Goal: Task Accomplishment & Management: Use online tool/utility

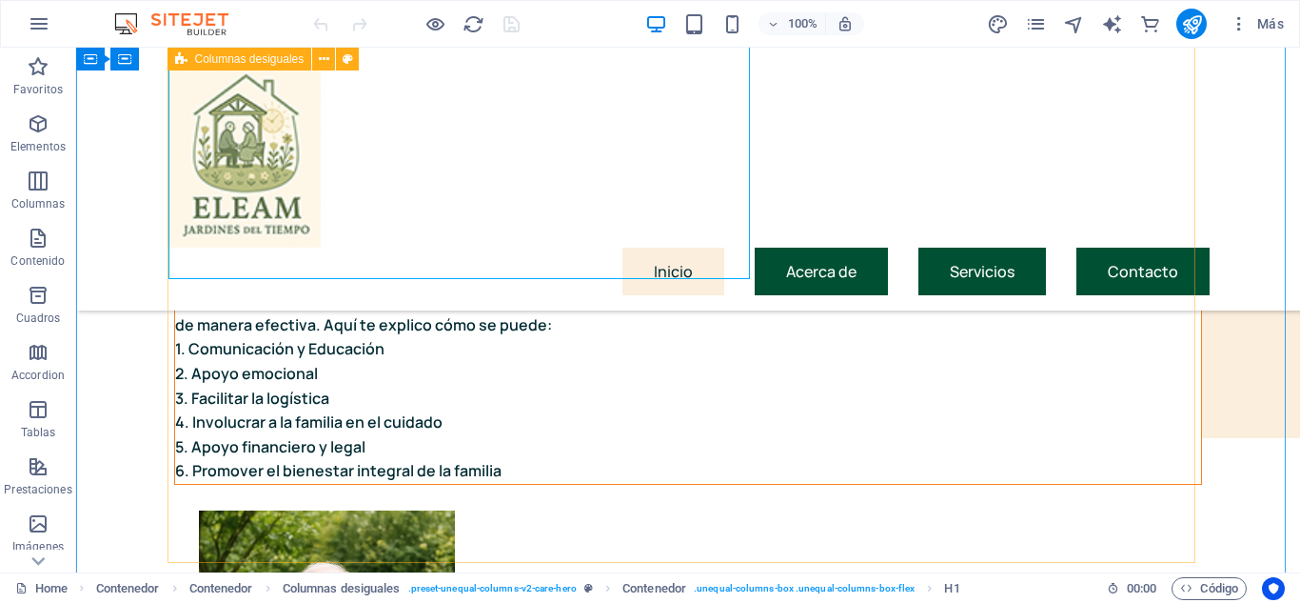
scroll to position [190, 0]
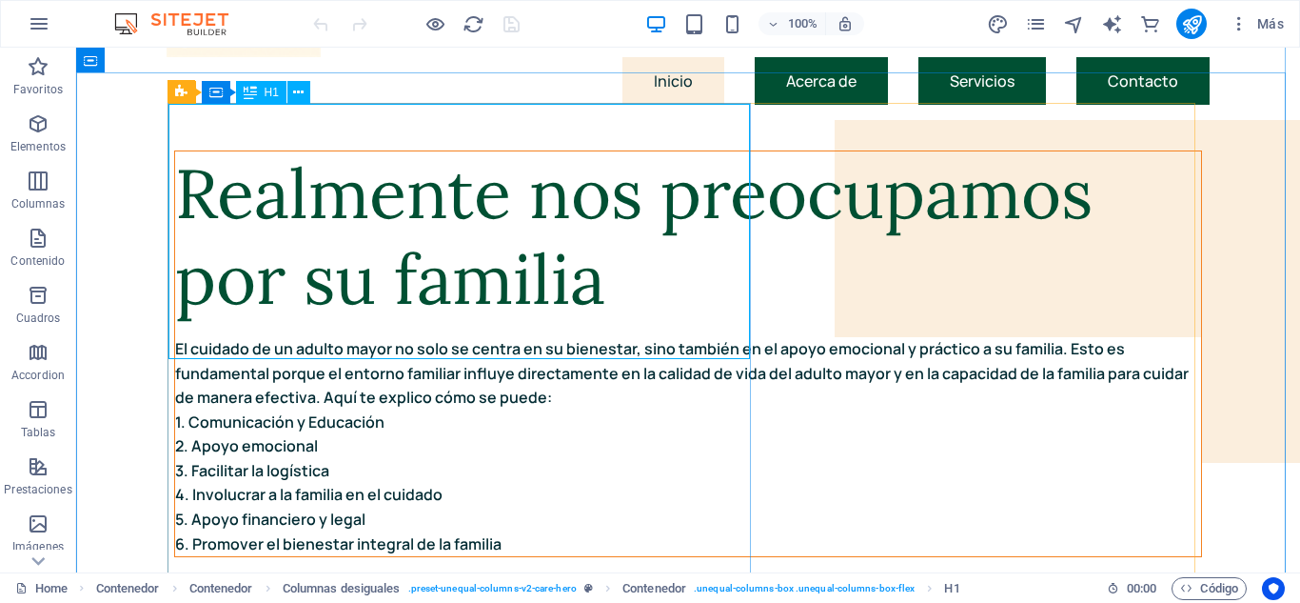
click at [181, 151] on div "Realmente nos preocupamos por su familia" at bounding box center [688, 236] width 1026 height 170
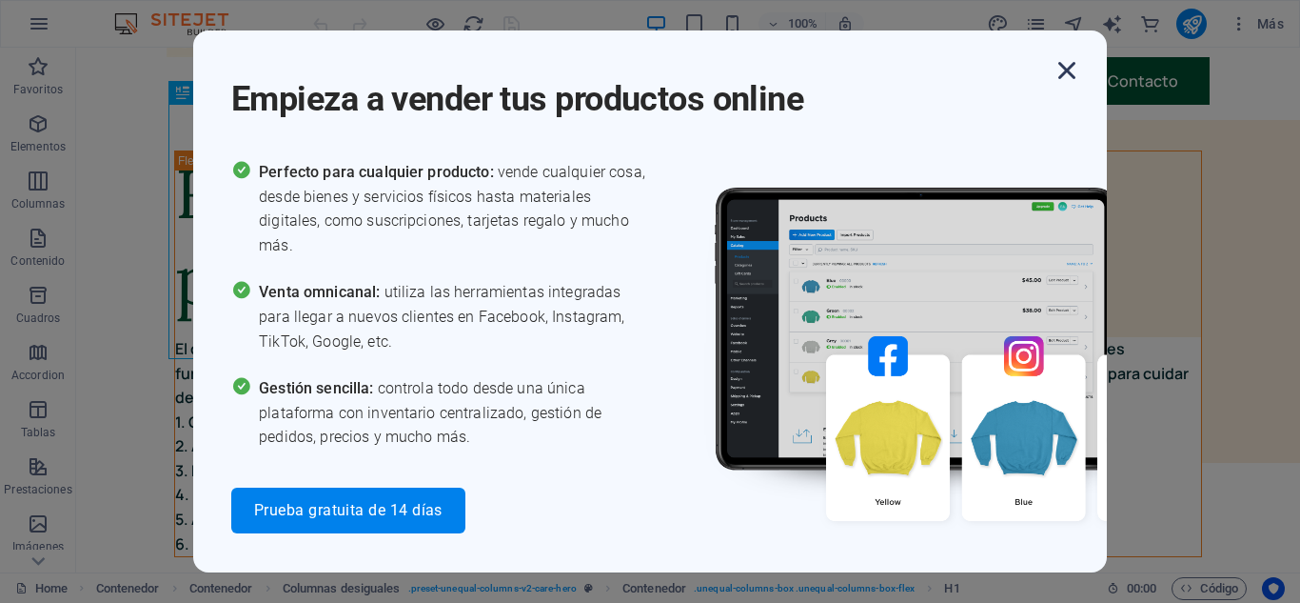
click at [1072, 66] on icon "button" at bounding box center [1067, 70] width 34 height 34
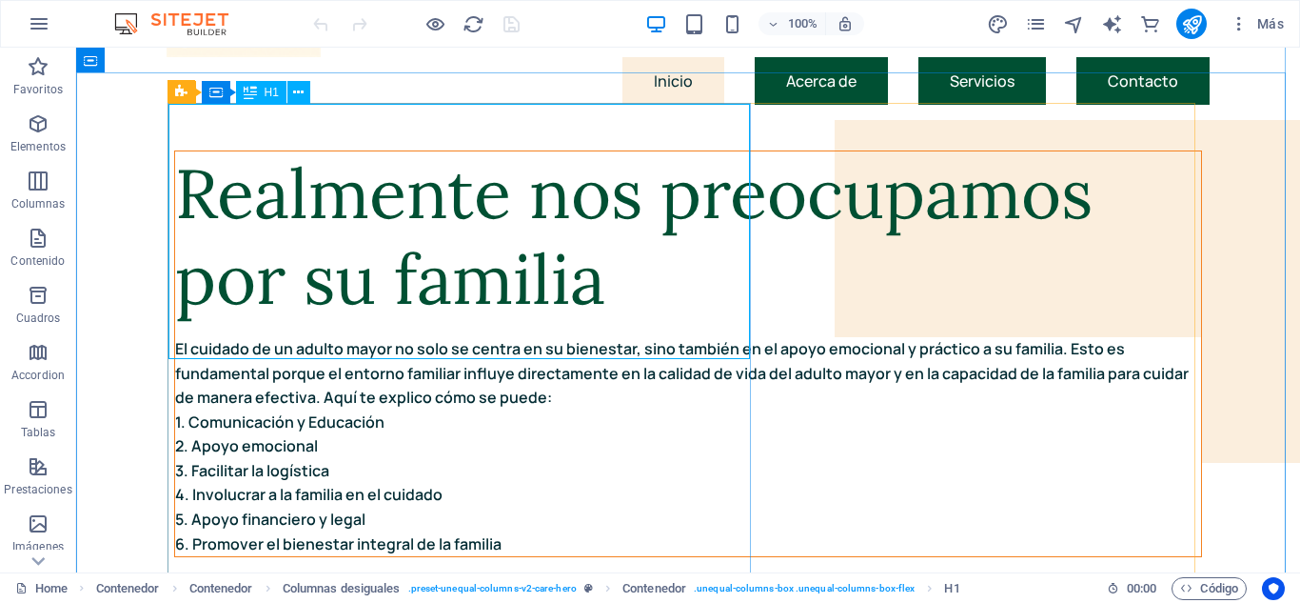
click at [421, 242] on div "Realmente nos preocupamos por su familia" at bounding box center [688, 236] width 1026 height 170
click at [471, 311] on div "Realmente nos preocupamos por su familia" at bounding box center [688, 236] width 1026 height 170
click at [545, 297] on div "Realmente nos preocupamos por su familia" at bounding box center [688, 236] width 1026 height 170
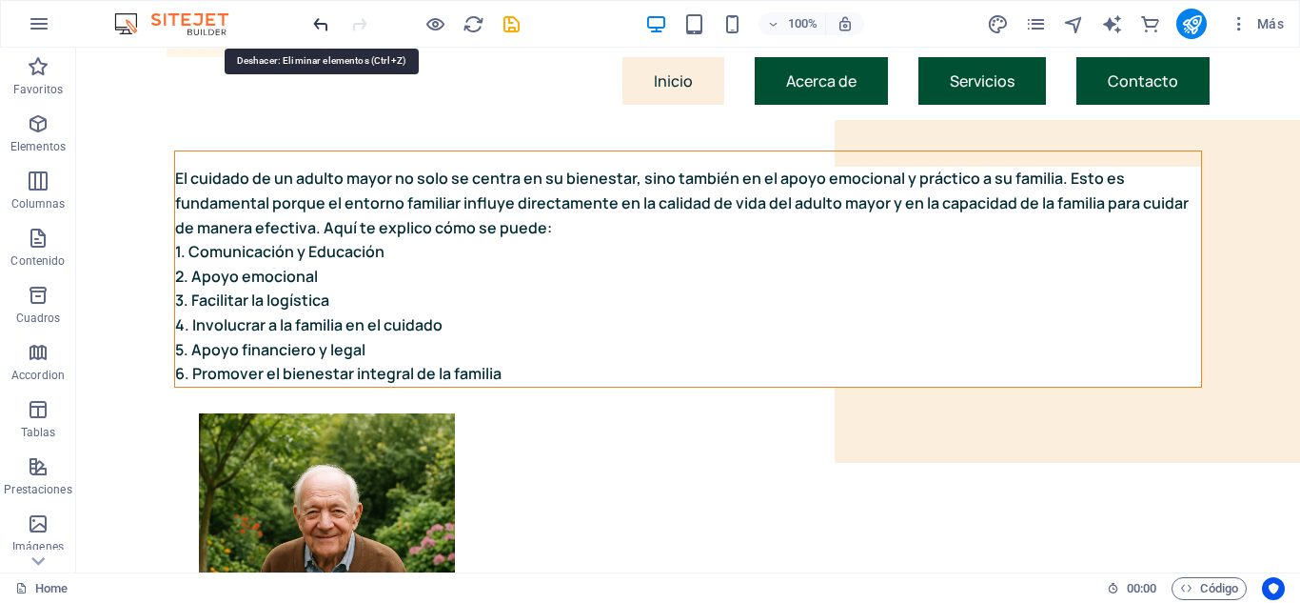
click at [322, 21] on icon "undo" at bounding box center [321, 24] width 22 height 22
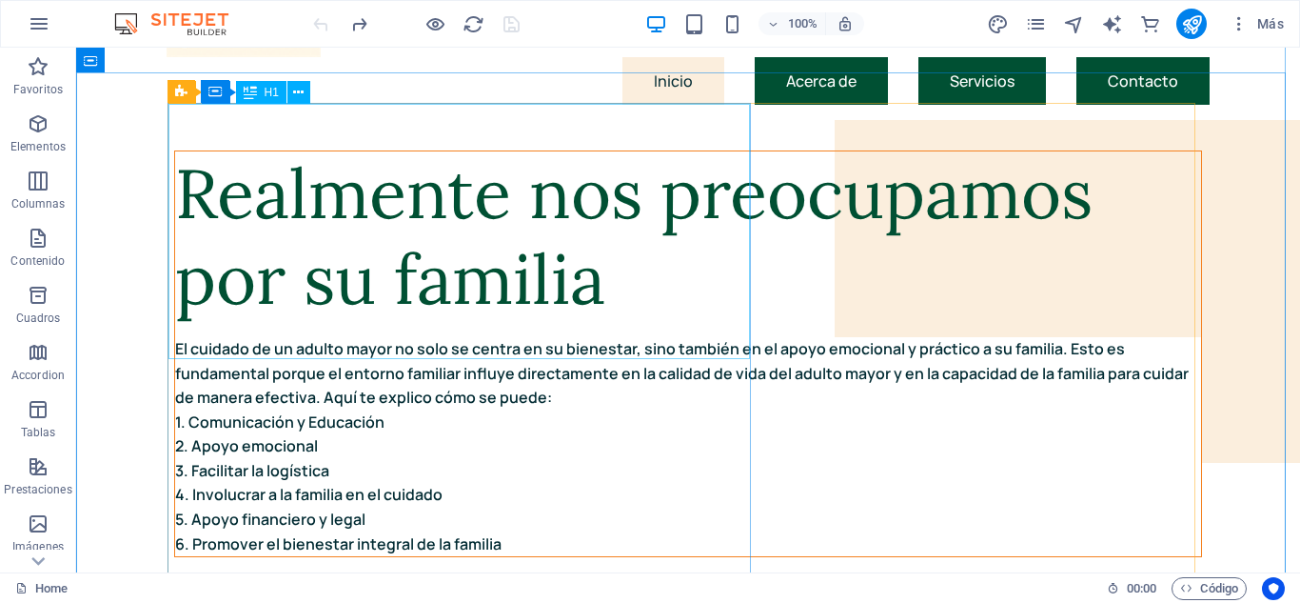
click at [487, 307] on div "Realmente nos preocupamos por su familia" at bounding box center [688, 236] width 1026 height 170
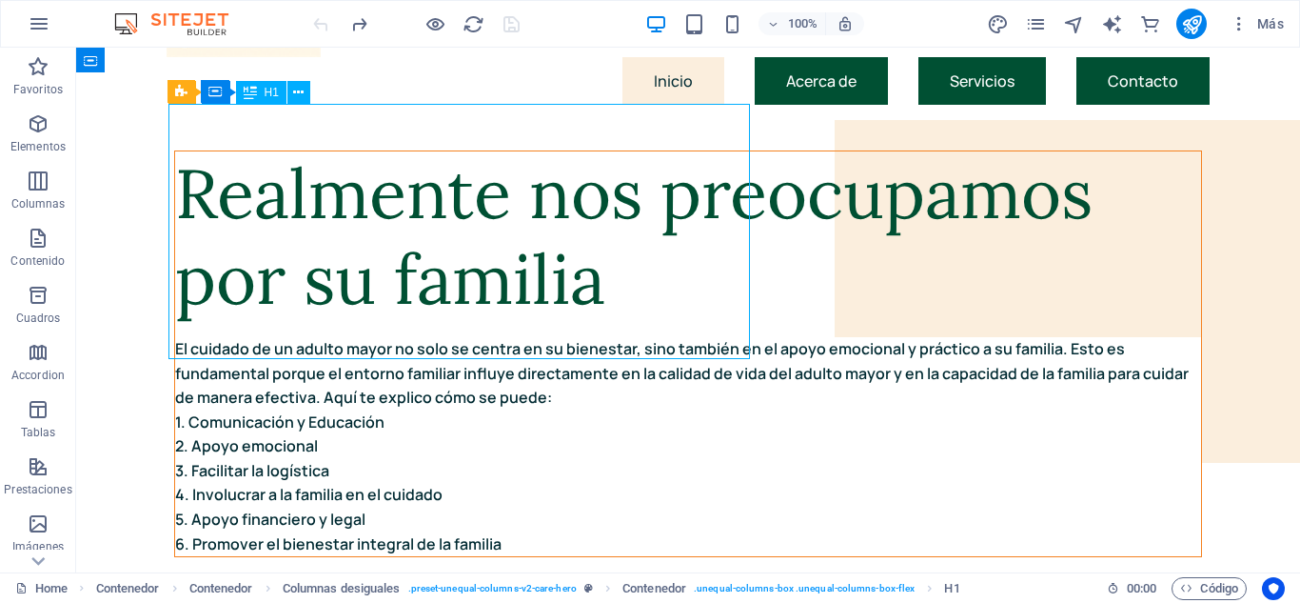
click at [486, 310] on div "Realmente nos preocupamos por su familia" at bounding box center [688, 236] width 1026 height 170
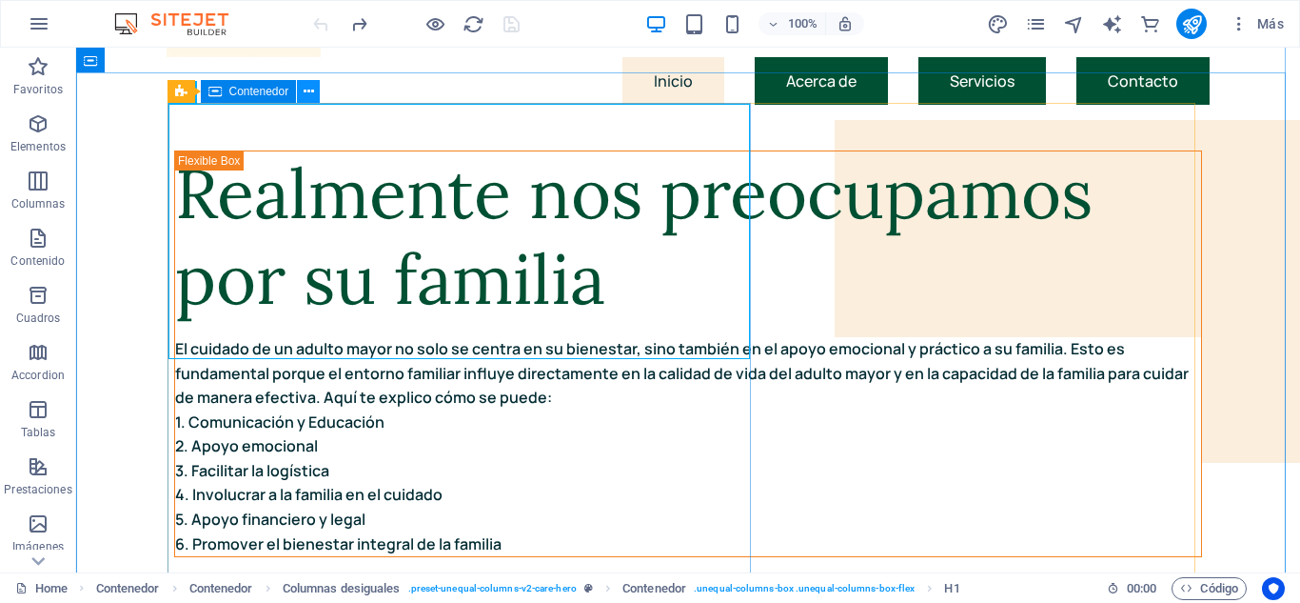
click at [311, 92] on icon at bounding box center [309, 92] width 10 height 20
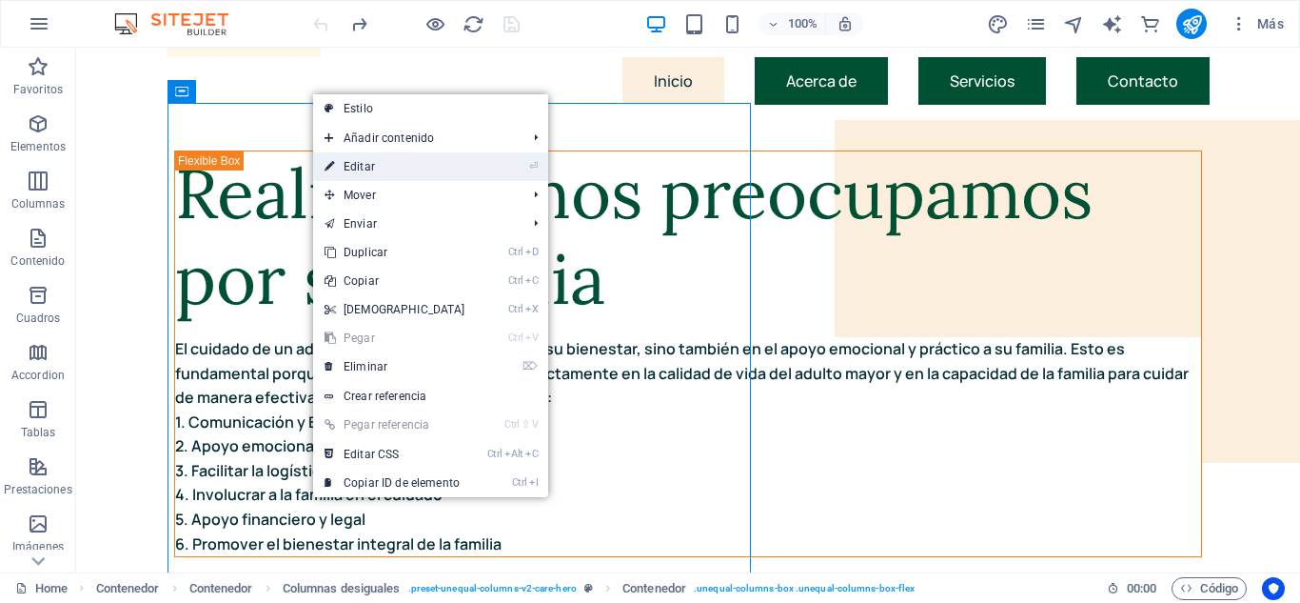
click at [367, 168] on link "⏎ Editar" at bounding box center [395, 166] width 164 height 29
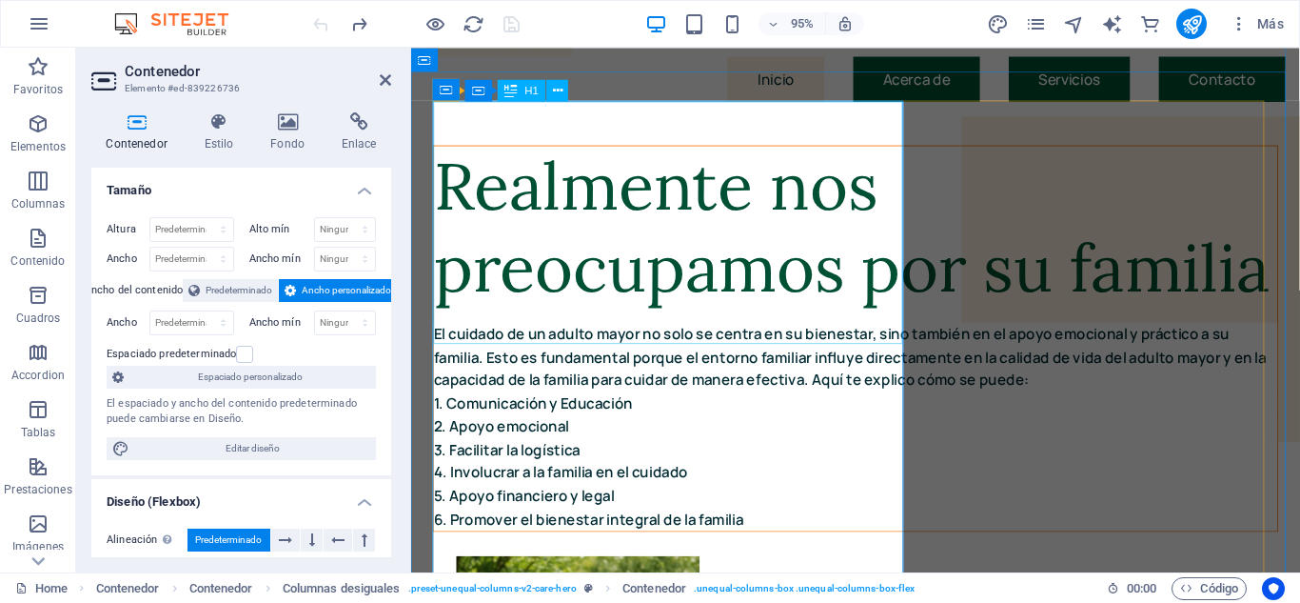
click at [870, 321] on div "Realmente nos preocupamos por su familia" at bounding box center [879, 236] width 888 height 170
click at [871, 321] on div "Realmente nos preocupamos por su familia" at bounding box center [879, 236] width 888 height 170
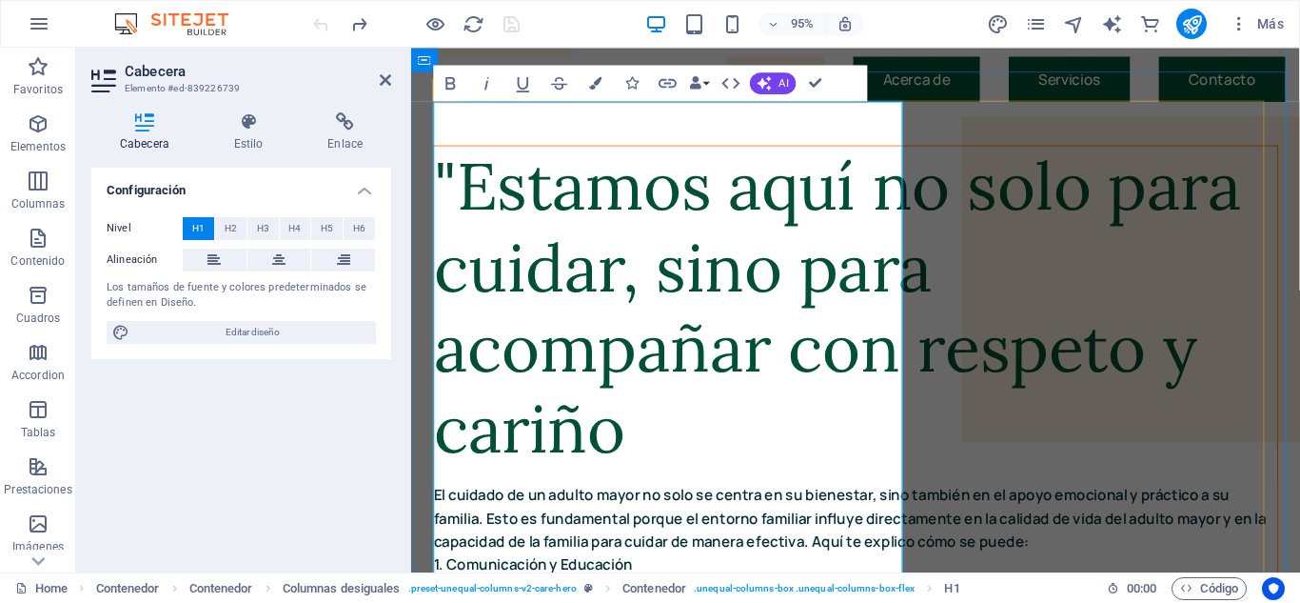
click at [743, 387] on h1 ""Estamos aquí no solo para cuidar, sino para acompañar con respeto y cariño" at bounding box center [879, 321] width 888 height 340
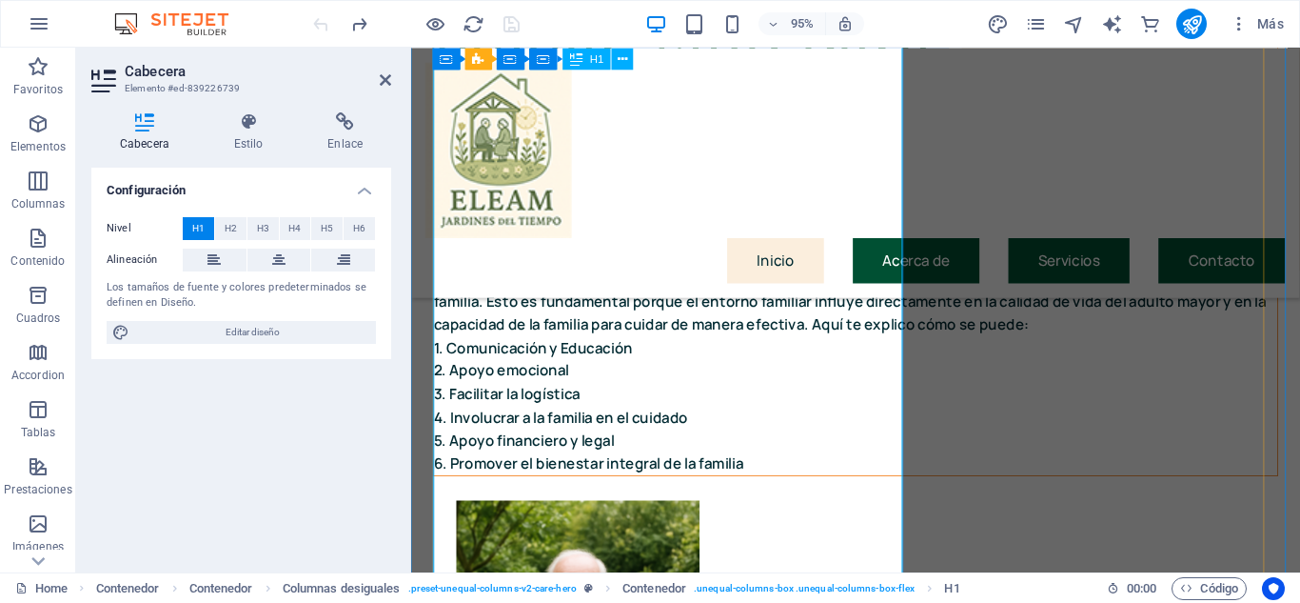
scroll to position [381, 0]
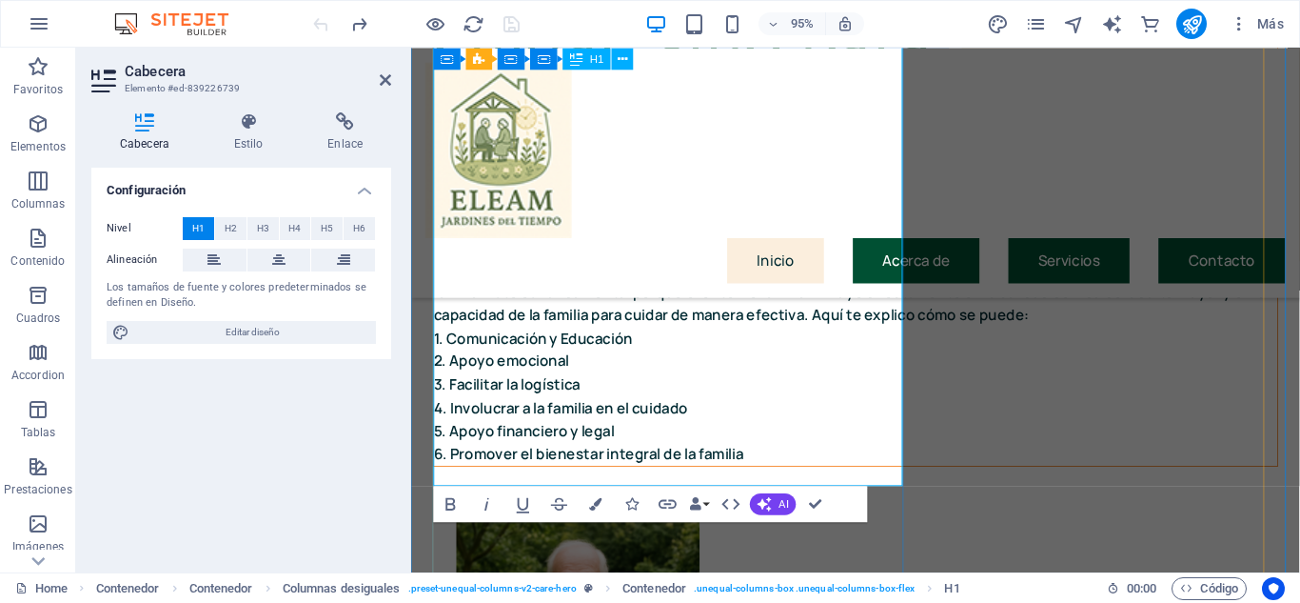
drag, startPoint x: 457, startPoint y: 324, endPoint x: 663, endPoint y: 480, distance: 258.2
click at [663, 253] on h1 ""Estamos aquí no solo para cuidar, sino para acompañar con respeto y cariño" at bounding box center [879, 83] width 888 height 340
drag, startPoint x: 615, startPoint y: 361, endPoint x: 545, endPoint y: 334, distance: 74.4
click at [545, 253] on h1 ""Estamos aquí no solo para cuidar, sino para acompañar con respeto y cariño" at bounding box center [879, 83] width 888 height 340
click at [688, 253] on h1 ""Estamos aquí no solo para cuidar, sino para acompañar con respeto y cariño" at bounding box center [879, 83] width 888 height 340
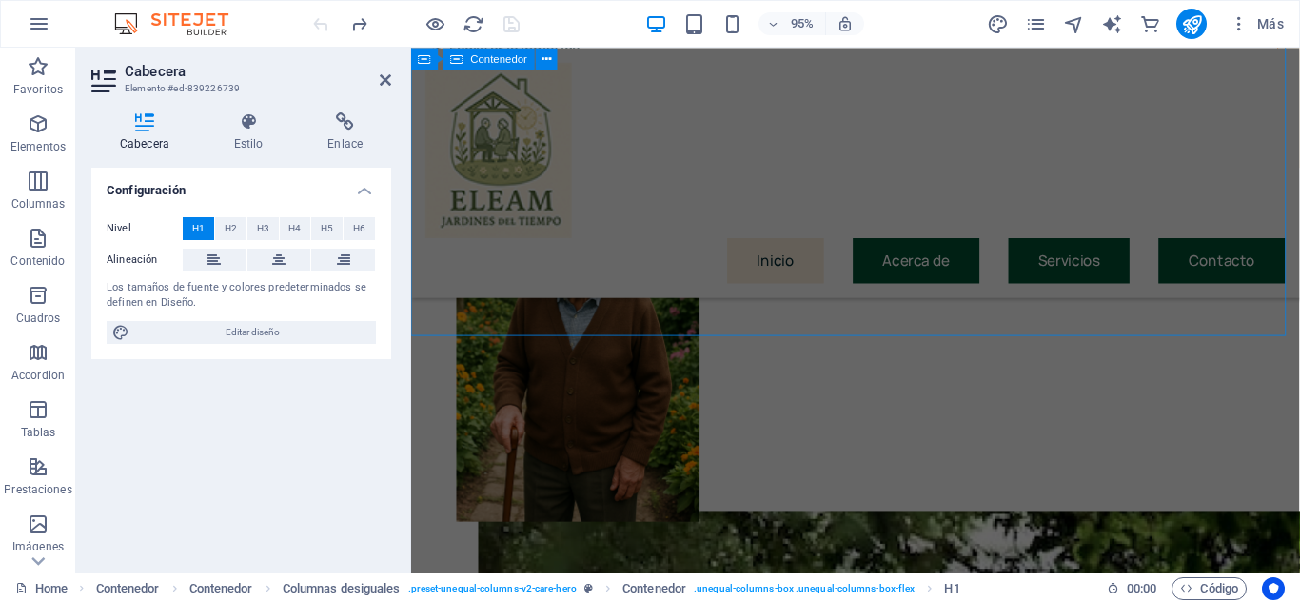
scroll to position [579, 0]
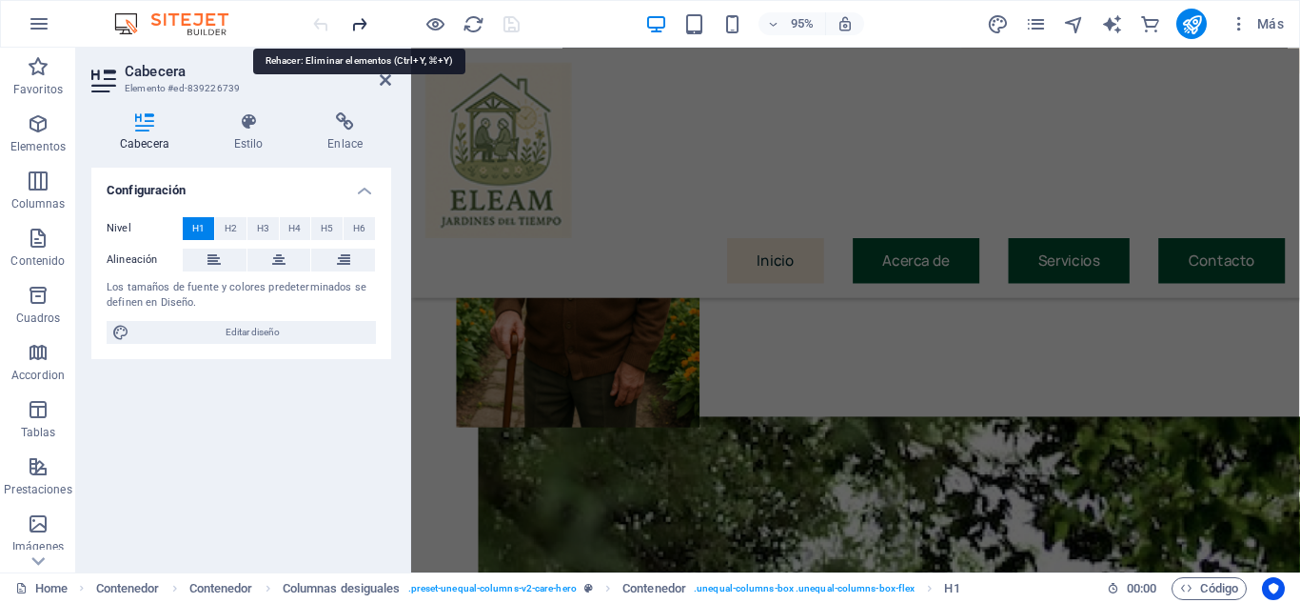
click at [362, 31] on icon "redo" at bounding box center [359, 24] width 22 height 22
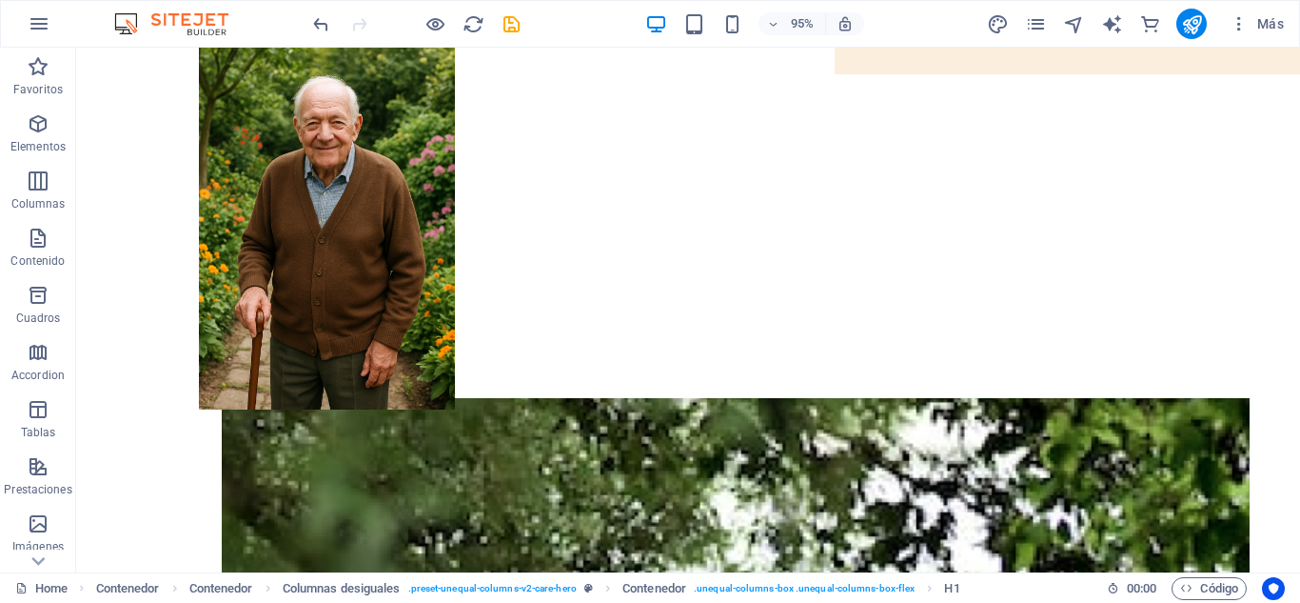
scroll to position [34, 0]
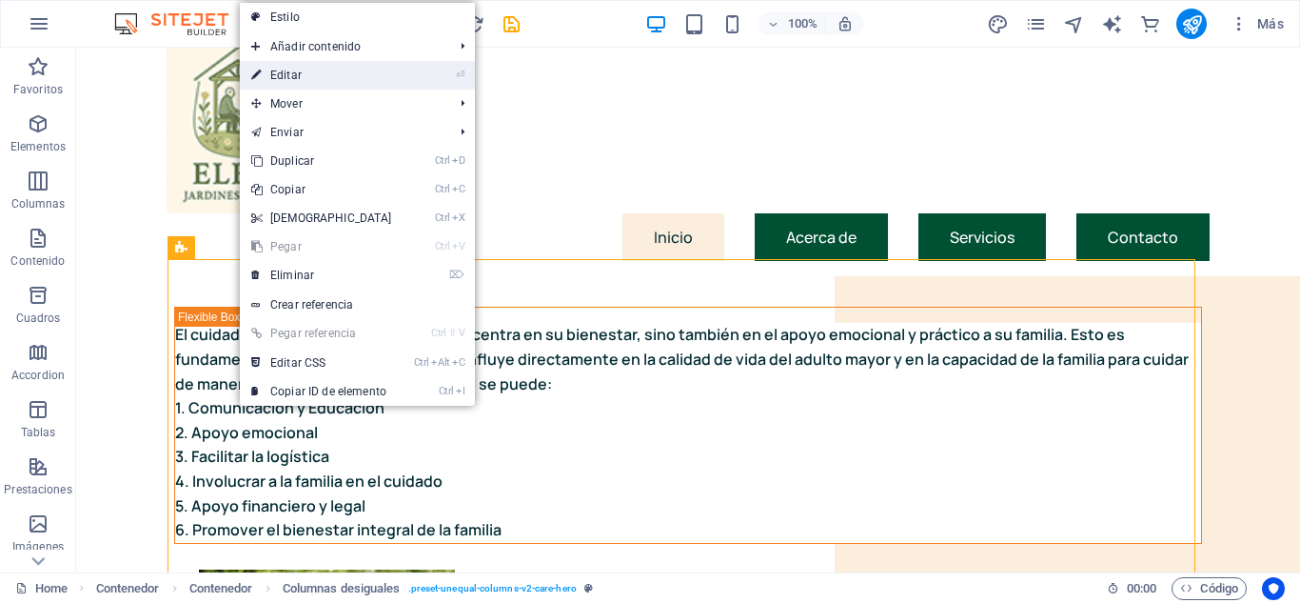
drag, startPoint x: 290, startPoint y: 74, endPoint x: 2, endPoint y: 295, distance: 363.3
click at [290, 74] on link "⏎ Editar" at bounding box center [322, 75] width 164 height 29
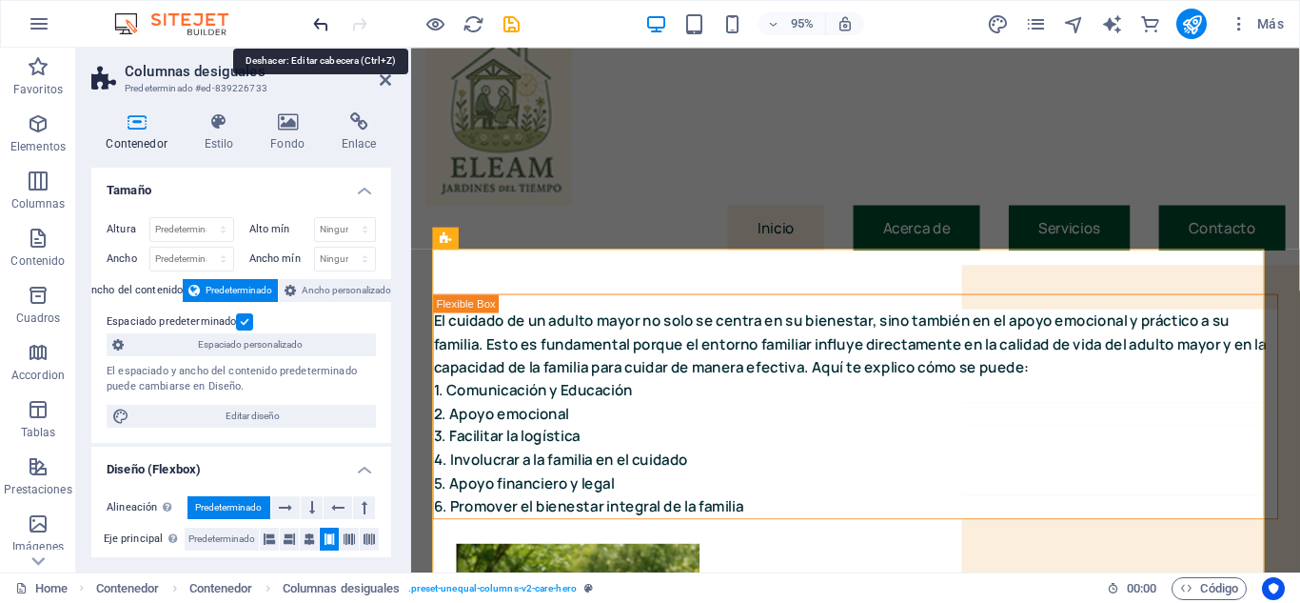
click at [322, 25] on icon "undo" at bounding box center [321, 24] width 22 height 22
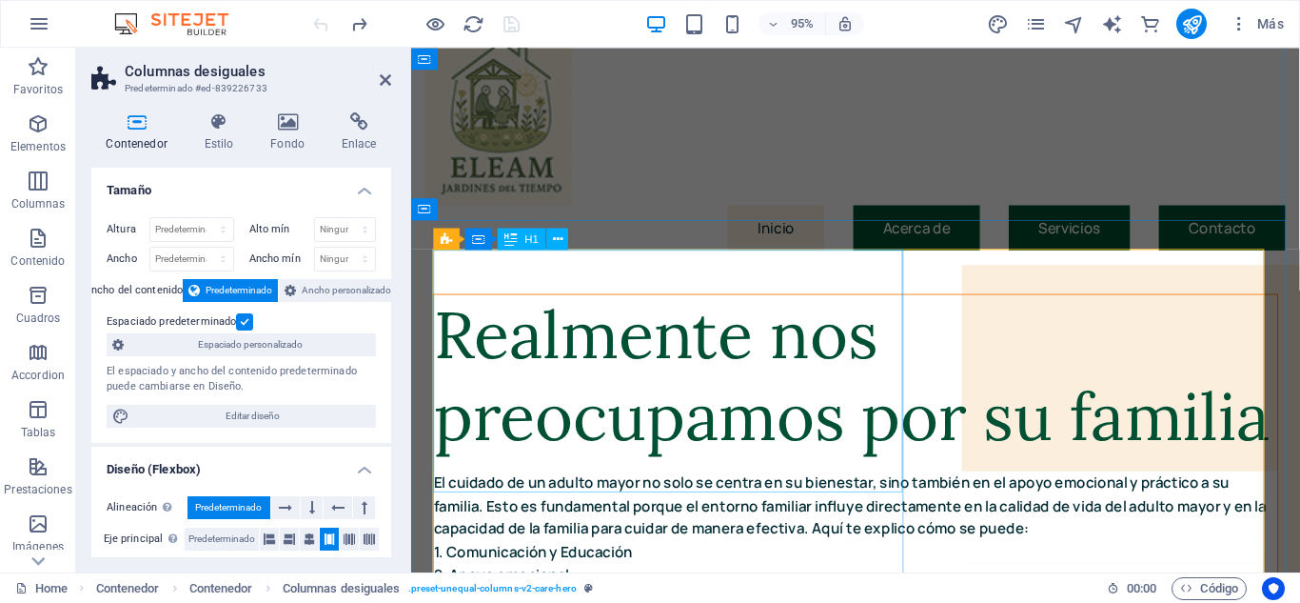
click at [703, 425] on div "Realmente nos preocupamos por su familia" at bounding box center [879, 392] width 888 height 170
click at [869, 478] on div "Realmente nos preocupamos por su familia" at bounding box center [879, 392] width 888 height 170
click at [854, 478] on div "Realmente nos preocupamos por su familia" at bounding box center [879, 392] width 888 height 170
click at [726, 416] on div "Realmente nos preocupamos por su familia" at bounding box center [879, 392] width 888 height 170
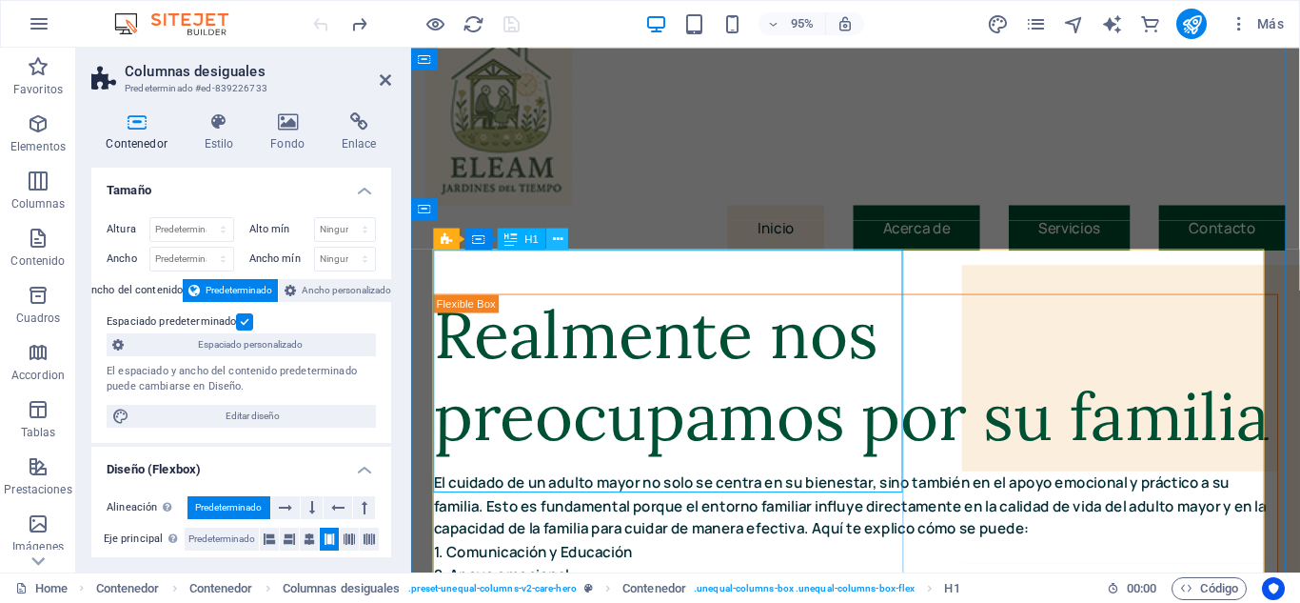
click at [559, 240] on icon at bounding box center [558, 238] width 10 height 19
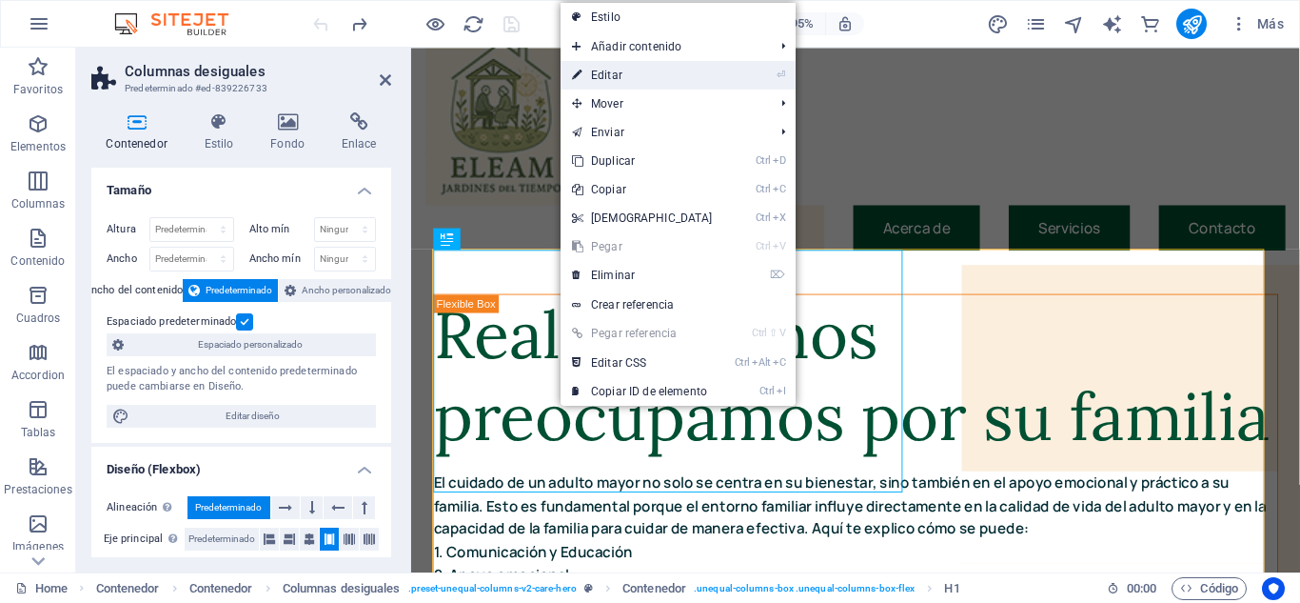
drag, startPoint x: 213, startPoint y: 28, endPoint x: 614, endPoint y: 75, distance: 403.6
click at [614, 75] on link "⏎ Editar" at bounding box center [643, 75] width 164 height 29
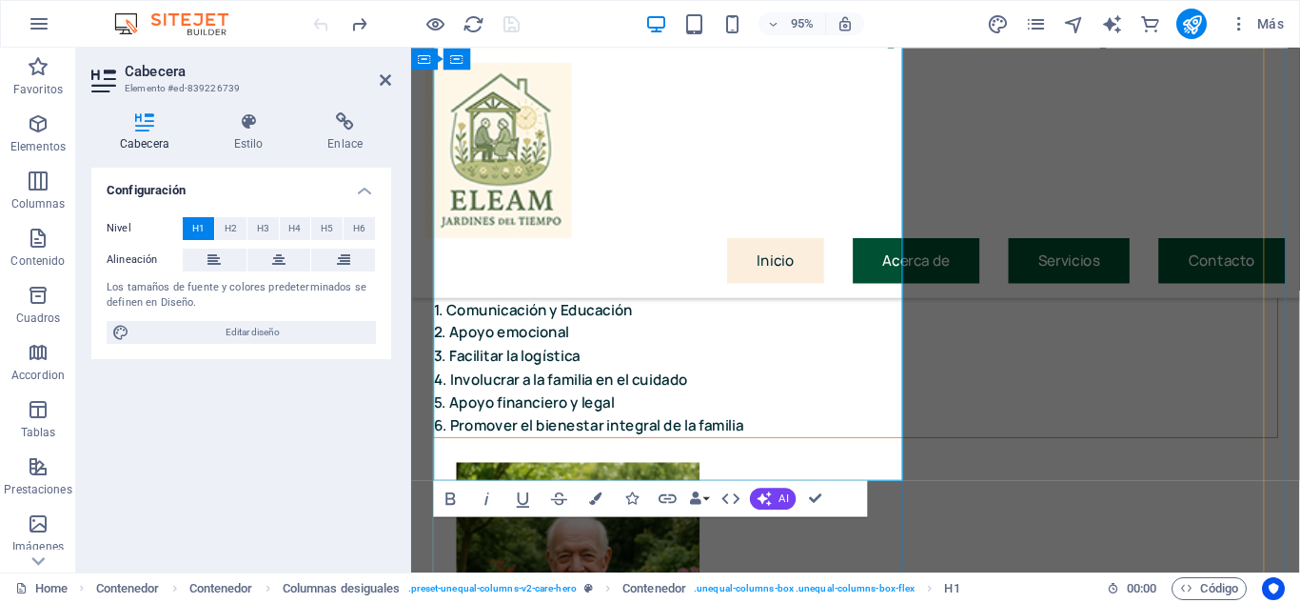
scroll to position [415, 0]
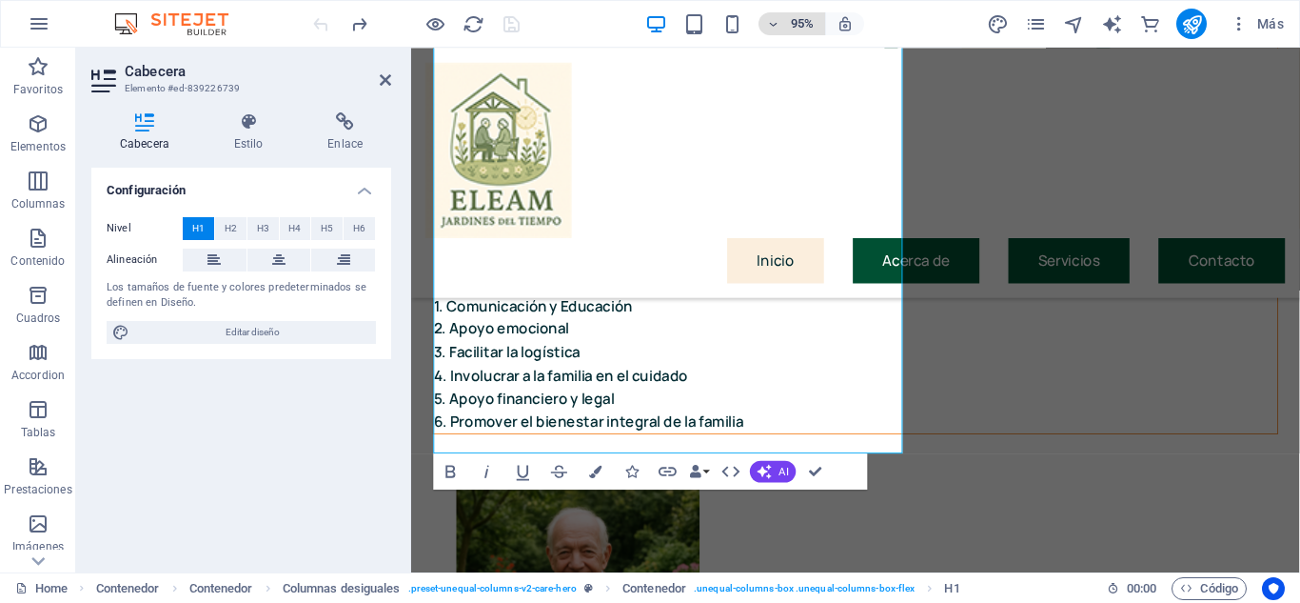
click at [778, 23] on icon "button" at bounding box center [772, 24] width 13 height 12
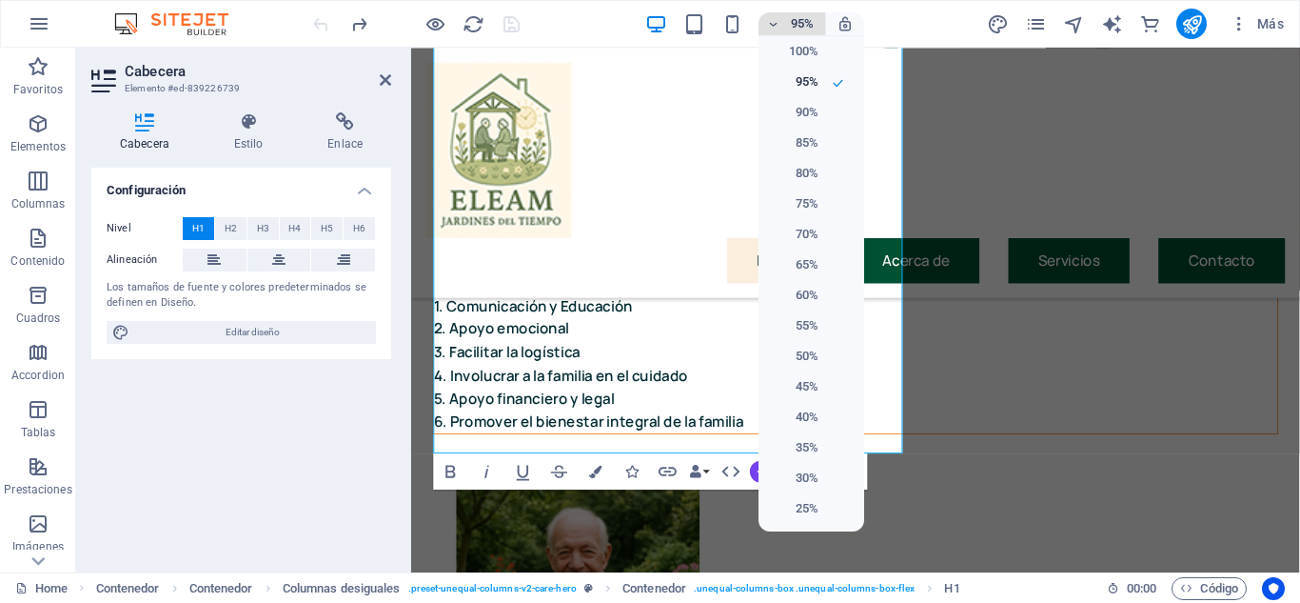
click at [778, 23] on div at bounding box center [650, 301] width 1300 height 603
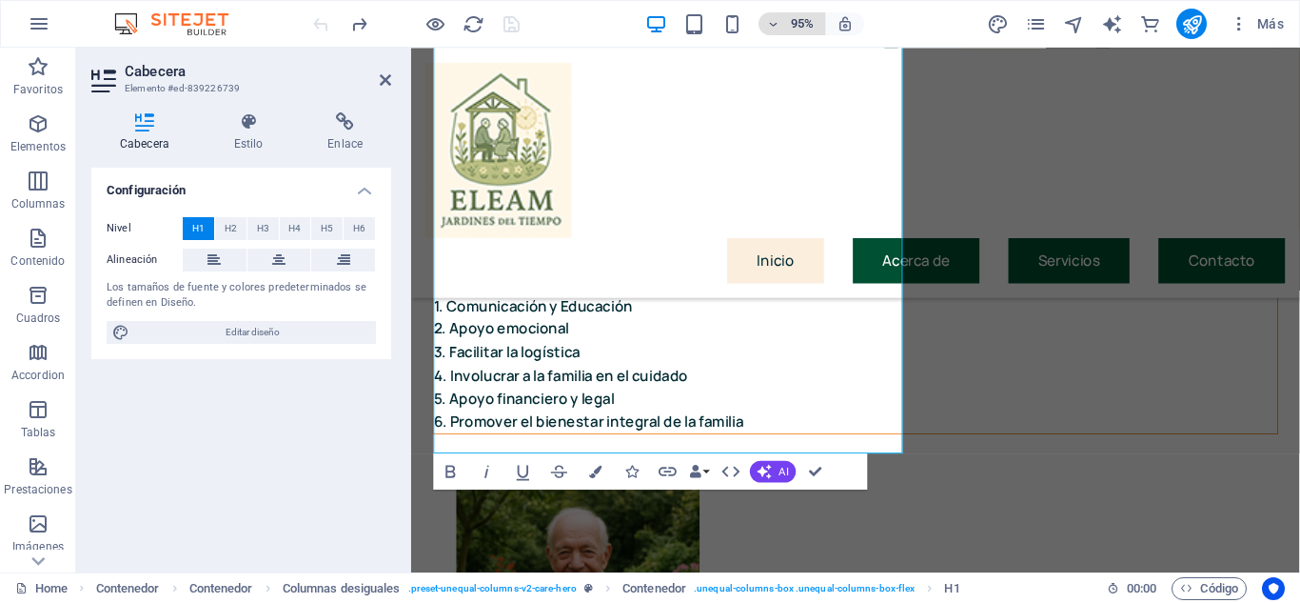
click at [778, 23] on div "100% 95% 90% 85% 80% 75% 70% 65% 60% 55% 50% 45% 40% 35% 30% 25%" at bounding box center [650, 301] width 1300 height 603
click at [777, 21] on icon "button" at bounding box center [772, 24] width 13 height 12
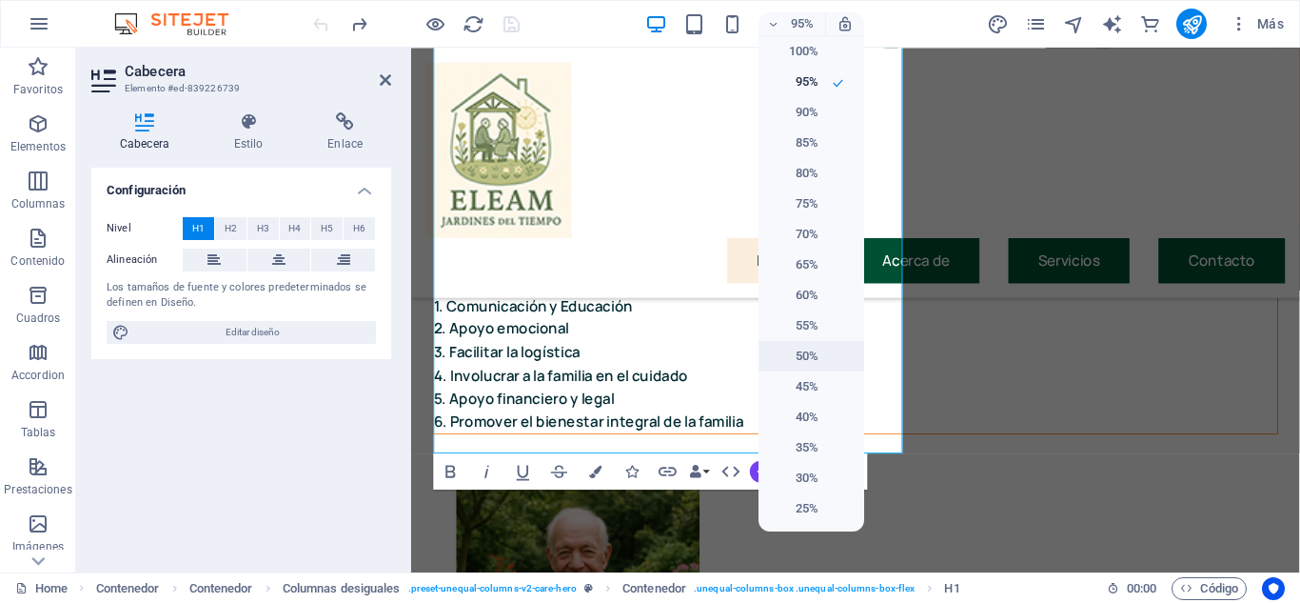
click at [801, 352] on h6 "50%" at bounding box center [794, 356] width 49 height 23
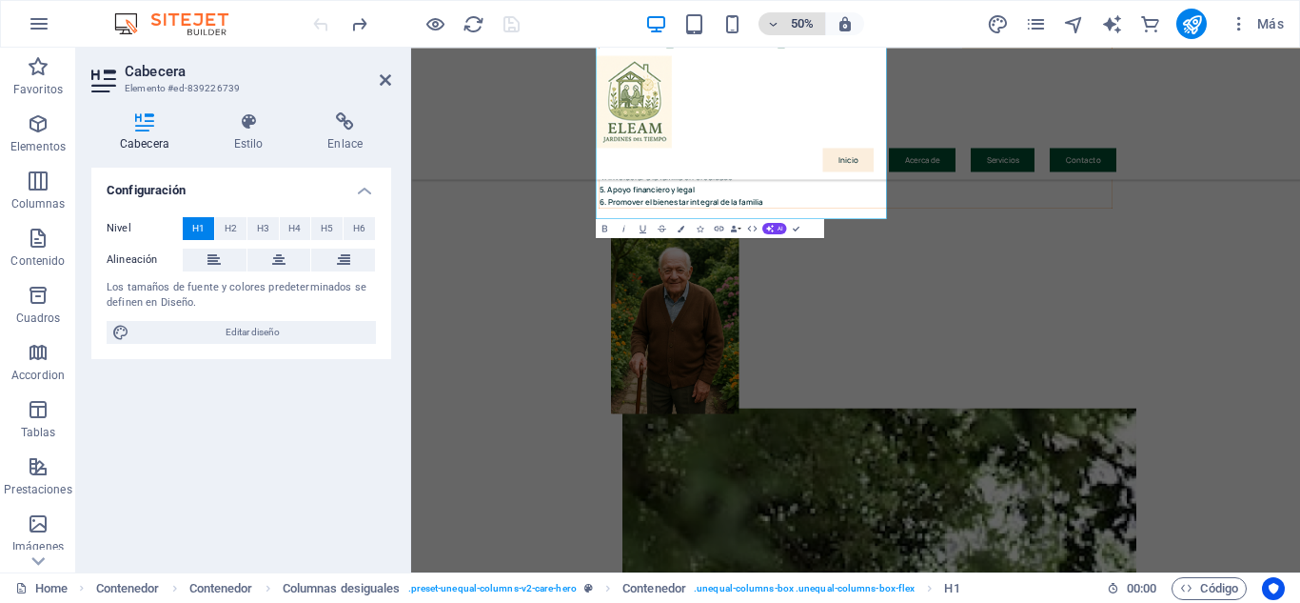
click at [812, 24] on h6 "50%" at bounding box center [802, 23] width 30 height 23
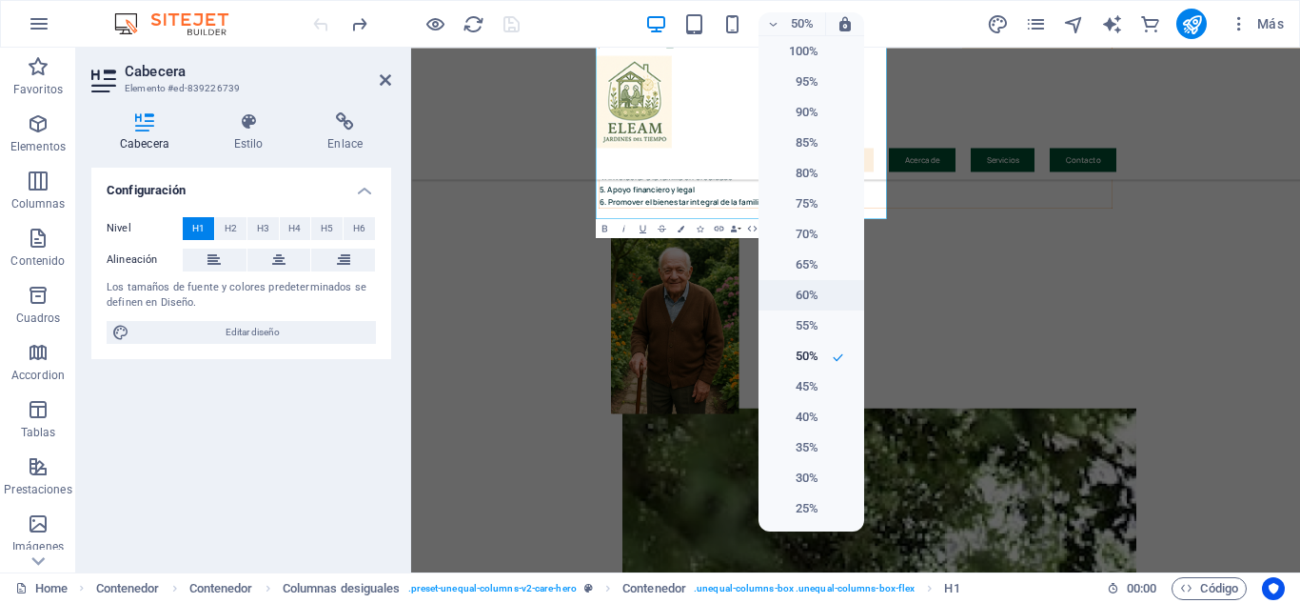
click at [801, 293] on h6 "60%" at bounding box center [794, 295] width 49 height 23
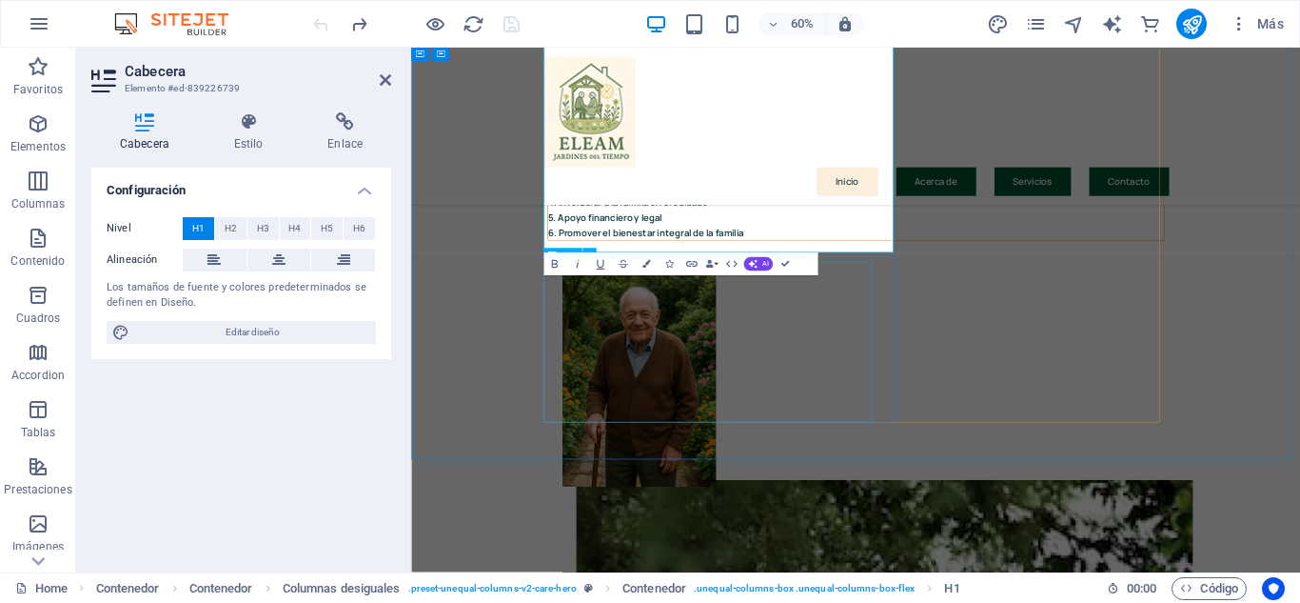
click at [1123, 368] on div "El cuidado de un adulto mayor no solo se centra en su bienestar, sino también e…" at bounding box center [1153, 258] width 1026 height 219
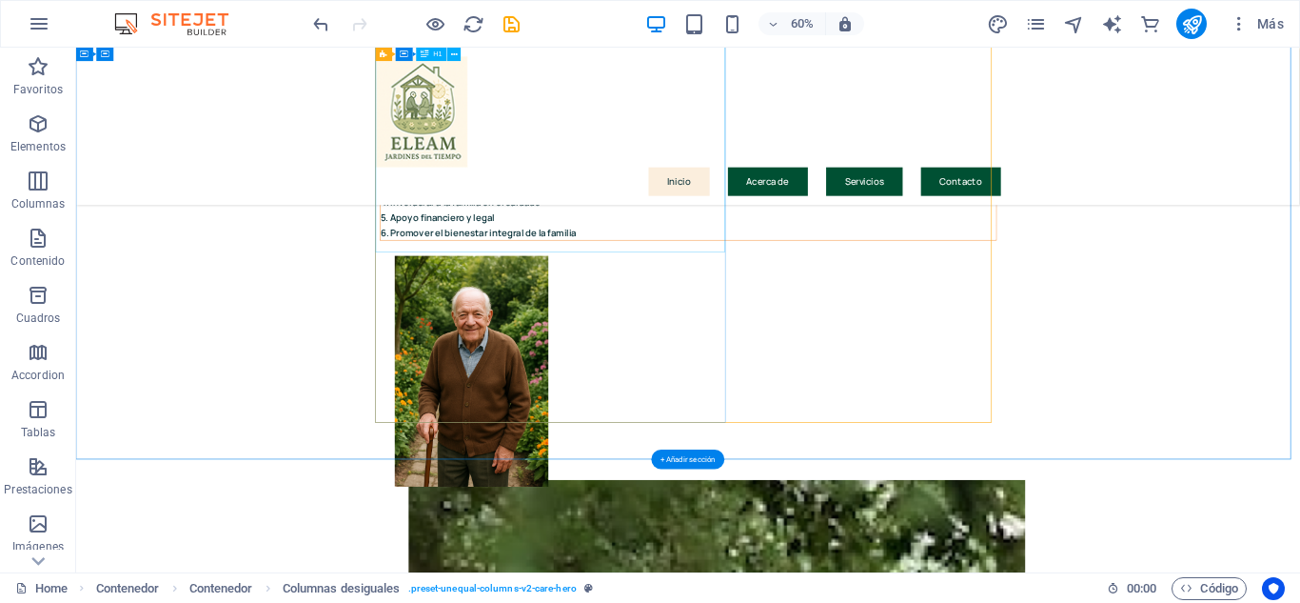
click at [1069, 134] on div "En nuestro hogar, realmente nos preocupa el bienestar de cada residente y su fa…" at bounding box center [1097, 6] width 1026 height 255
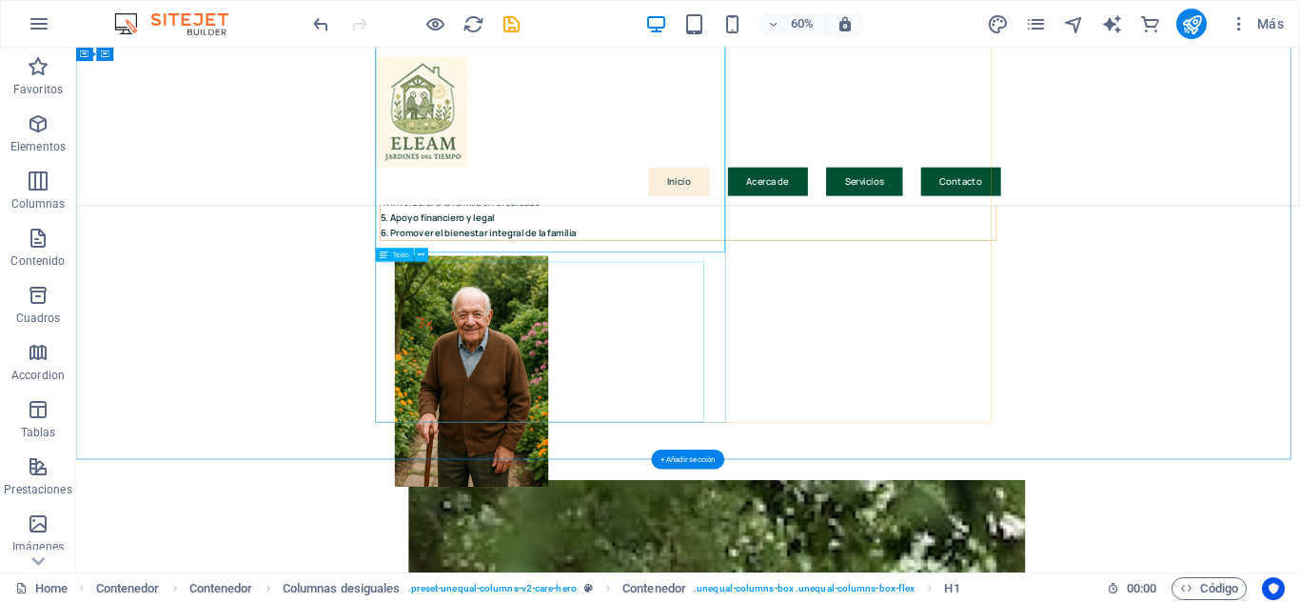
click at [1060, 368] on div "El cuidado de un adulto mayor no solo se centra en su bienestar, sino también e…" at bounding box center [1097, 258] width 1026 height 219
drag, startPoint x: 1253, startPoint y: 213, endPoint x: 1259, endPoint y: 206, distance: 10.1
click at [1259, 208] on div "Inicio Acerca de Servicios Contacto" at bounding box center [1096, 179] width 2040 height 263
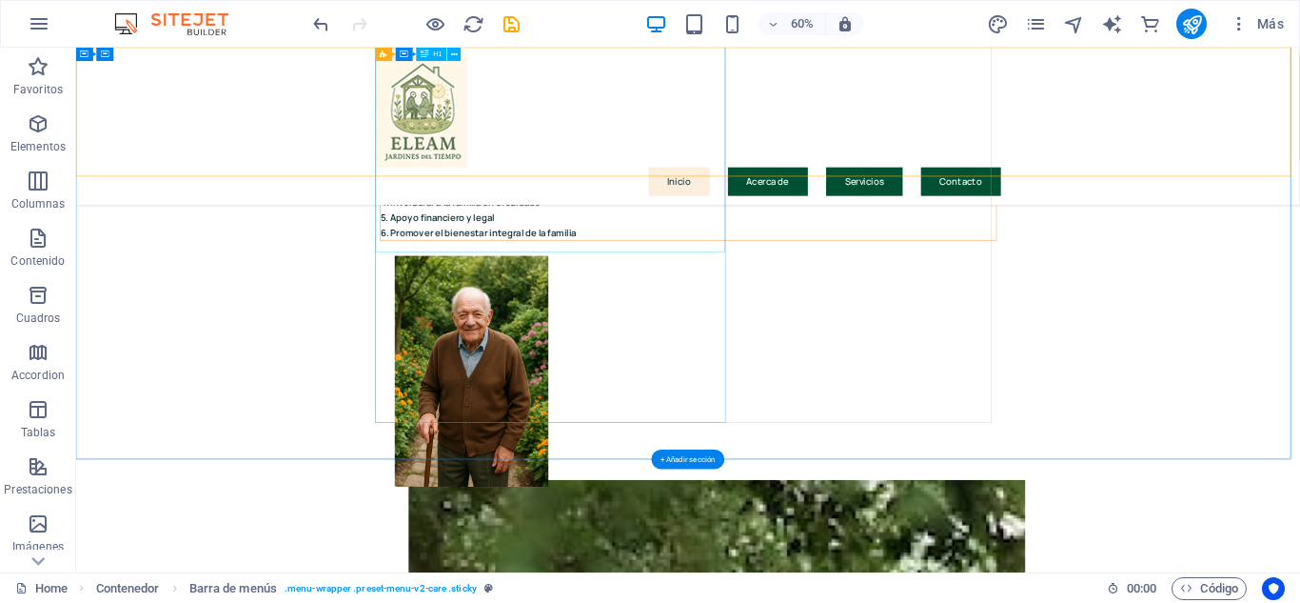
click at [880, 134] on div "En nuestro hogar, realmente nos preocupa el bienestar de cada residente y su fa…" at bounding box center [1097, 6] width 1026 height 255
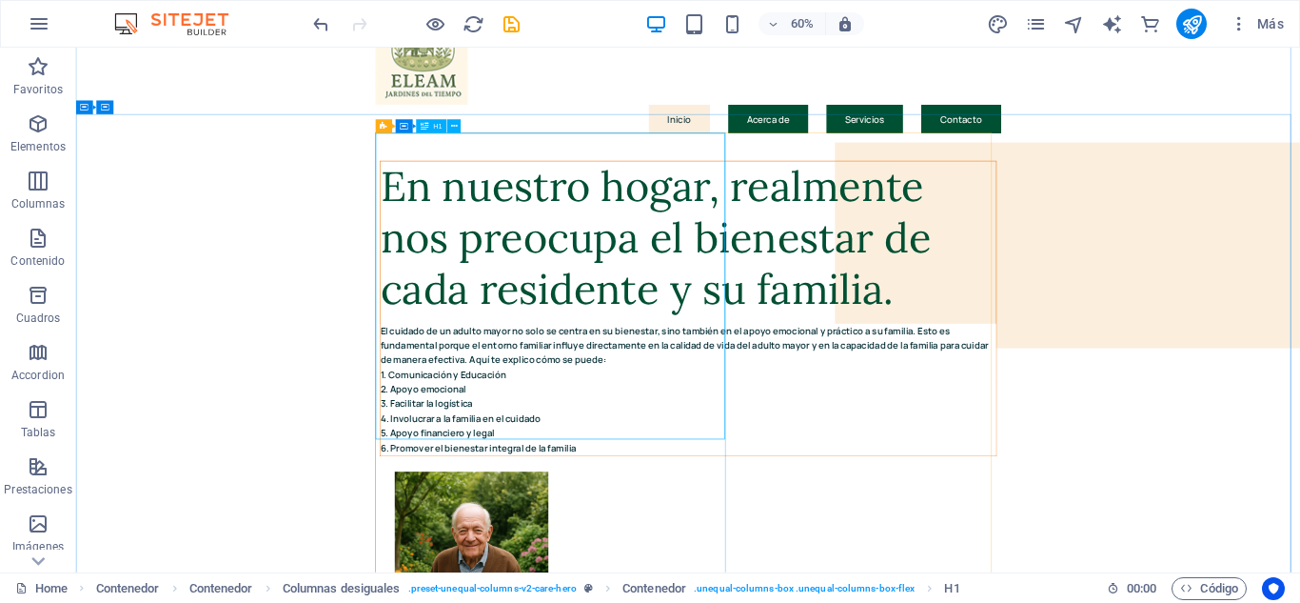
scroll to position [34, 0]
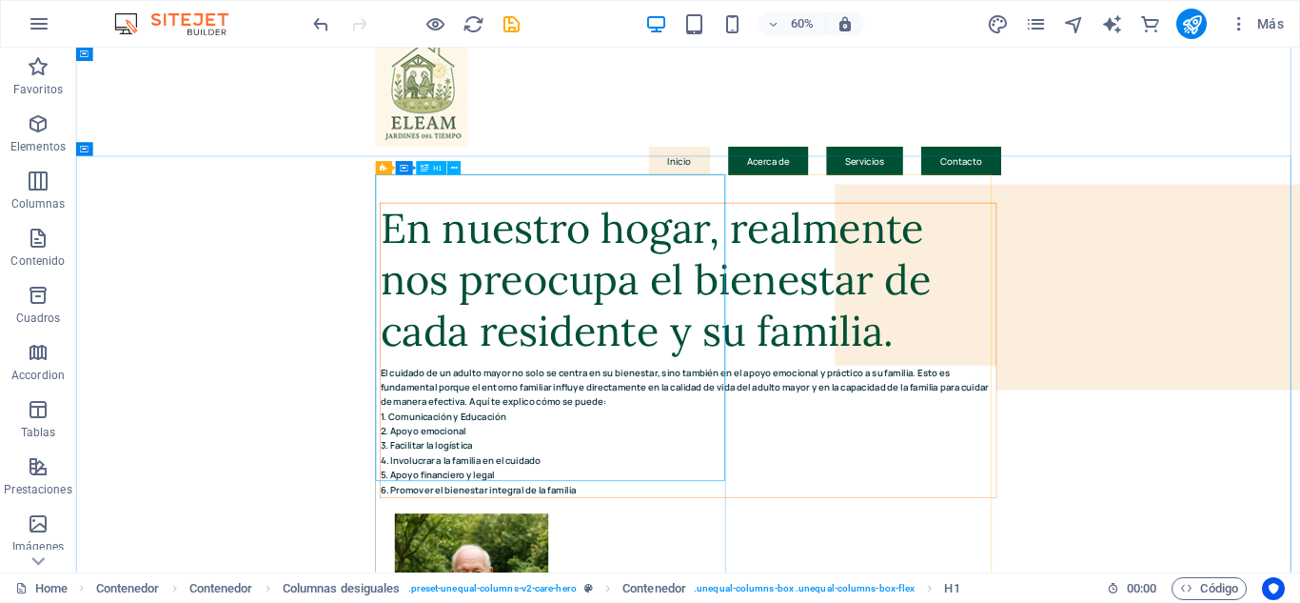
click at [608, 307] on div "En nuestro hogar, realmente nos preocupa el bienestar de cada residente y su fa…" at bounding box center [1097, 434] width 1026 height 255
drag, startPoint x: 584, startPoint y: 291, endPoint x: 780, endPoint y: 458, distance: 256.6
click at [780, 458] on div "En nuestro hogar, realmente nos preocupa el bienestar de cada residente y su fa…" at bounding box center [1097, 434] width 1026 height 255
click at [829, 563] on div "En nuestro hogar, realmente nos preocupa el bienestar de cada residente y su fa…" at bounding box center [1097, 434] width 1026 height 255
click at [831, 563] on div "En nuestro hogar, realmente nos preocupa el bienestar de cada residente y su fa…" at bounding box center [1097, 434] width 1026 height 255
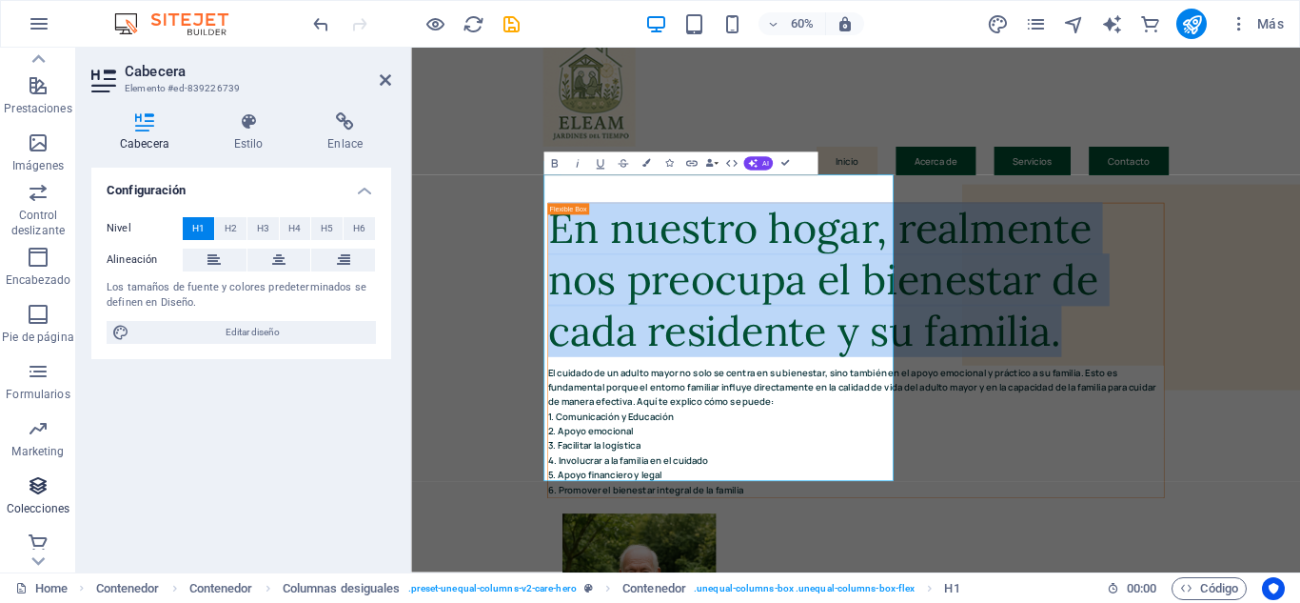
scroll to position [389, 0]
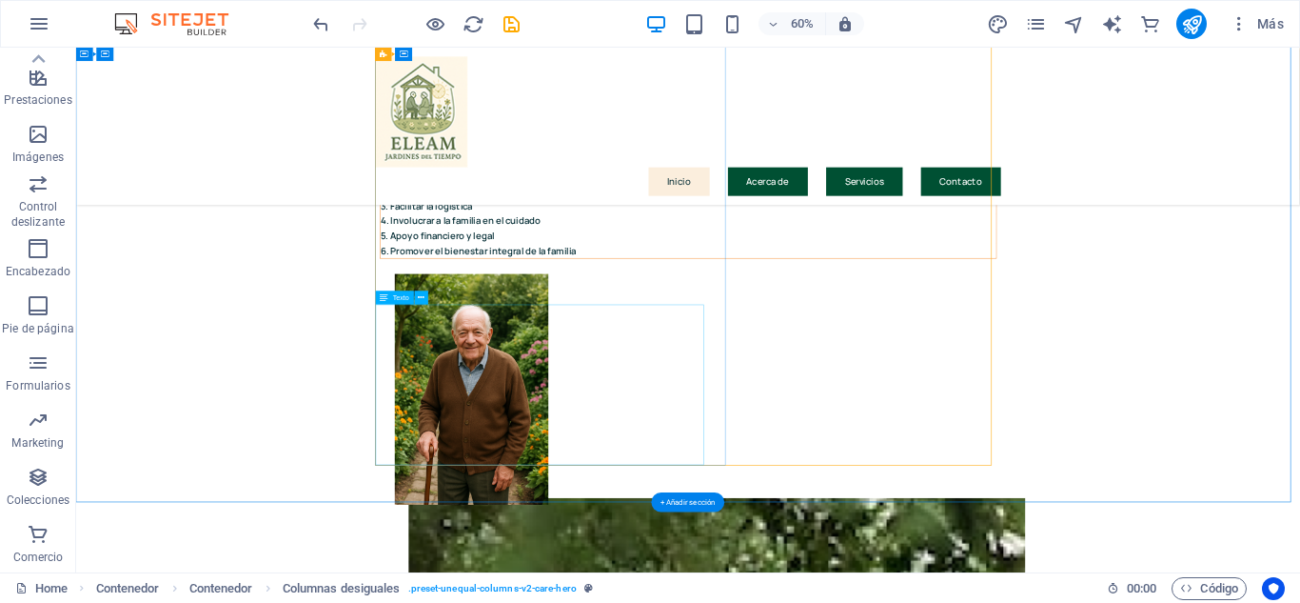
scroll to position [415, 0]
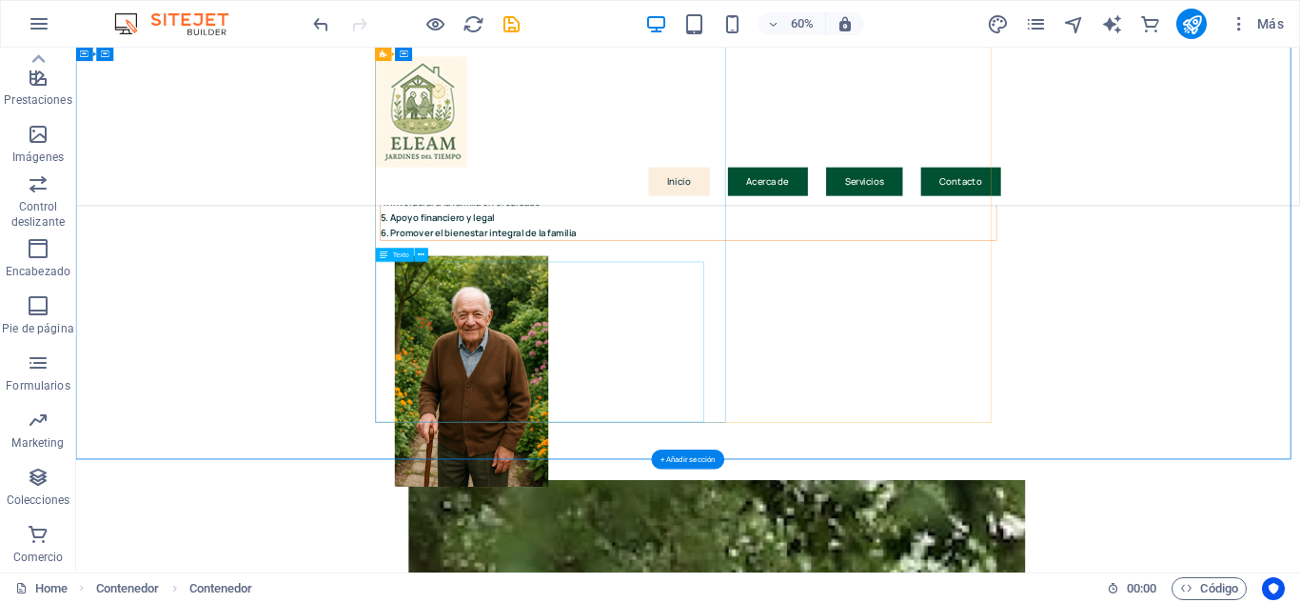
click at [765, 368] on div "El cuidado de un adulto mayor no solo se centra en su bienestar, sino también e…" at bounding box center [1097, 258] width 1026 height 219
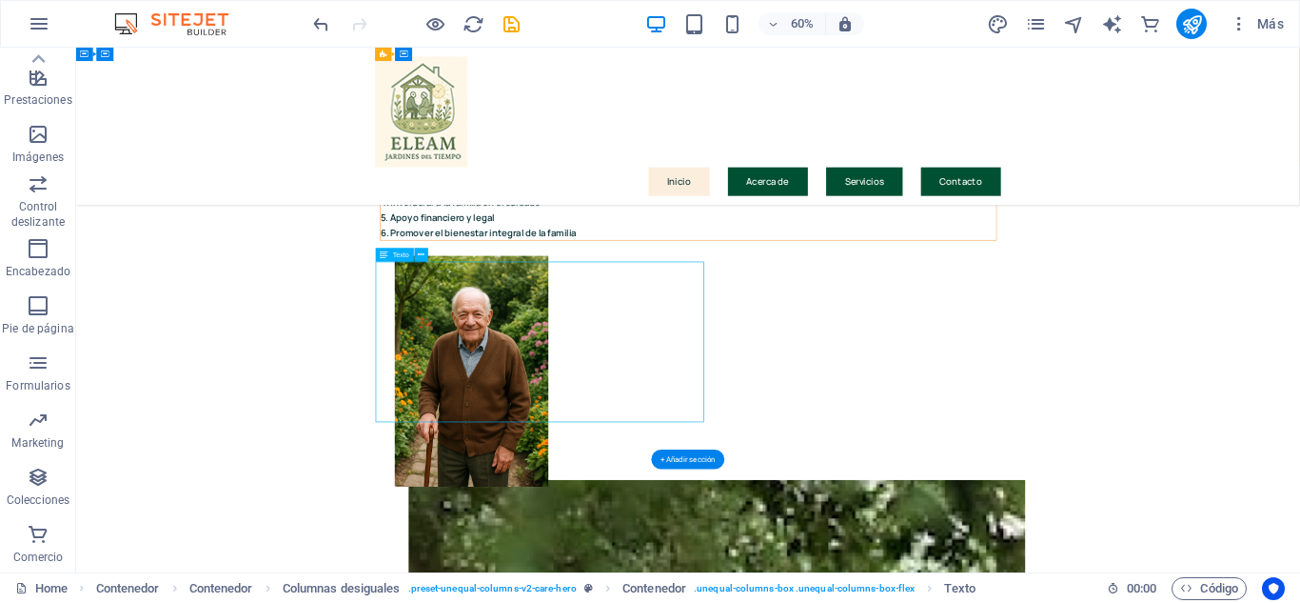
click at [770, 368] on div "El cuidado de un adulto mayor no solo se centra en su bienestar, sino también e…" at bounding box center [1097, 258] width 1026 height 219
click at [772, 368] on div "El cuidado de un adulto mayor no solo se centra en su bienestar, sino también e…" at bounding box center [1097, 258] width 1026 height 219
click at [422, 256] on icon at bounding box center [422, 254] width 7 height 12
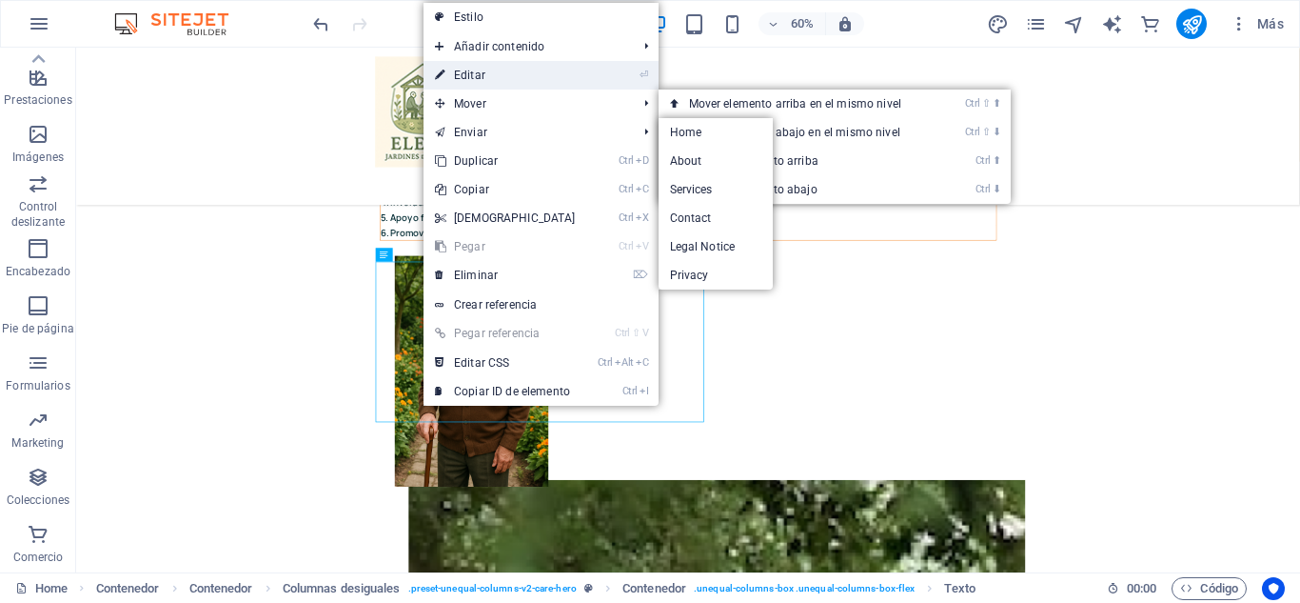
click at [502, 68] on link "⏎ Editar" at bounding box center [506, 75] width 164 height 29
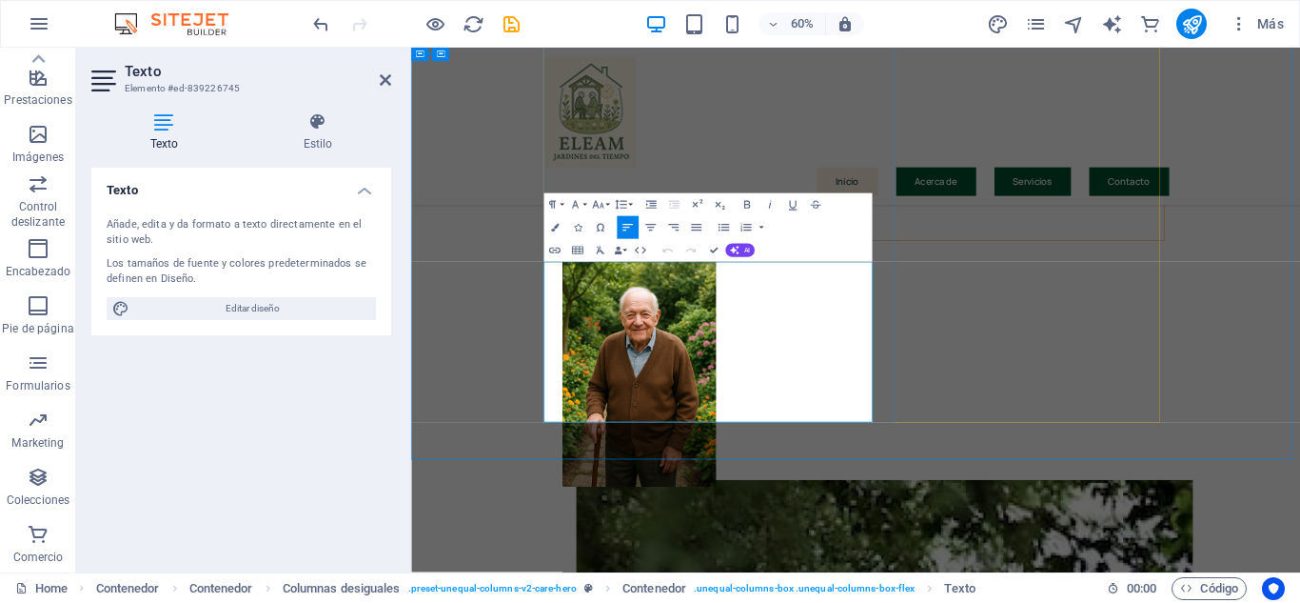
click at [828, 345] on p "5. Apoyo financiero y legal" at bounding box center [1153, 332] width 1026 height 25
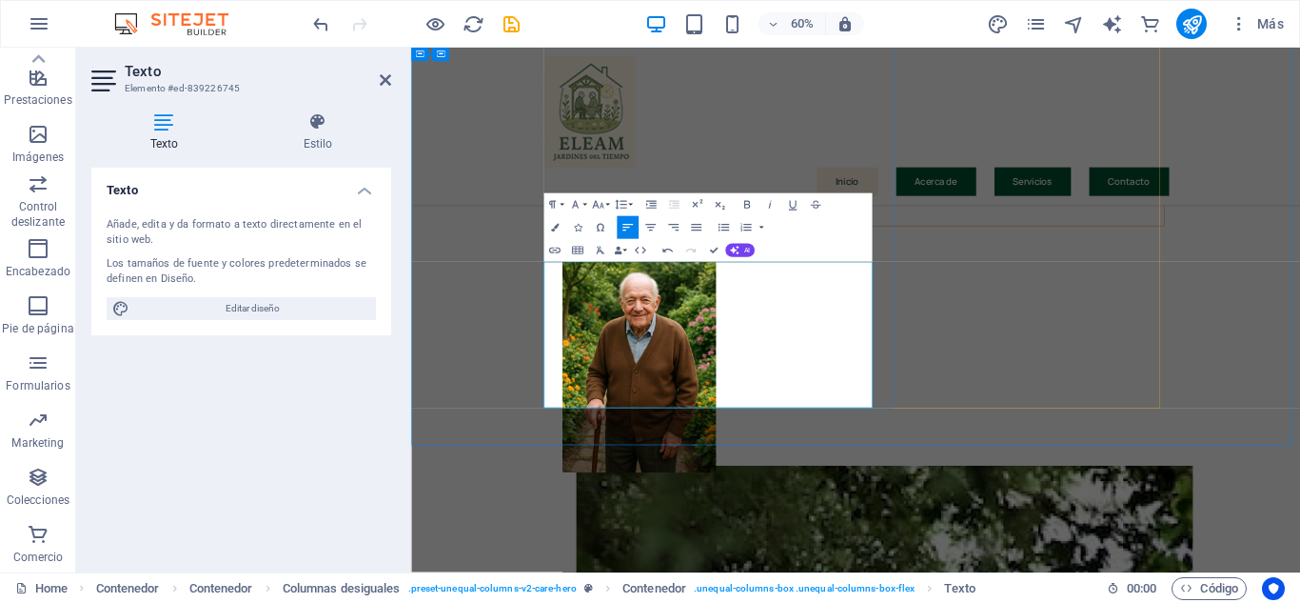
click at [640, 345] on p "6. Promover el bienestar integral de la familia" at bounding box center [1153, 332] width 1026 height 25
click at [900, 320] on p "4. Involucrar a la familia en el cuidado" at bounding box center [1153, 307] width 1026 height 25
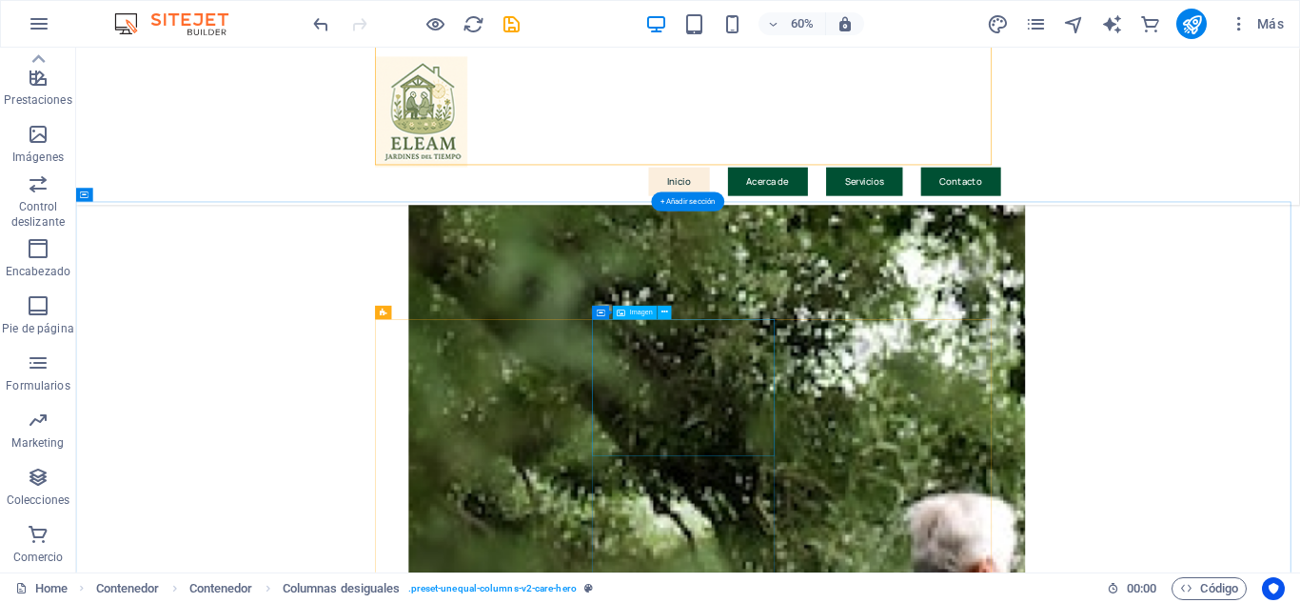
scroll to position [986, 0]
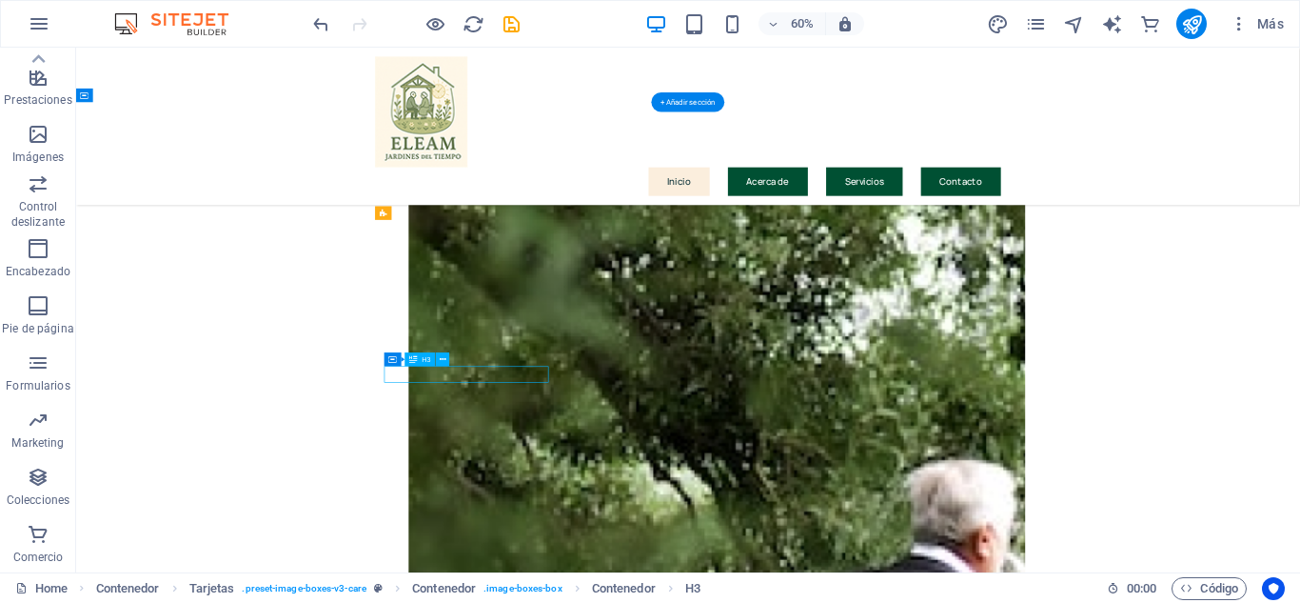
click at [443, 363] on icon at bounding box center [443, 359] width 7 height 12
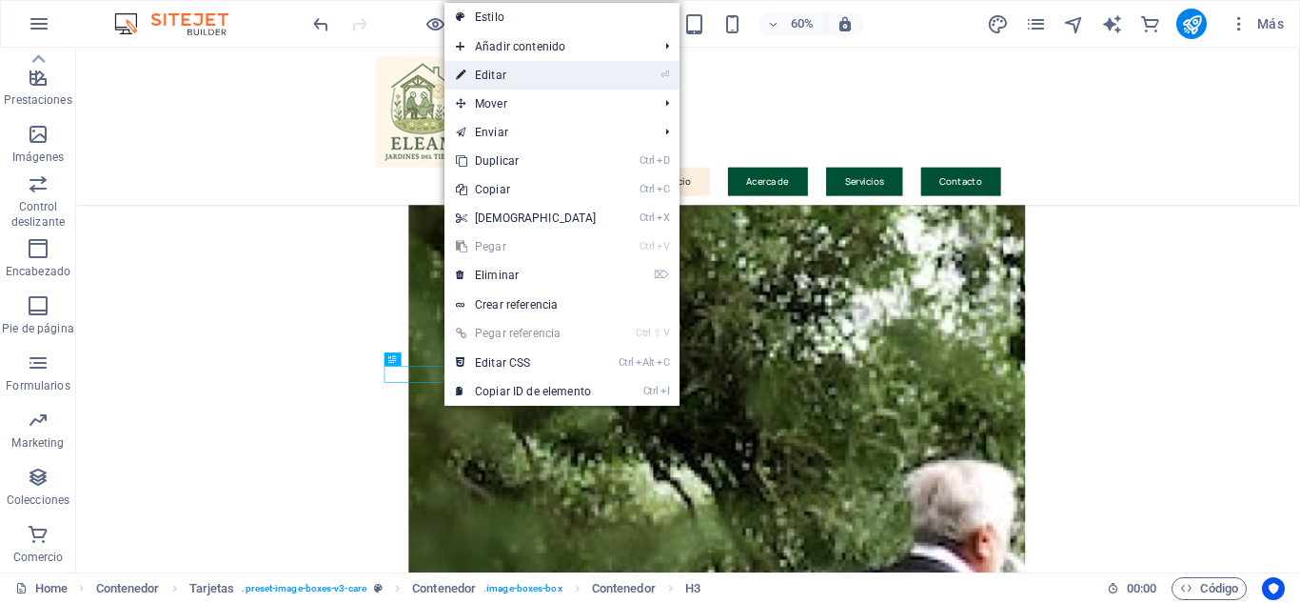
click at [514, 72] on link "⏎ Editar" at bounding box center [527, 75] width 164 height 29
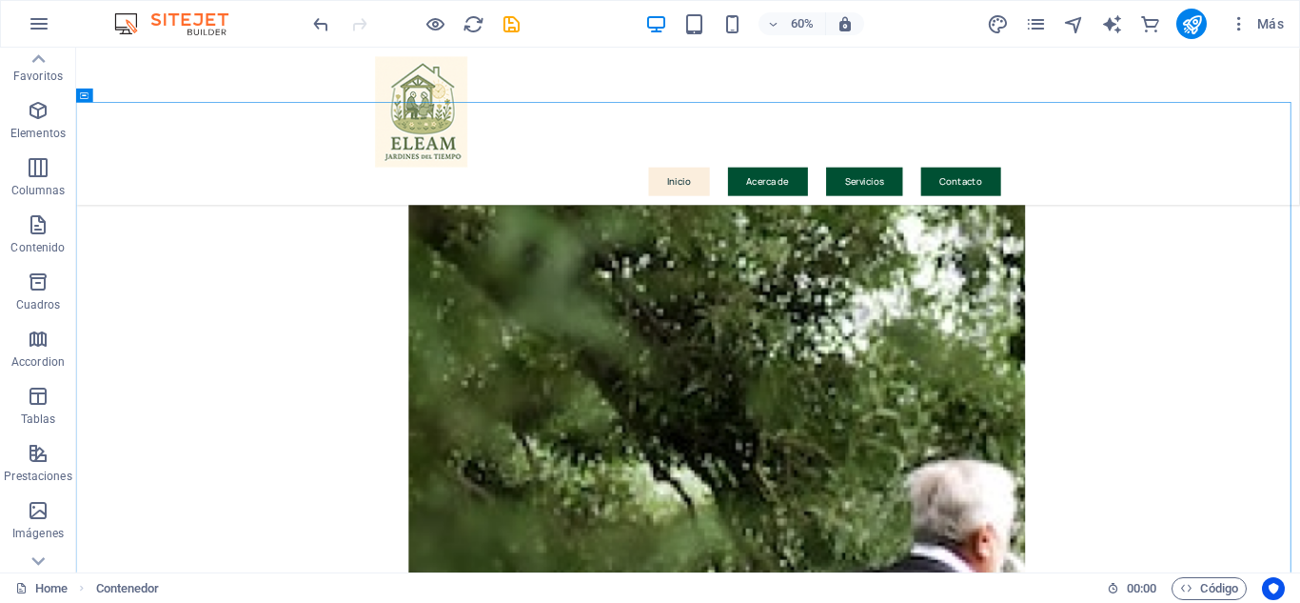
scroll to position [0, 0]
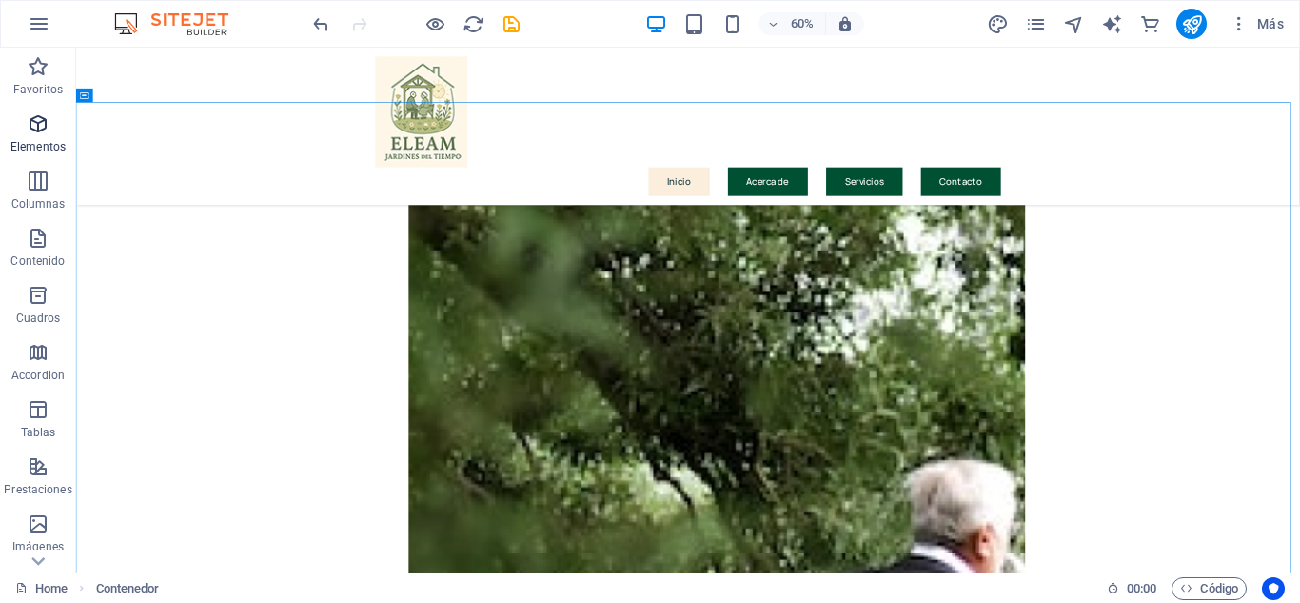
click at [42, 137] on span "Elementos" at bounding box center [38, 135] width 76 height 46
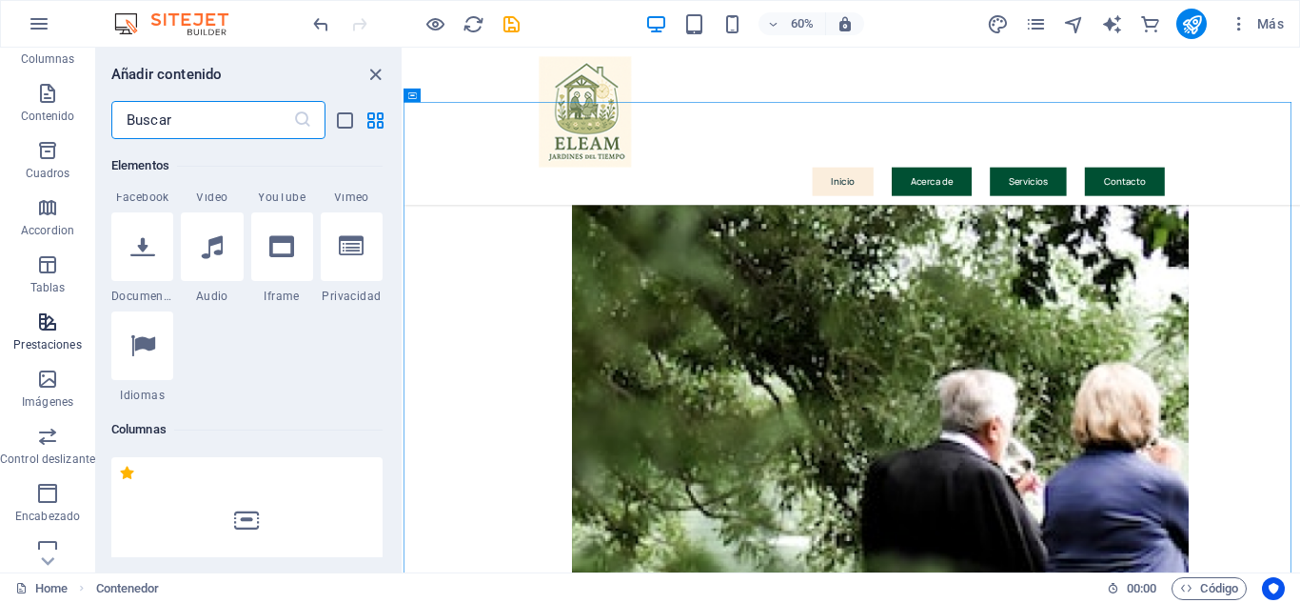
scroll to position [190, 0]
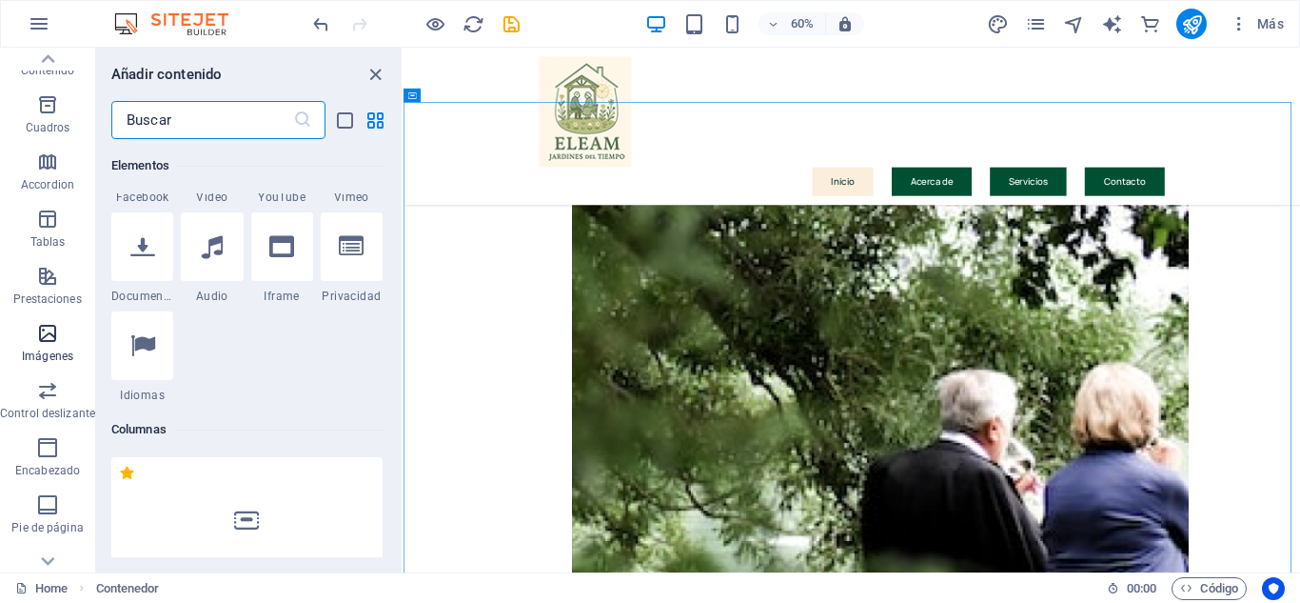
click at [50, 332] on icon "button" at bounding box center [47, 333] width 23 height 23
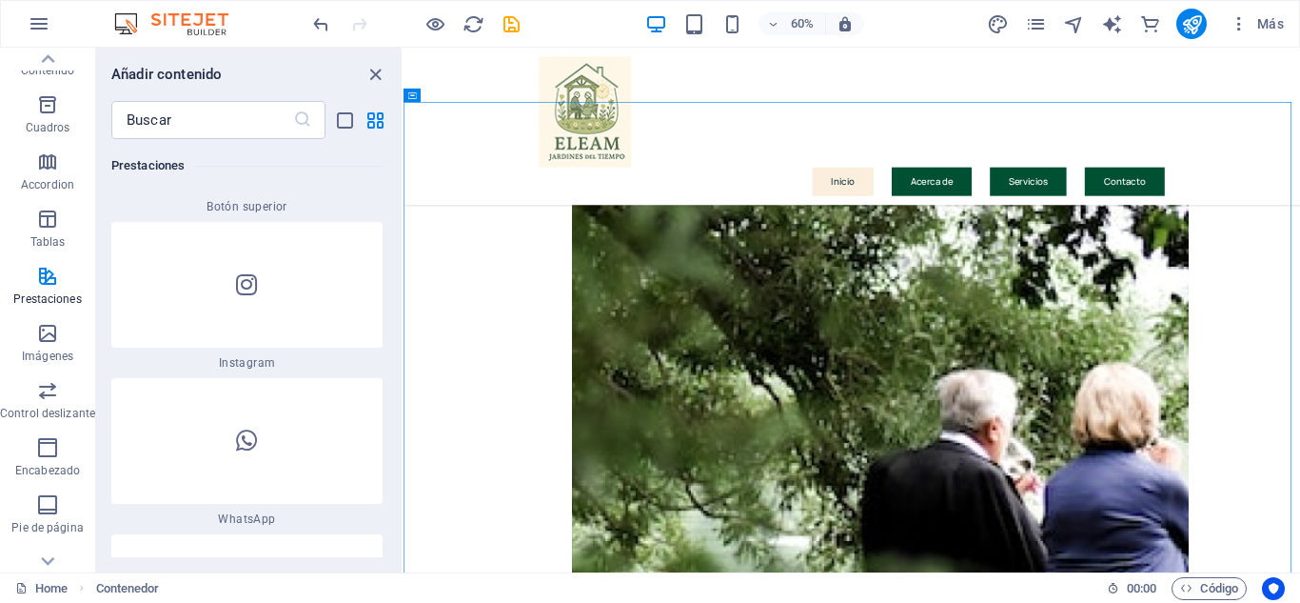
scroll to position [18243, 0]
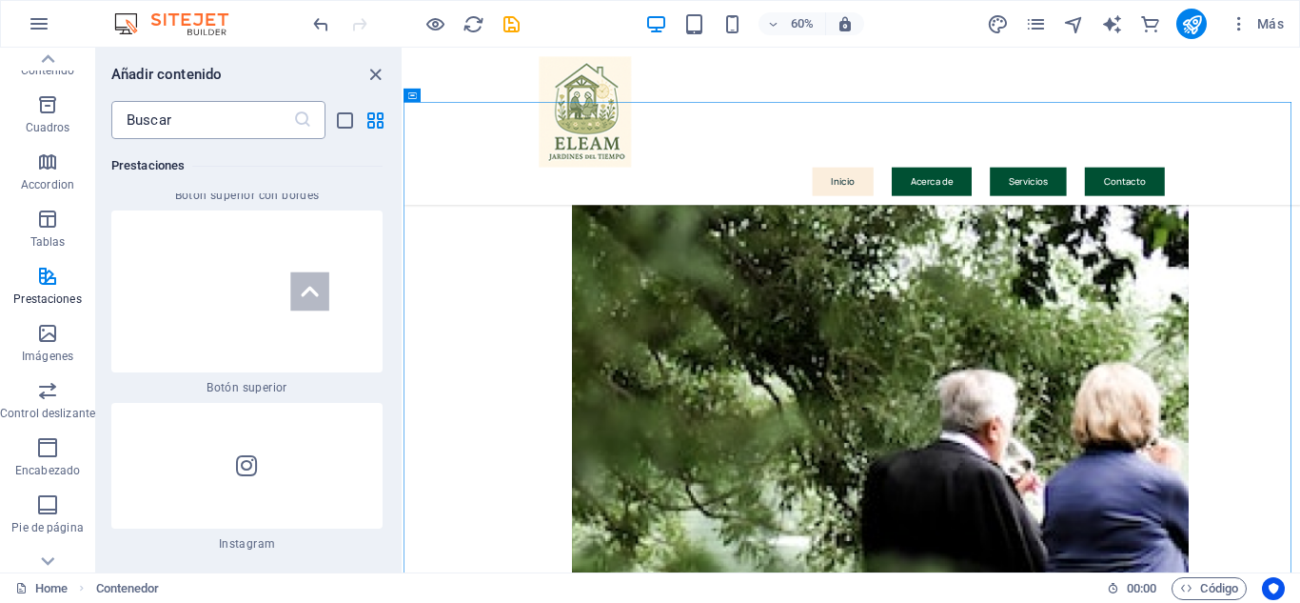
click at [133, 121] on input "text" at bounding box center [202, 120] width 182 height 38
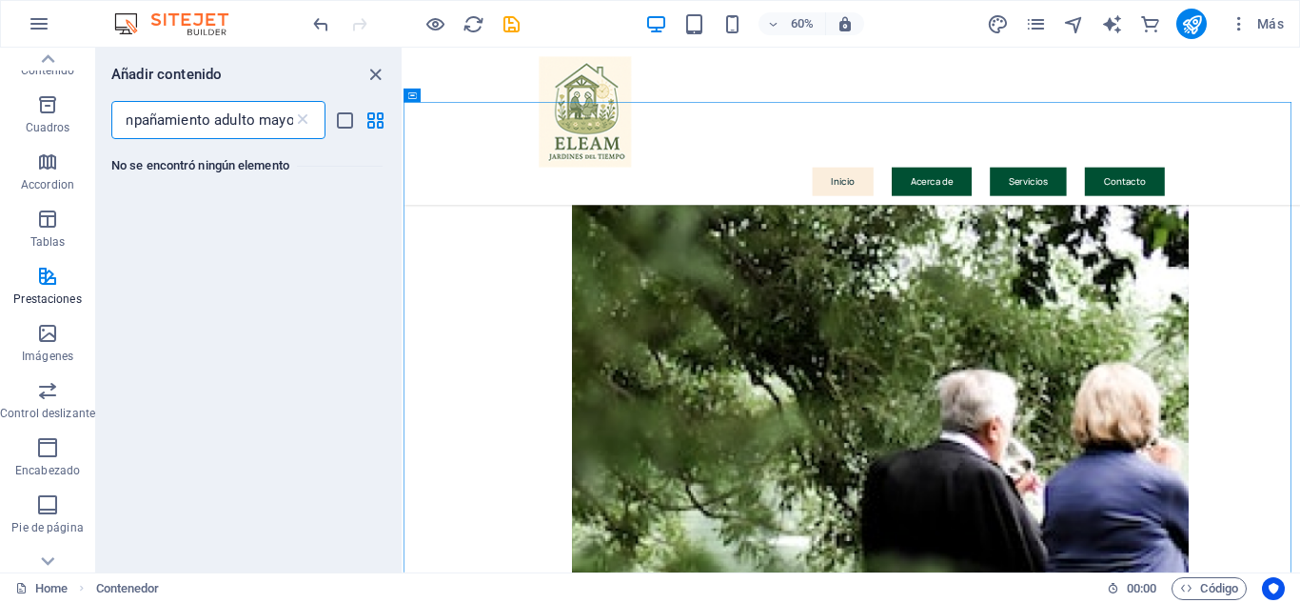
scroll to position [0, 34]
type input "acompañamiento adulto mayor"
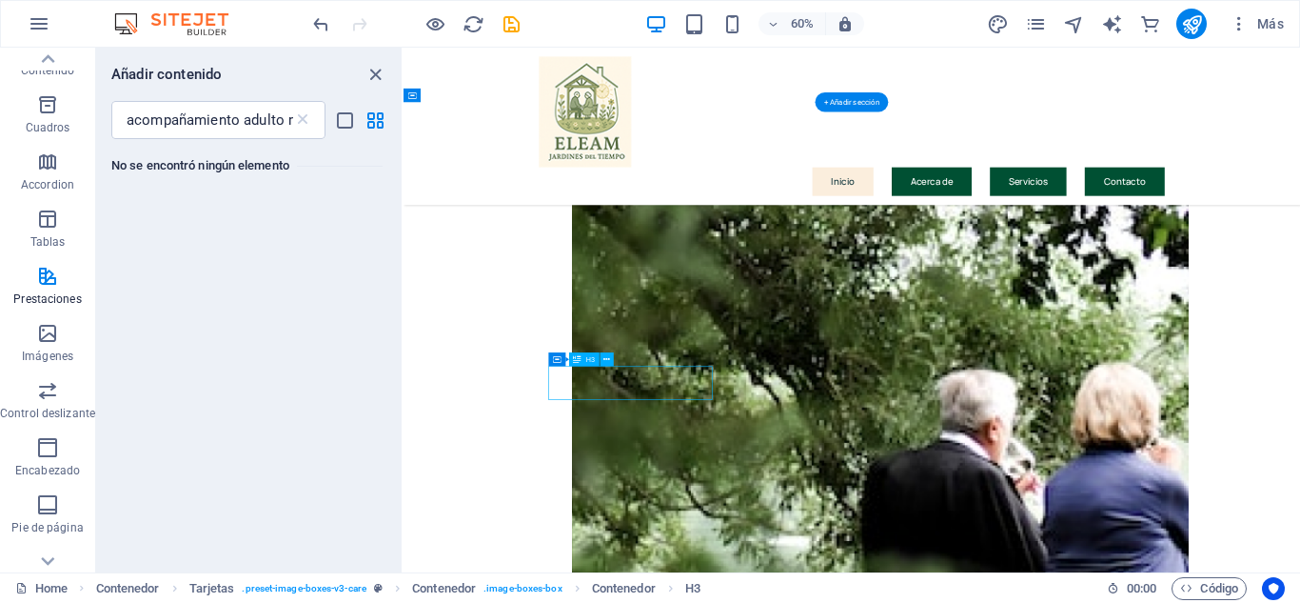
click at [607, 360] on icon at bounding box center [607, 359] width 7 height 12
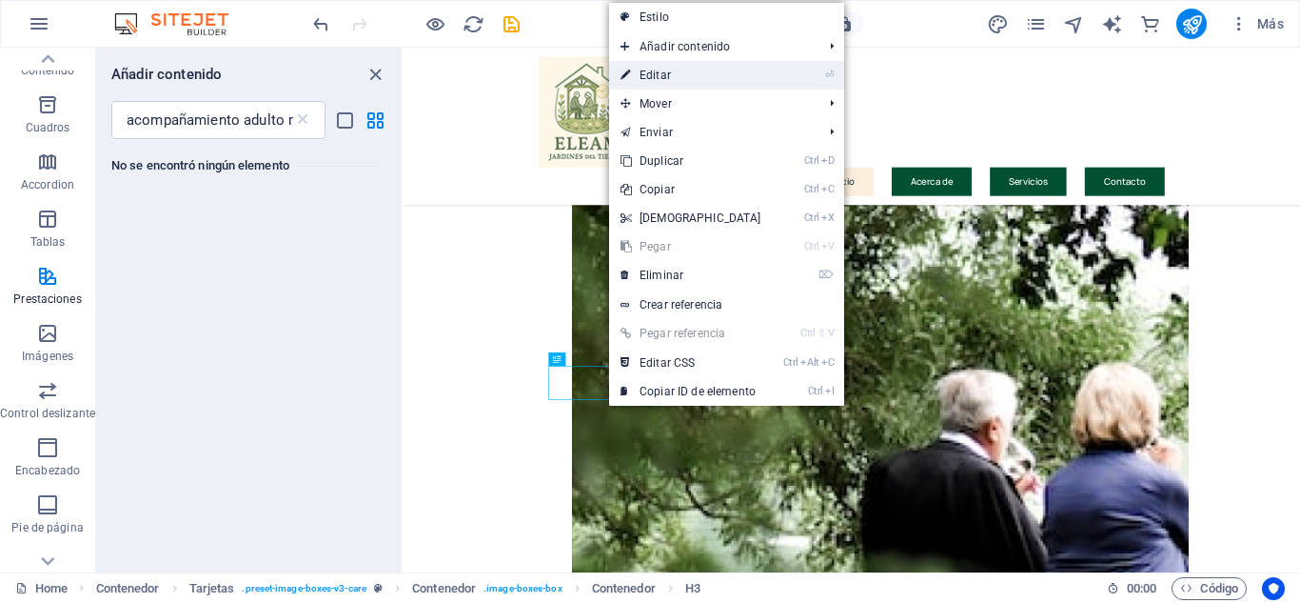
click at [666, 76] on link "⏎ Editar" at bounding box center [691, 75] width 164 height 29
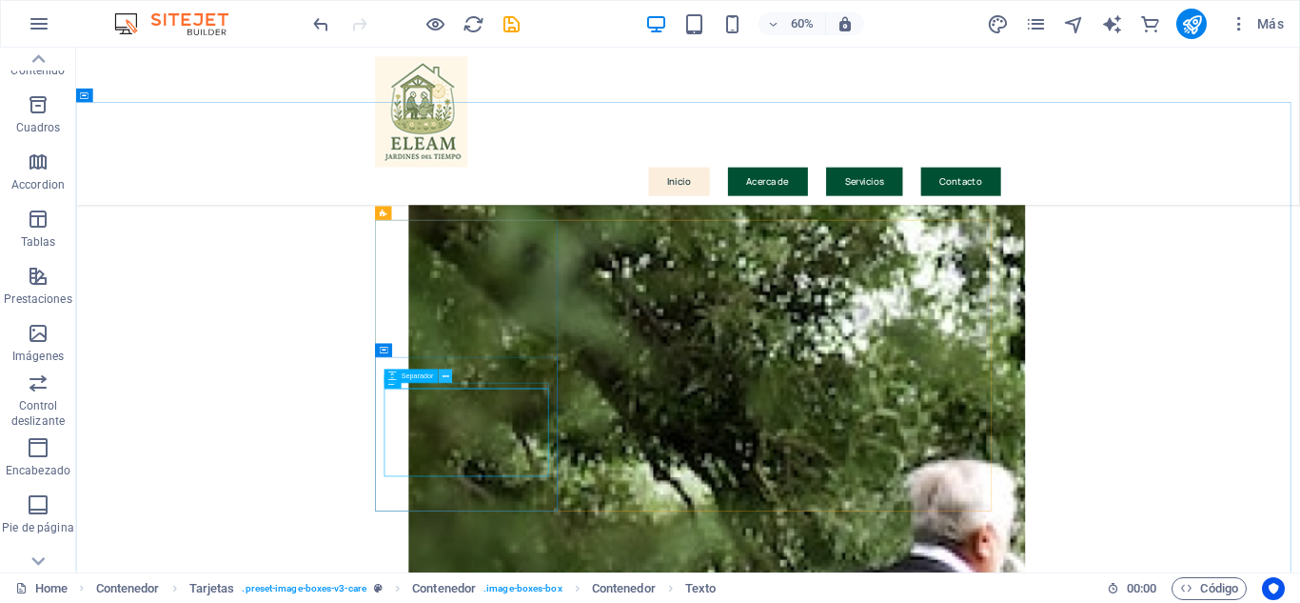
click at [449, 375] on button at bounding box center [445, 375] width 13 height 13
click at [433, 381] on button at bounding box center [430, 381] width 13 height 13
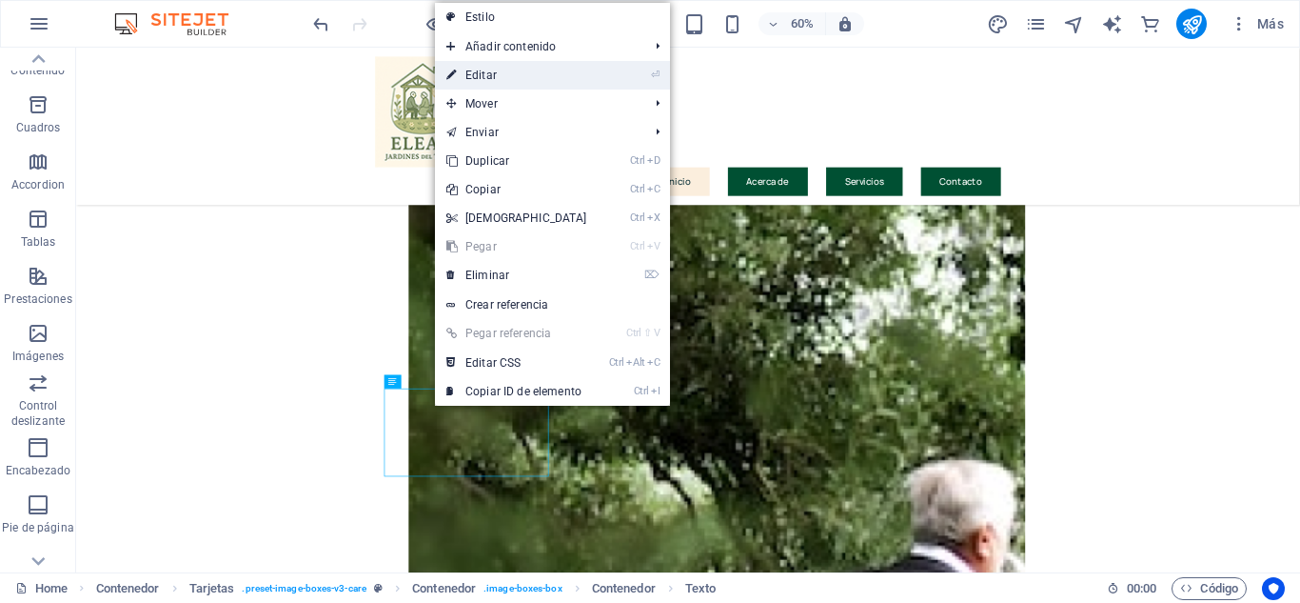
drag, startPoint x: 484, startPoint y: 68, endPoint x: 89, endPoint y: 650, distance: 703.9
click at [484, 68] on link "⏎ Editar" at bounding box center [517, 75] width 164 height 29
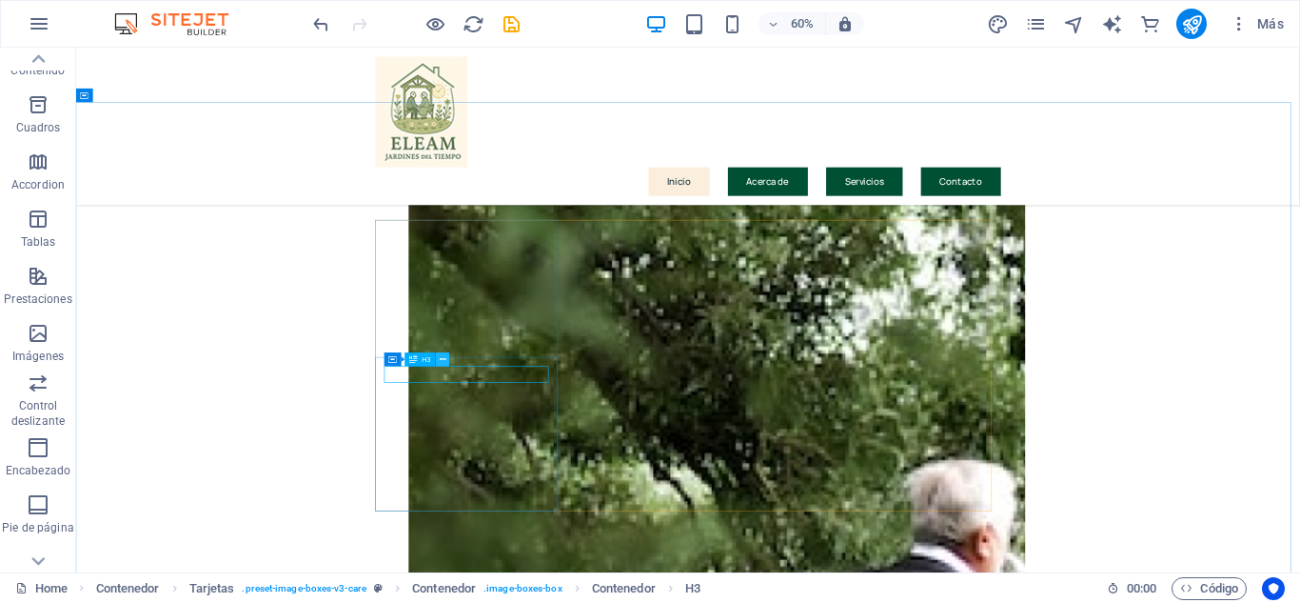
click at [441, 358] on icon at bounding box center [443, 359] width 7 height 12
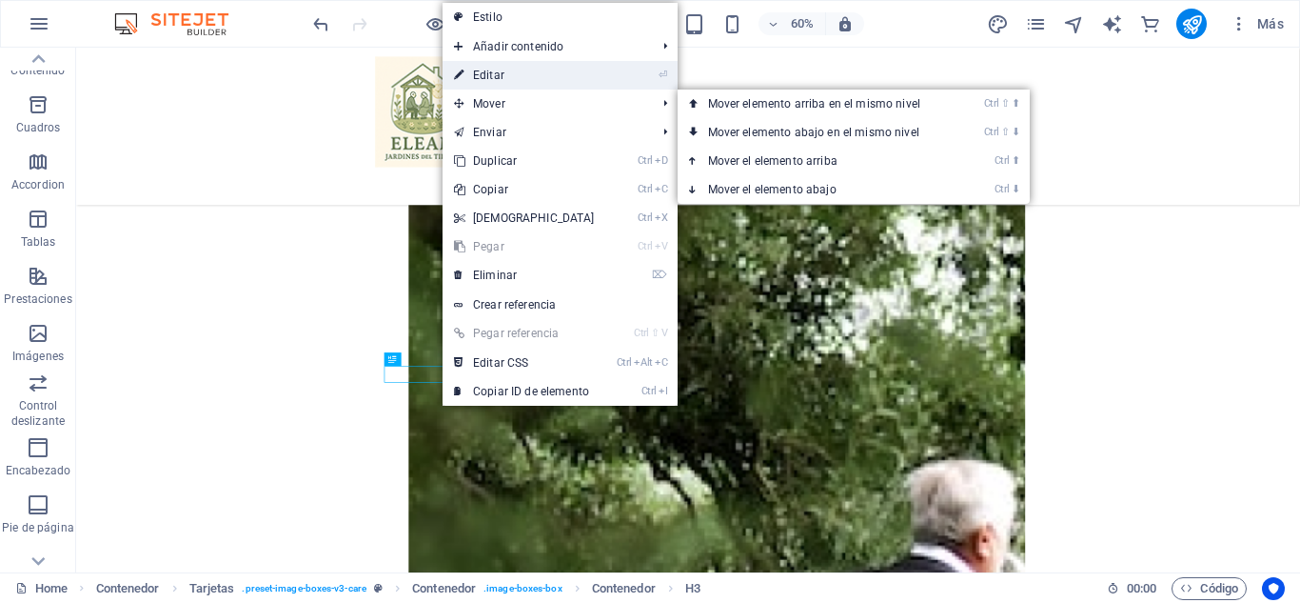
drag, startPoint x: 127, startPoint y: 39, endPoint x: 487, endPoint y: 71, distance: 362.2
click at [487, 71] on link "⏎ Editar" at bounding box center [525, 75] width 164 height 29
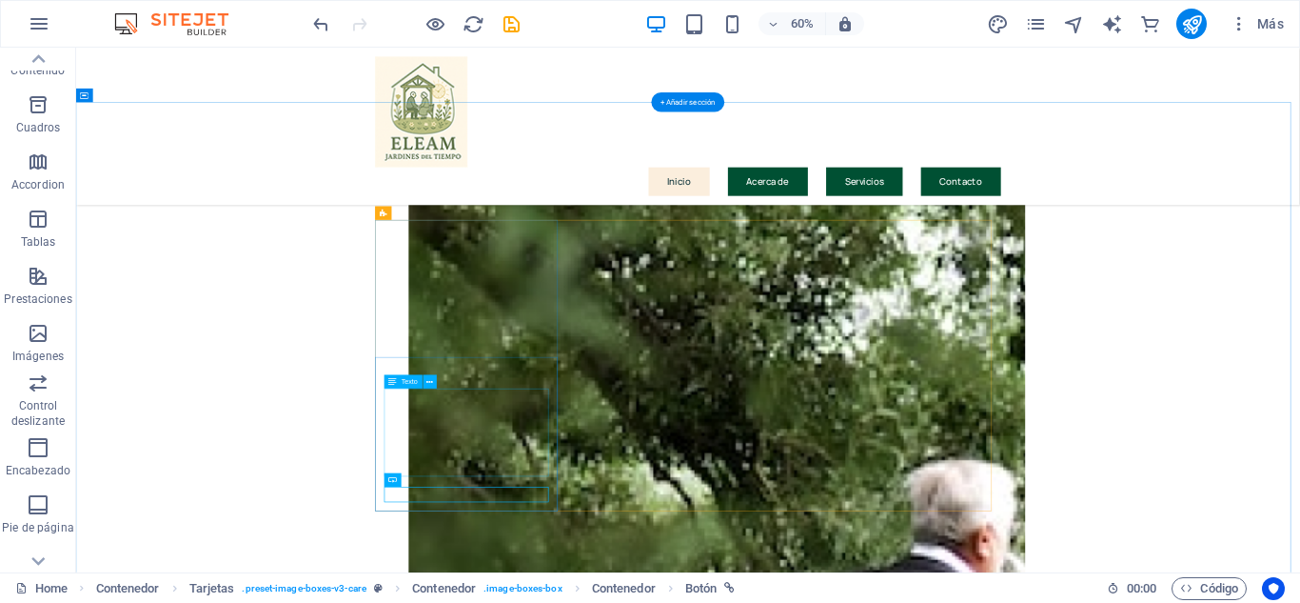
click at [427, 382] on icon at bounding box center [430, 382] width 7 height 12
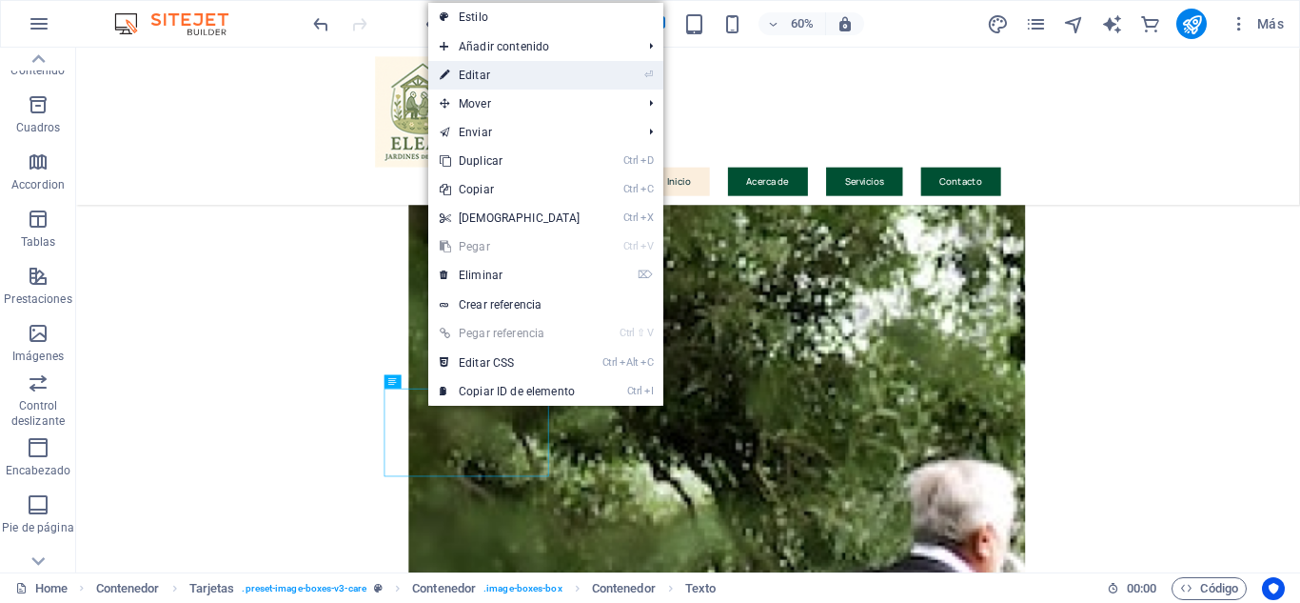
click at [479, 74] on link "⏎ Editar" at bounding box center [510, 75] width 164 height 29
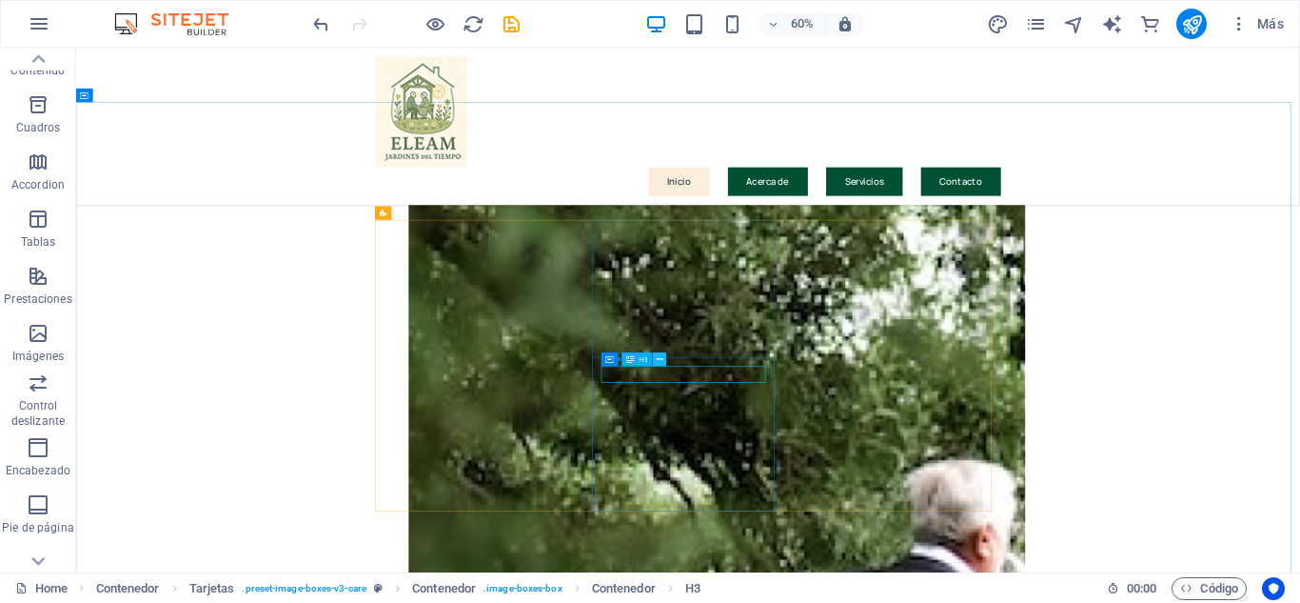
click at [662, 358] on icon at bounding box center [660, 359] width 7 height 12
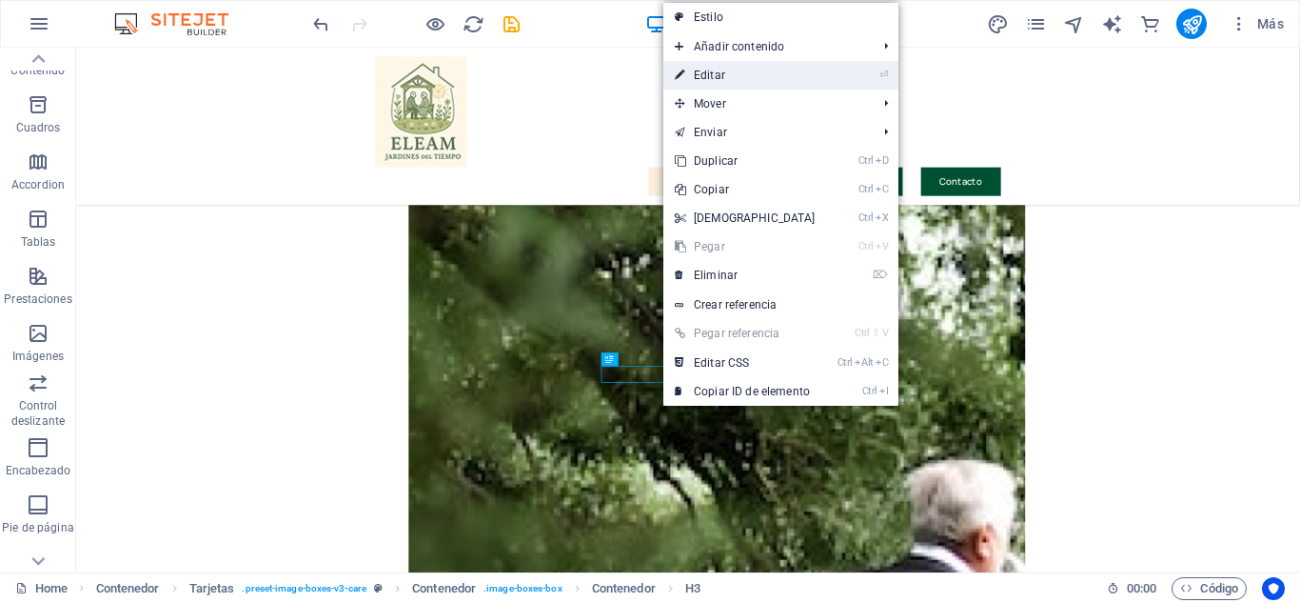
click at [725, 75] on link "⏎ Editar" at bounding box center [745, 75] width 164 height 29
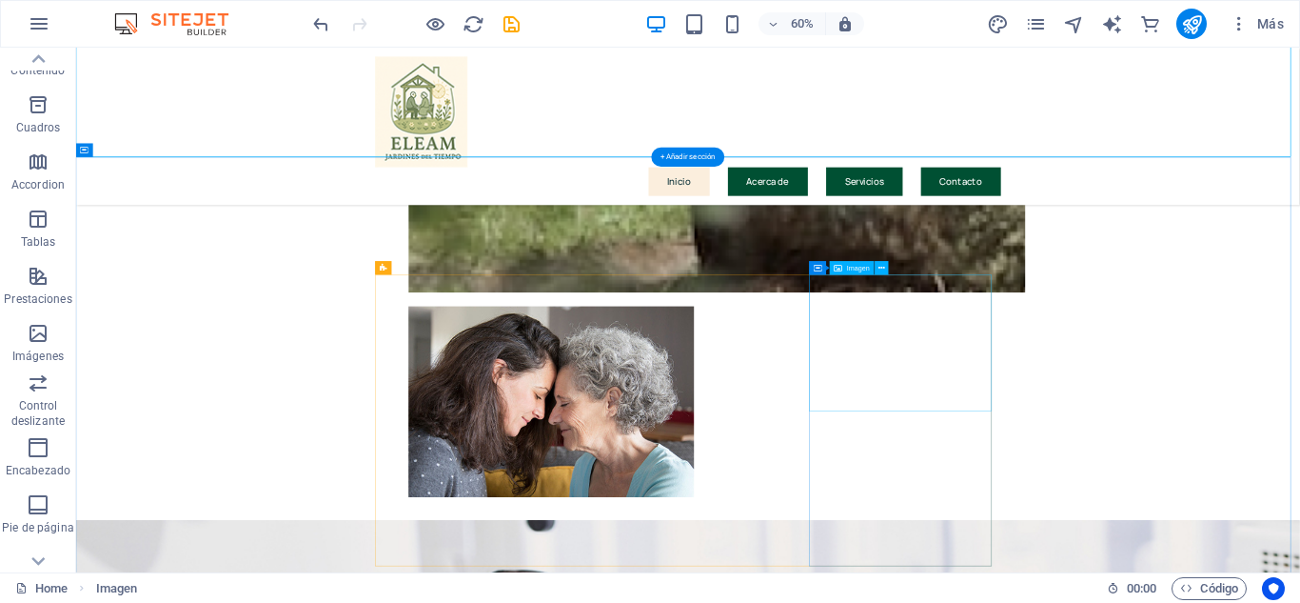
scroll to position [2319, 0]
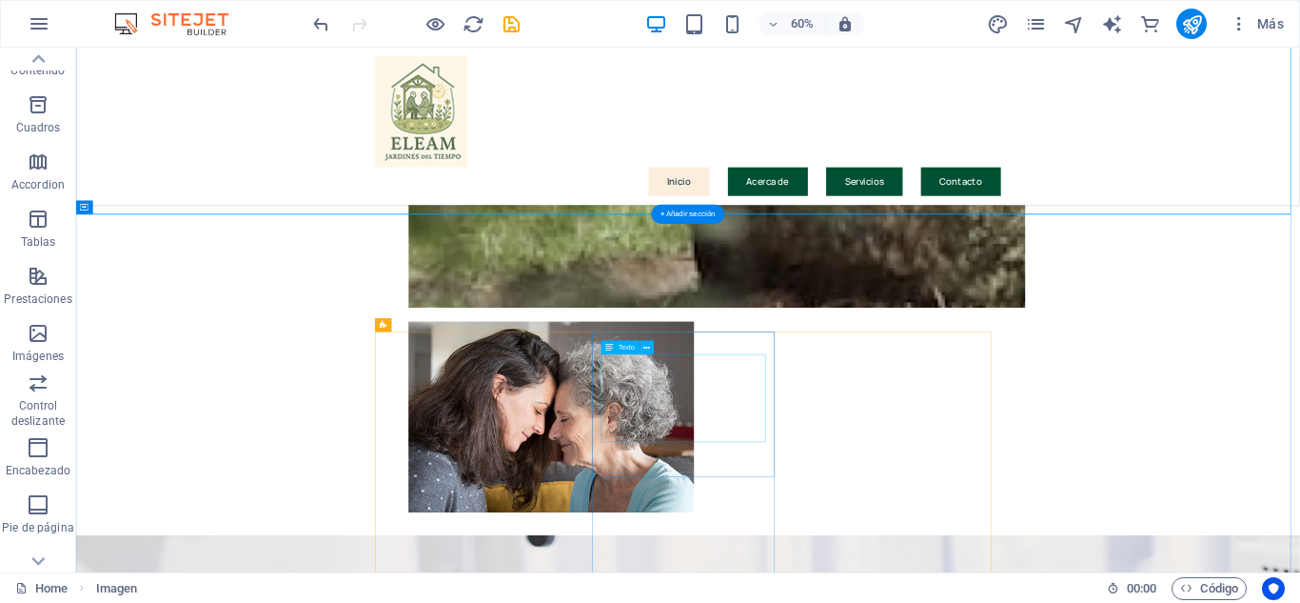
drag, startPoint x: 1094, startPoint y: 665, endPoint x: 1207, endPoint y: 872, distance: 235.6
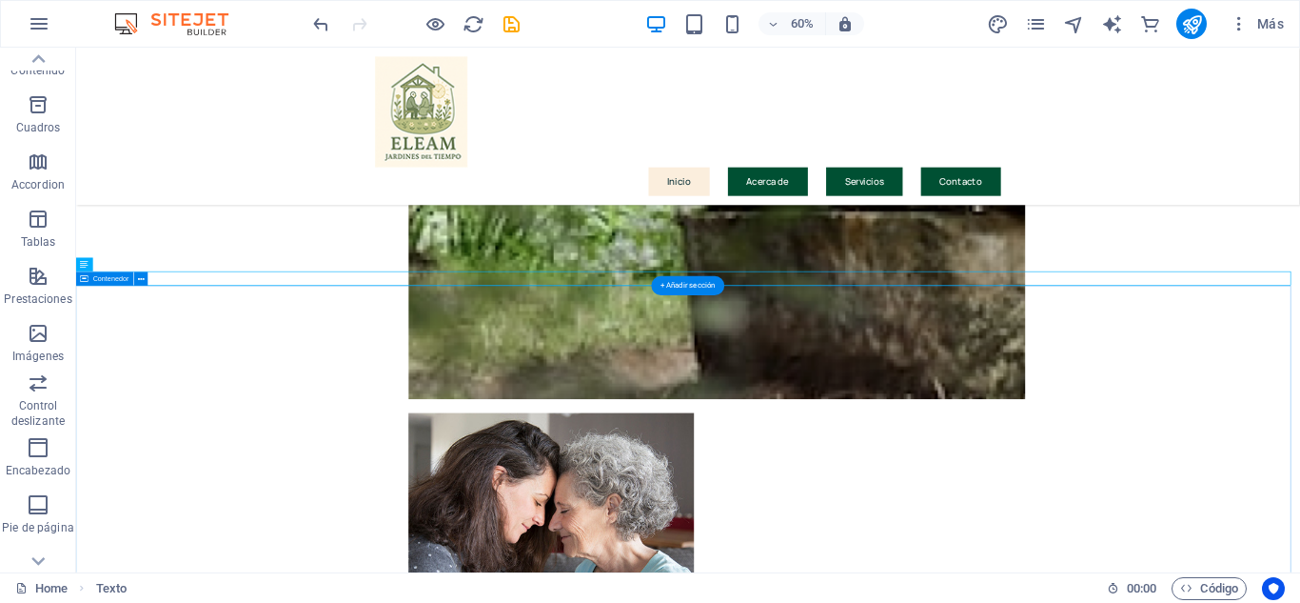
scroll to position [2129, 0]
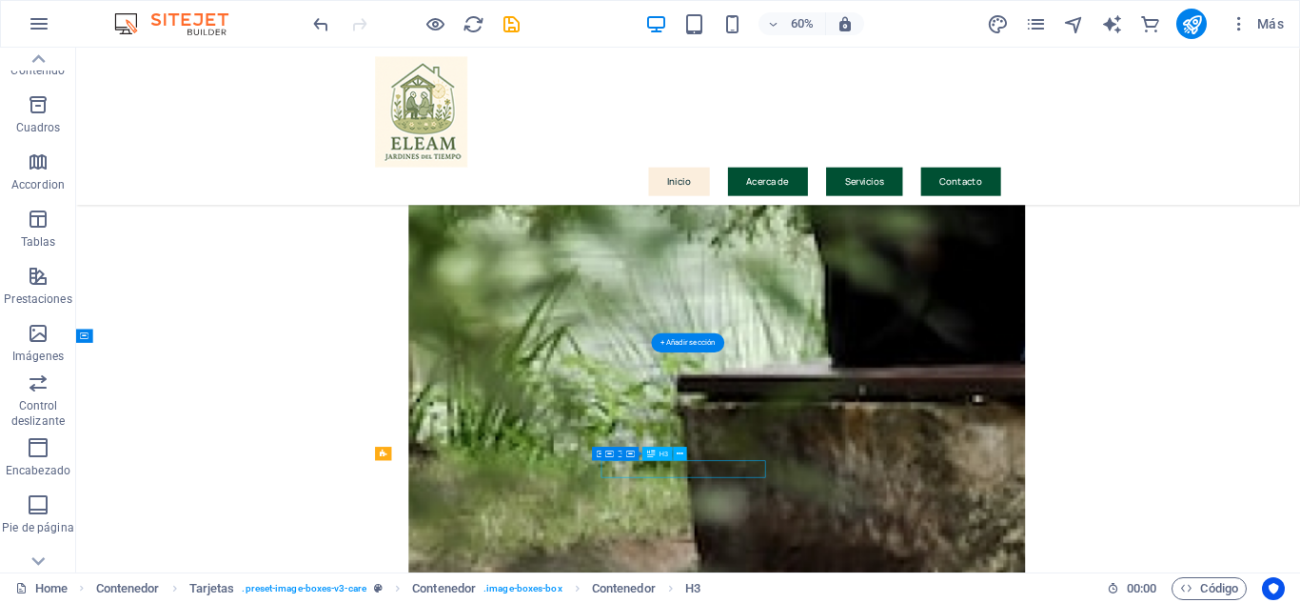
scroll to position [1843, 0]
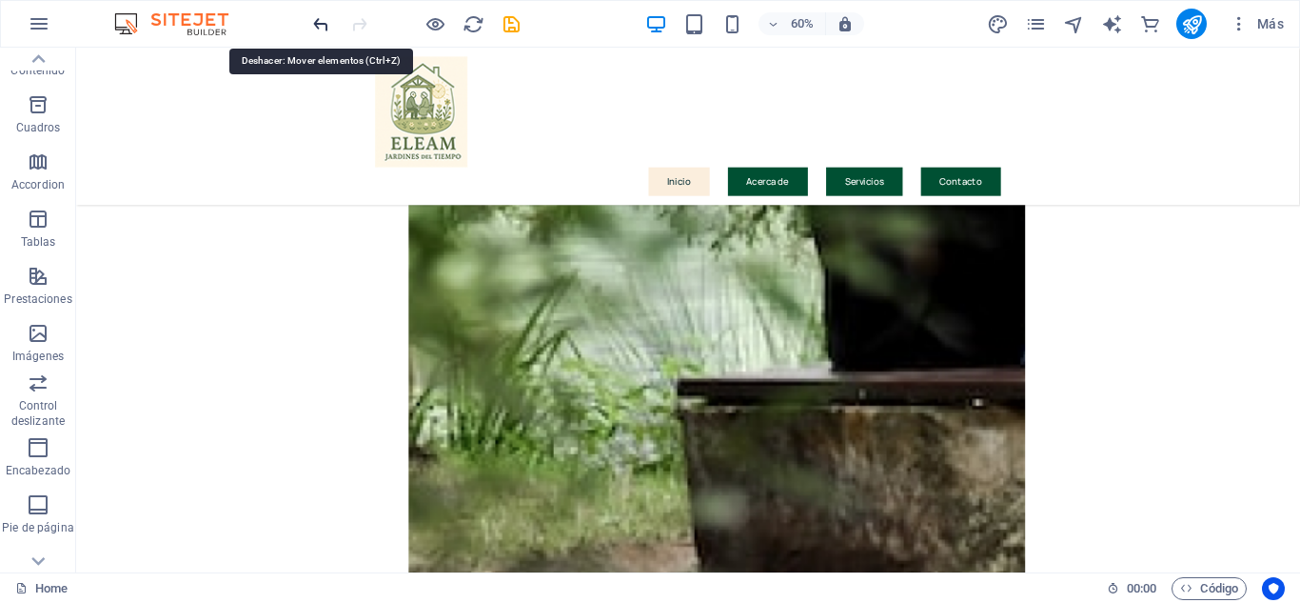
click at [320, 28] on icon "undo" at bounding box center [321, 24] width 22 height 22
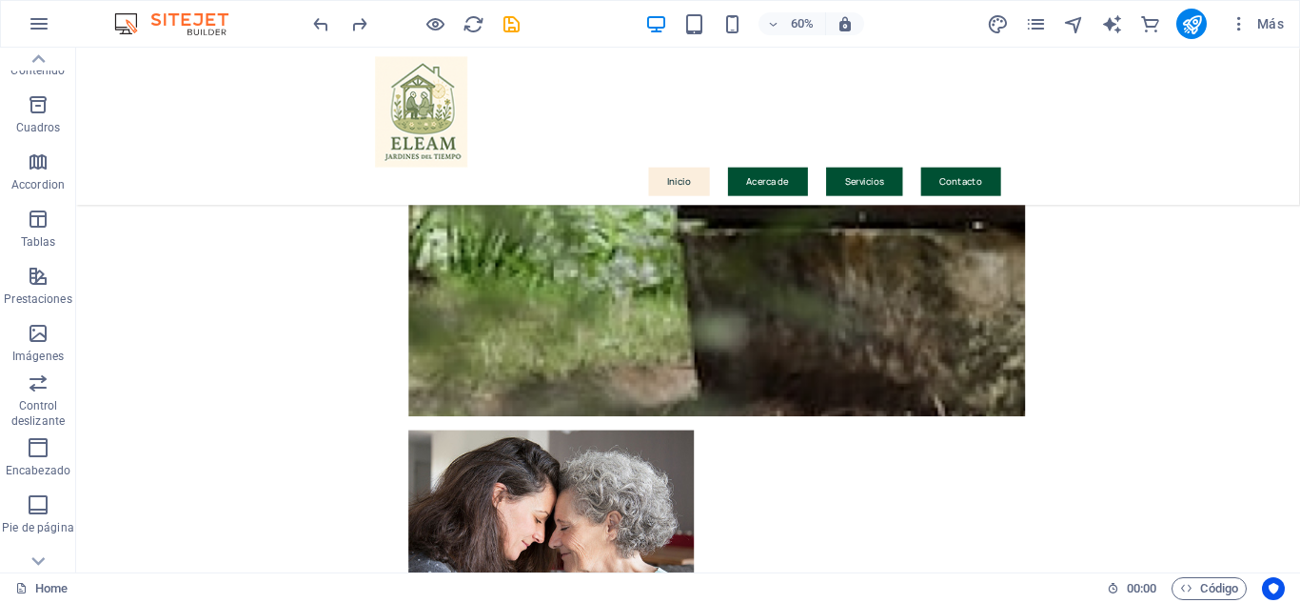
scroll to position [2466, 0]
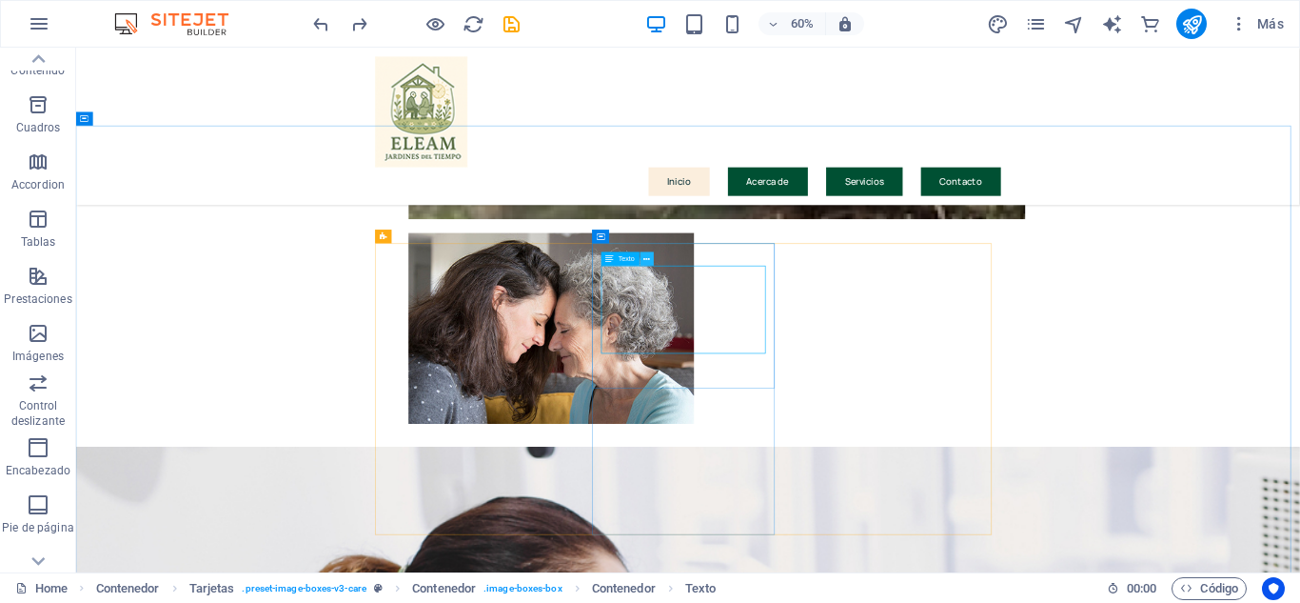
click at [648, 261] on icon at bounding box center [647, 259] width 7 height 12
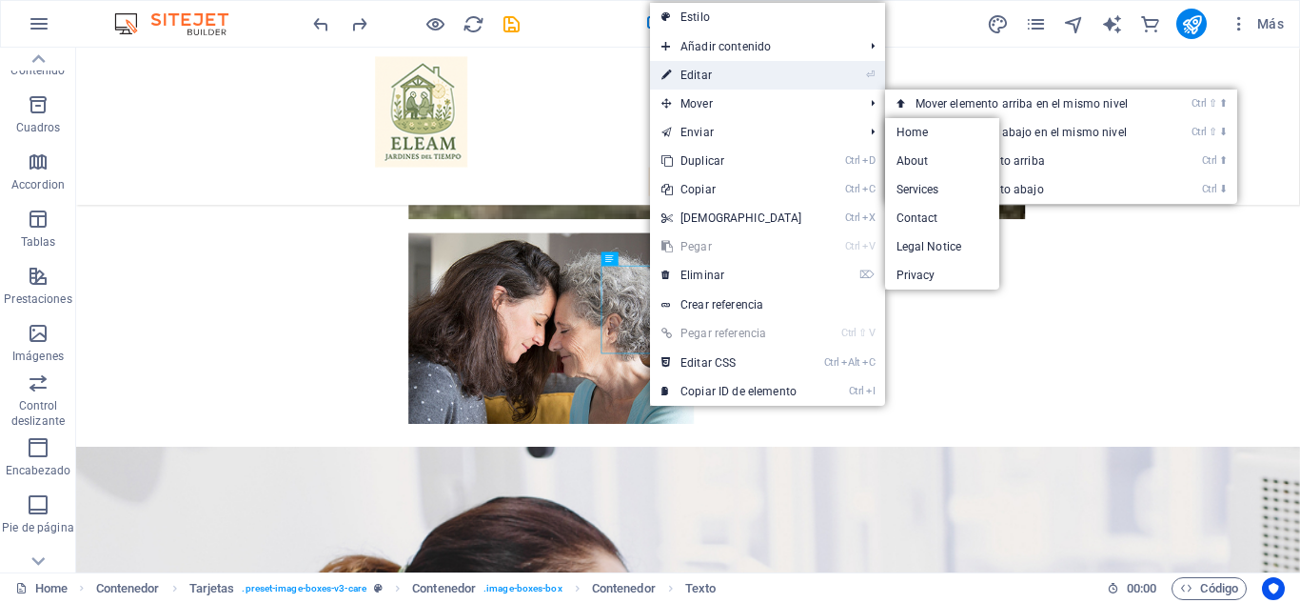
drag, startPoint x: 512, startPoint y: 82, endPoint x: 718, endPoint y: 70, distance: 205.9
click at [718, 70] on link "⏎ Editar" at bounding box center [732, 75] width 164 height 29
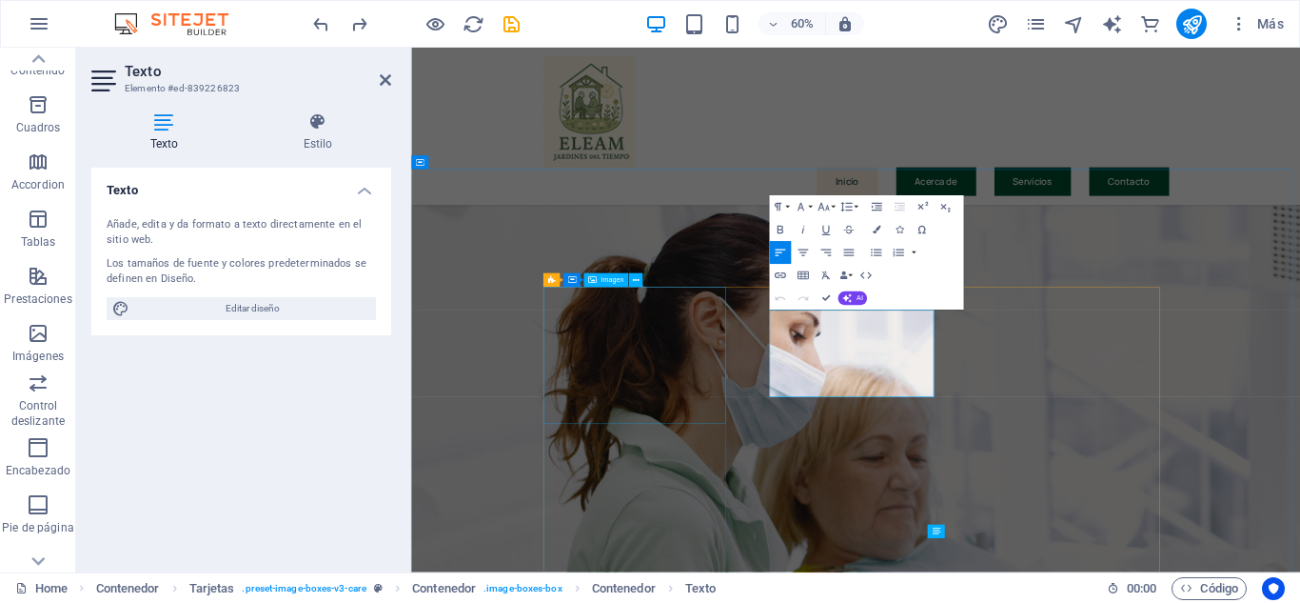
scroll to position [1975, 0]
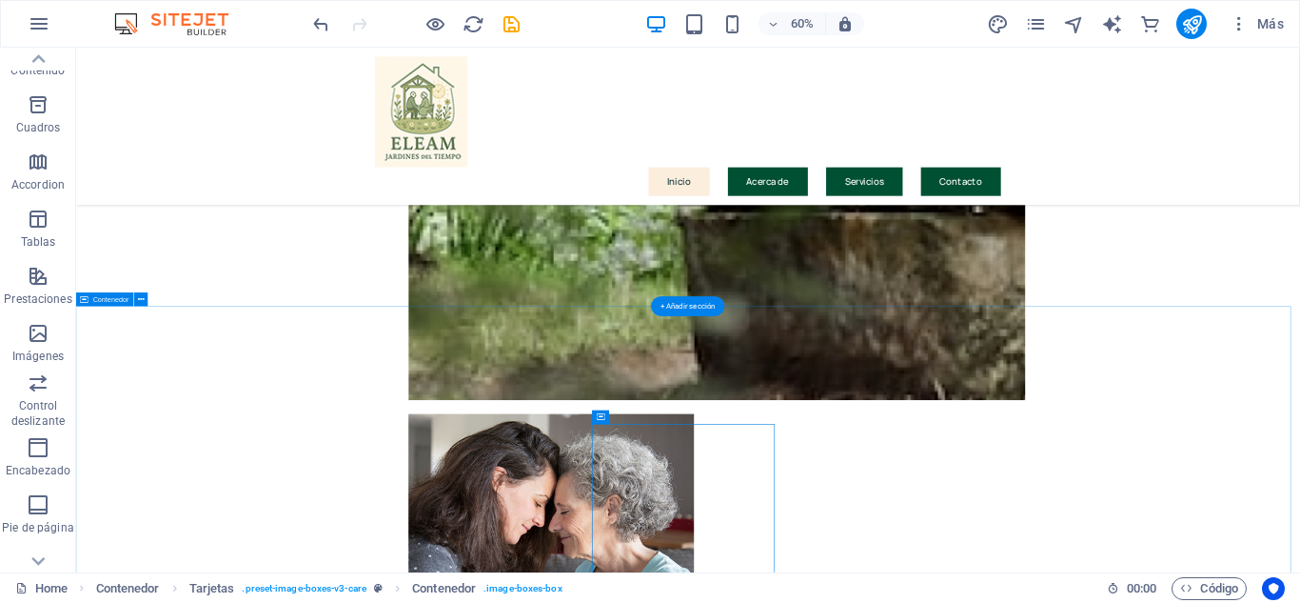
scroll to position [2261, 0]
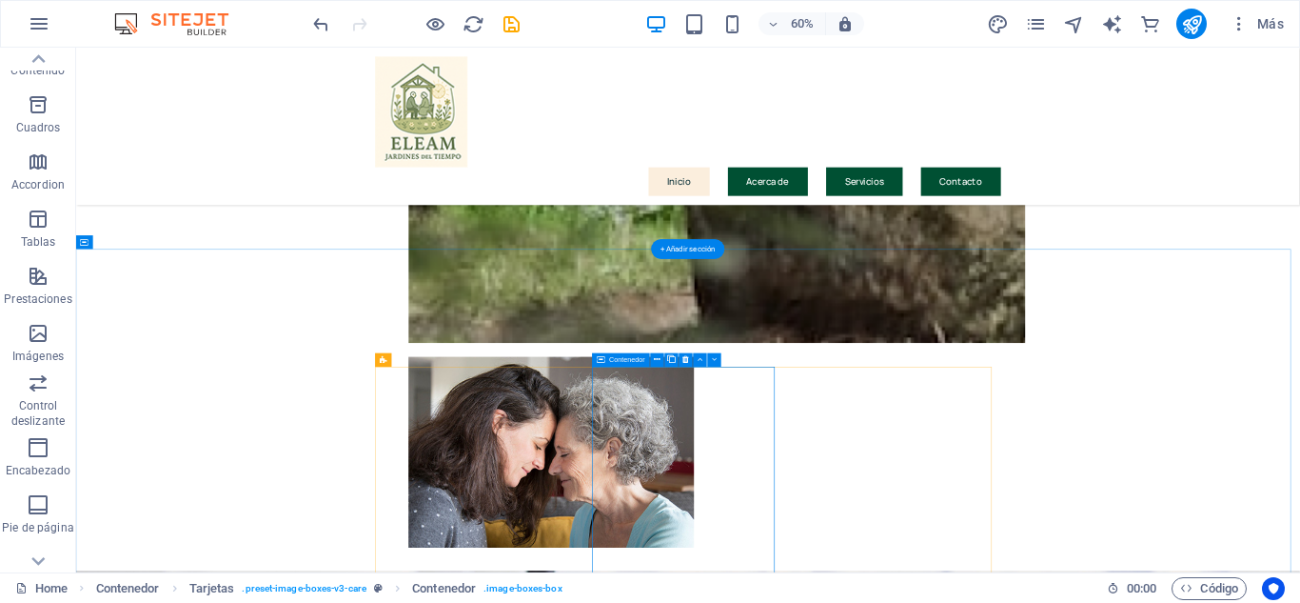
click at [644, 381] on icon at bounding box center [647, 382] width 7 height 12
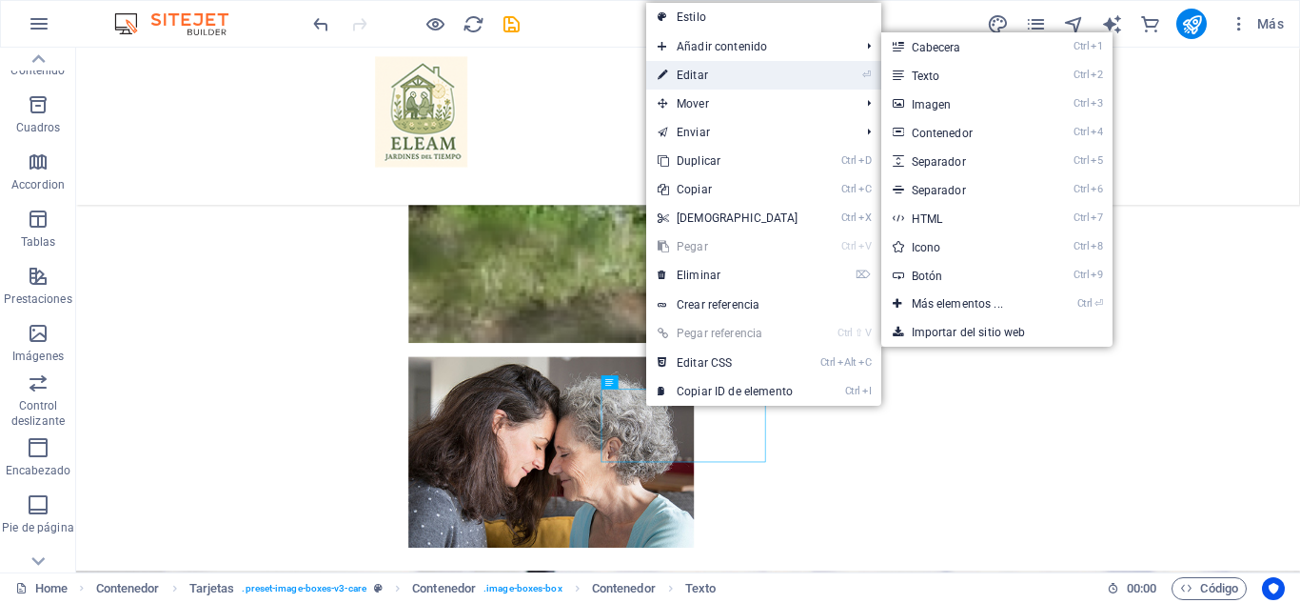
click at [702, 74] on link "⏎ Editar" at bounding box center [728, 75] width 164 height 29
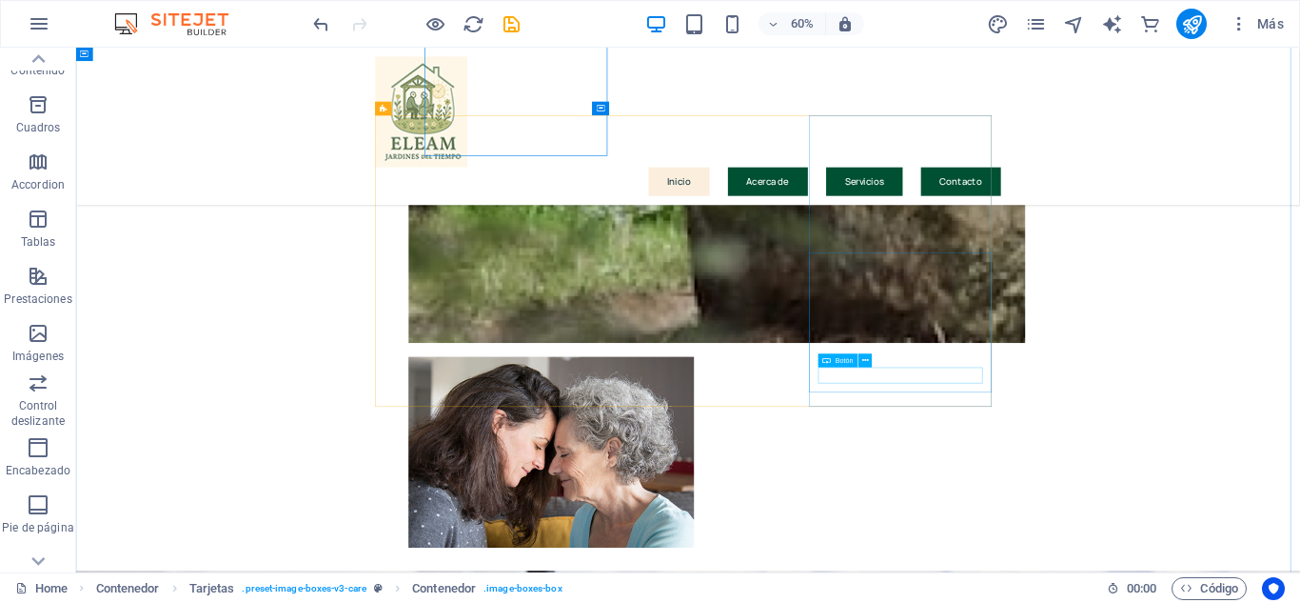
scroll to position [2680, 0]
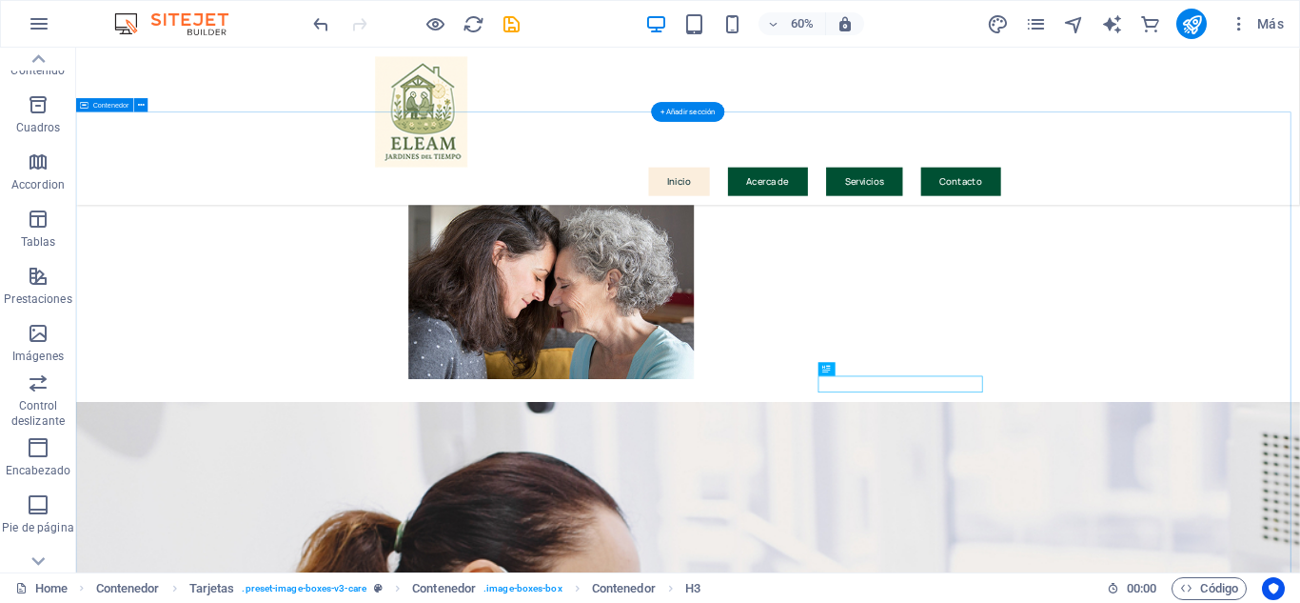
scroll to position [2585, 0]
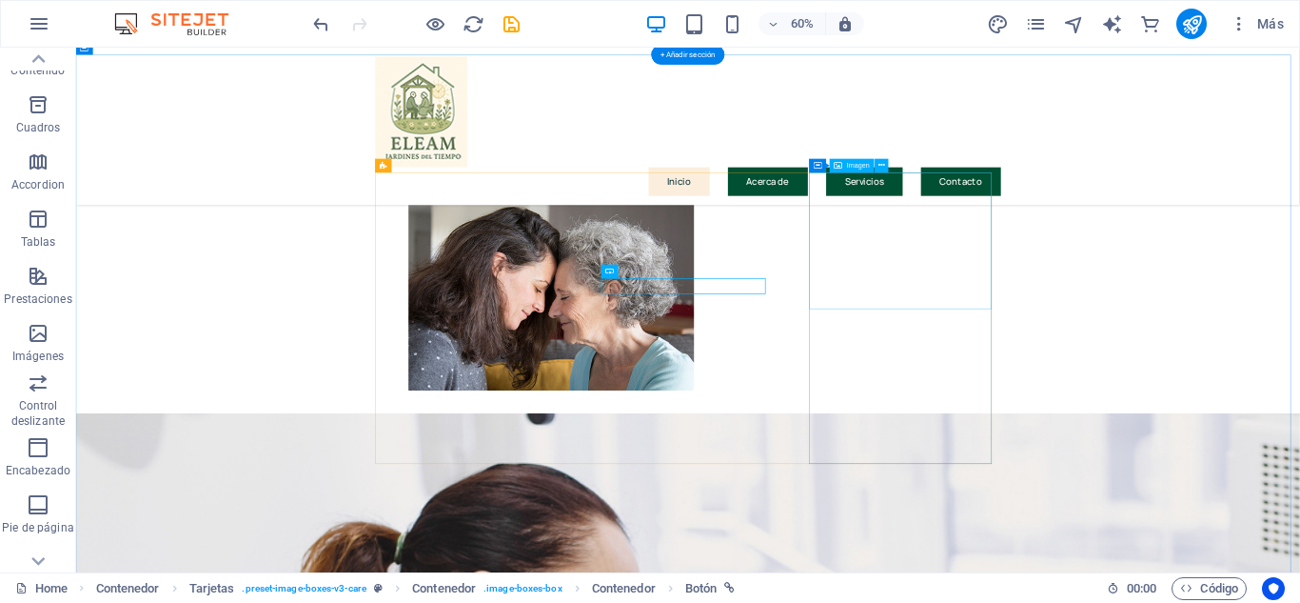
scroll to position [2489, 0]
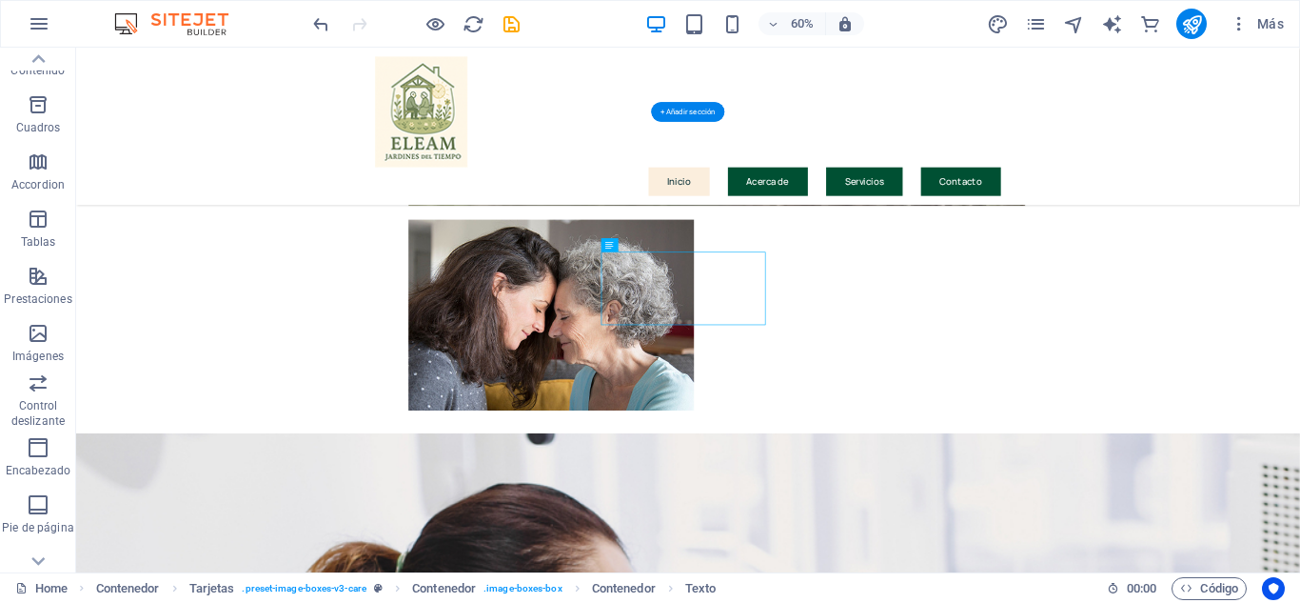
drag, startPoint x: 1099, startPoint y: 432, endPoint x: 1102, endPoint y: 448, distance: 16.6
drag, startPoint x: 1083, startPoint y: 437, endPoint x: 1107, endPoint y: 437, distance: 23.8
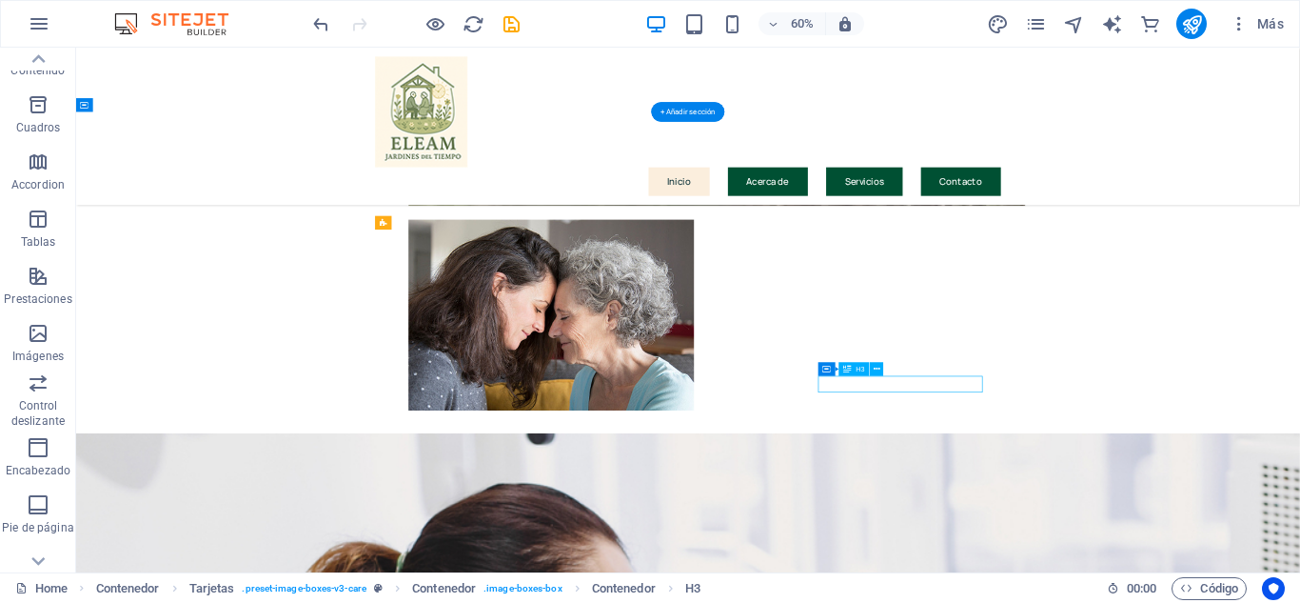
click at [874, 357] on icon at bounding box center [874, 360] width 7 height 12
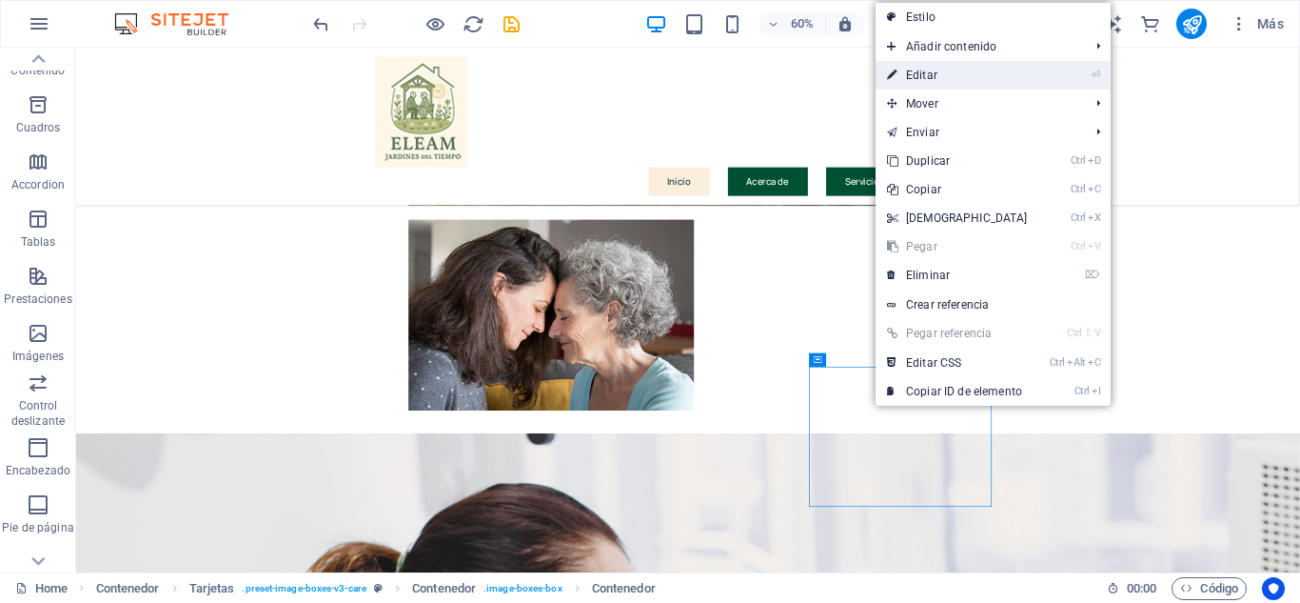
drag, startPoint x: 938, startPoint y: 77, endPoint x: 786, endPoint y: 503, distance: 451.6
click at [938, 77] on link "⏎ Editar" at bounding box center [958, 75] width 164 height 29
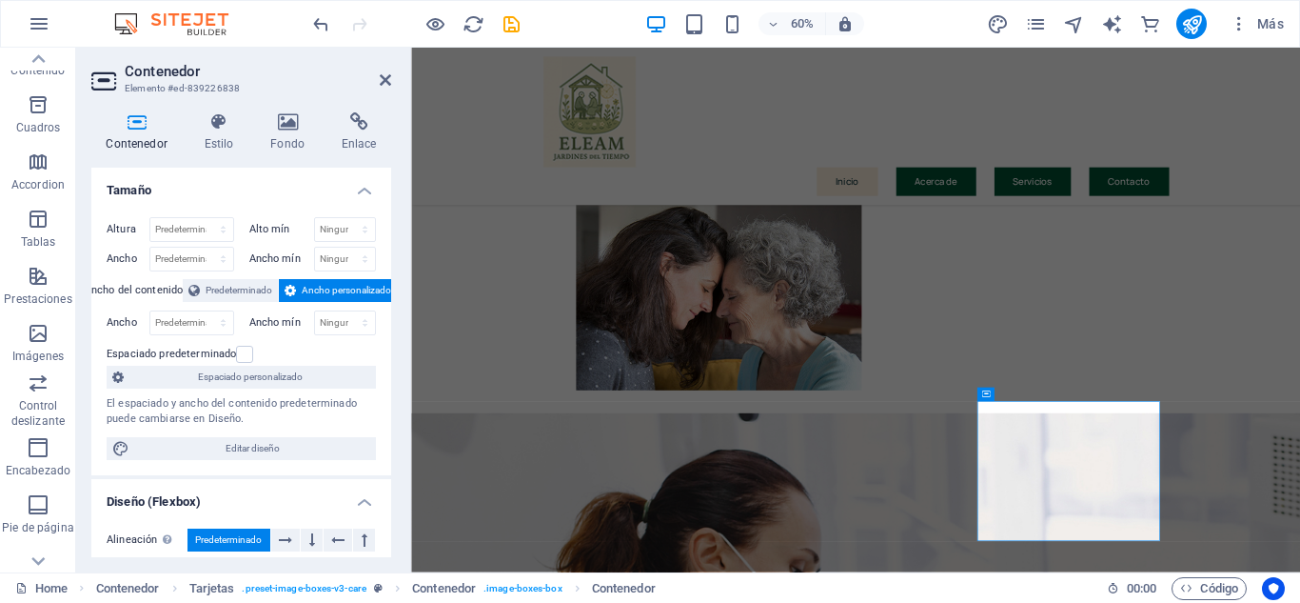
scroll to position [2109, 0]
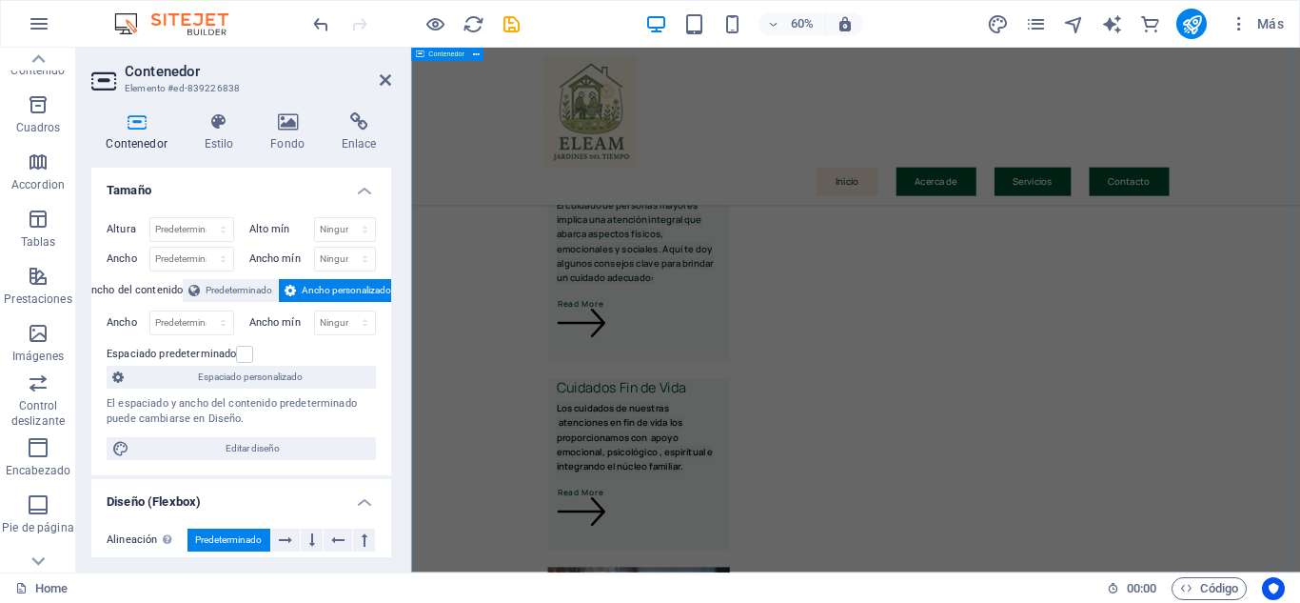
scroll to position [3926, 0]
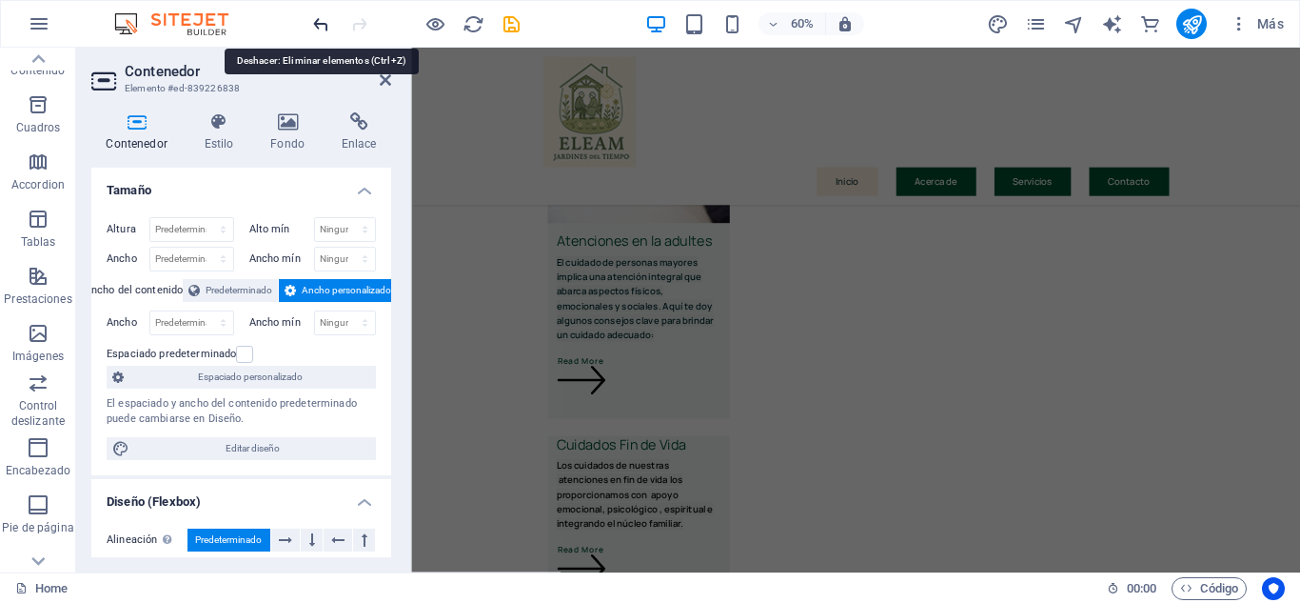
click at [320, 30] on icon "undo" at bounding box center [321, 24] width 22 height 22
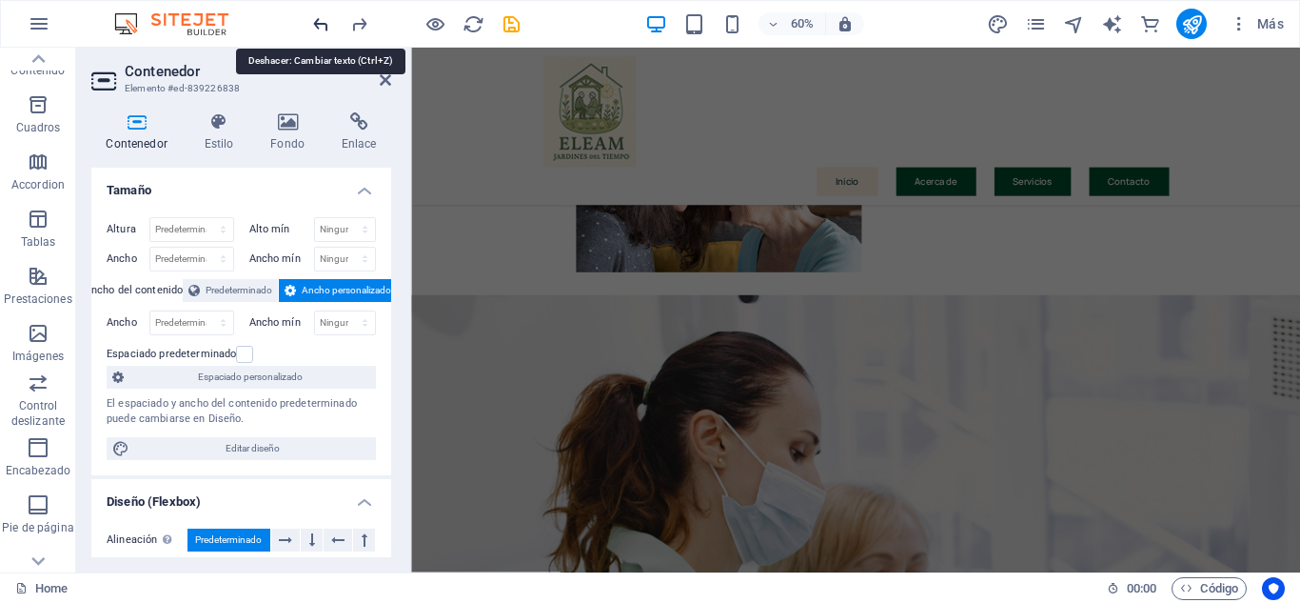
scroll to position [2195, 0]
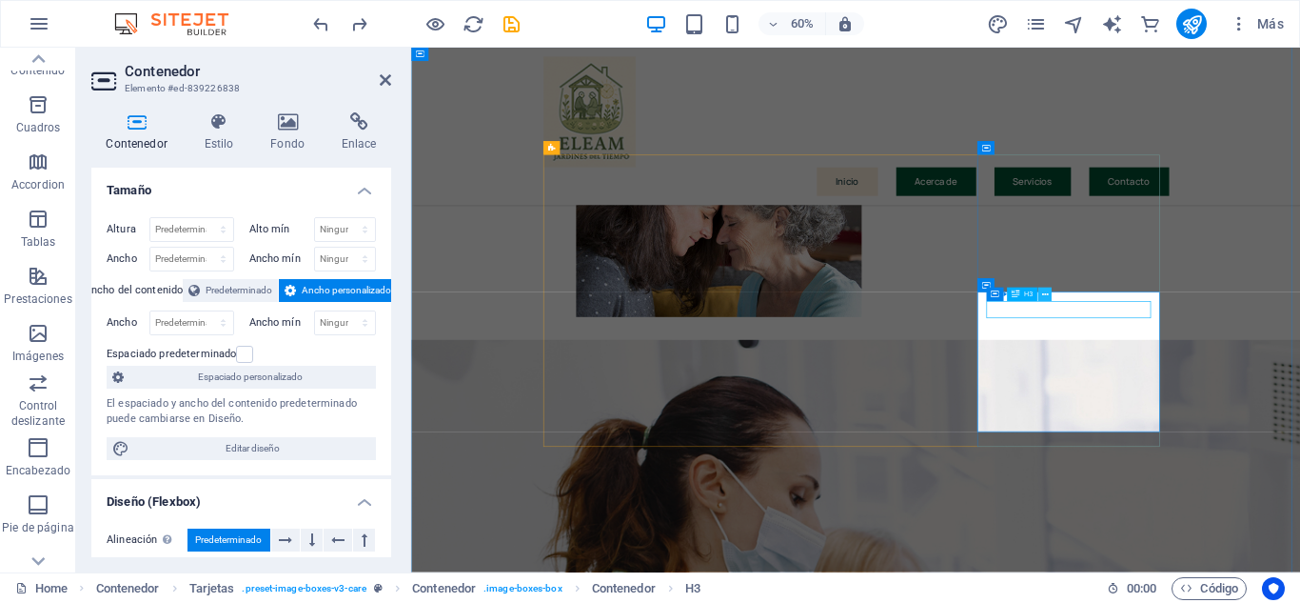
click at [1045, 293] on icon at bounding box center [1044, 294] width 7 height 12
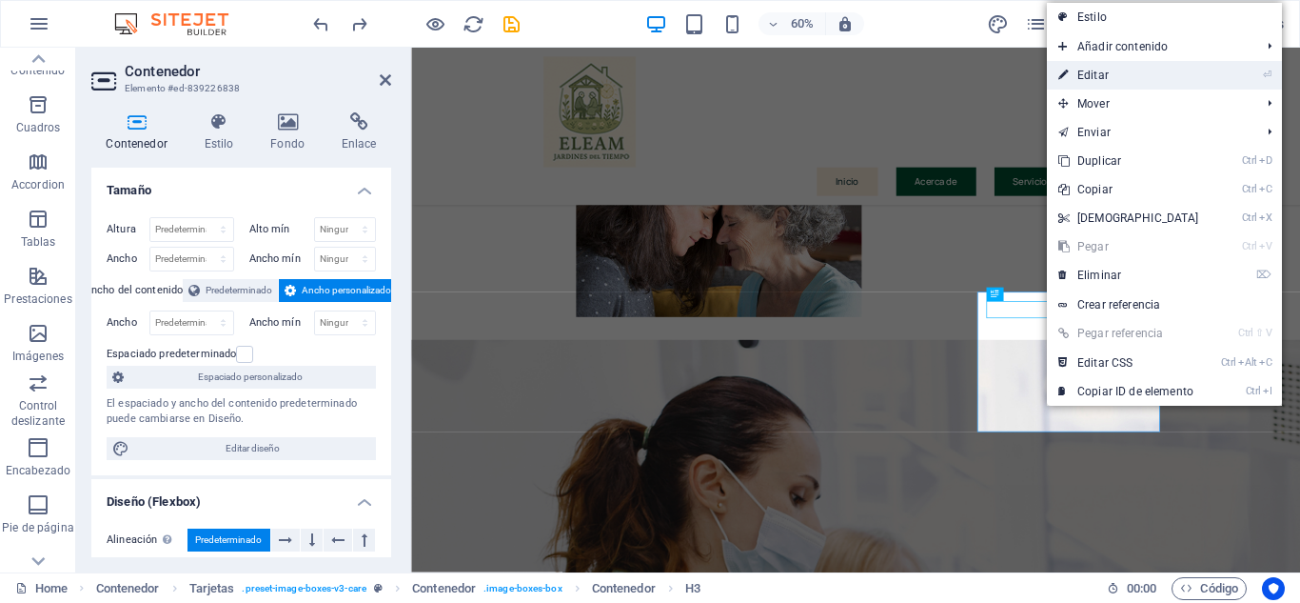
click at [1106, 74] on link "⏎ Editar" at bounding box center [1129, 75] width 164 height 29
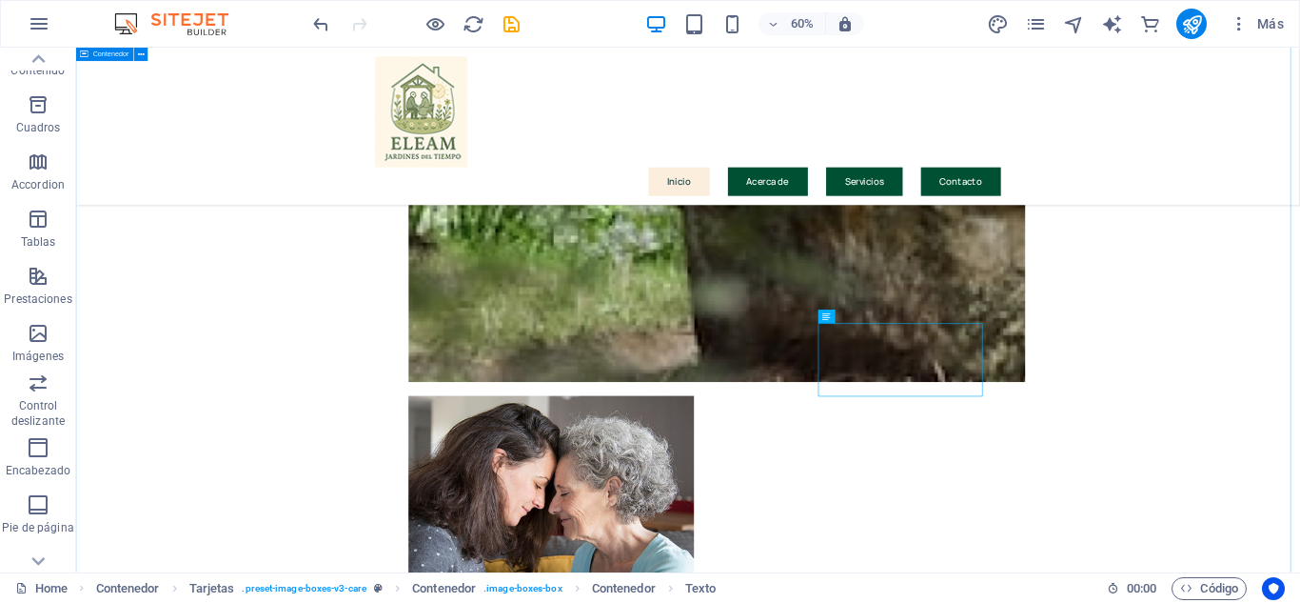
scroll to position [2614, 0]
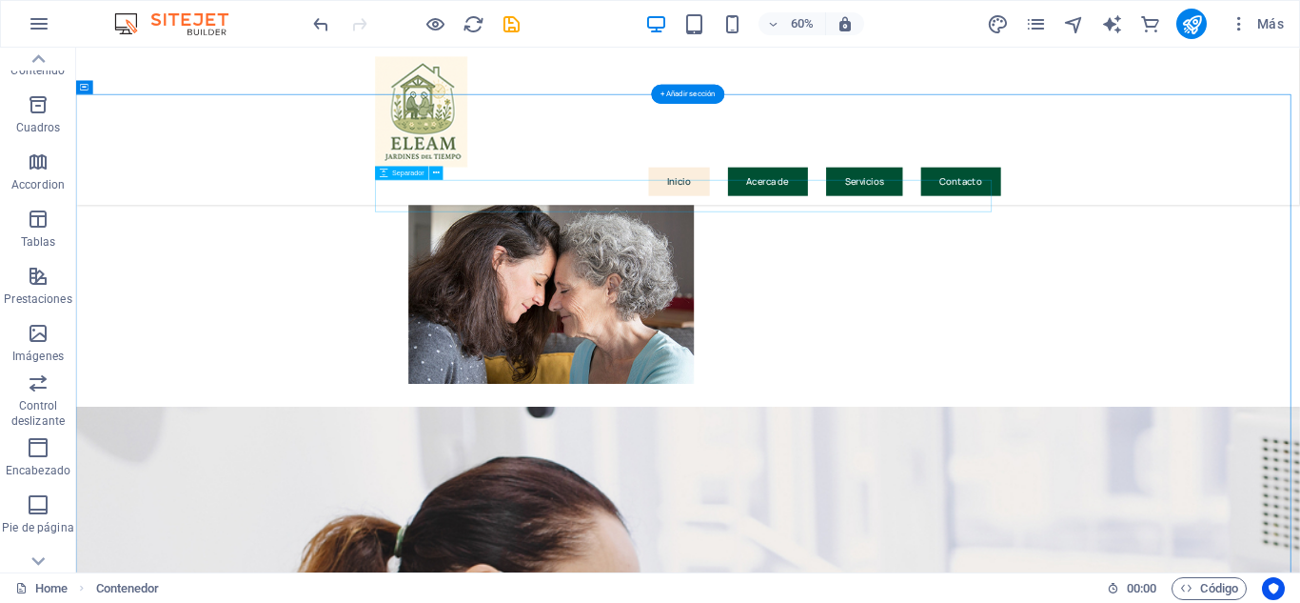
scroll to position [2519, 0]
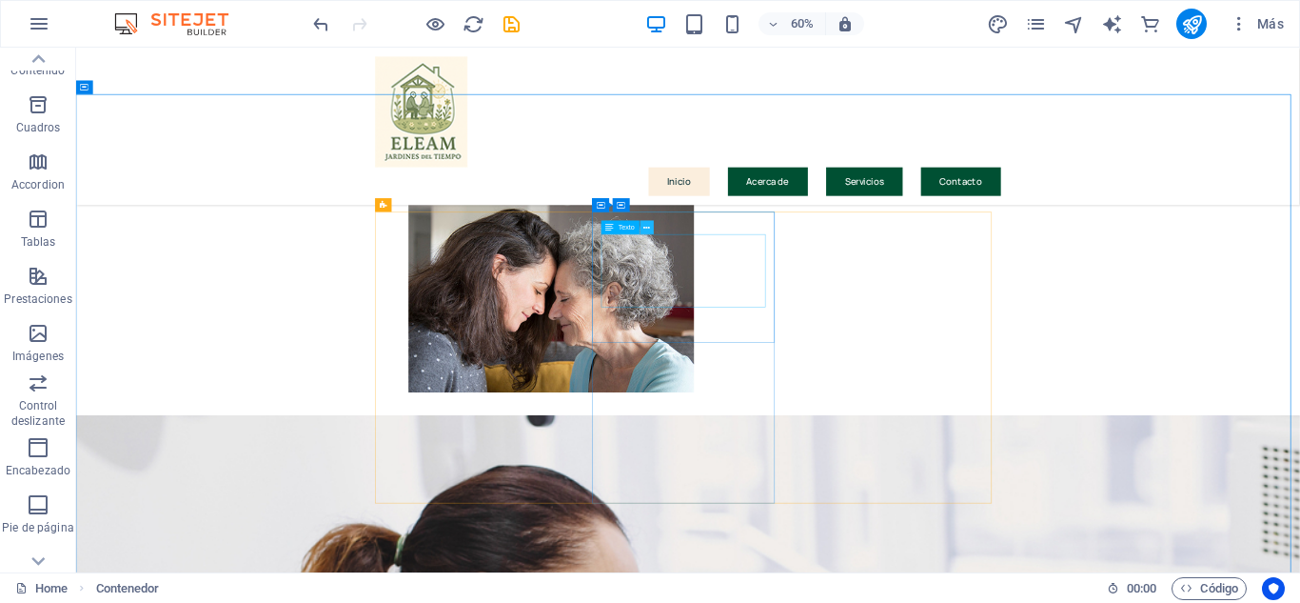
click at [648, 229] on icon at bounding box center [647, 228] width 7 height 12
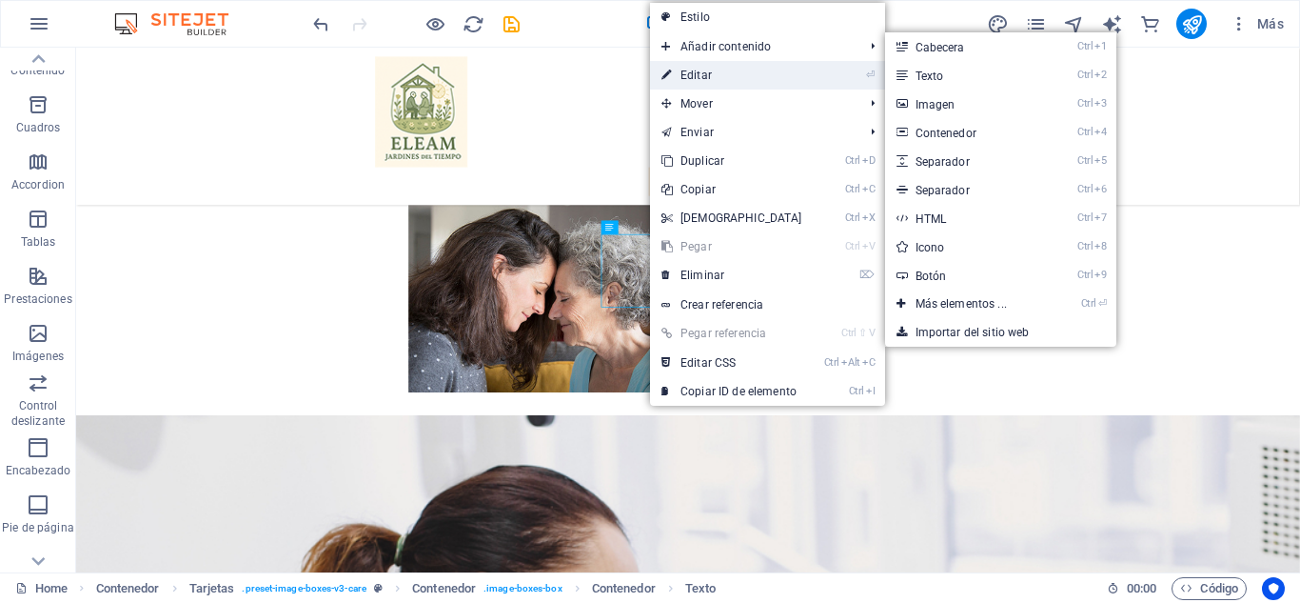
drag, startPoint x: 689, startPoint y: 73, endPoint x: 496, endPoint y: 149, distance: 207.4
click at [689, 73] on link "⏎ Editar" at bounding box center [732, 75] width 164 height 29
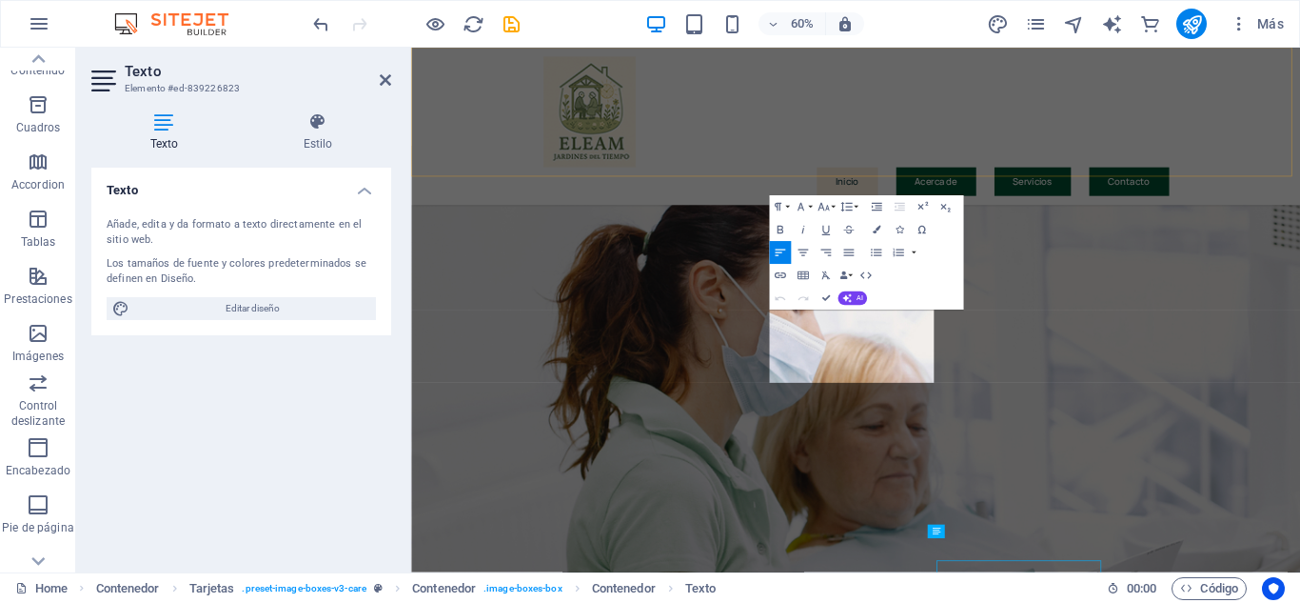
scroll to position [1975, 0]
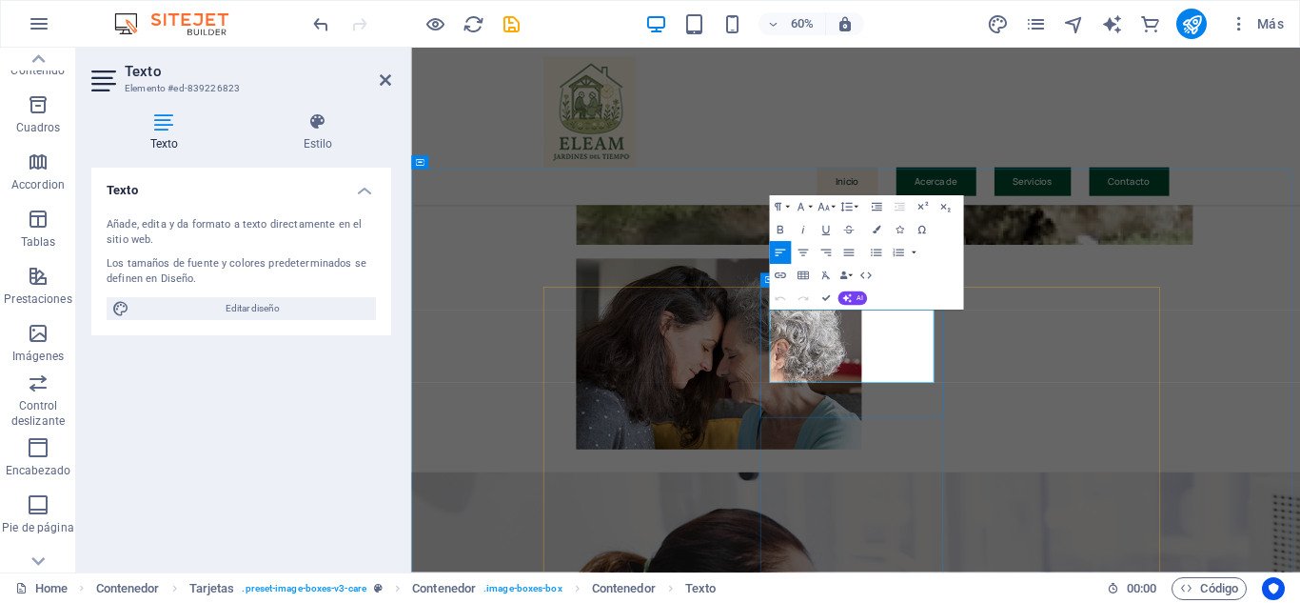
drag, startPoint x: 1010, startPoint y: 498, endPoint x: 1079, endPoint y: 584, distance: 109.7
copy span "Los cuidados de nuestras atenciones en fin de vida los proporcionamos con apoyo…"
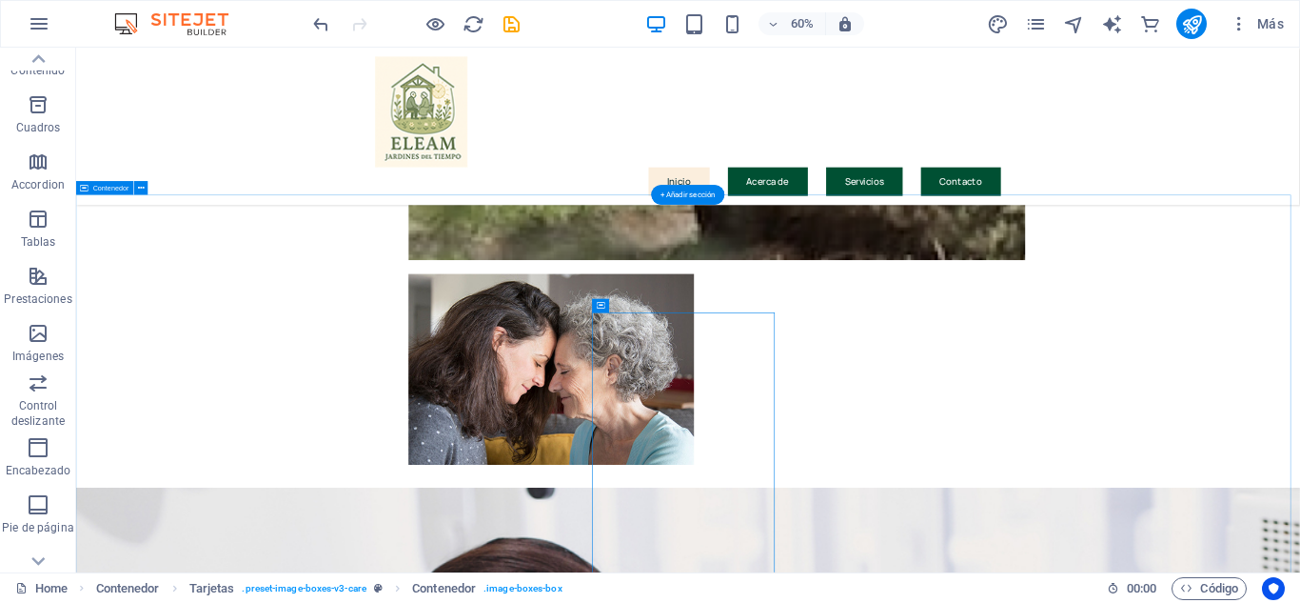
scroll to position [2451, 0]
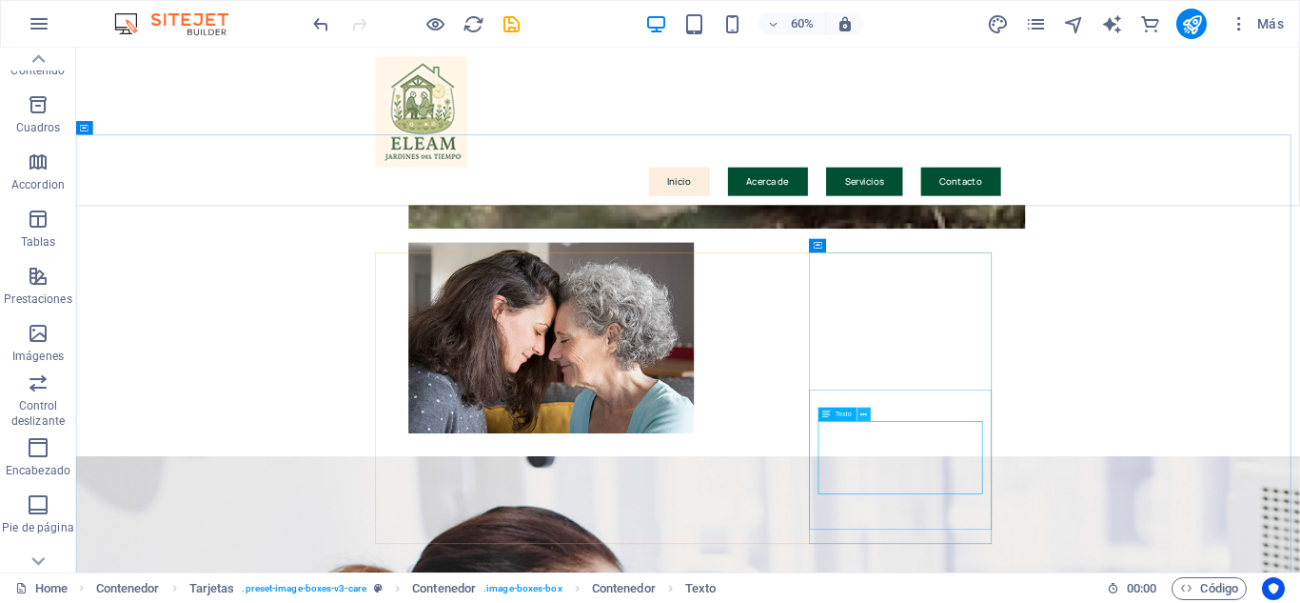
click at [866, 418] on icon at bounding box center [865, 414] width 7 height 12
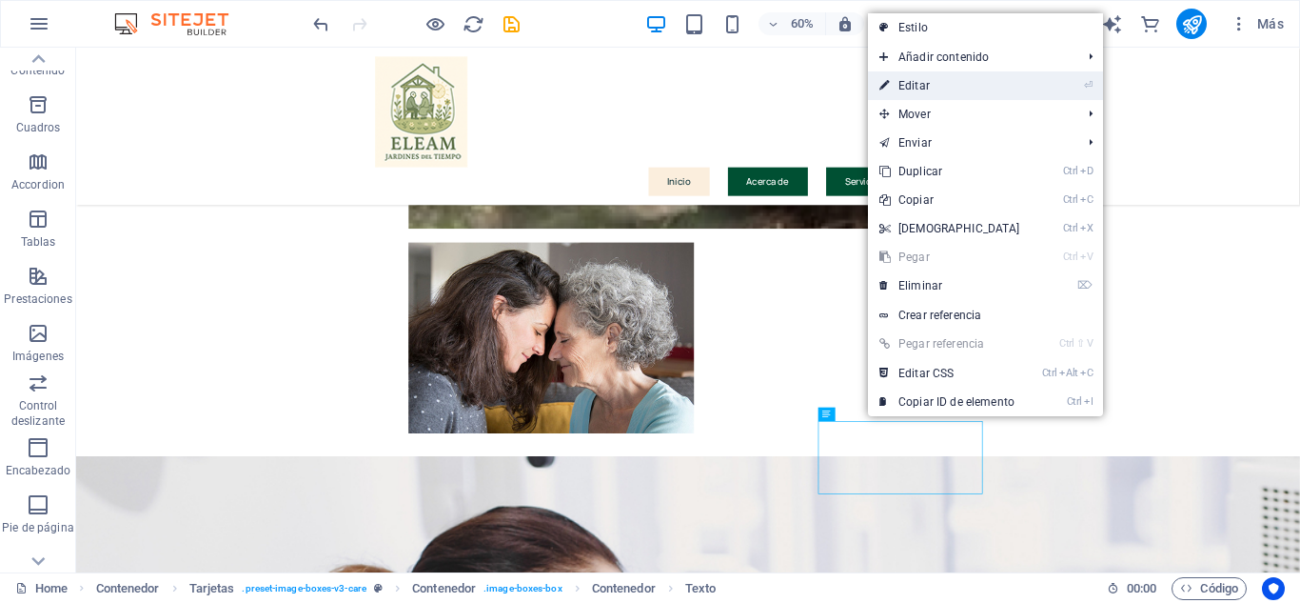
drag, startPoint x: 867, startPoint y: 683, endPoint x: 912, endPoint y: 88, distance: 597.6
click at [912, 88] on link "⏎ Editar" at bounding box center [950, 85] width 164 height 29
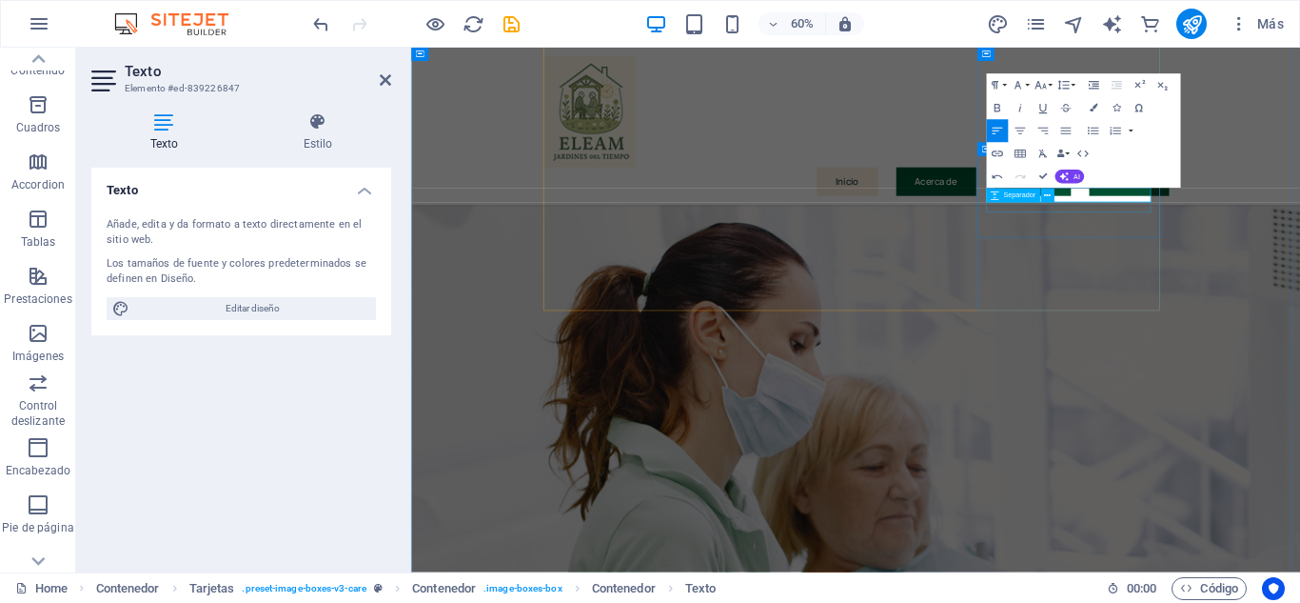
scroll to position [2356, 0]
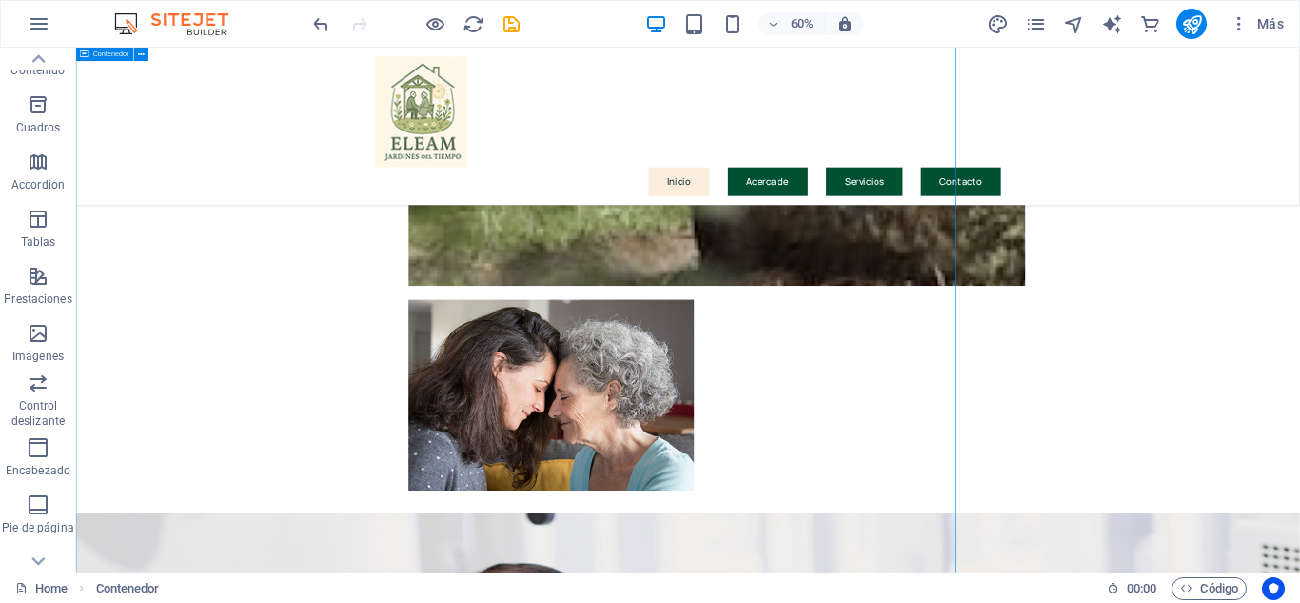
scroll to position [2775, 0]
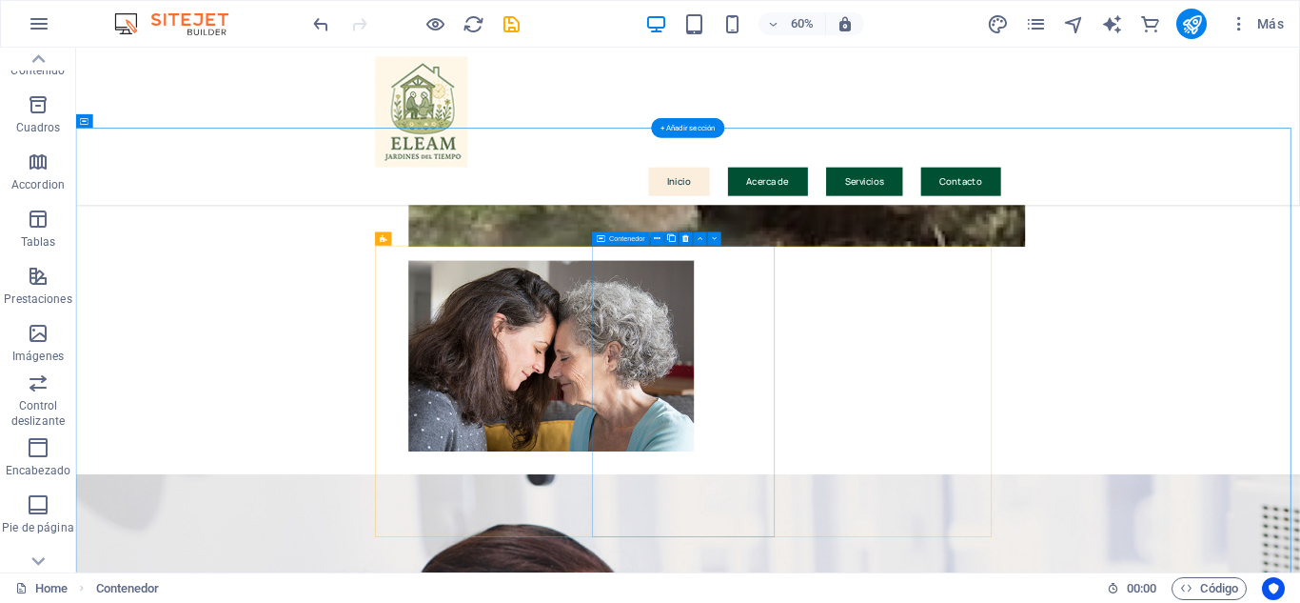
scroll to position [2394, 0]
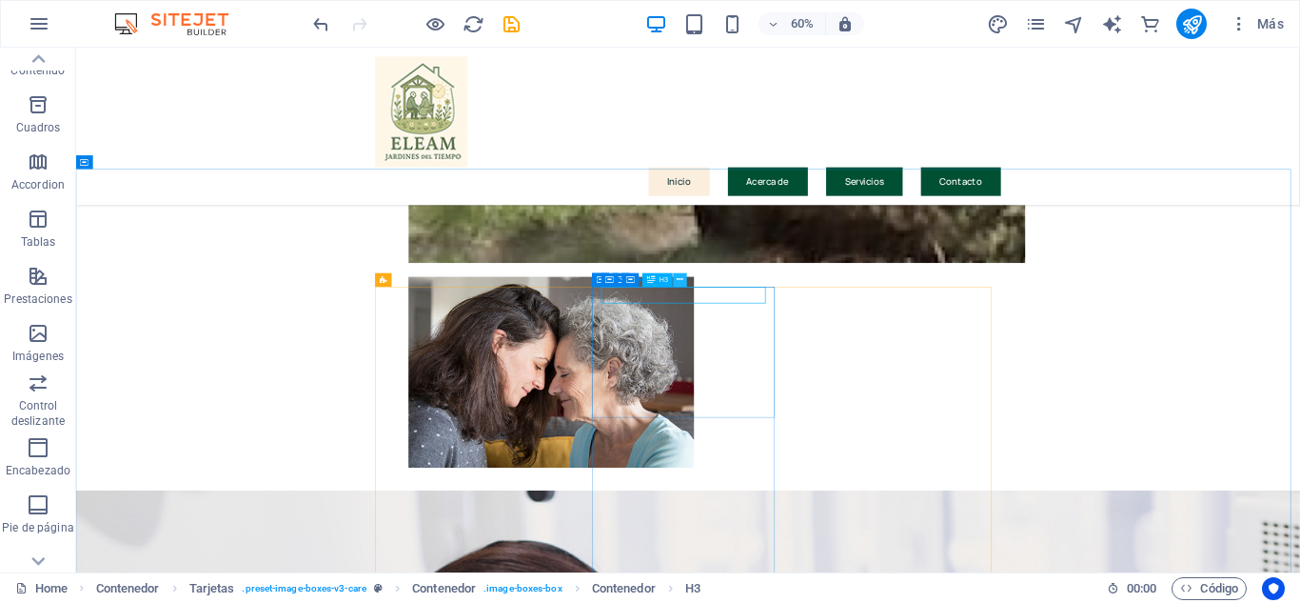
click at [678, 276] on icon at bounding box center [681, 280] width 7 height 12
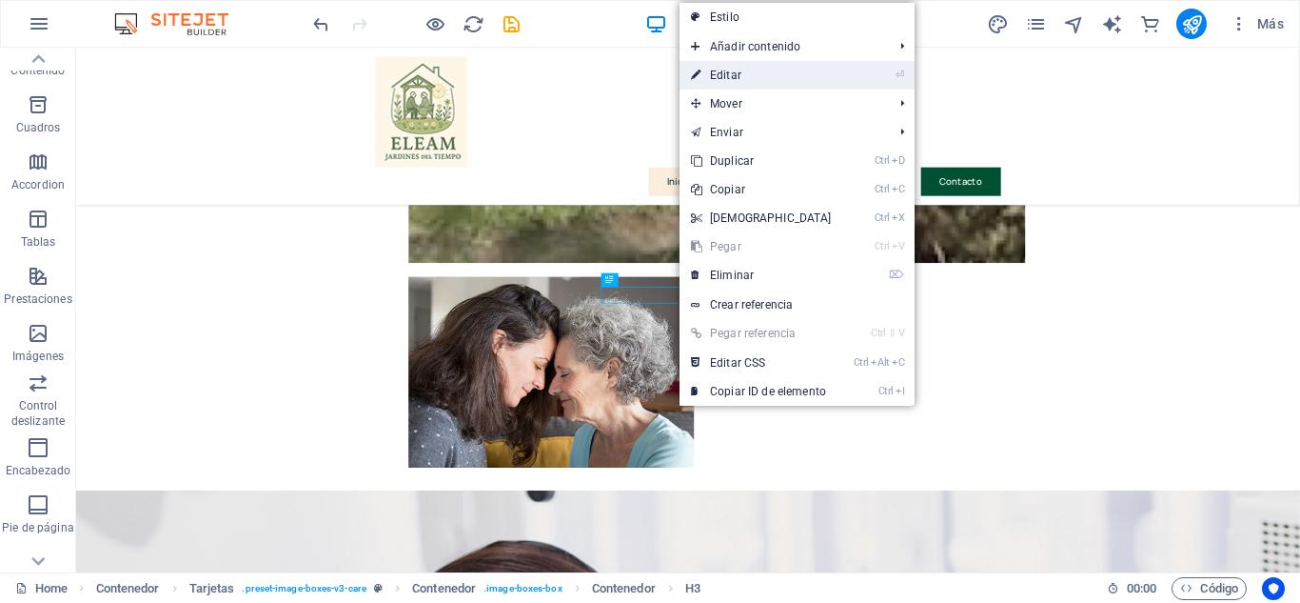
click at [743, 72] on link "⏎ Editar" at bounding box center [762, 75] width 164 height 29
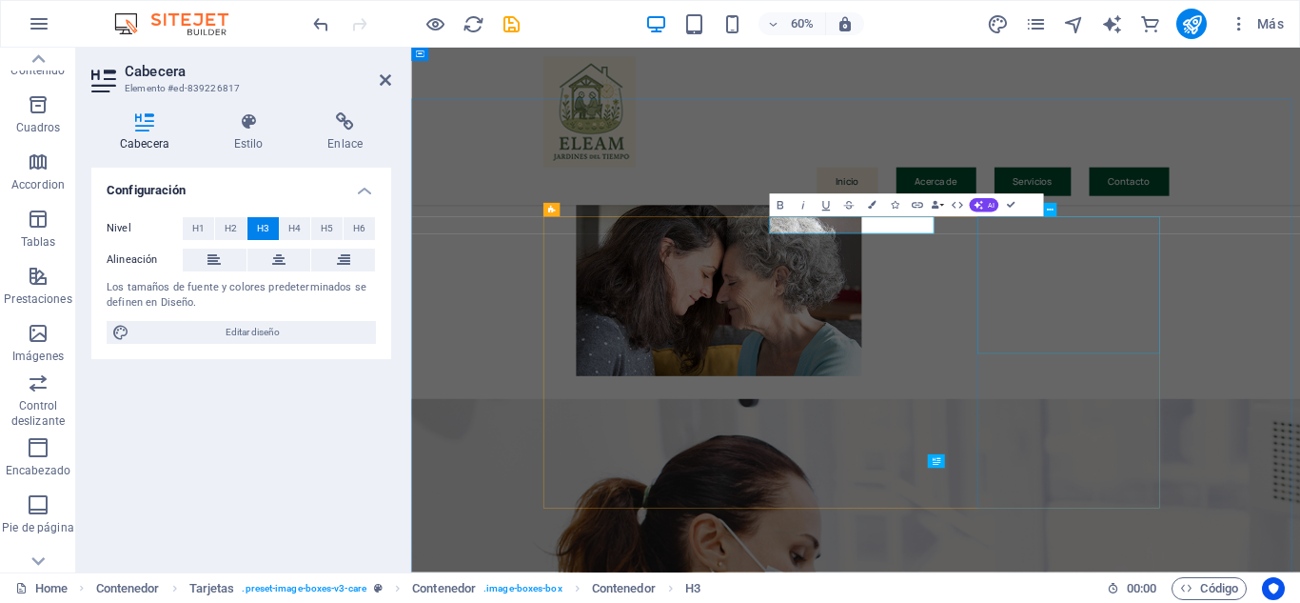
scroll to position [2089, 0]
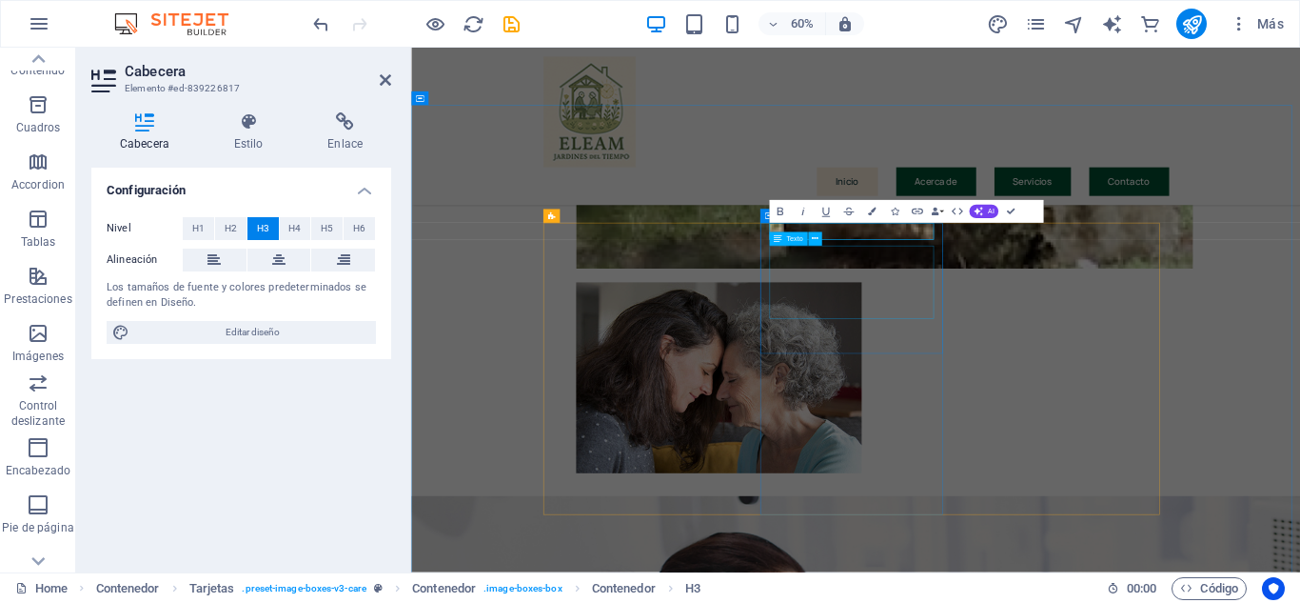
scroll to position [1898, 0]
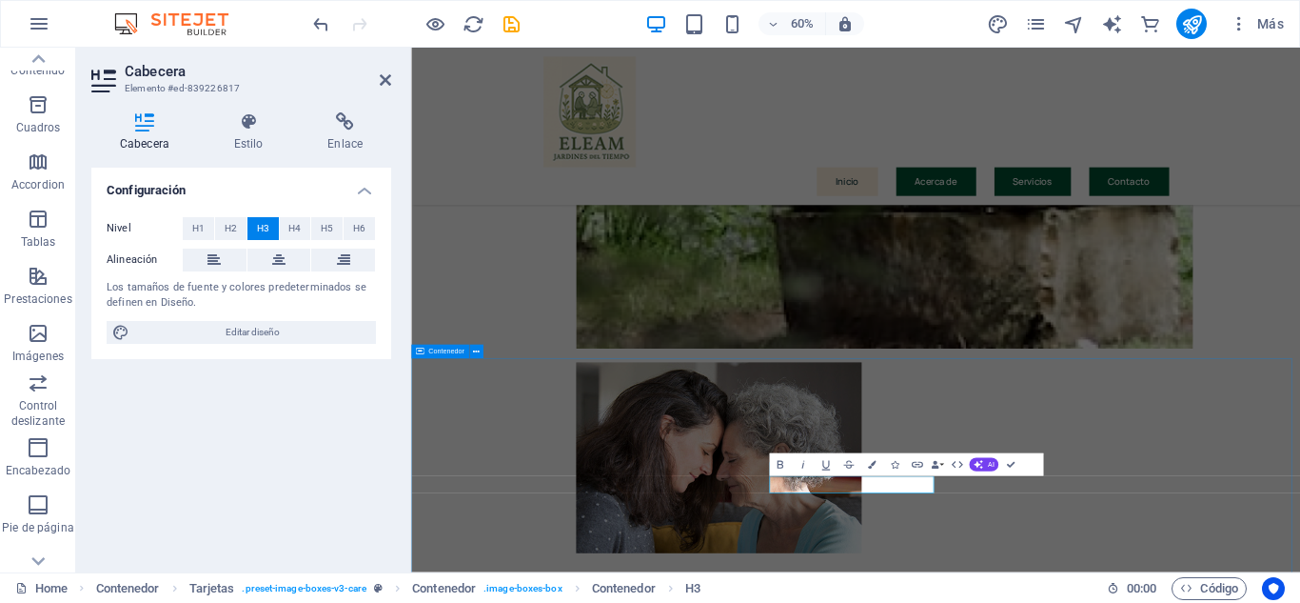
scroll to position [1803, 0]
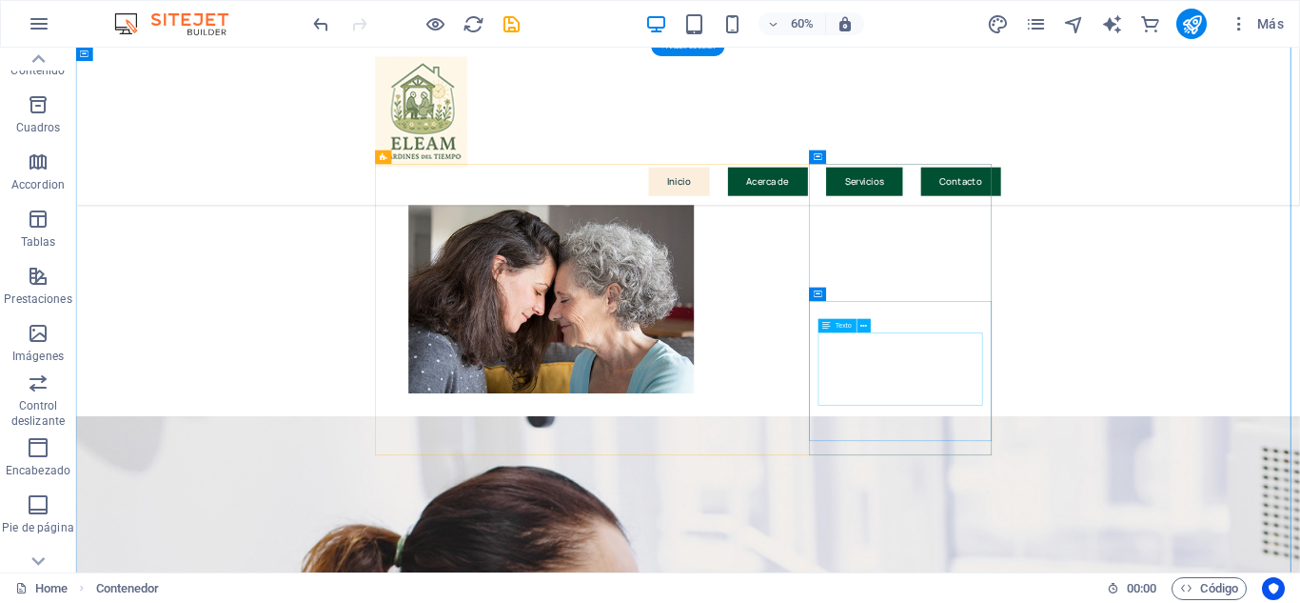
scroll to position [2408, 0]
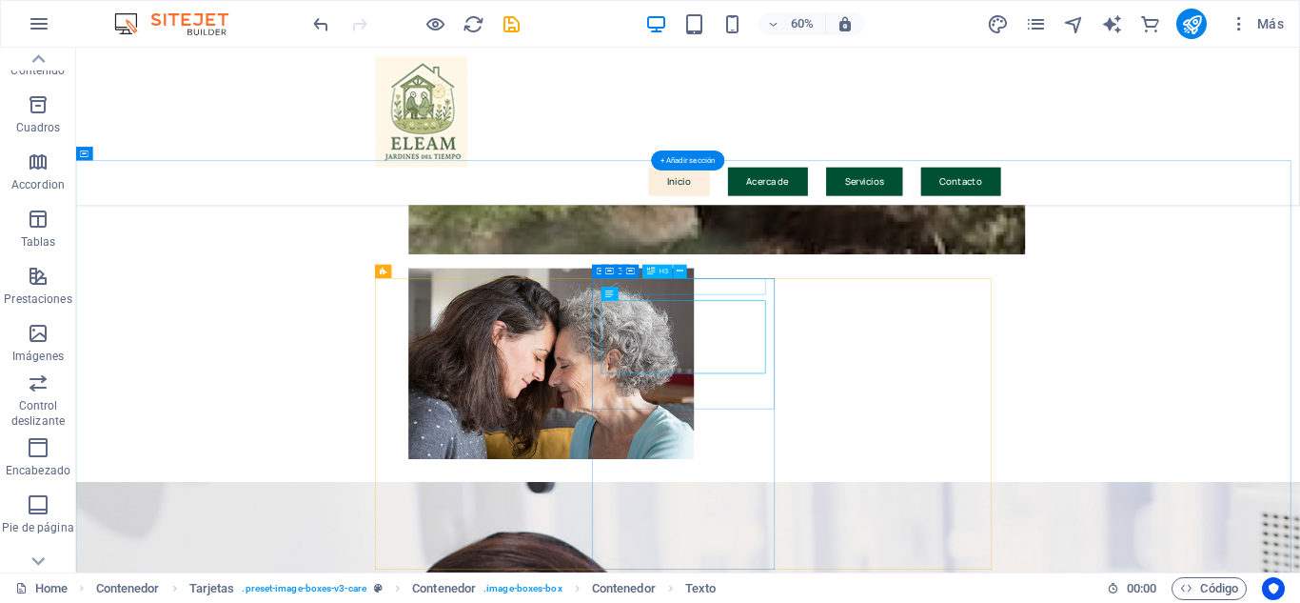
click at [680, 272] on icon at bounding box center [681, 272] width 7 height 12
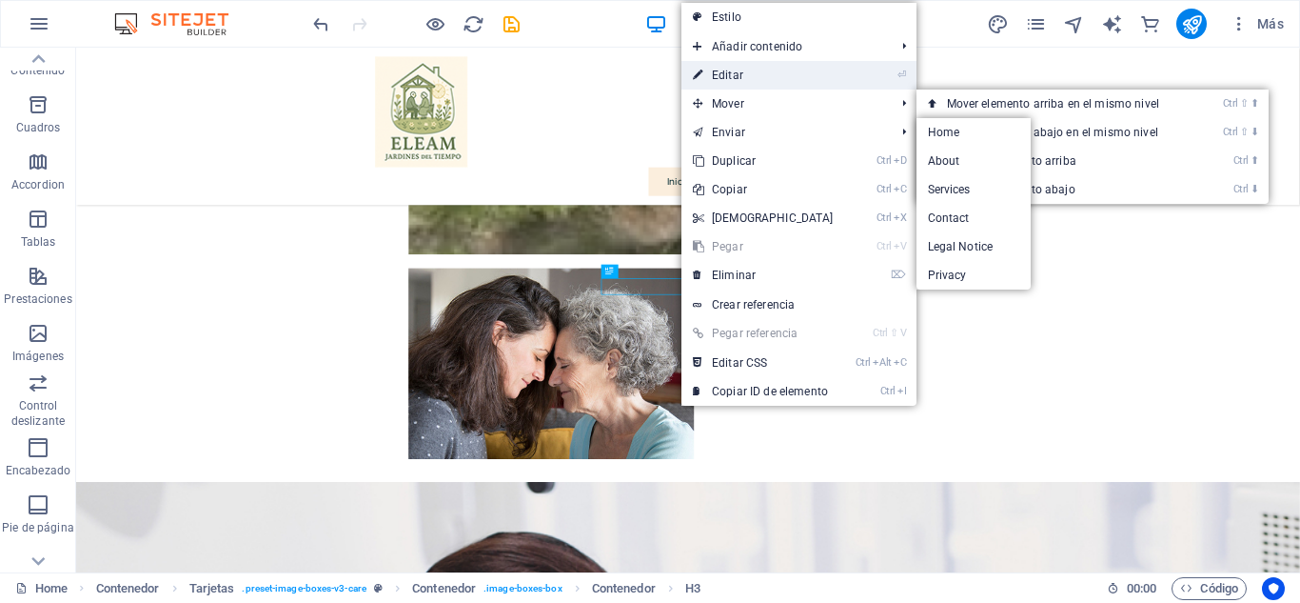
click at [759, 71] on link "⏎ Editar" at bounding box center [764, 75] width 164 height 29
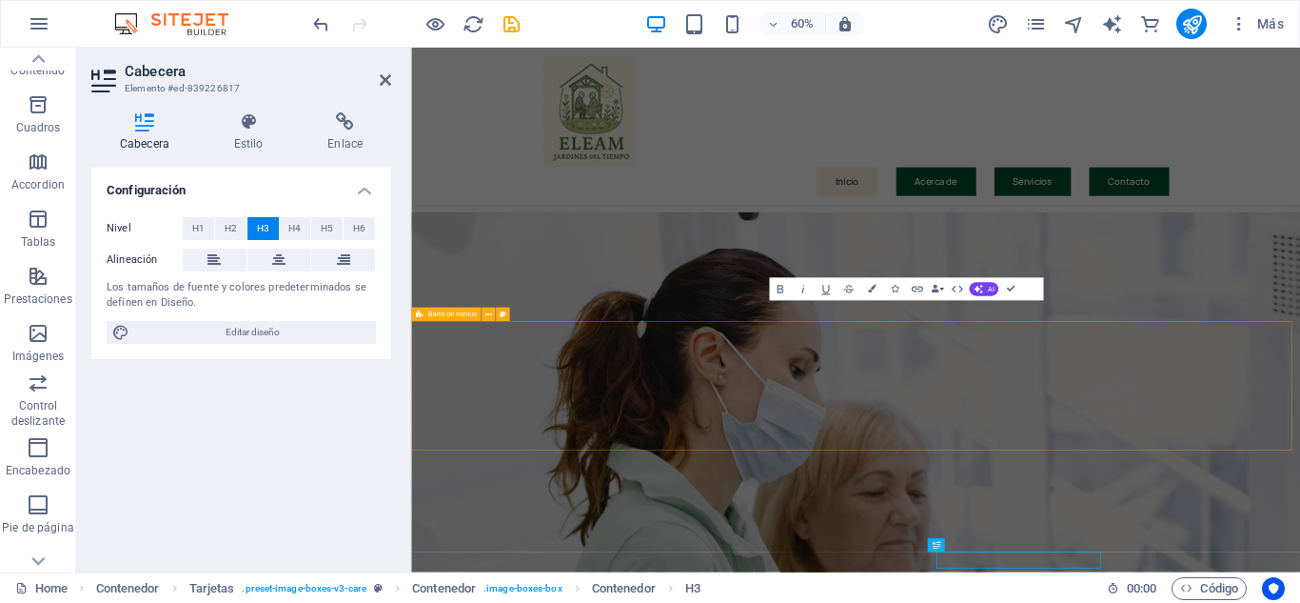
scroll to position [1952, 0]
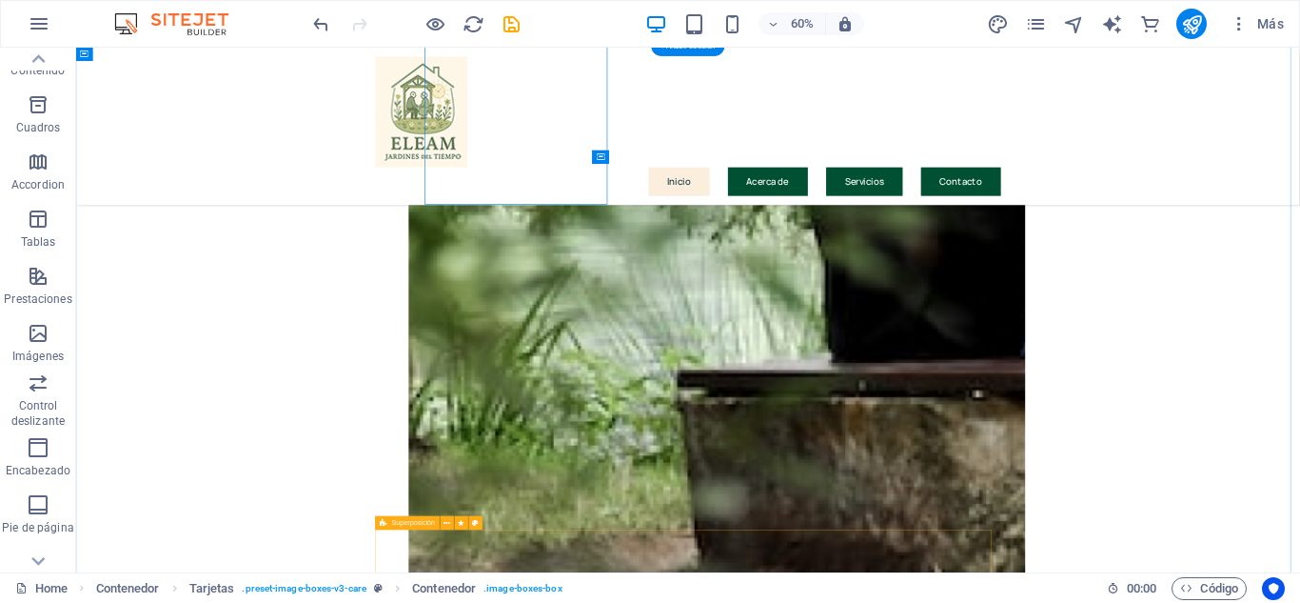
scroll to position [2599, 0]
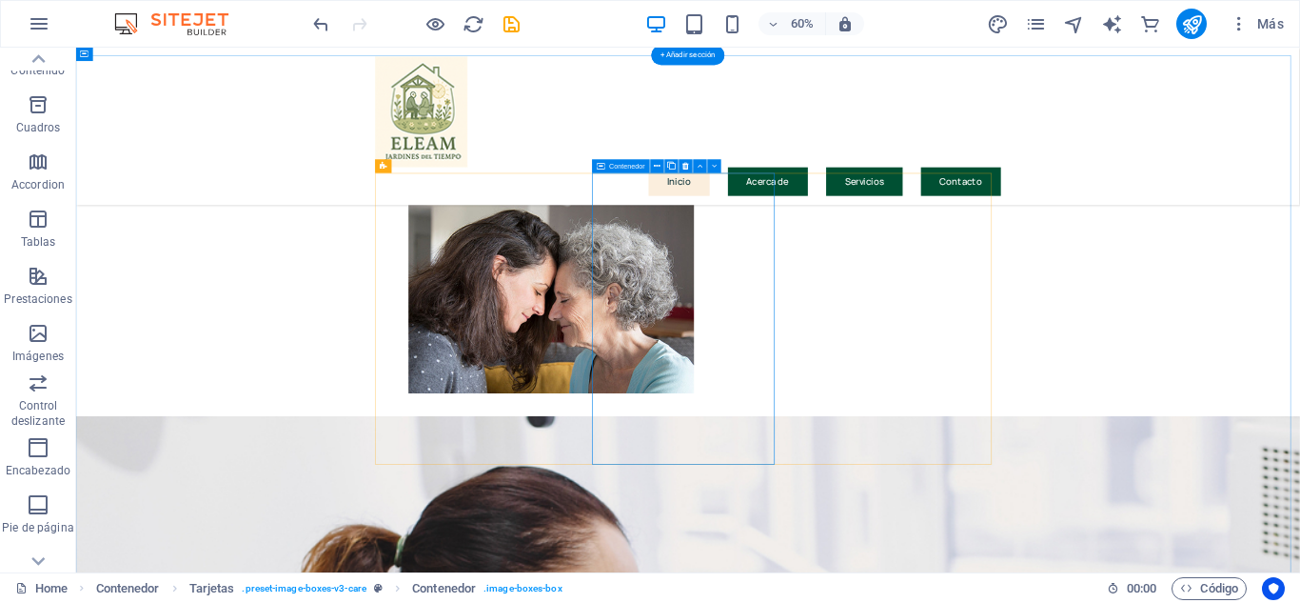
scroll to position [2504, 0]
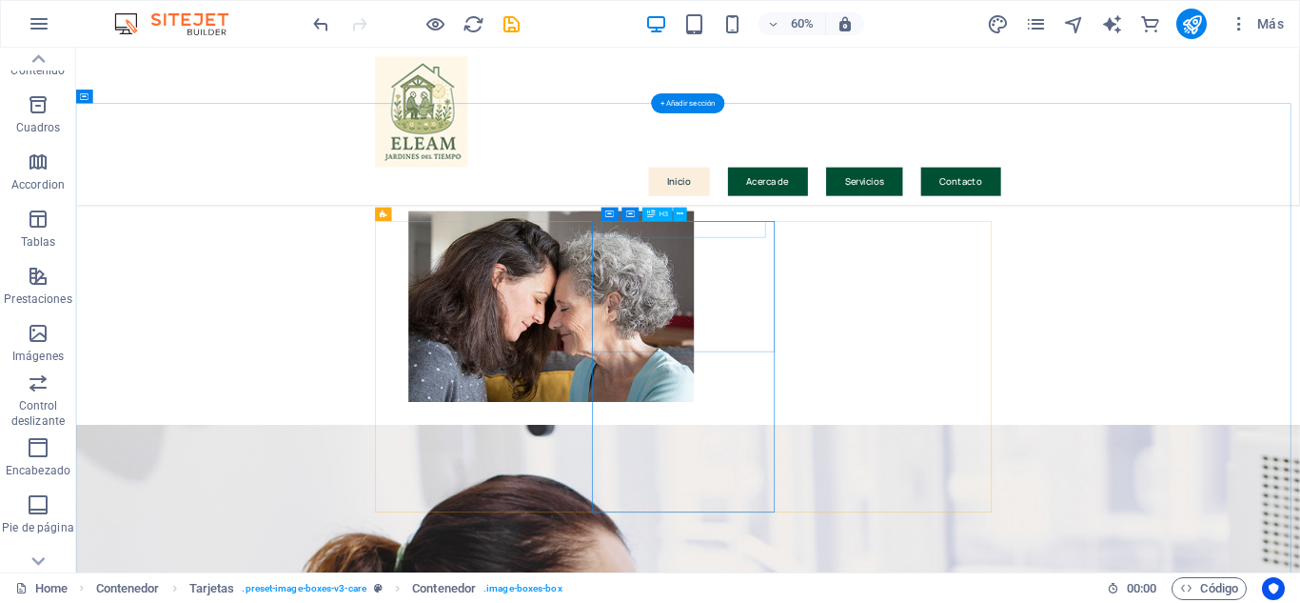
click at [679, 215] on icon at bounding box center [681, 214] width 7 height 12
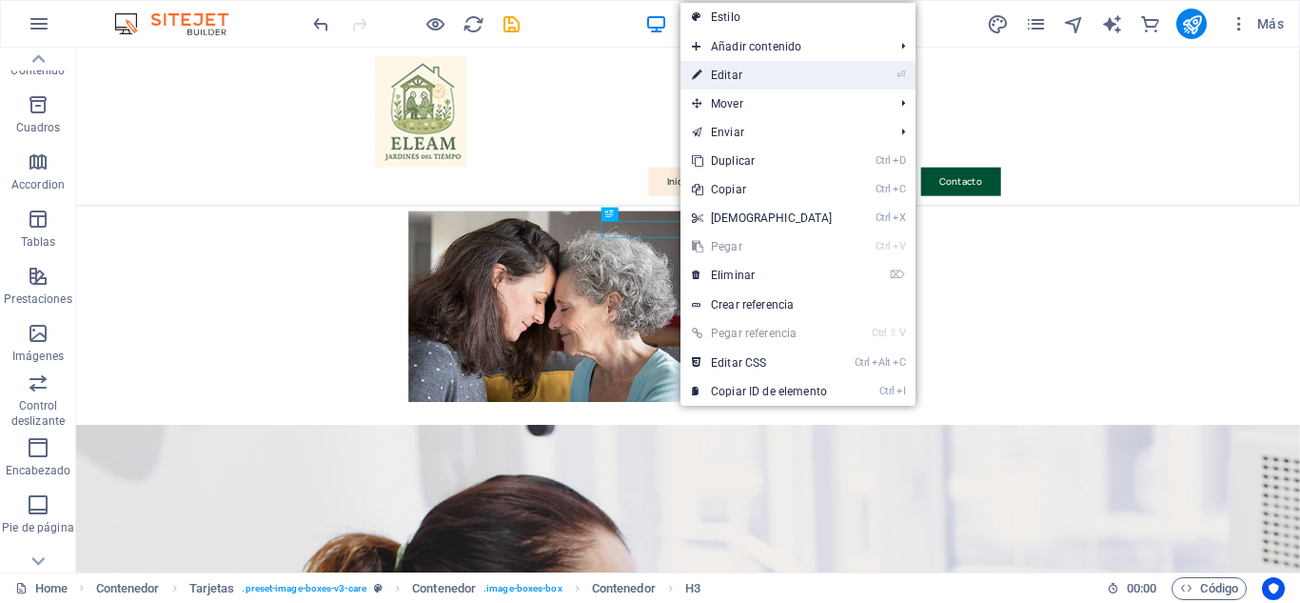
click at [727, 74] on link "⏎ Editar" at bounding box center [763, 75] width 164 height 29
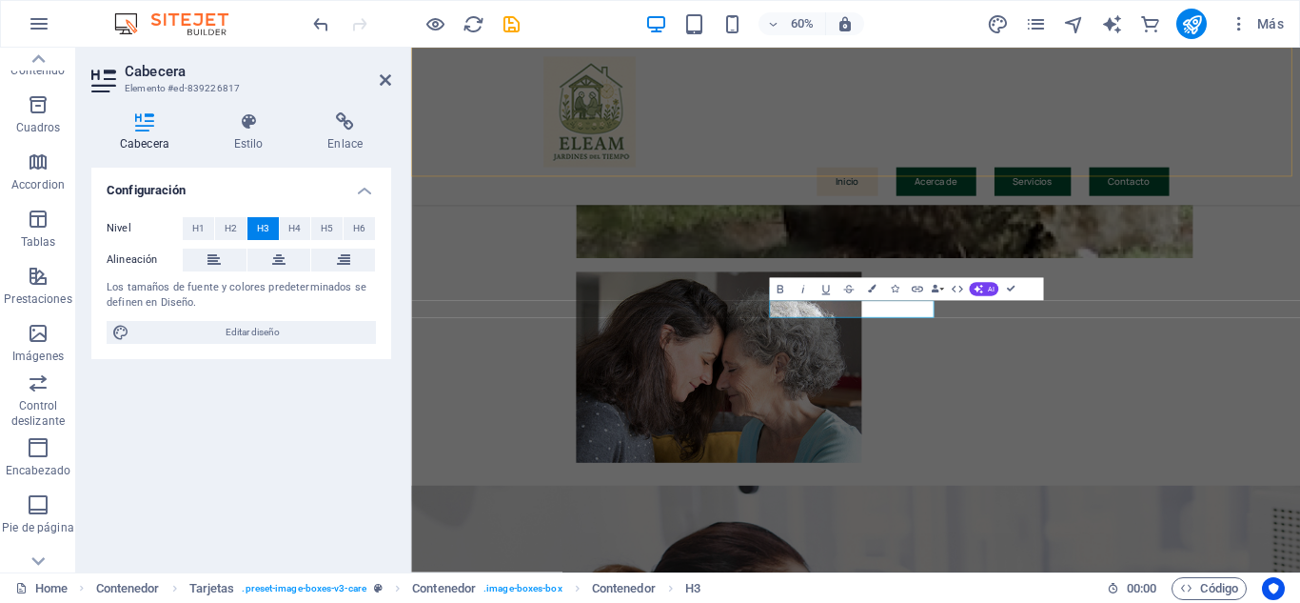
click at [924, 212] on div "Inicio Acerca de Servicios Contacto" at bounding box center [1152, 179] width 1482 height 263
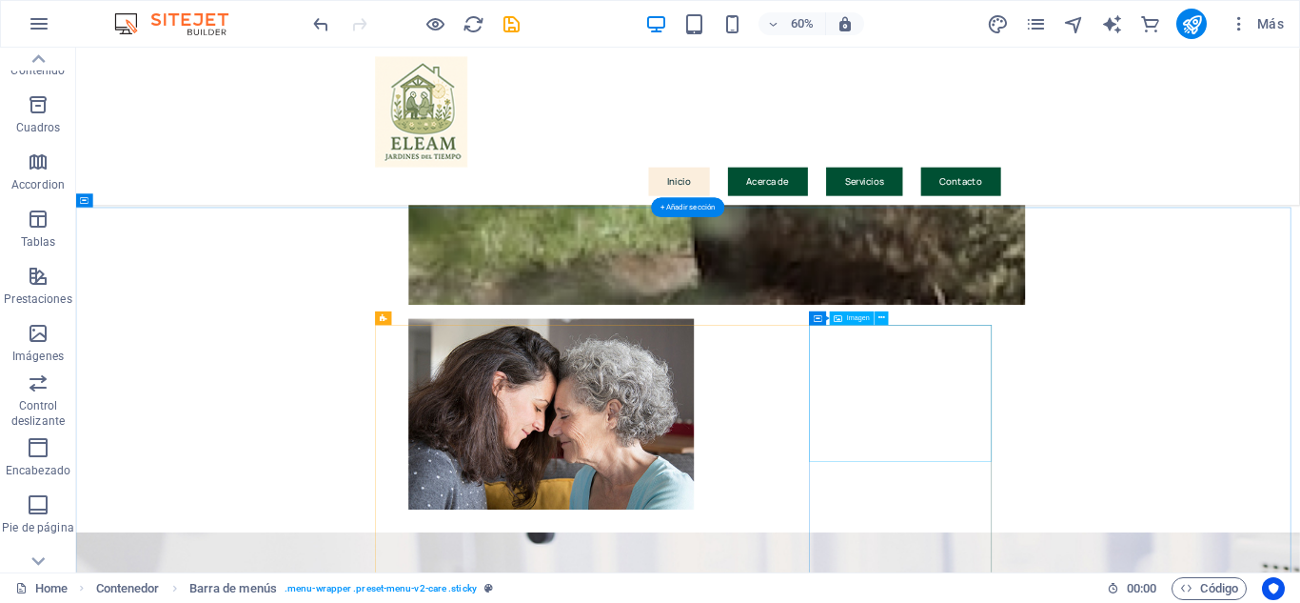
scroll to position [2333, 0]
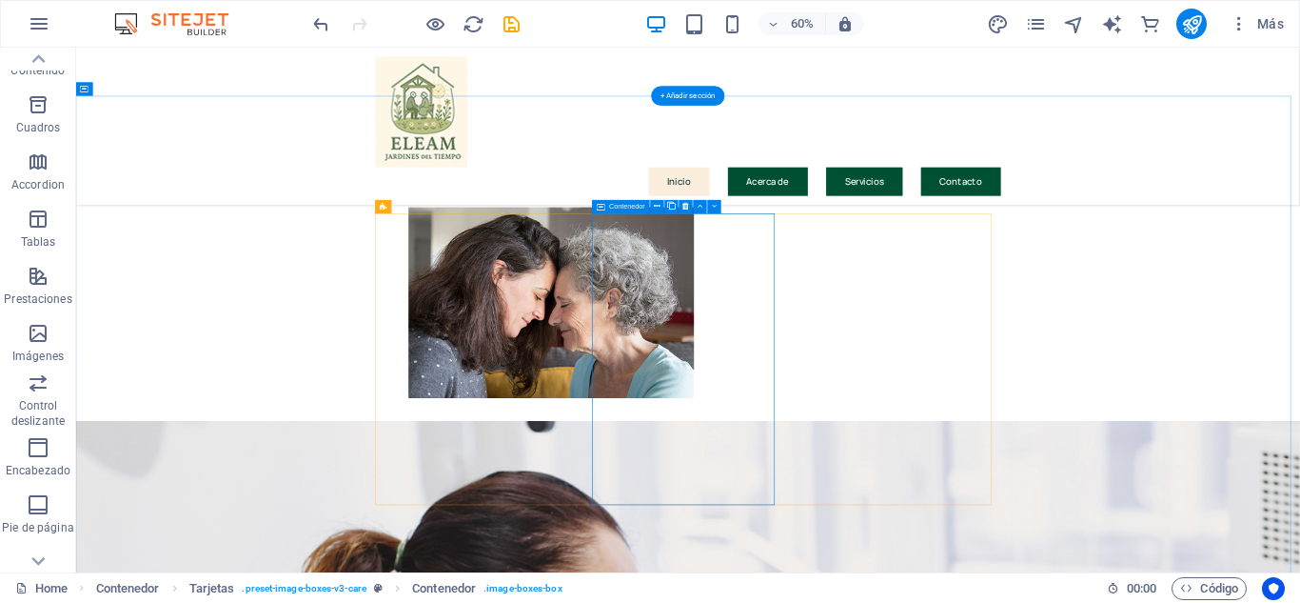
scroll to position [2524, 0]
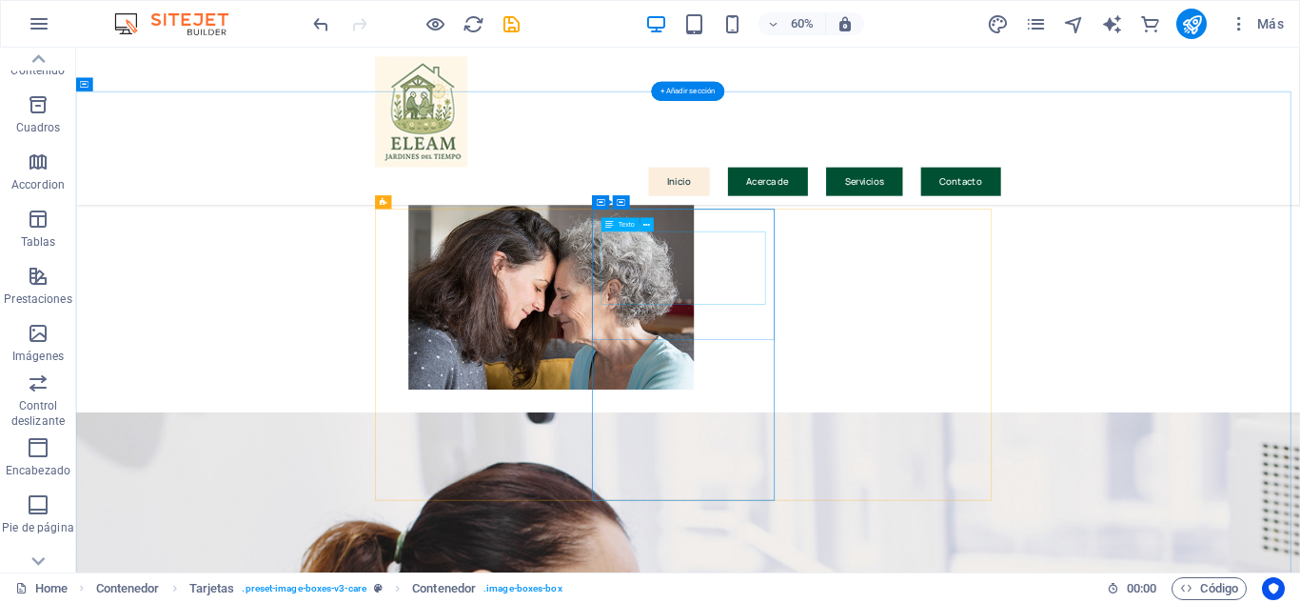
click at [659, 224] on div "Texto" at bounding box center [632, 225] width 60 height 14
click at [658, 226] on div "Separador" at bounding box center [669, 218] width 53 height 13
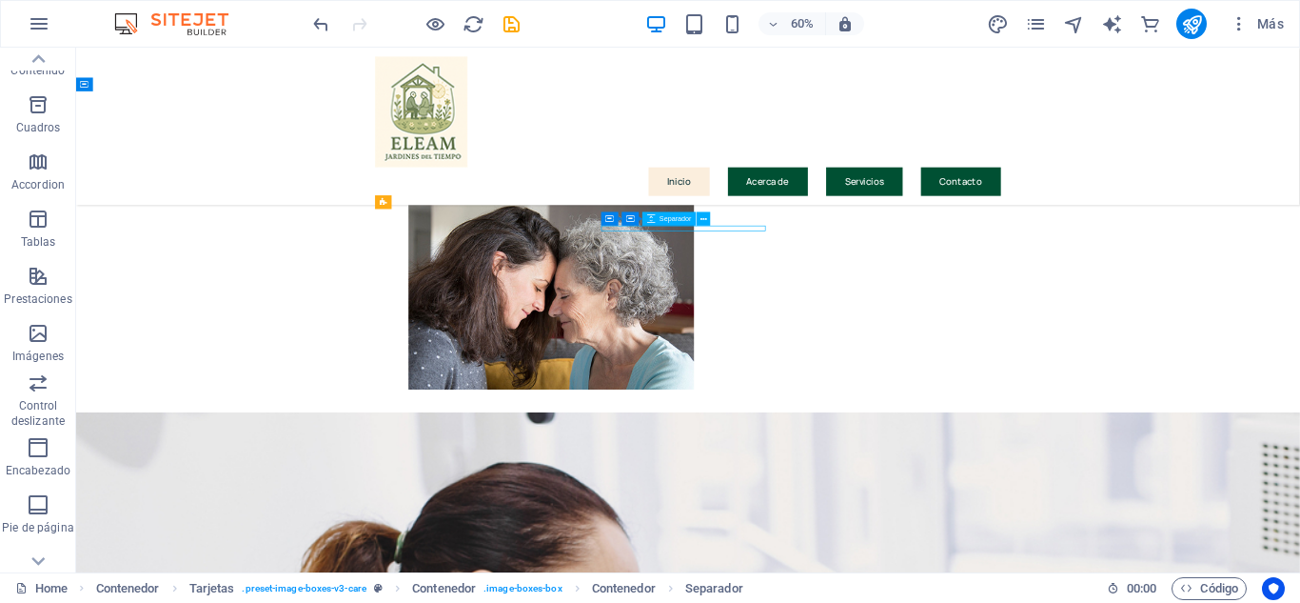
drag, startPoint x: 660, startPoint y: 225, endPoint x: 480, endPoint y: 294, distance: 192.9
click at [661, 225] on div "Separador" at bounding box center [669, 218] width 53 height 13
select select "px"
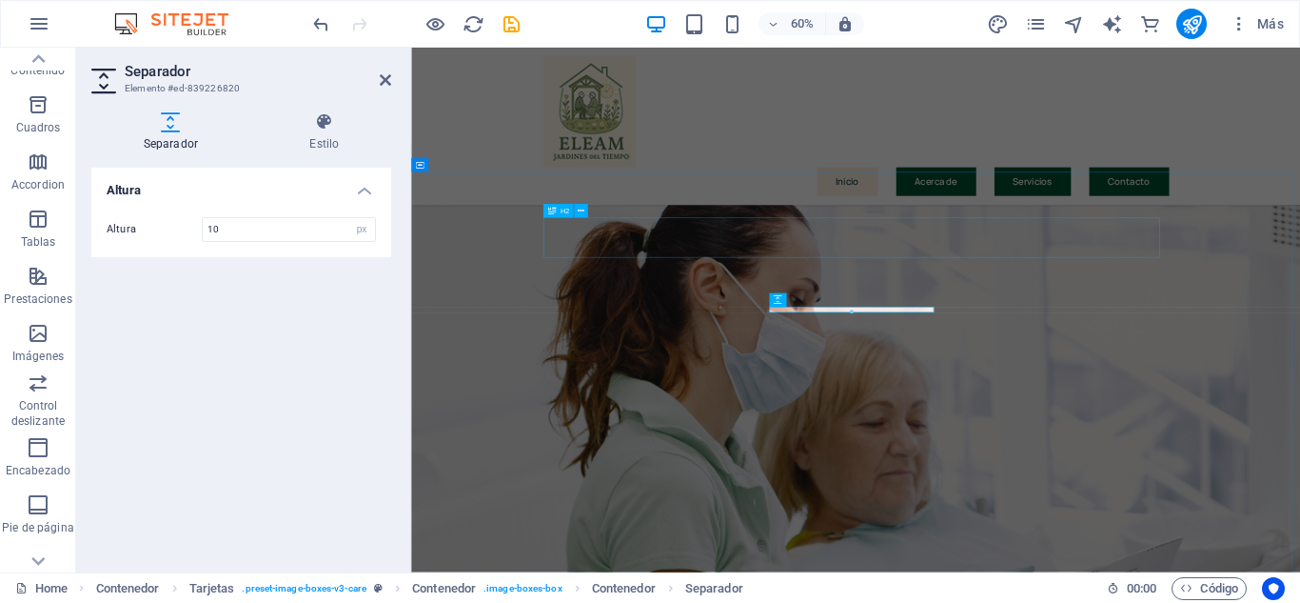
scroll to position [1971, 0]
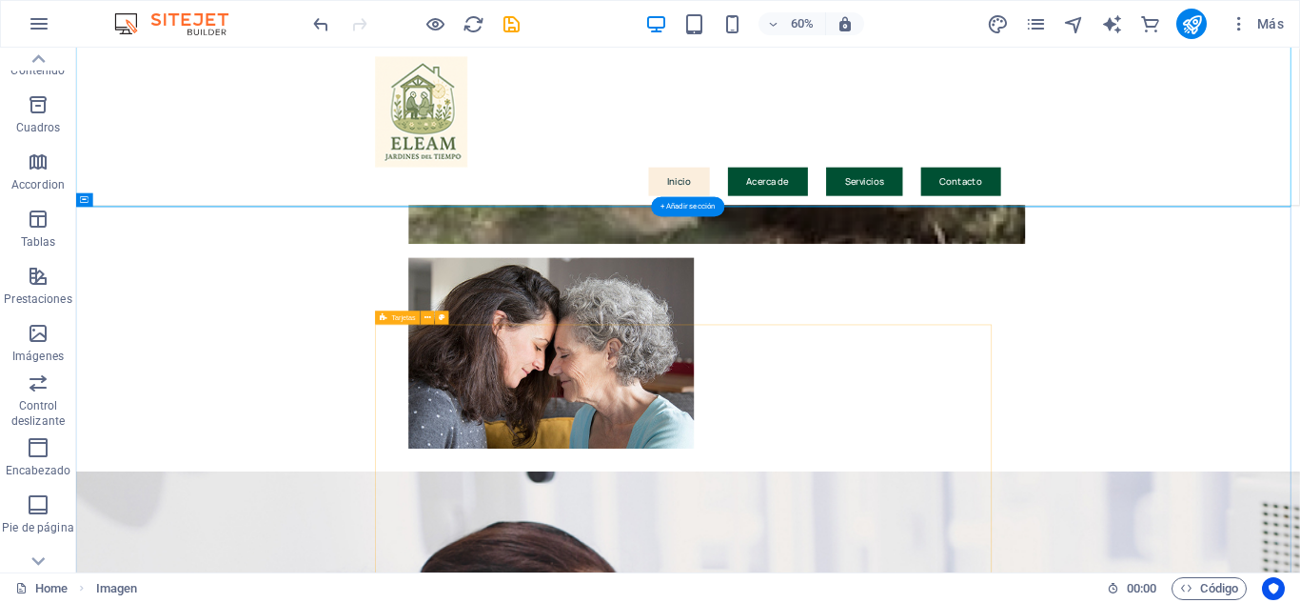
scroll to position [2446, 0]
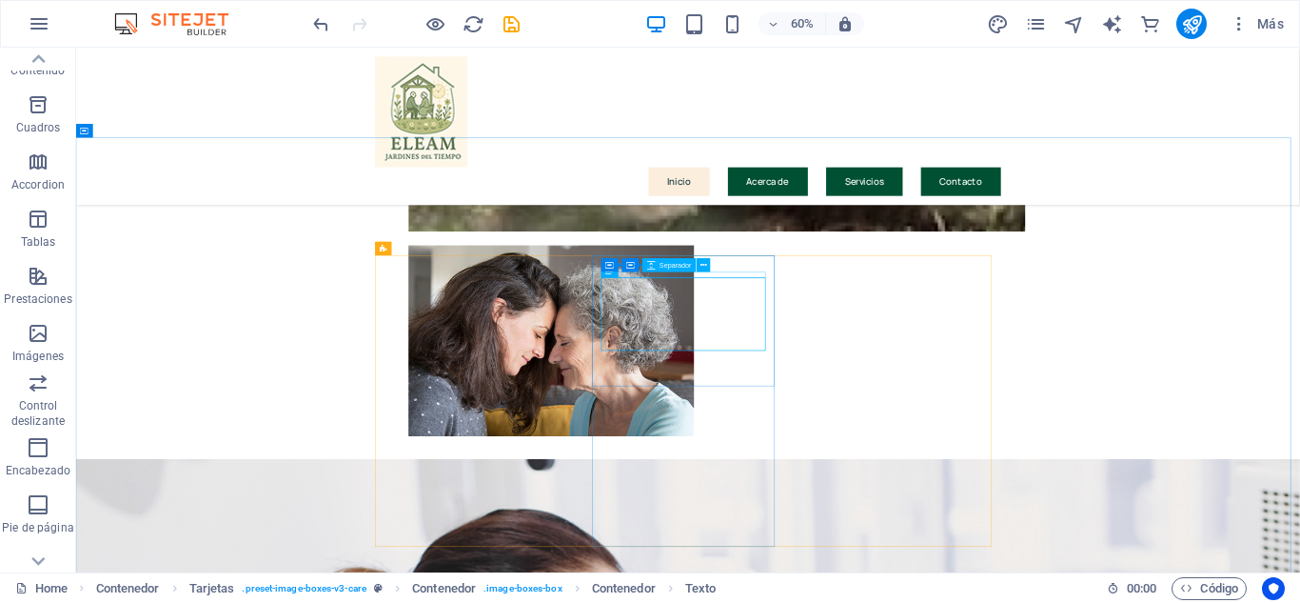
click at [683, 272] on div "Contenedor Contenedor Separador" at bounding box center [660, 266] width 116 height 14
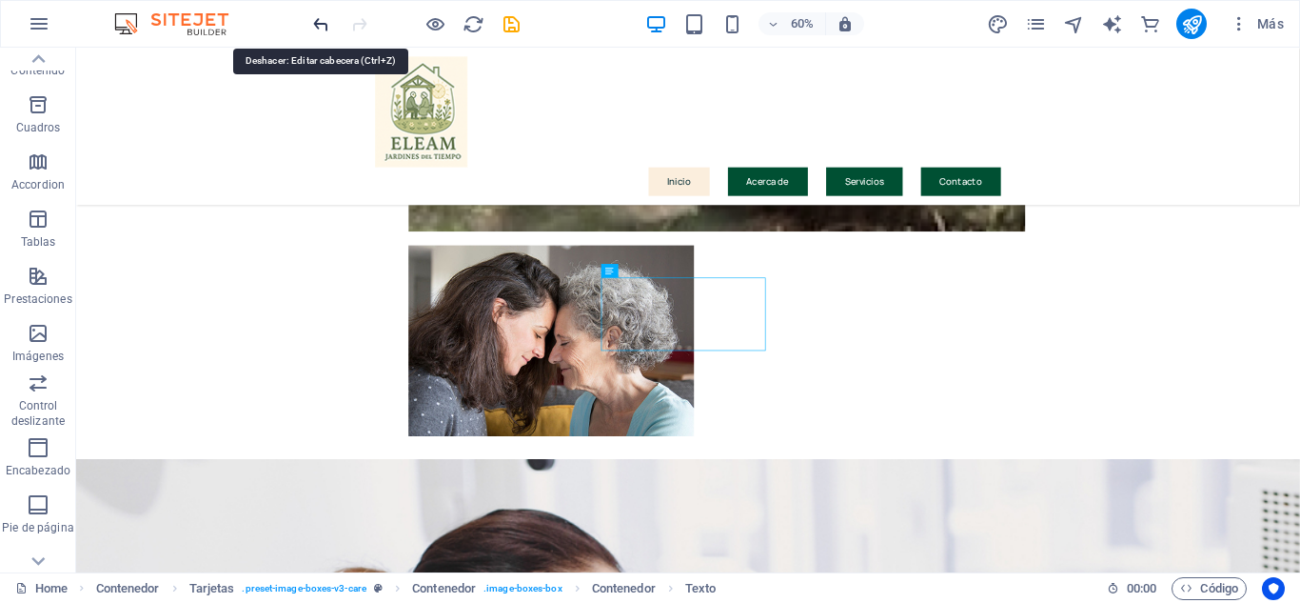
click at [327, 31] on icon "undo" at bounding box center [321, 24] width 22 height 22
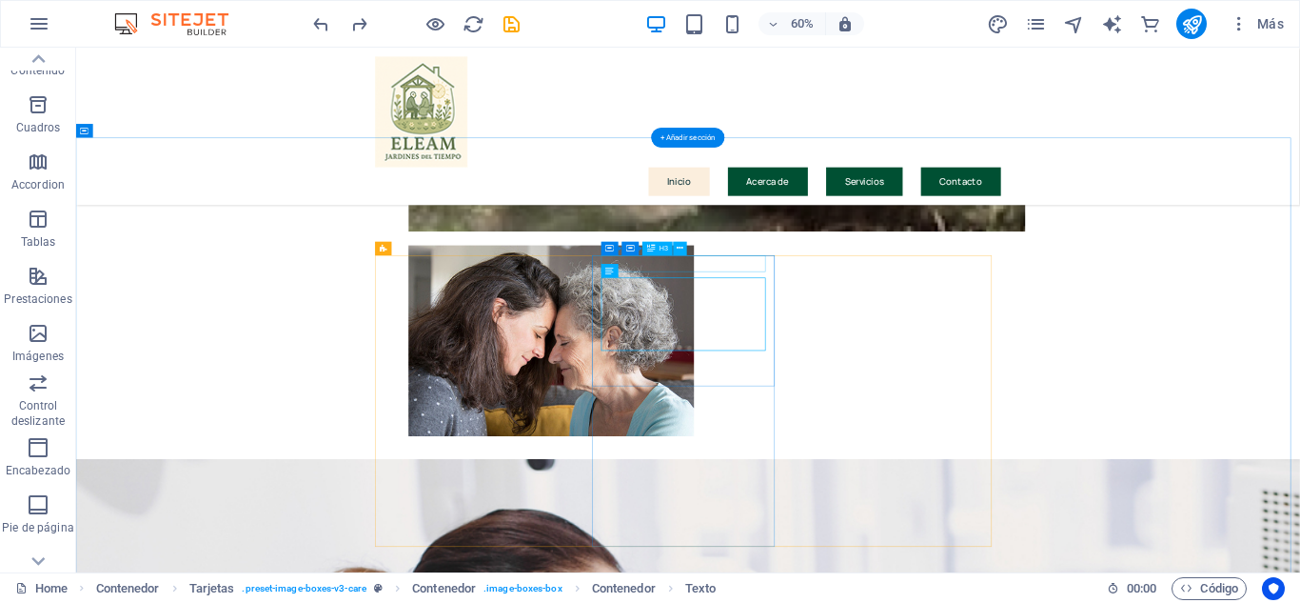
click at [679, 249] on icon at bounding box center [681, 249] width 7 height 12
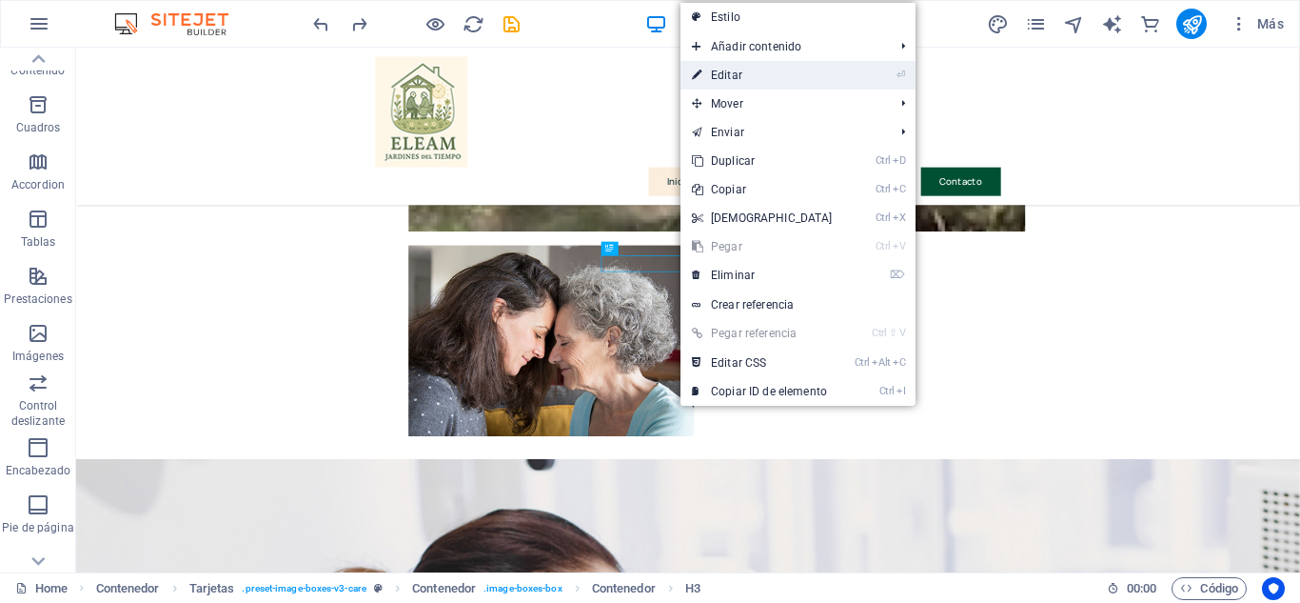
click at [741, 73] on link "⏎ Editar" at bounding box center [763, 75] width 164 height 29
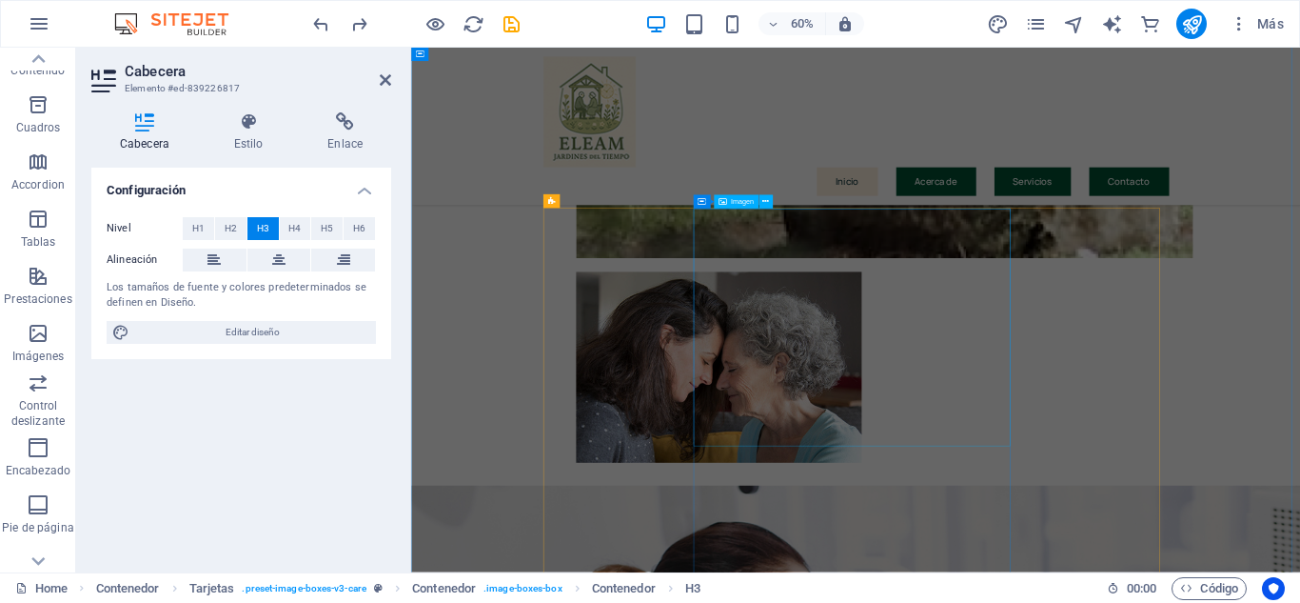
scroll to position [2717, 0]
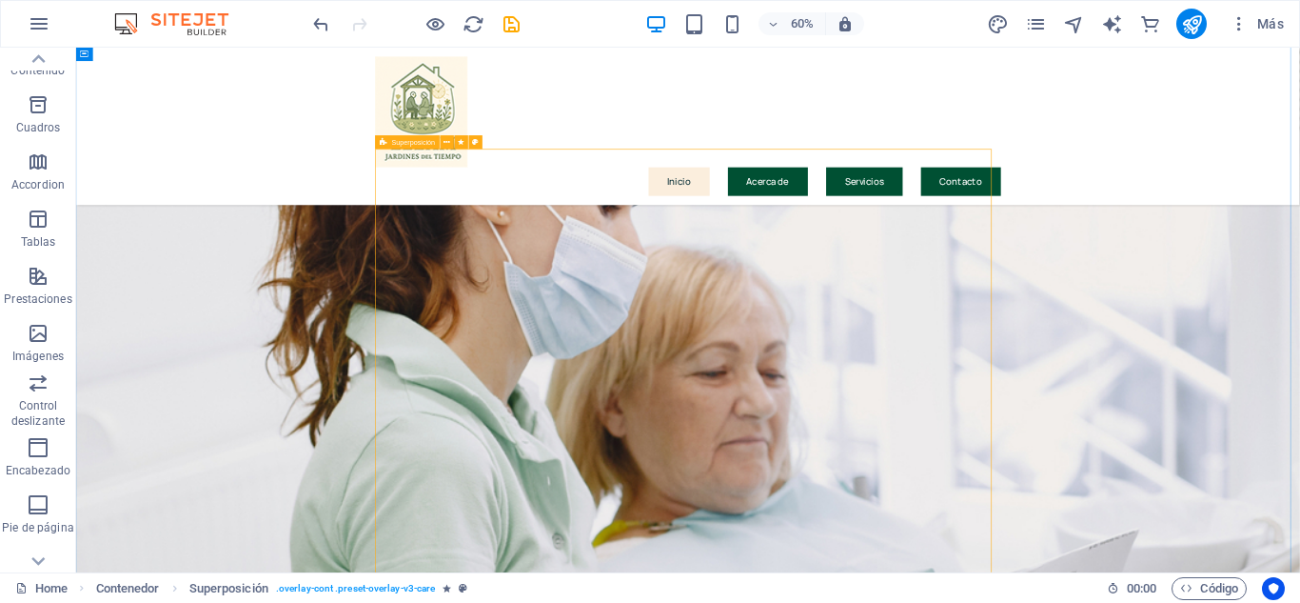
scroll to position [2947, 0]
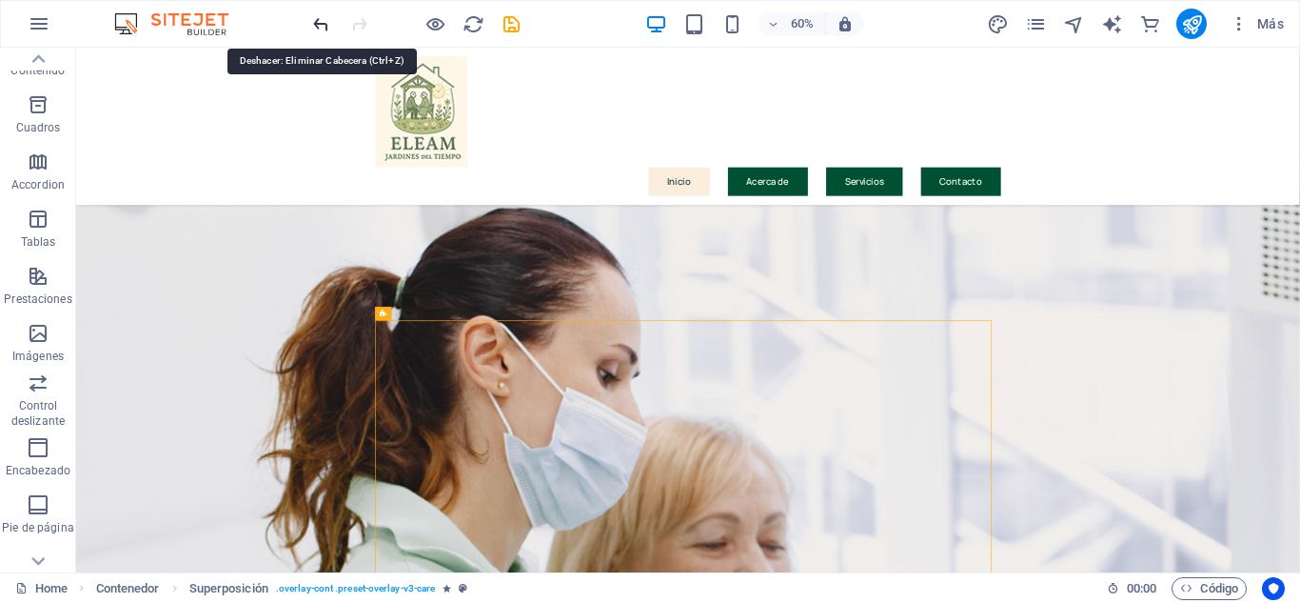
click at [315, 27] on icon "undo" at bounding box center [321, 24] width 22 height 22
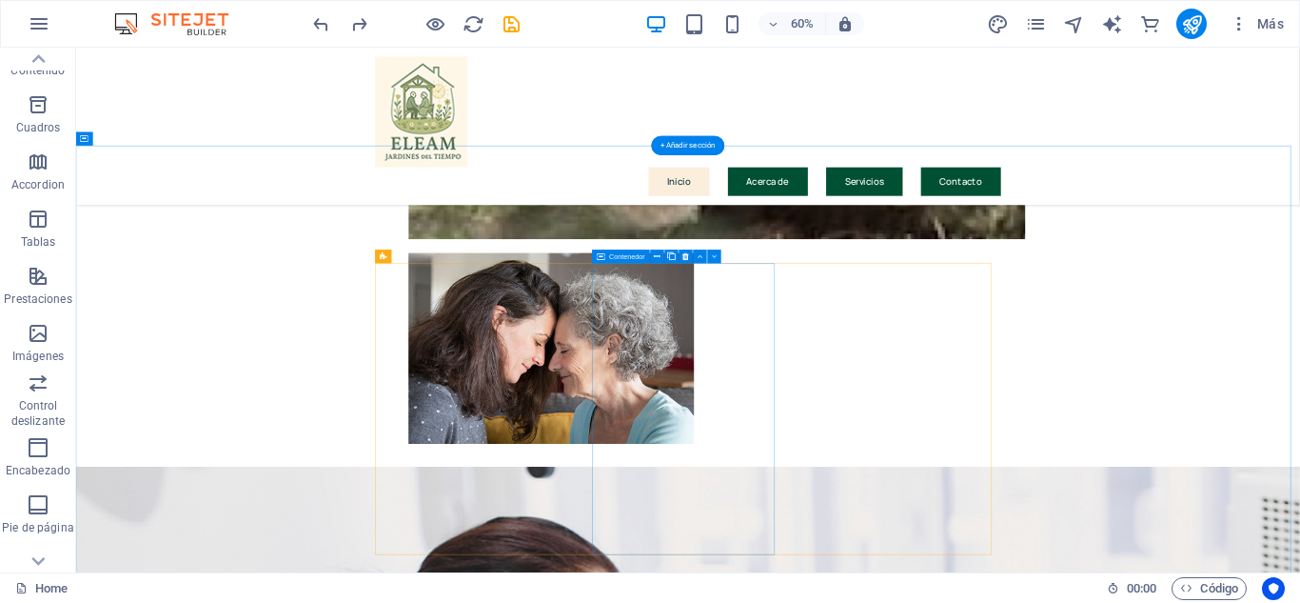
scroll to position [2561, 0]
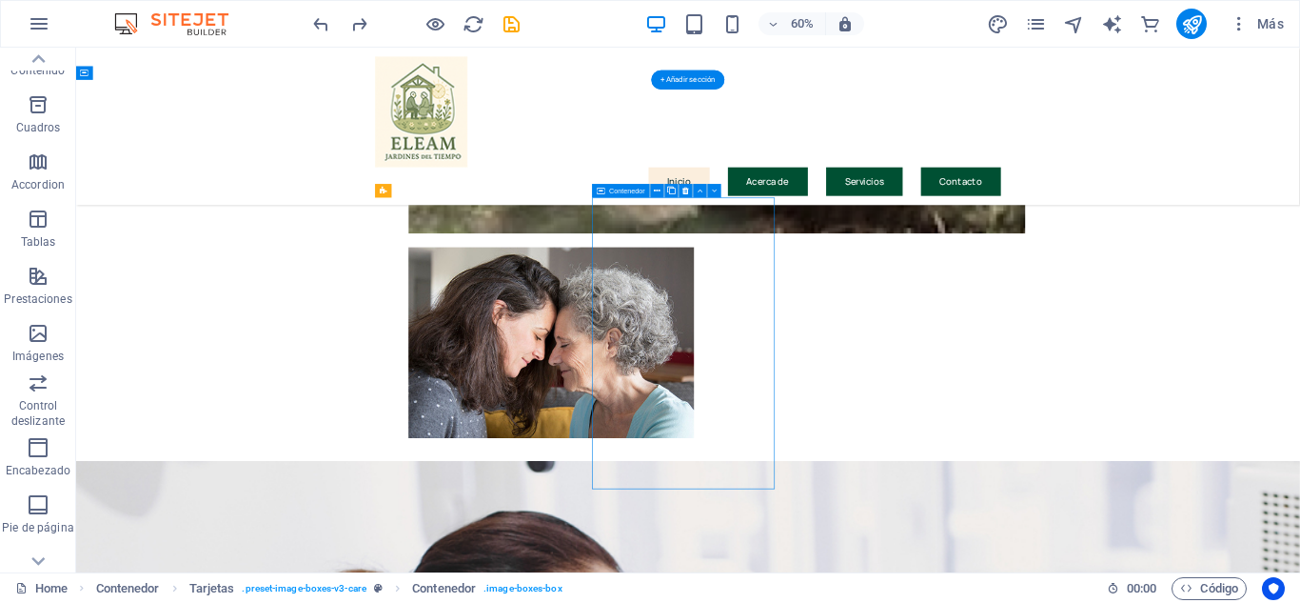
scroll to position [2275, 0]
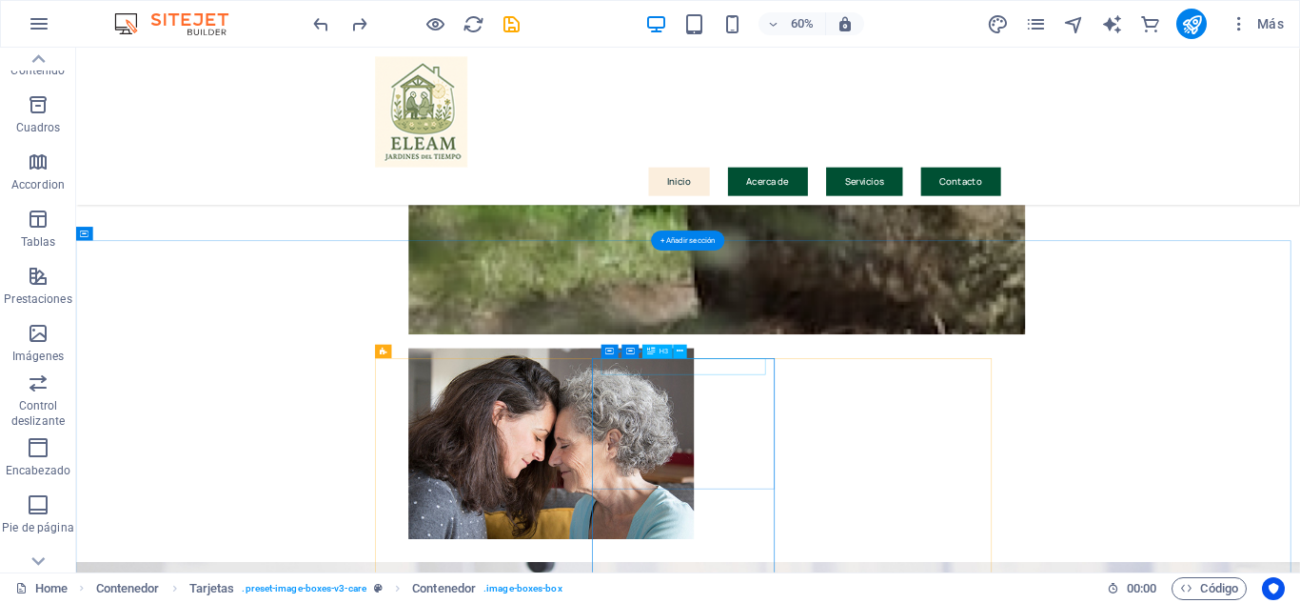
click at [678, 350] on icon at bounding box center [681, 352] width 7 height 12
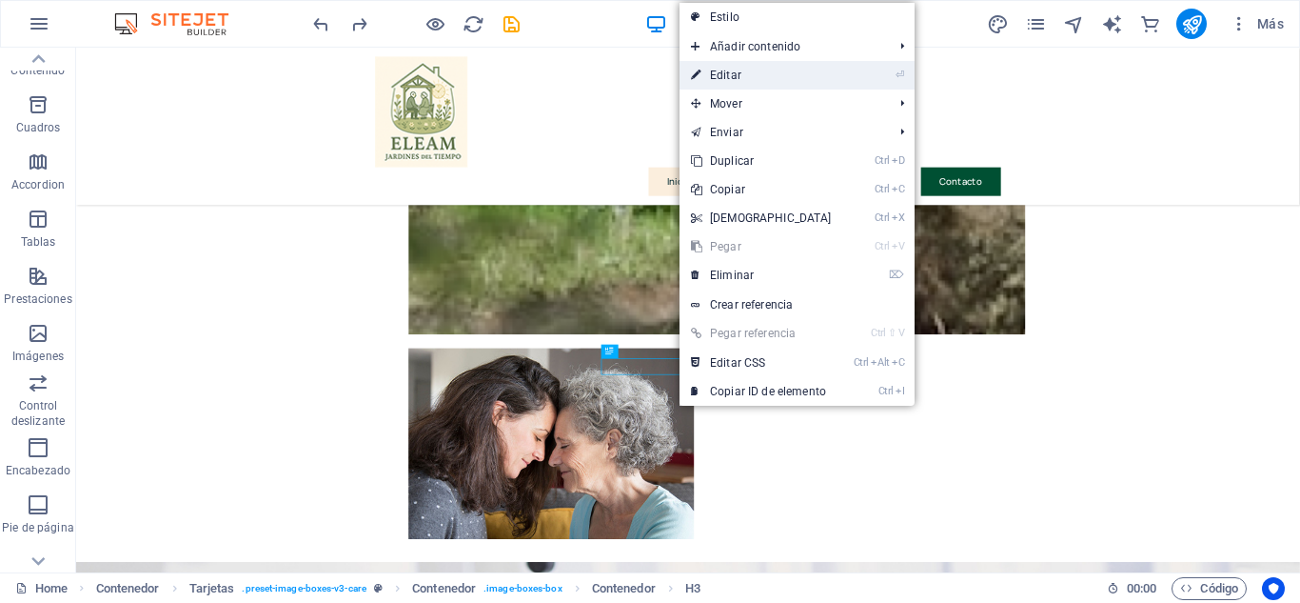
click at [748, 73] on link "⏎ Editar" at bounding box center [762, 75] width 164 height 29
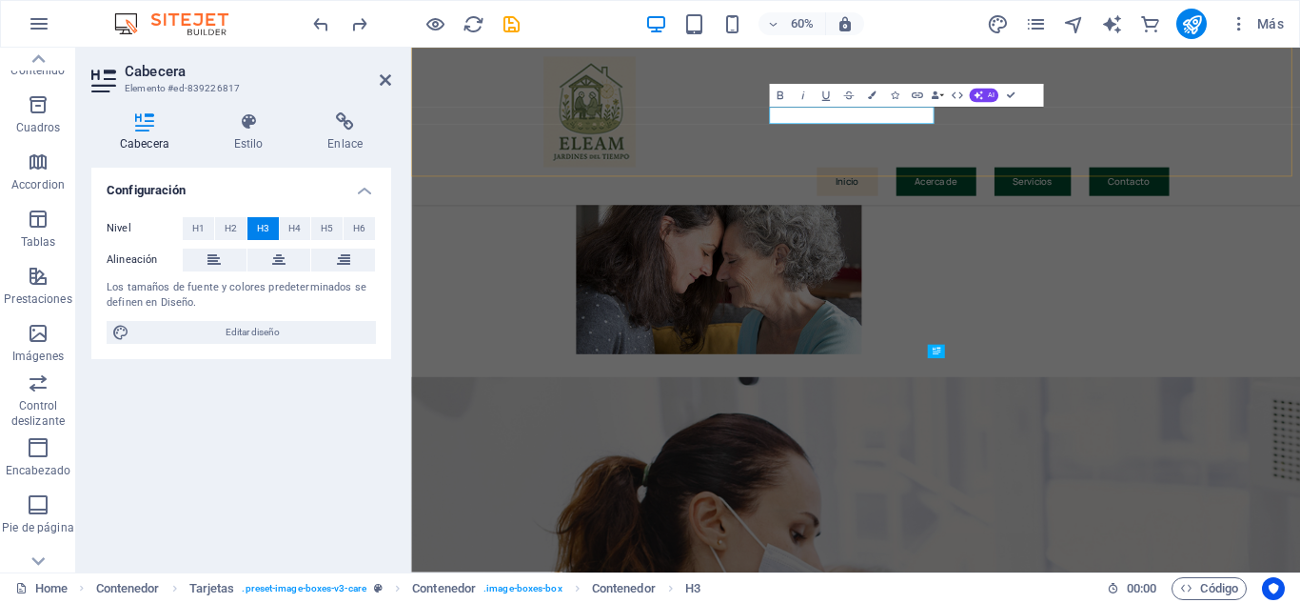
scroll to position [2085, 0]
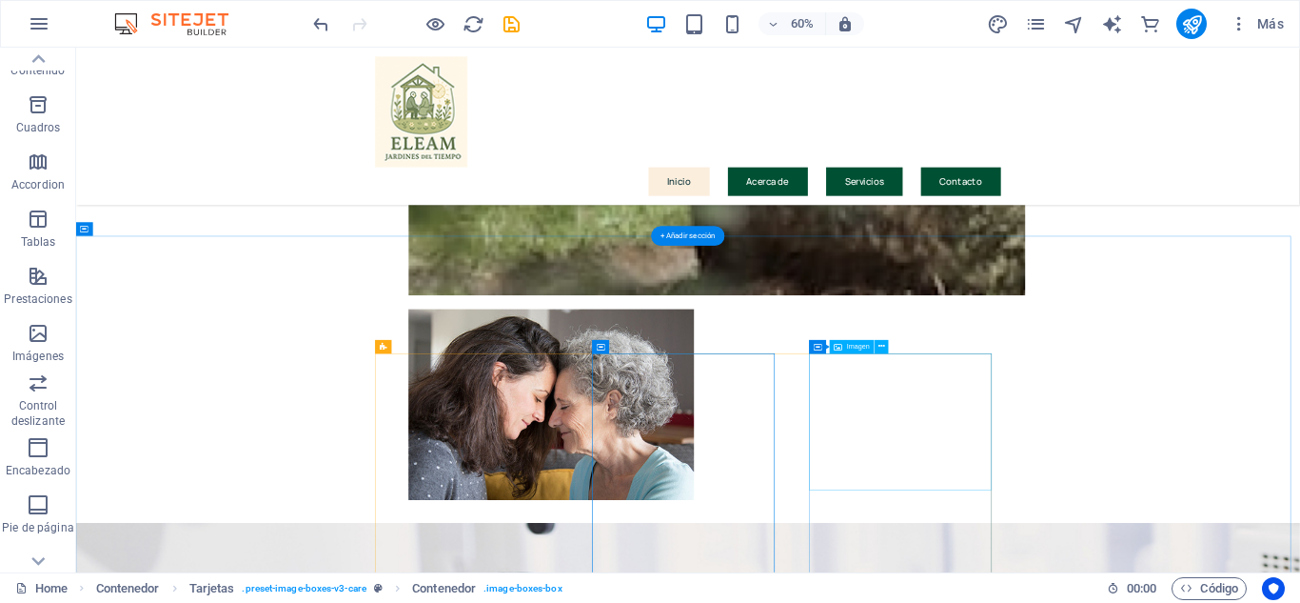
scroll to position [2370, 0]
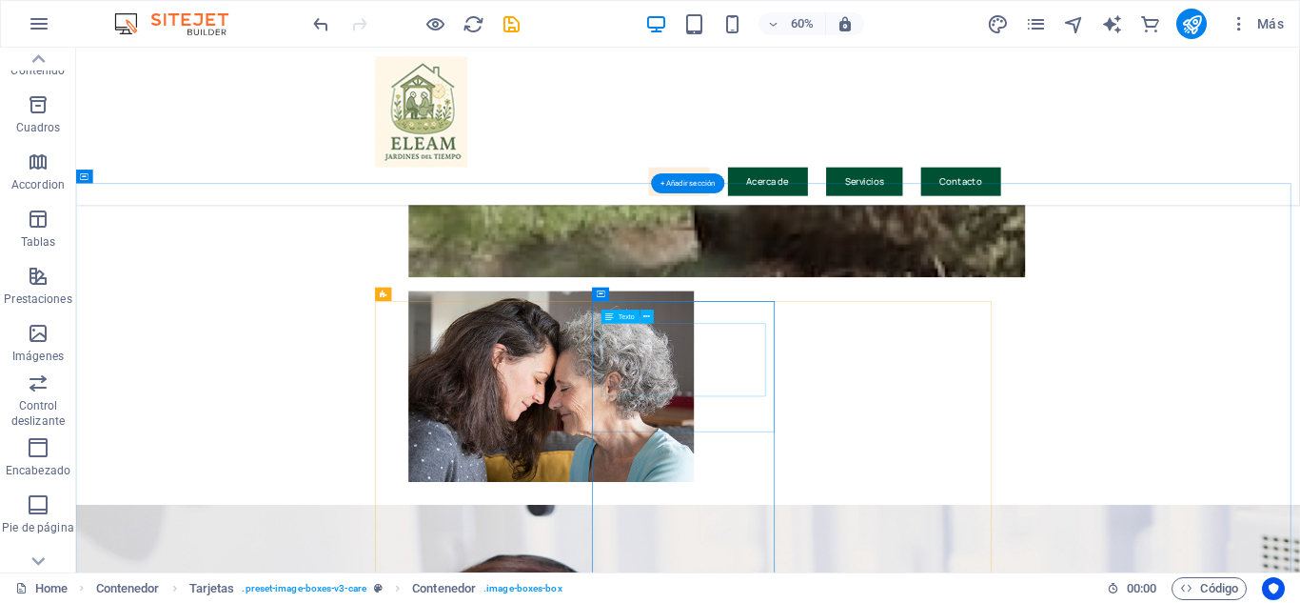
click at [650, 318] on button at bounding box center [647, 316] width 13 height 13
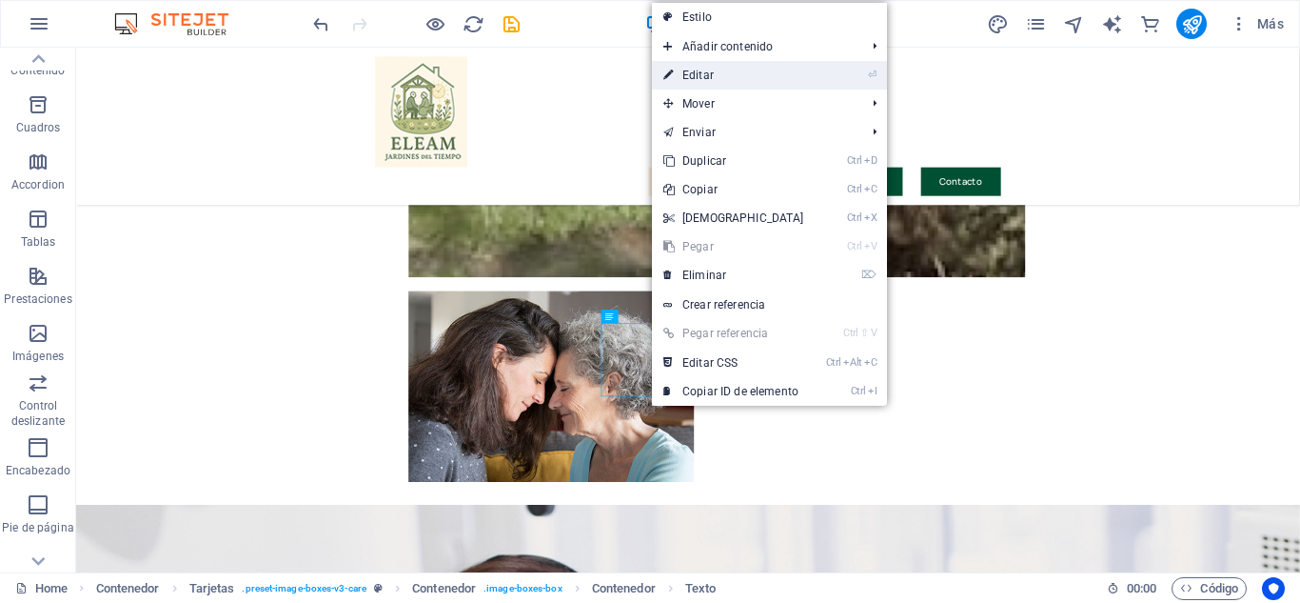
click at [715, 79] on link "⏎ Editar" at bounding box center [734, 75] width 164 height 29
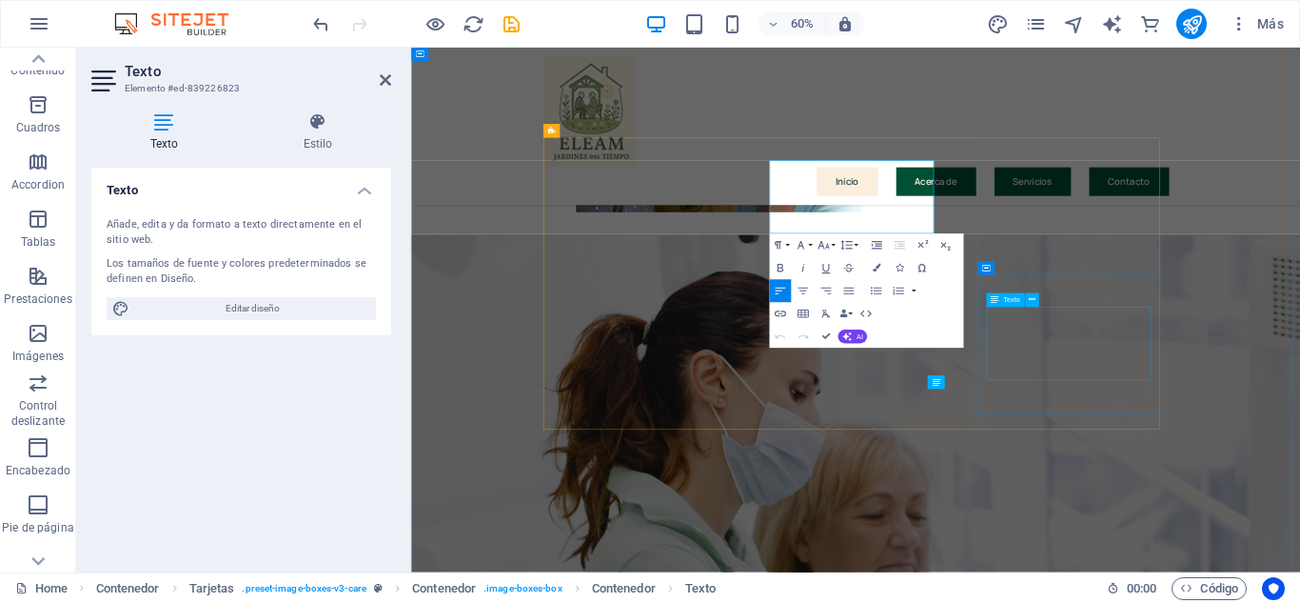
scroll to position [2085, 0]
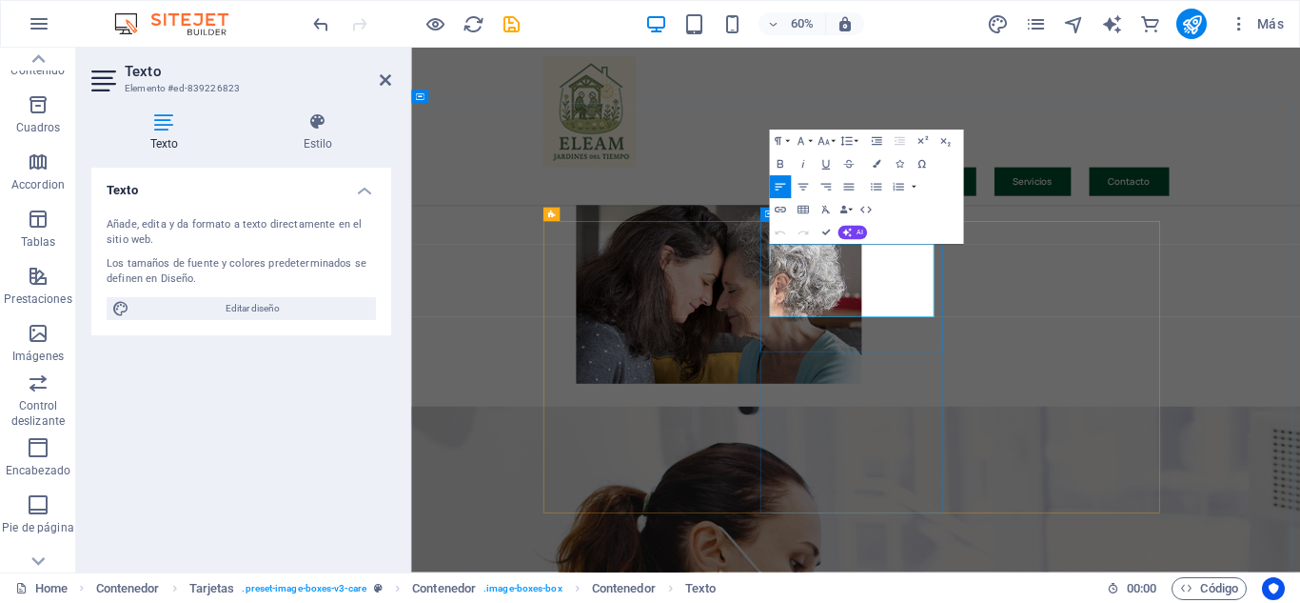
drag, startPoint x: 1007, startPoint y: 389, endPoint x: 1067, endPoint y: 480, distance: 108.5
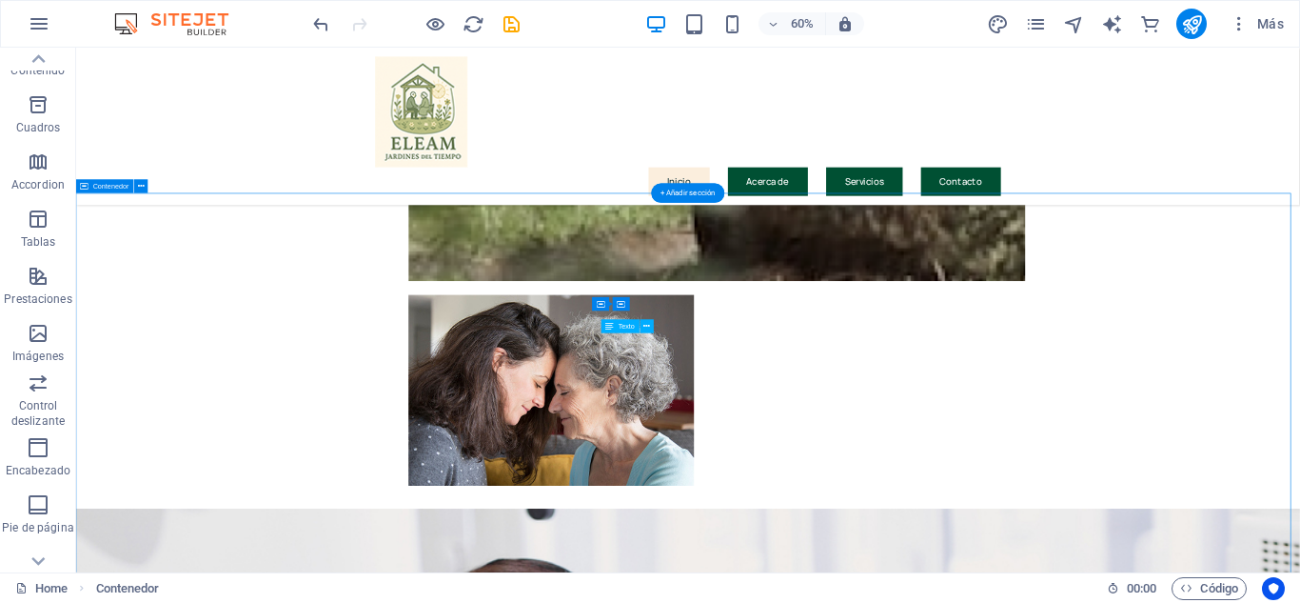
scroll to position [2370, 0]
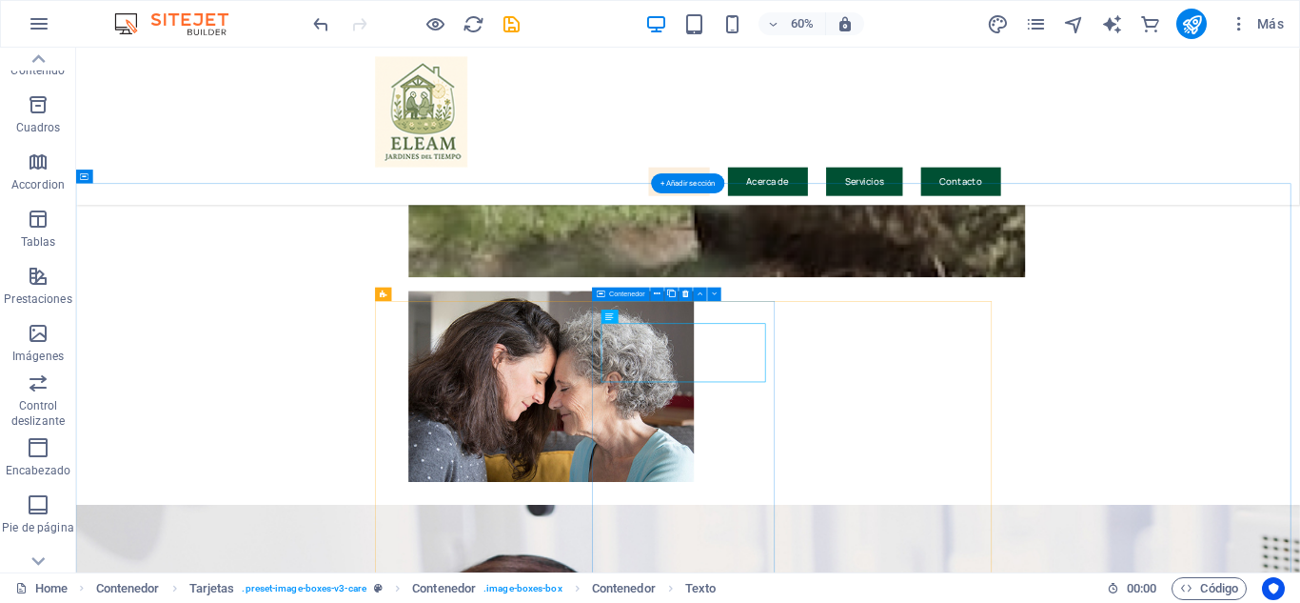
click at [648, 314] on icon at bounding box center [647, 316] width 7 height 12
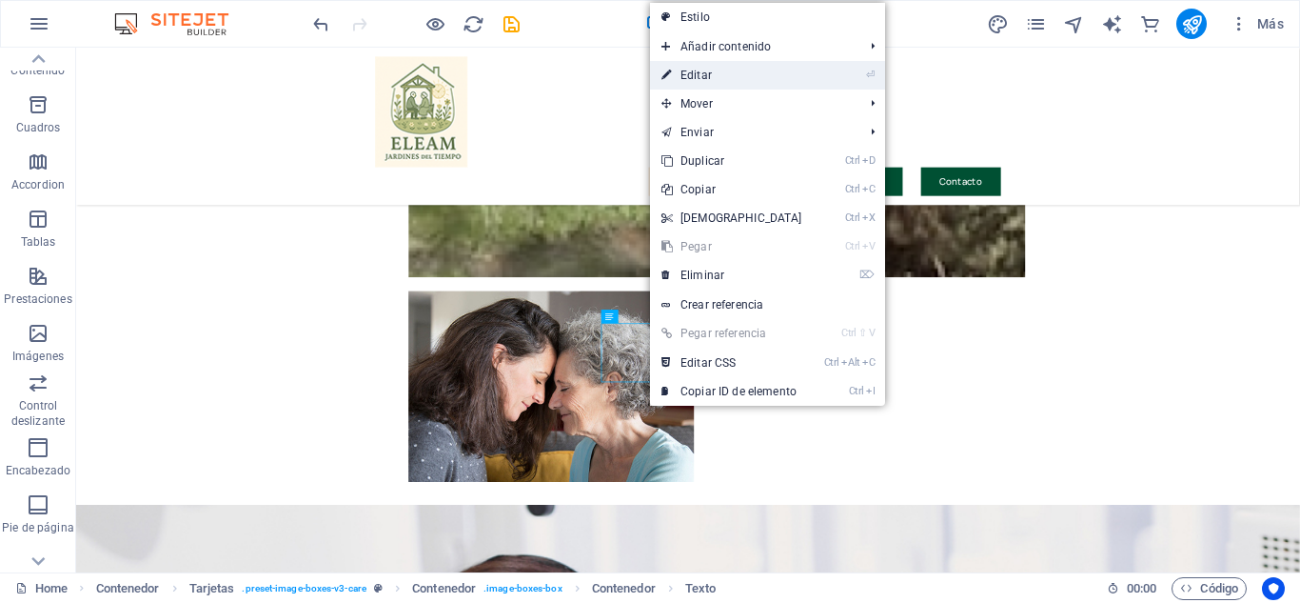
click at [714, 75] on link "⏎ Editar" at bounding box center [732, 75] width 164 height 29
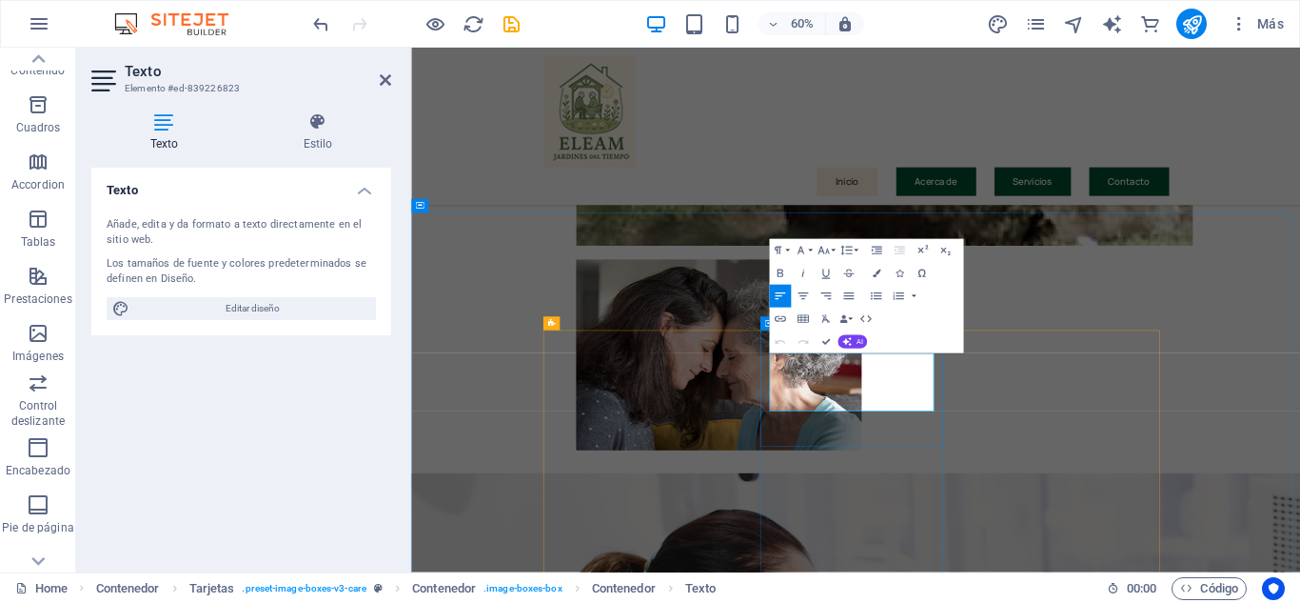
scroll to position [1704, 0]
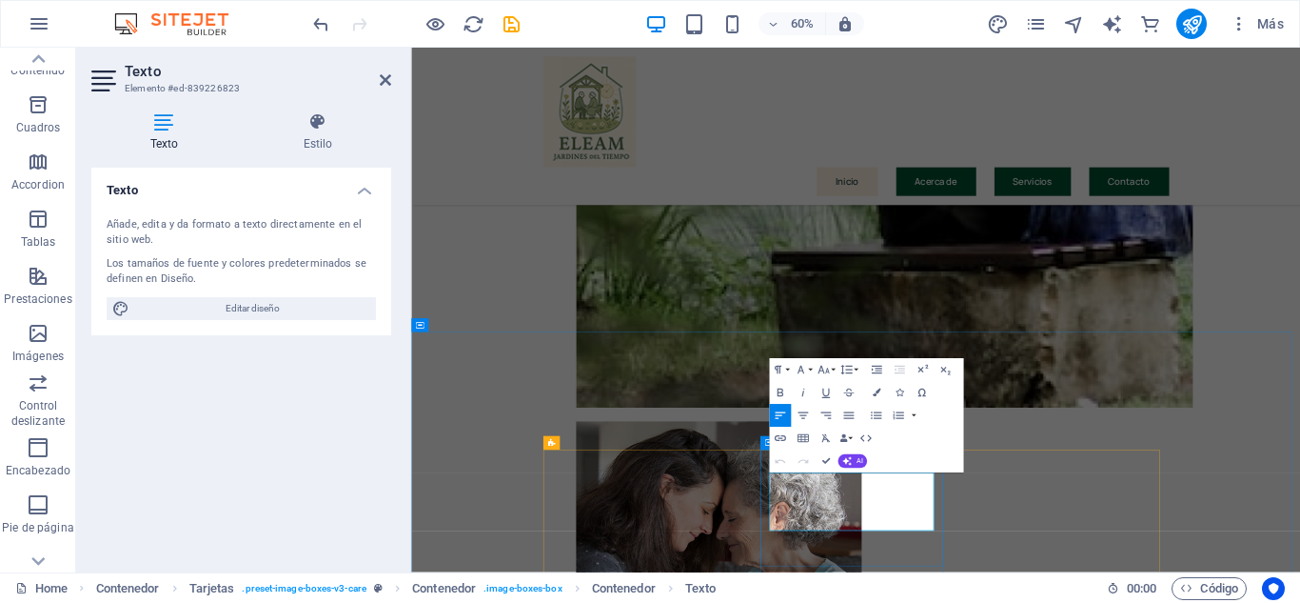
drag, startPoint x: 1128, startPoint y: 818, endPoint x: 1140, endPoint y: 803, distance: 18.9
drag, startPoint x: 1015, startPoint y: 777, endPoint x: 1233, endPoint y: 839, distance: 226.6
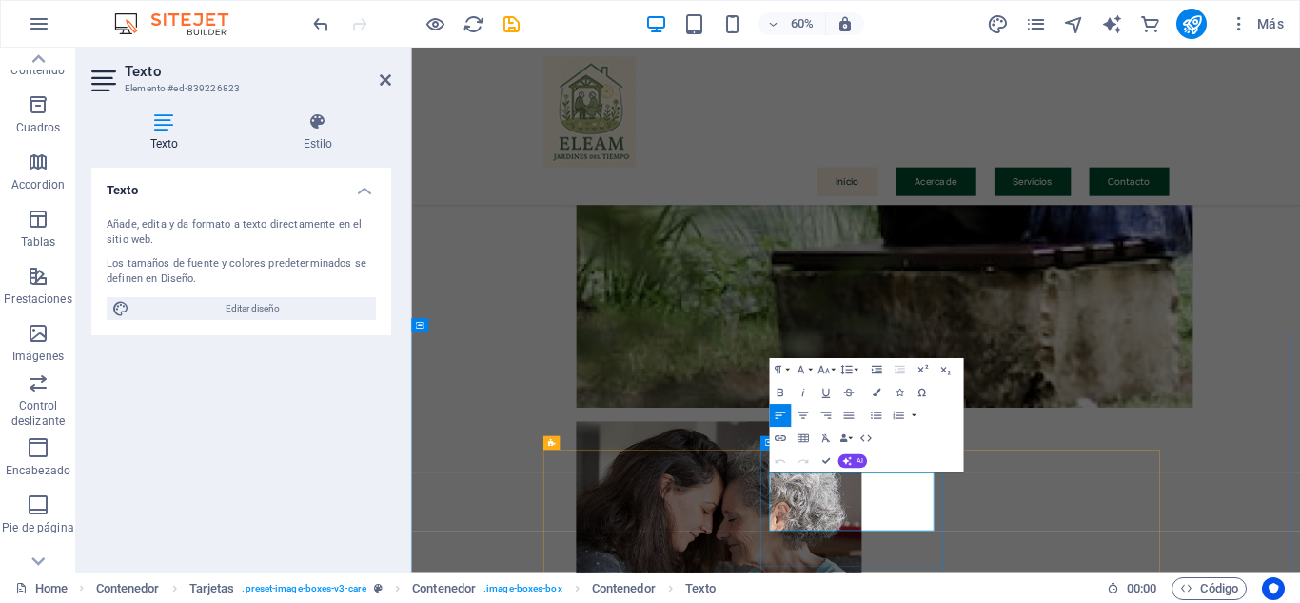
drag, startPoint x: 1015, startPoint y: 769, endPoint x: 1196, endPoint y: 848, distance: 197.4
click at [778, 392] on icon "button" at bounding box center [780, 392] width 6 height 8
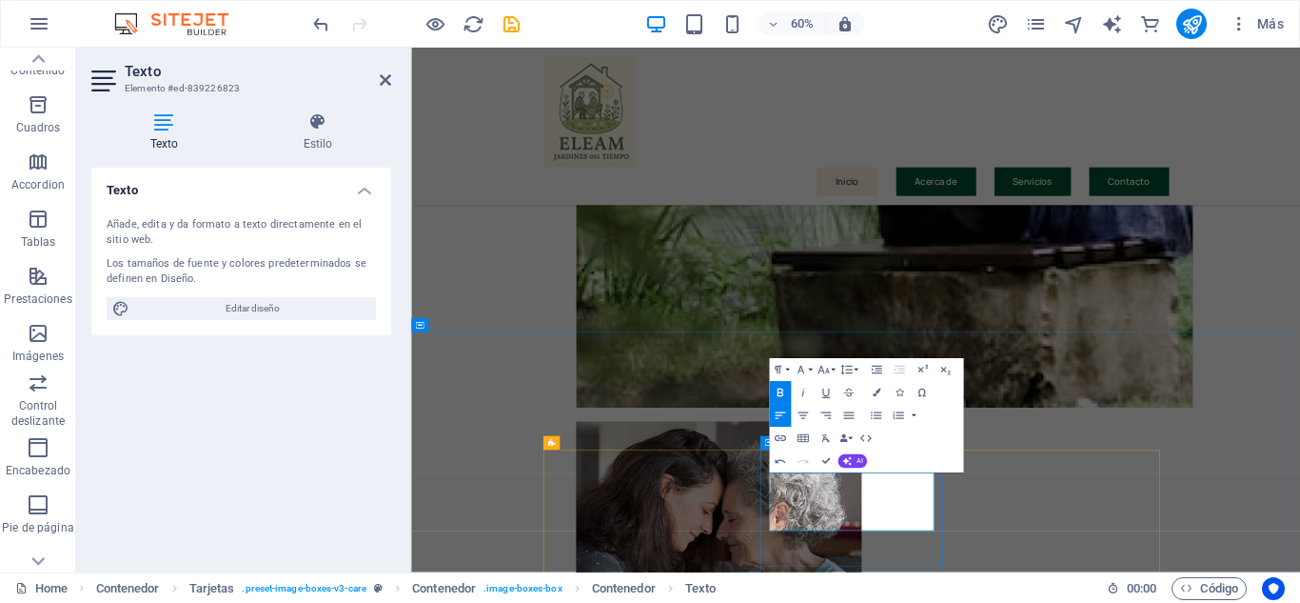
drag, startPoint x: 1009, startPoint y: 760, endPoint x: 795, endPoint y: 786, distance: 215.8
drag, startPoint x: 1015, startPoint y: 770, endPoint x: 1266, endPoint y: 850, distance: 263.7
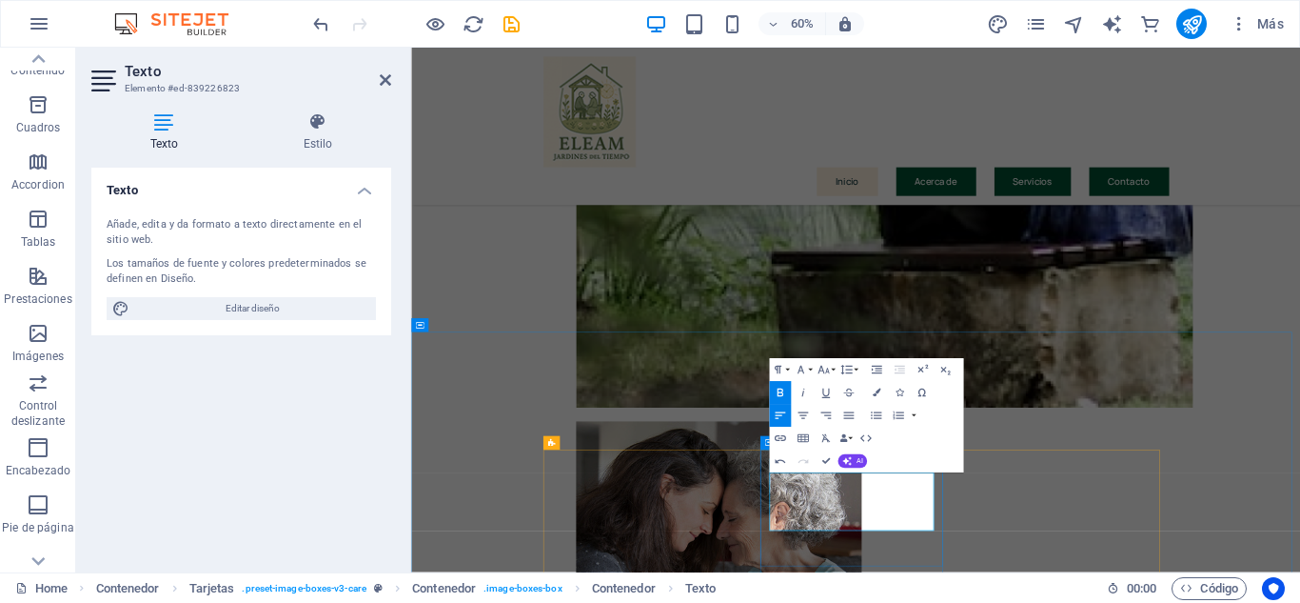
click at [873, 395] on icon "button" at bounding box center [876, 392] width 8 height 8
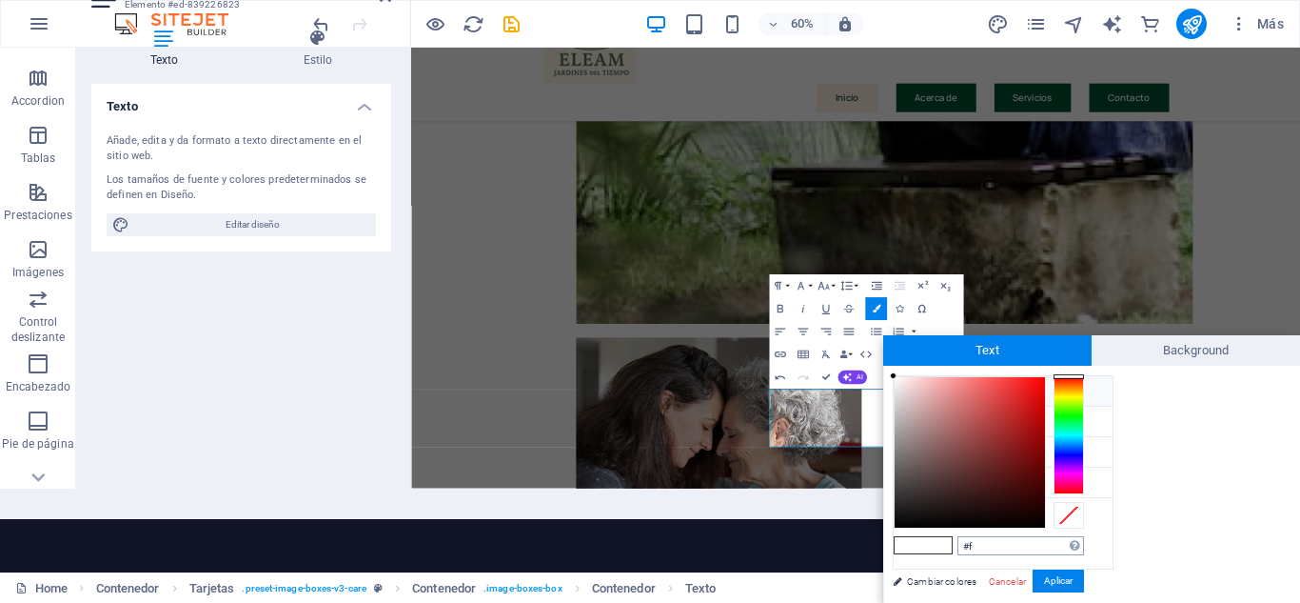
type input "#"
click at [910, 518] on div at bounding box center [970, 452] width 150 height 150
type input "#0f0d0d"
click at [1053, 580] on button "Aplicar" at bounding box center [1058, 580] width 51 height 23
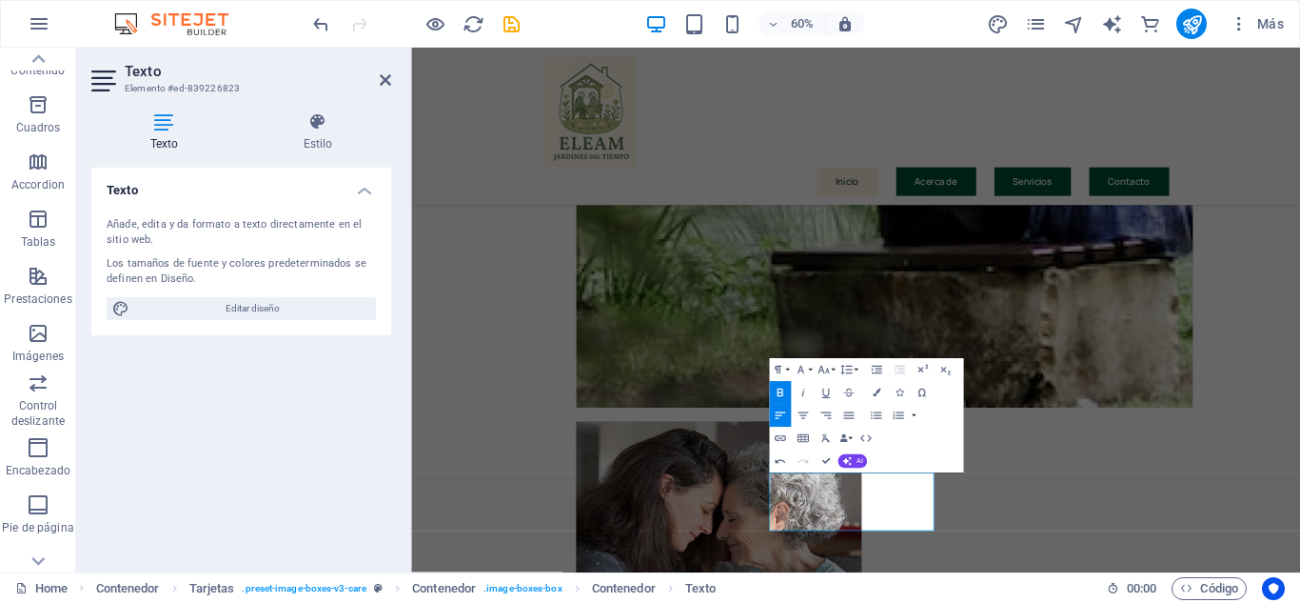
scroll to position [0, 0]
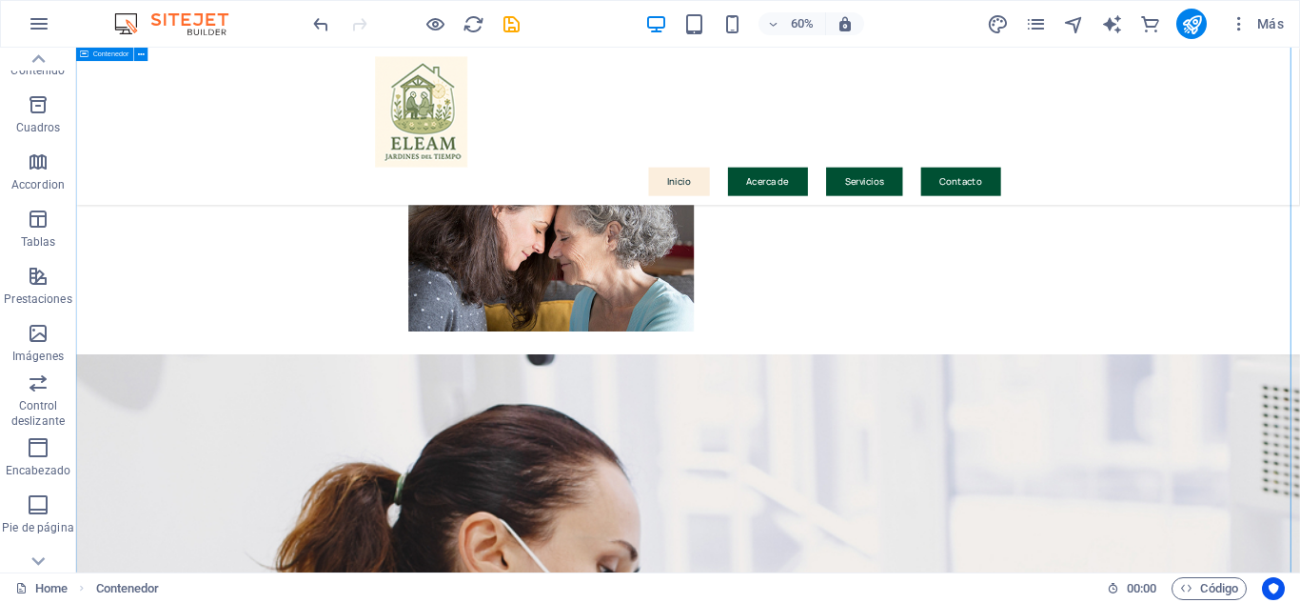
scroll to position [2442, 0]
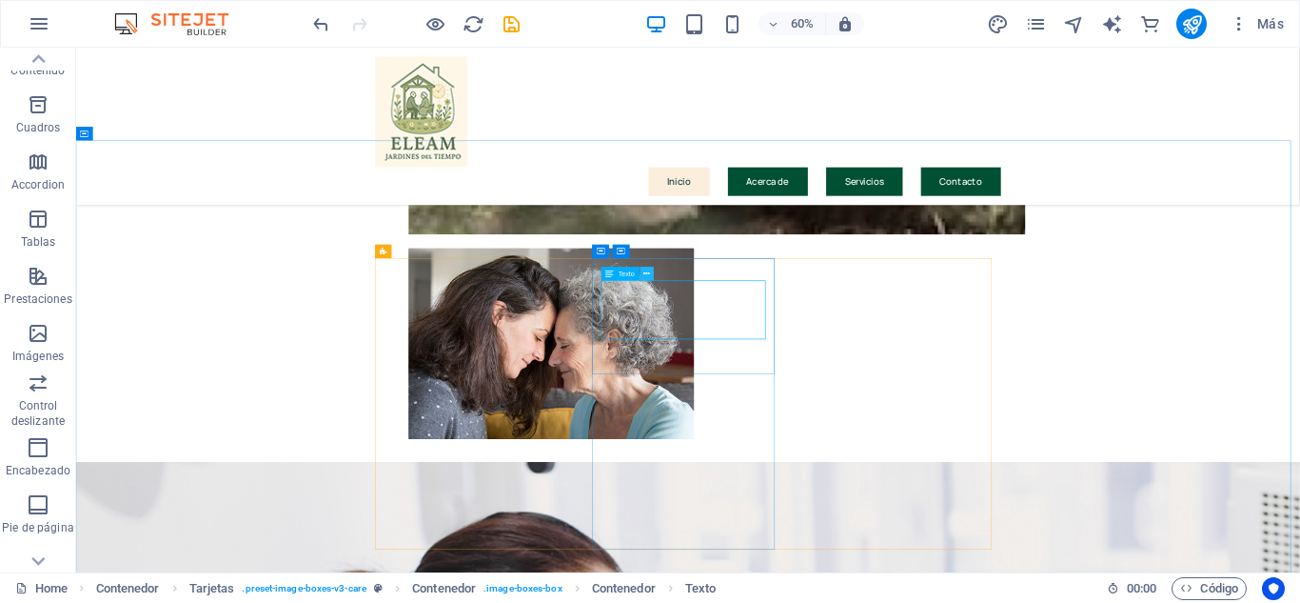
click at [641, 275] on button at bounding box center [647, 273] width 13 height 13
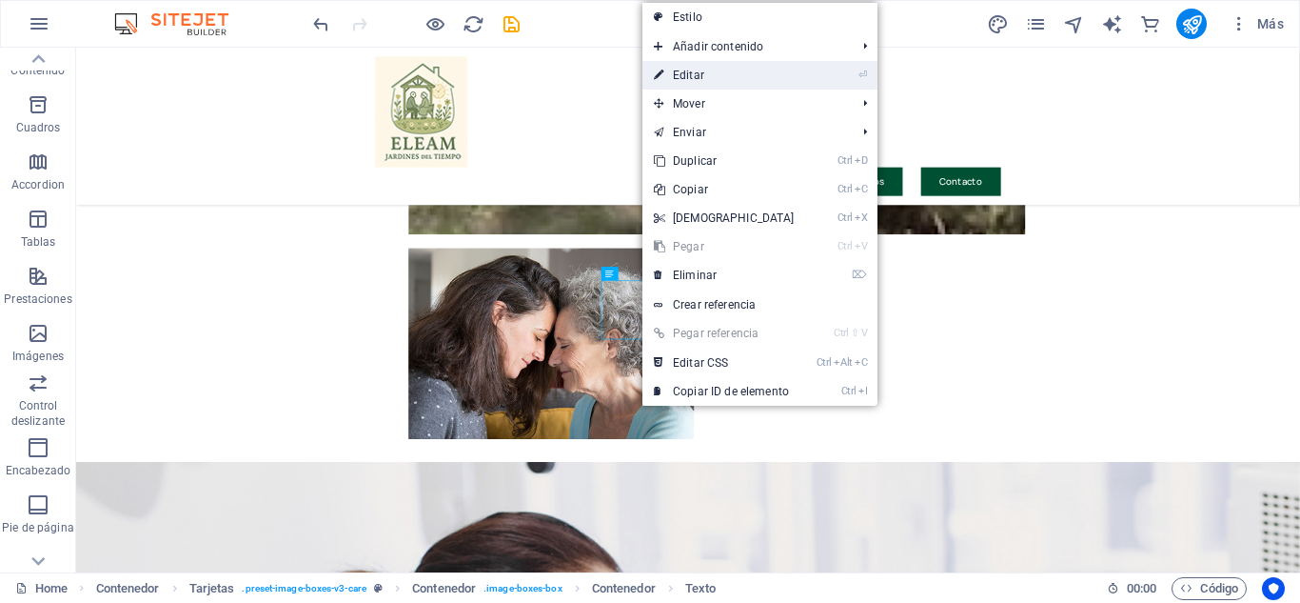
click at [706, 69] on link "⏎ Editar" at bounding box center [725, 75] width 164 height 29
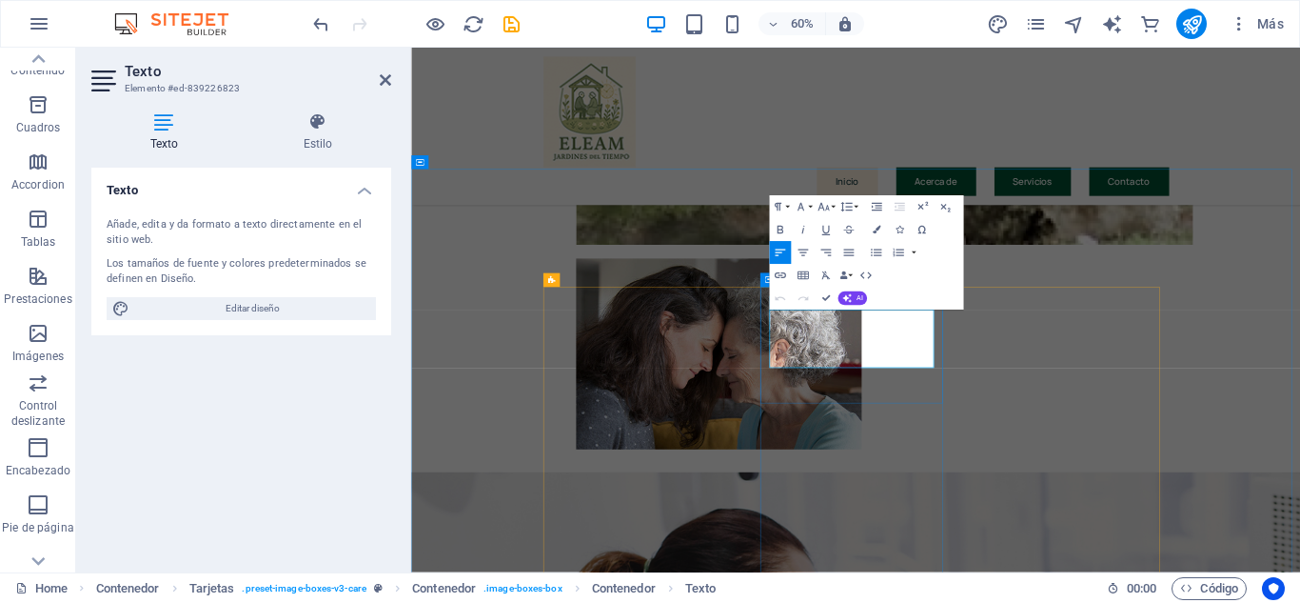
drag, startPoint x: 1079, startPoint y: 494, endPoint x: 1002, endPoint y: 485, distance: 76.7
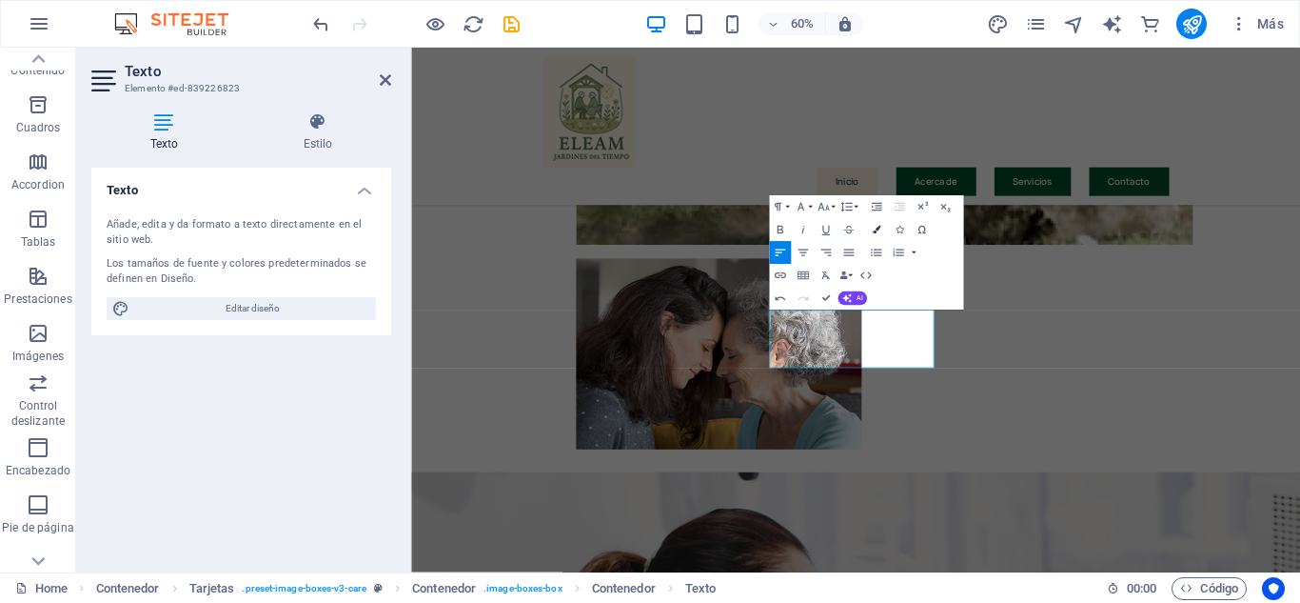
click at [880, 233] on icon "button" at bounding box center [876, 230] width 8 height 8
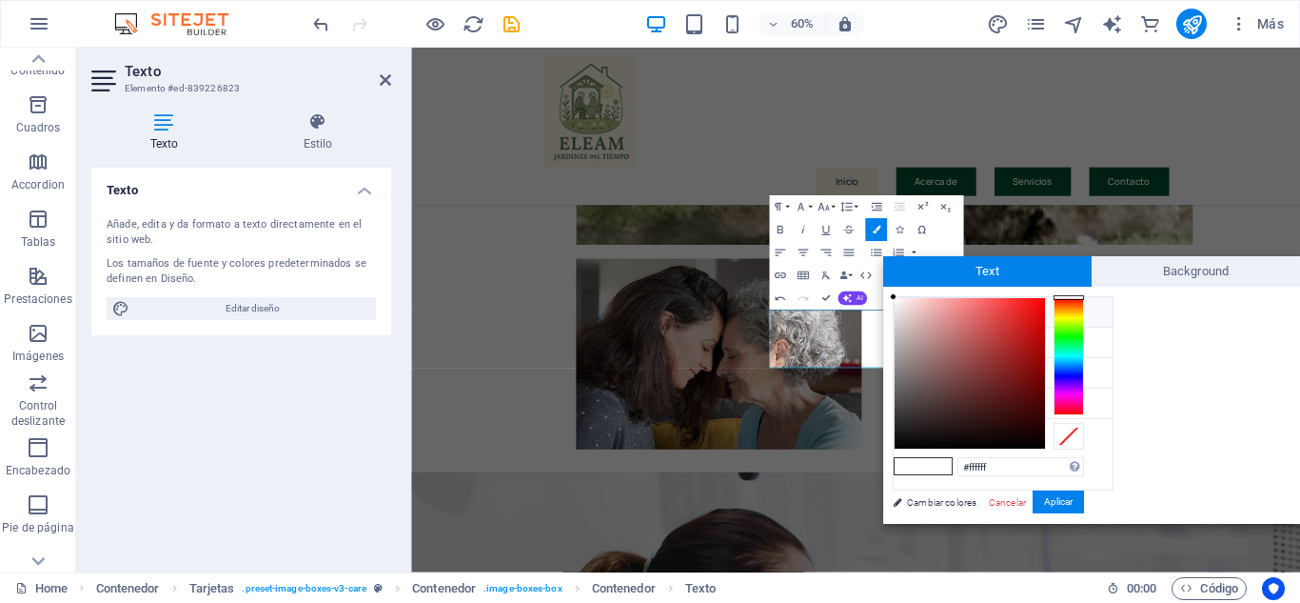
type input "#0a0909"
click at [909, 442] on div at bounding box center [970, 373] width 150 height 150
drag, startPoint x: 1049, startPoint y: 504, endPoint x: 1062, endPoint y: 760, distance: 256.4
click at [1049, 504] on button "Aplicar" at bounding box center [1058, 501] width 51 height 23
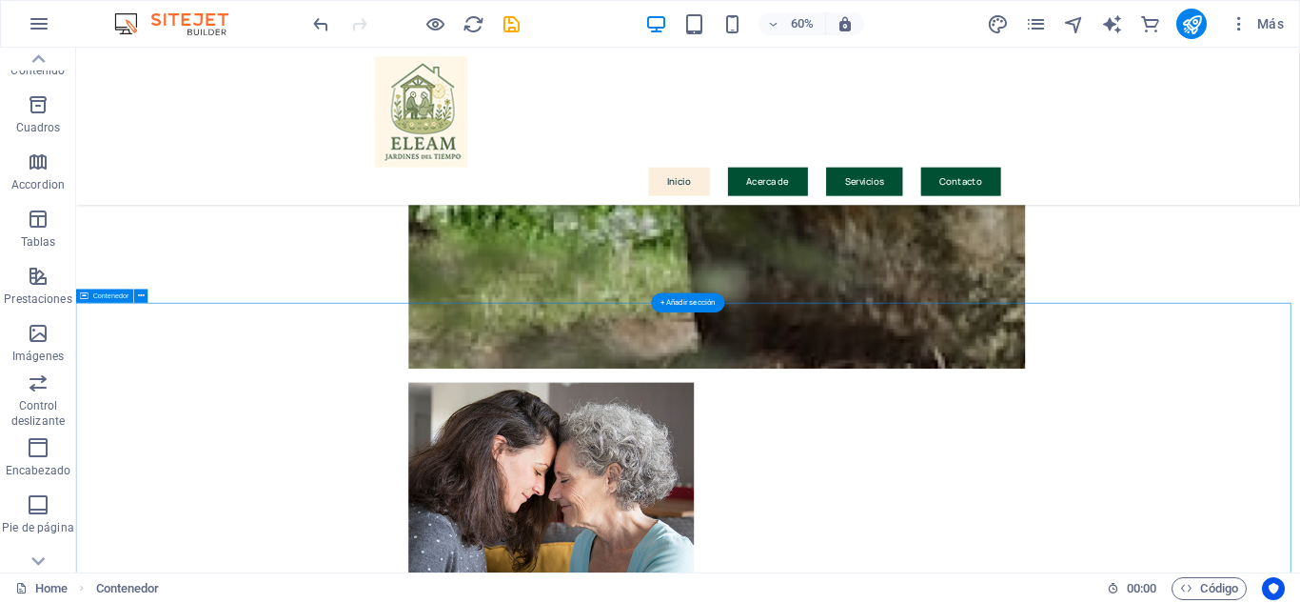
scroll to position [2261, 0]
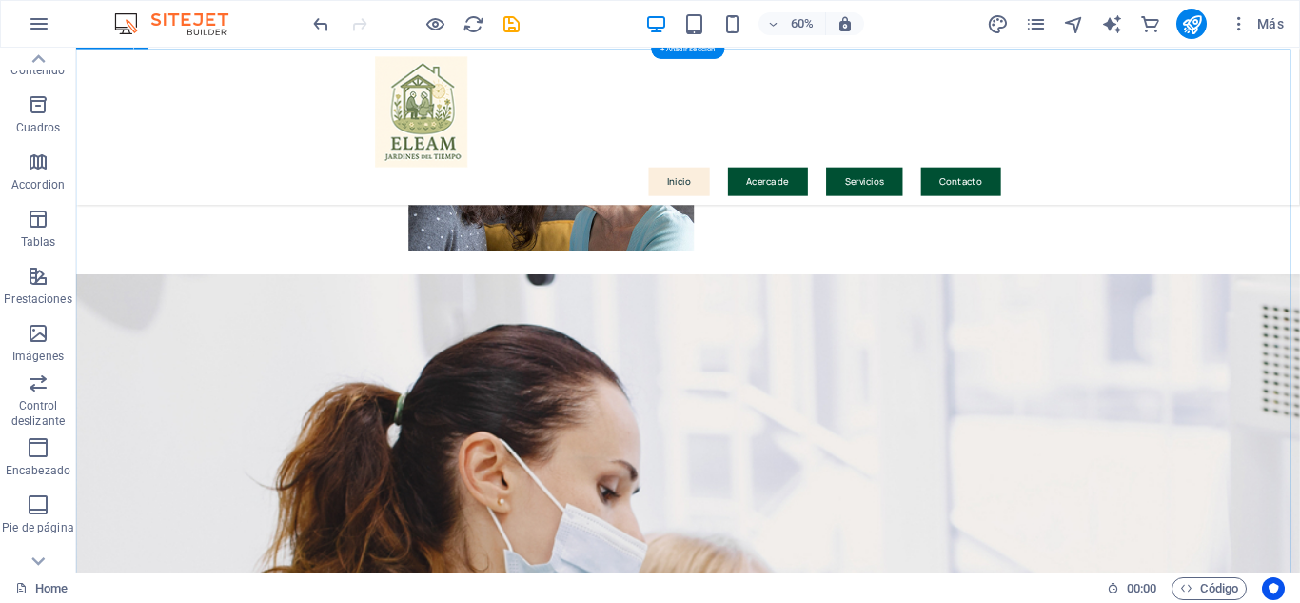
scroll to position [2761, 0]
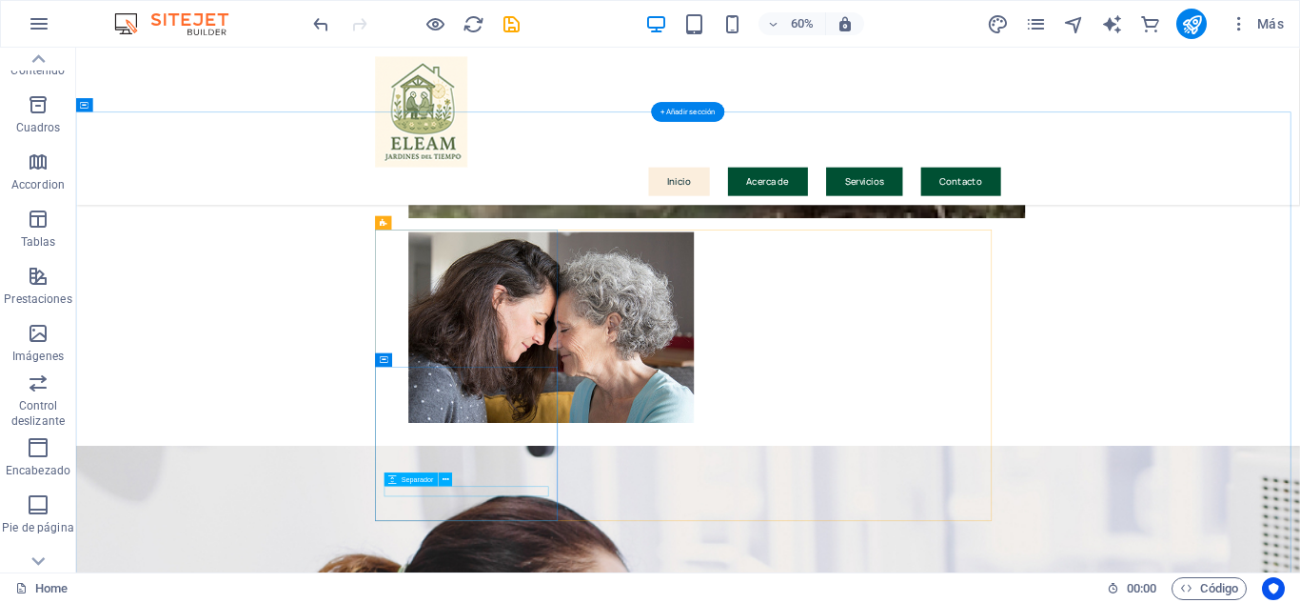
scroll to position [2570, 0]
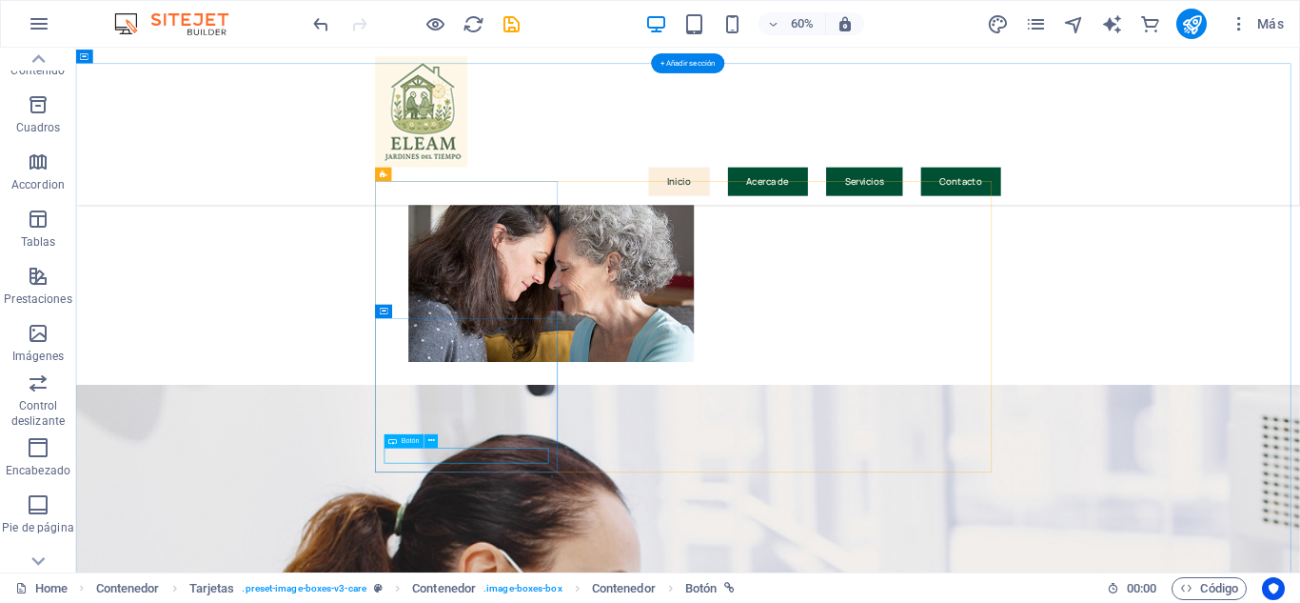
click at [431, 437] on icon at bounding box center [431, 441] width 7 height 12
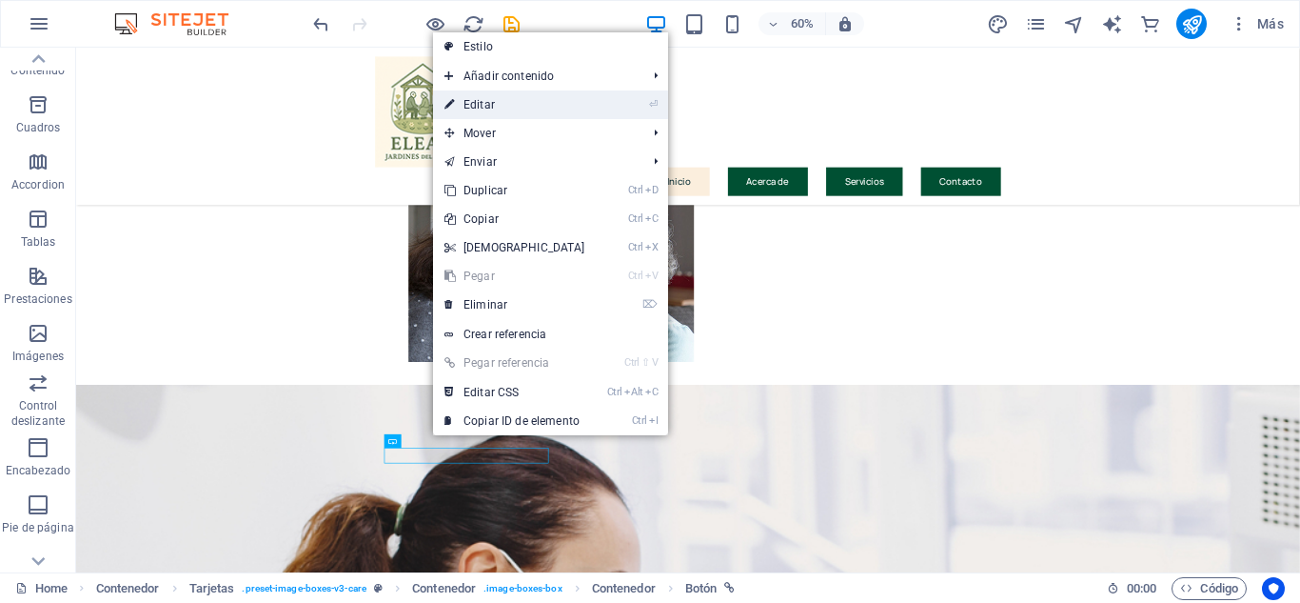
click at [479, 104] on link "⏎ Editar" at bounding box center [515, 104] width 164 height 29
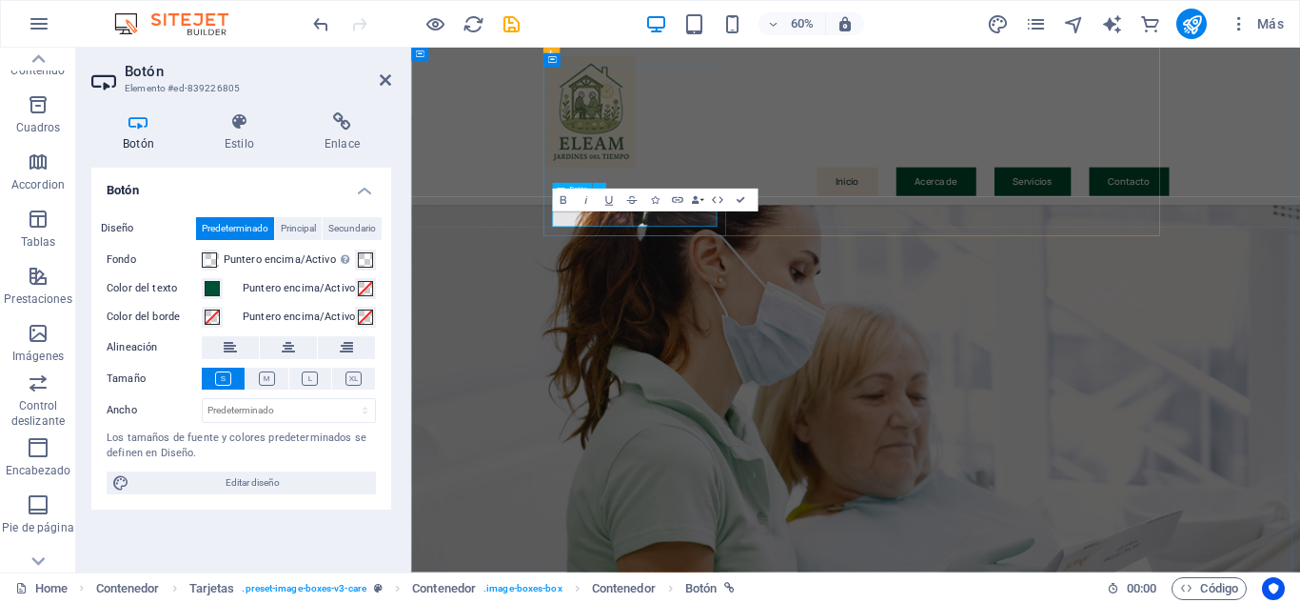
click at [233, 139] on h4 "Estilo" at bounding box center [243, 132] width 100 height 40
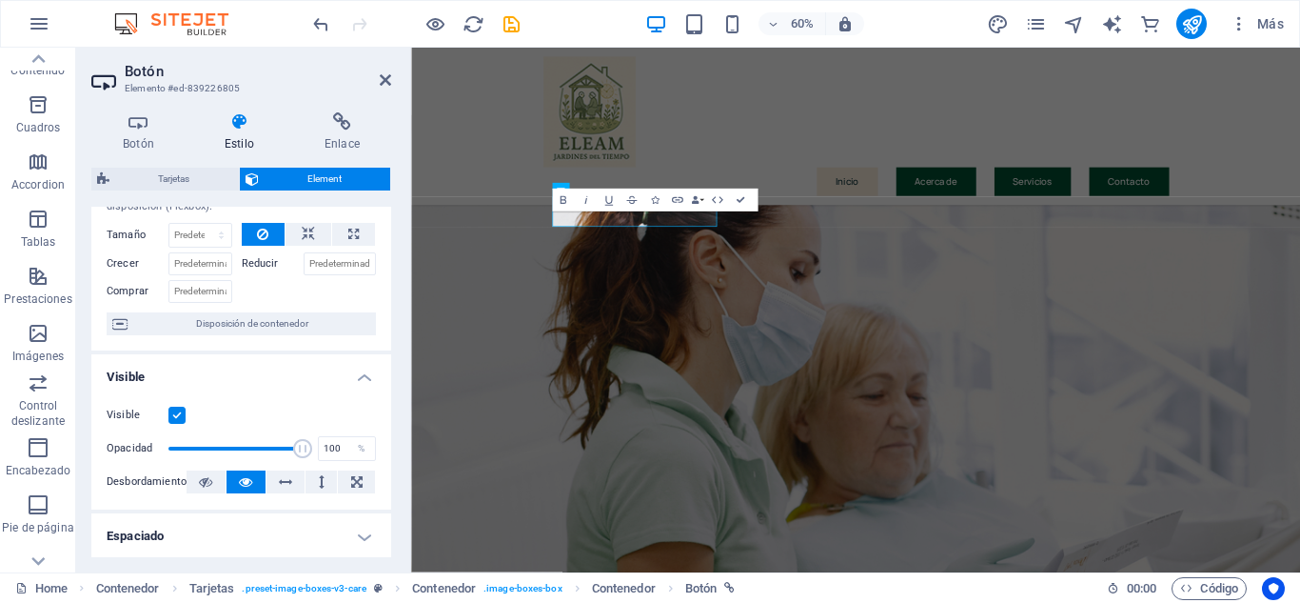
scroll to position [0, 0]
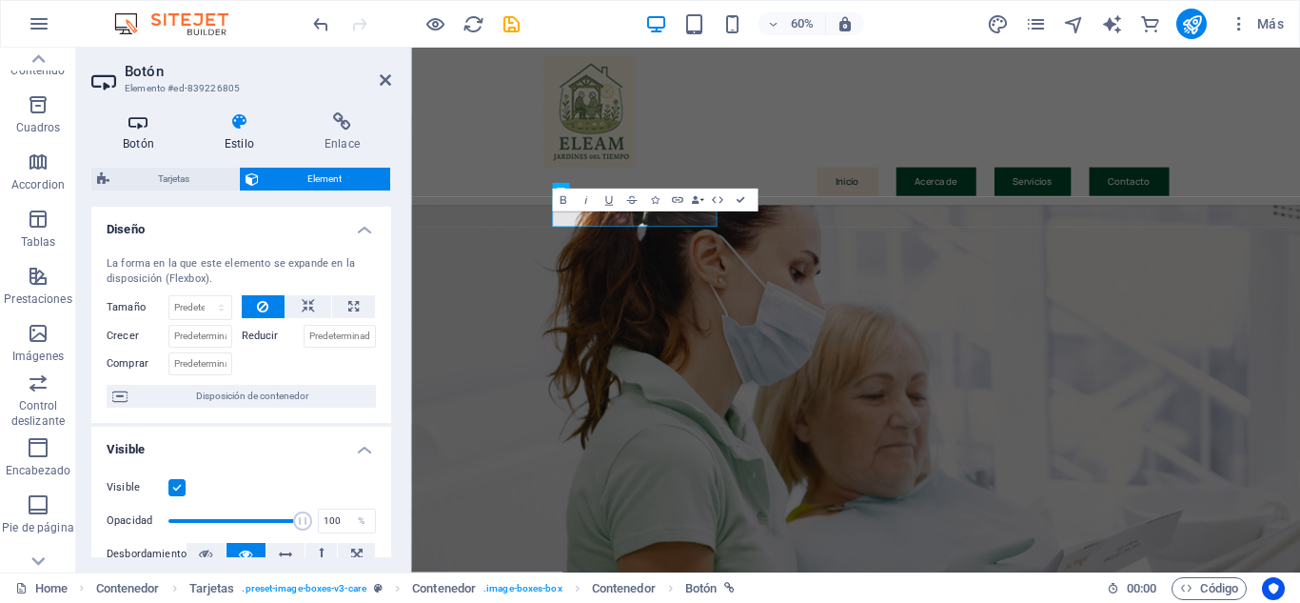
click at [137, 129] on icon at bounding box center [138, 121] width 94 height 19
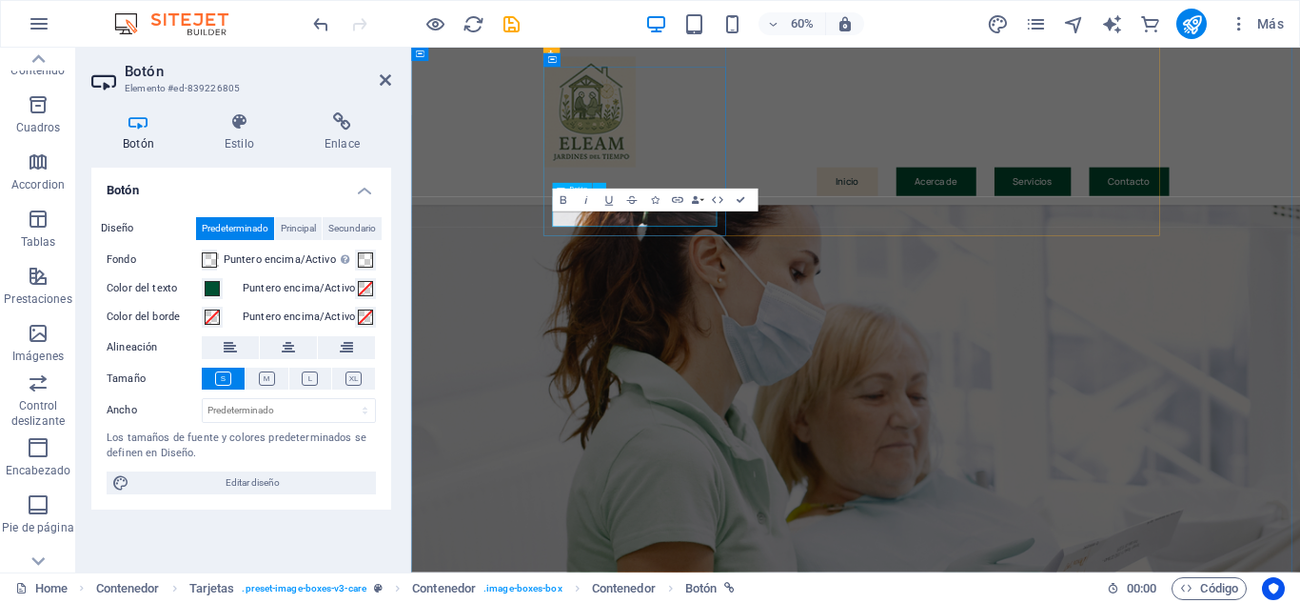
drag, startPoint x: 758, startPoint y: 329, endPoint x: 677, endPoint y: 382, distance: 96.4
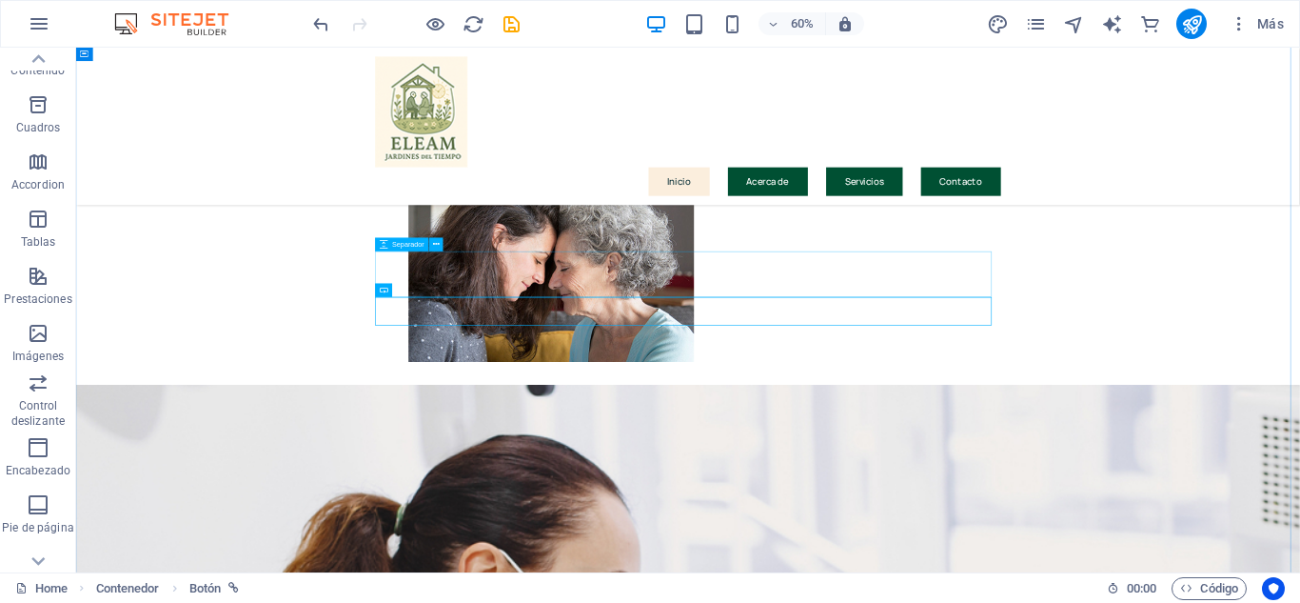
scroll to position [2989, 0]
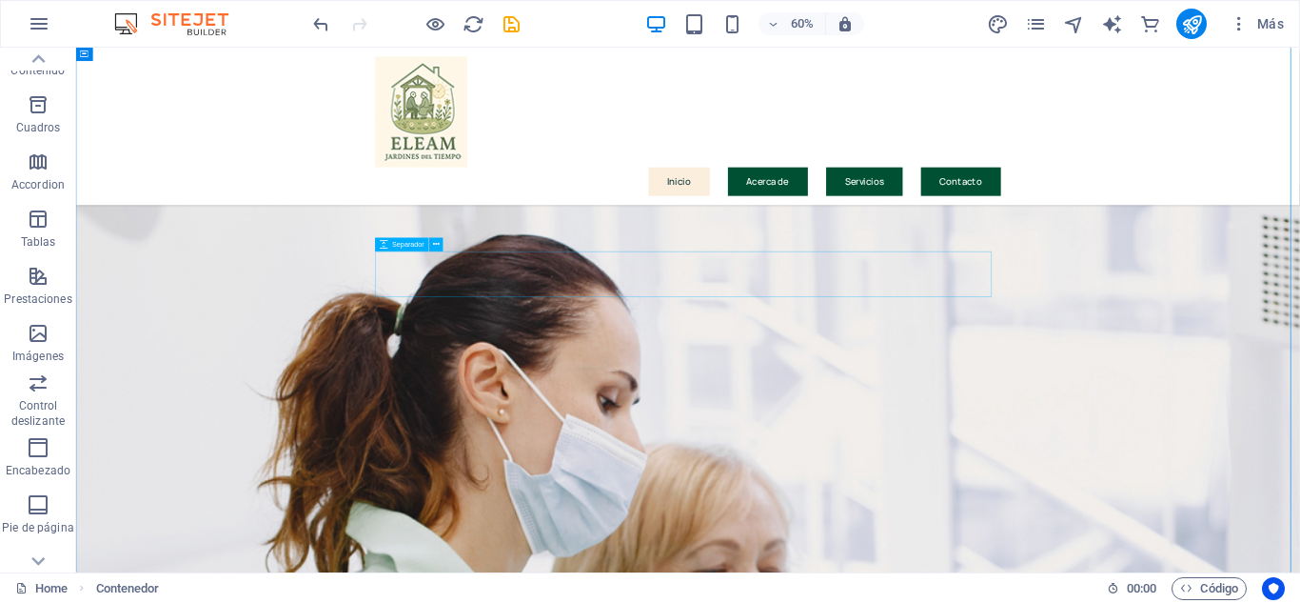
scroll to position [2799, 0]
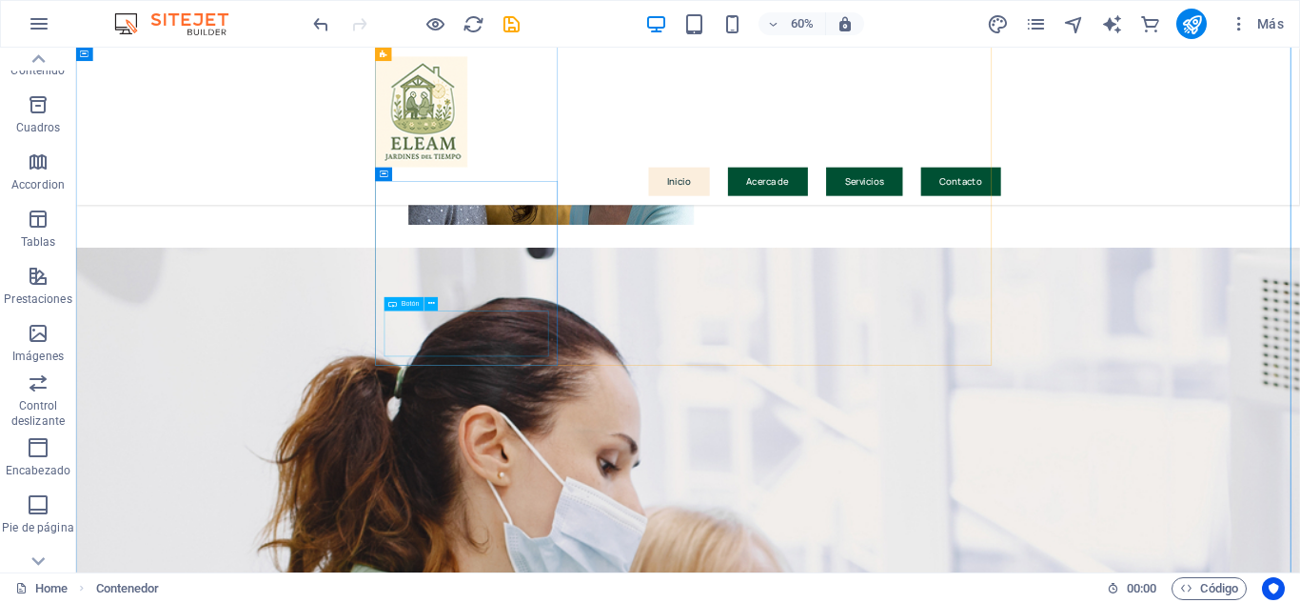
click at [431, 307] on icon at bounding box center [431, 304] width 7 height 12
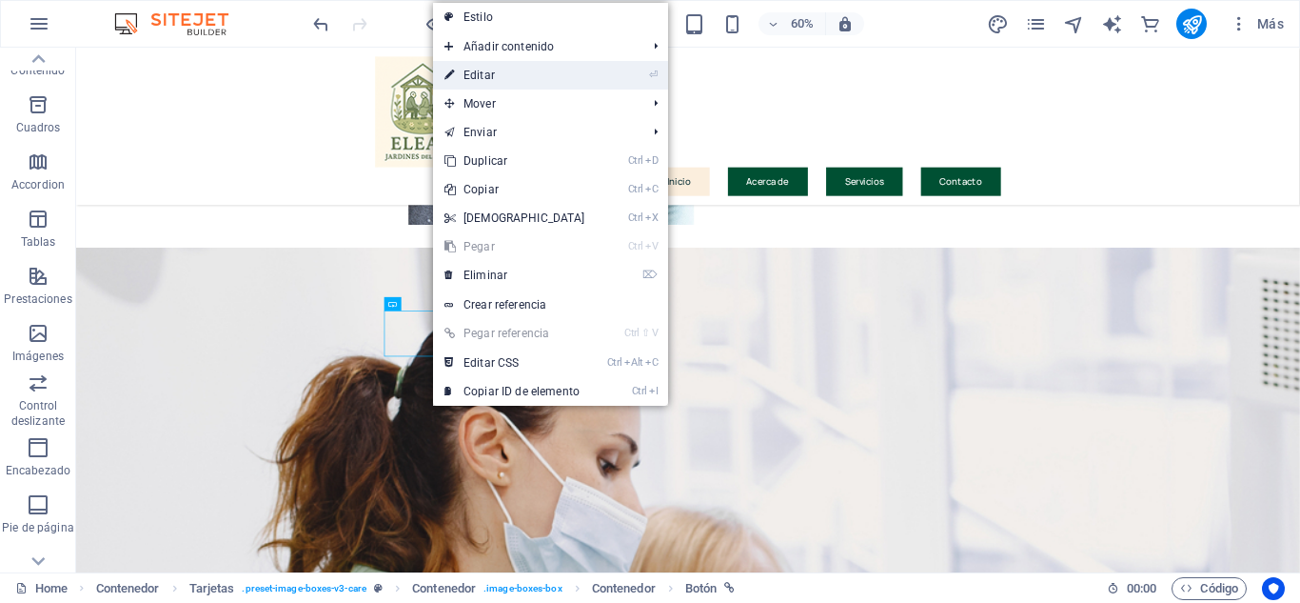
drag, startPoint x: 491, startPoint y: 66, endPoint x: 137, endPoint y: 50, distance: 354.4
click at [491, 66] on link "⏎ Editar" at bounding box center [515, 75] width 164 height 29
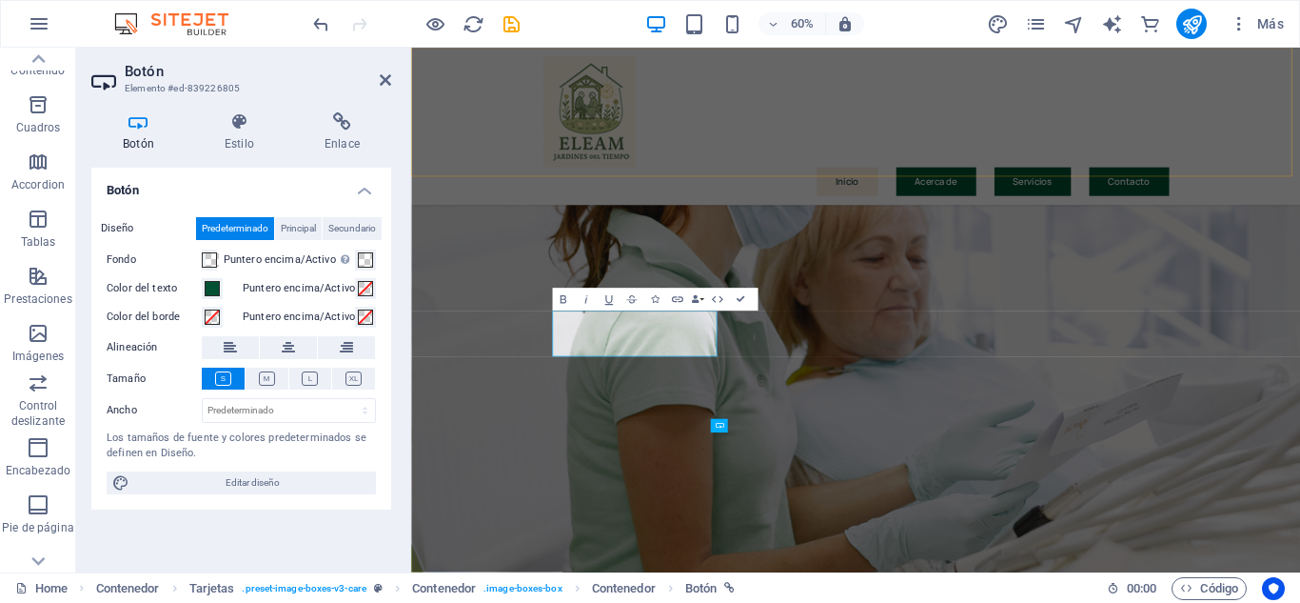
scroll to position [2380, 0]
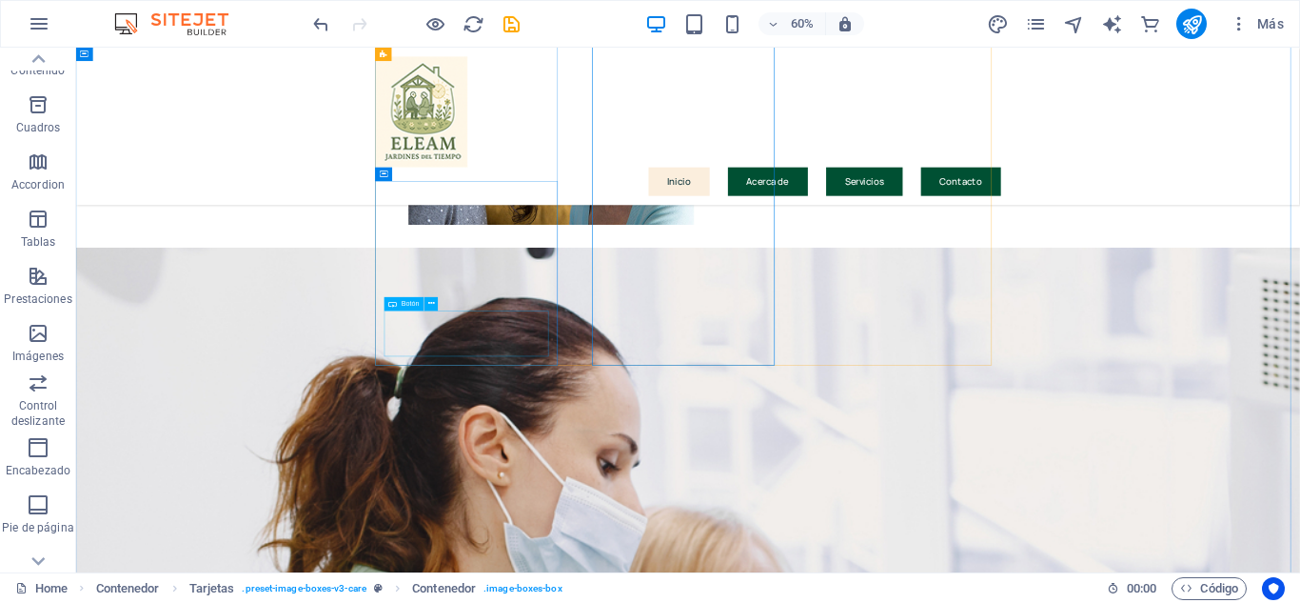
click at [432, 305] on icon at bounding box center [431, 304] width 7 height 12
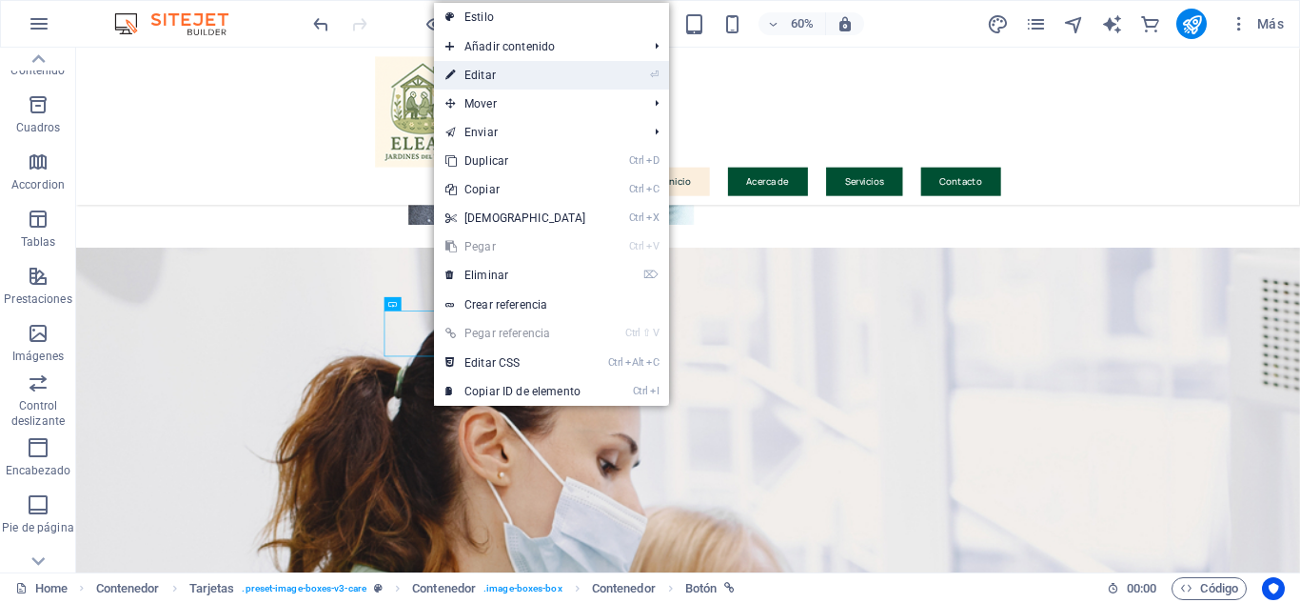
click at [485, 80] on link "⏎ Editar" at bounding box center [516, 75] width 164 height 29
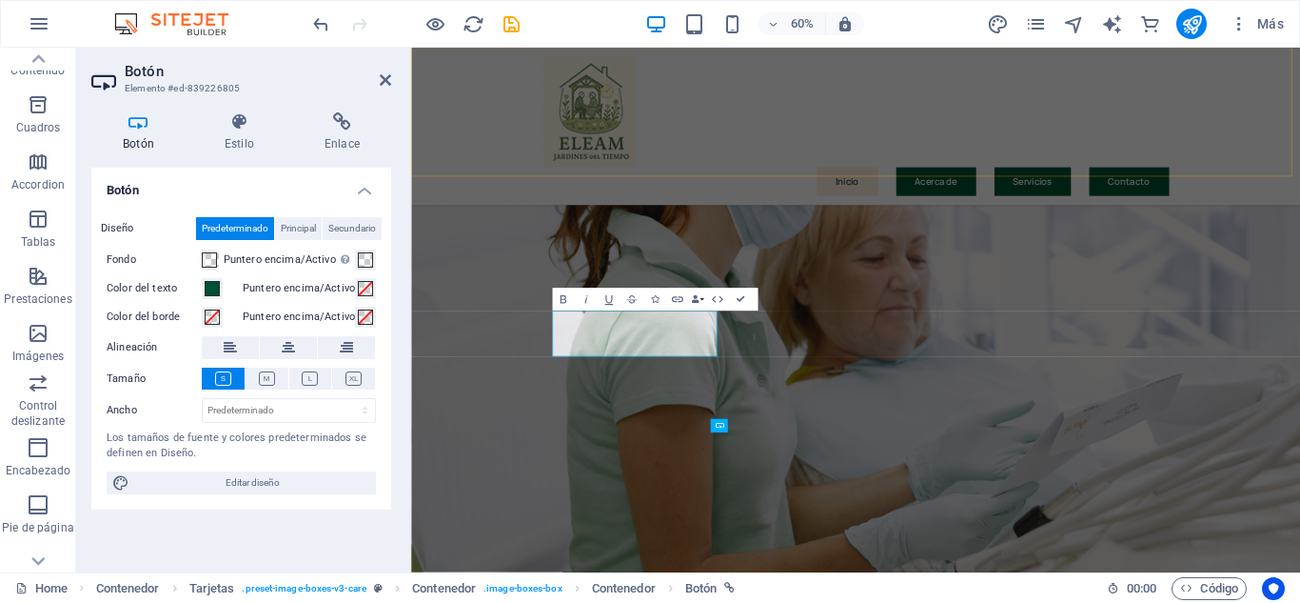
scroll to position [2380, 0]
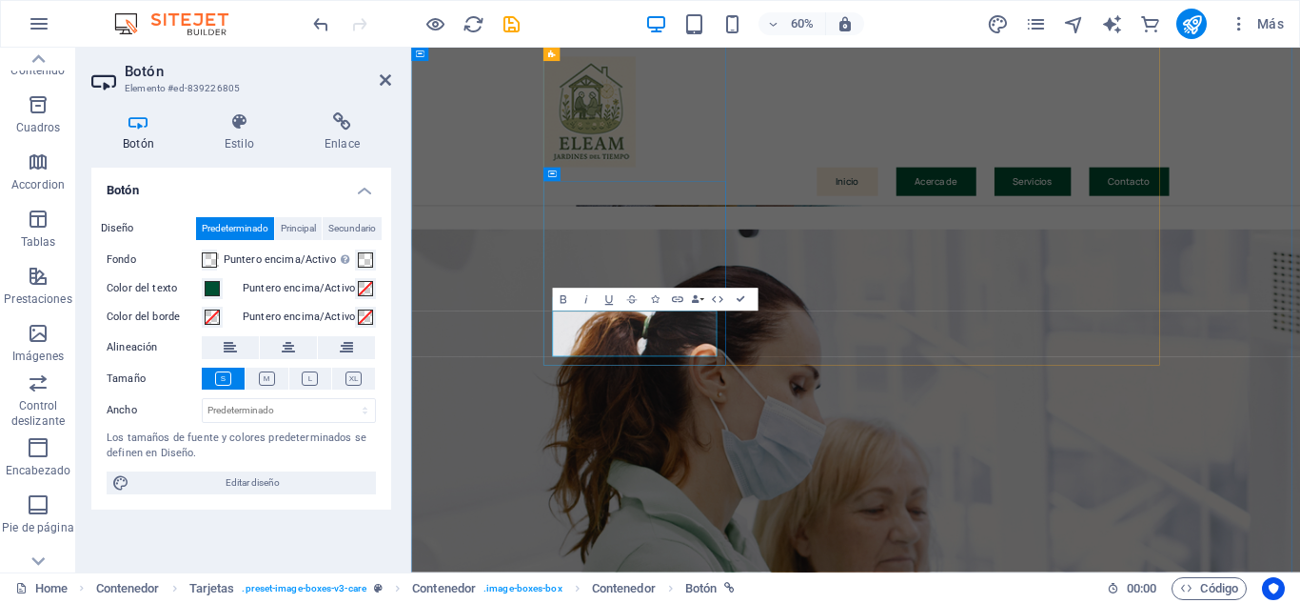
click at [564, 301] on icon "button" at bounding box center [562, 299] width 13 height 13
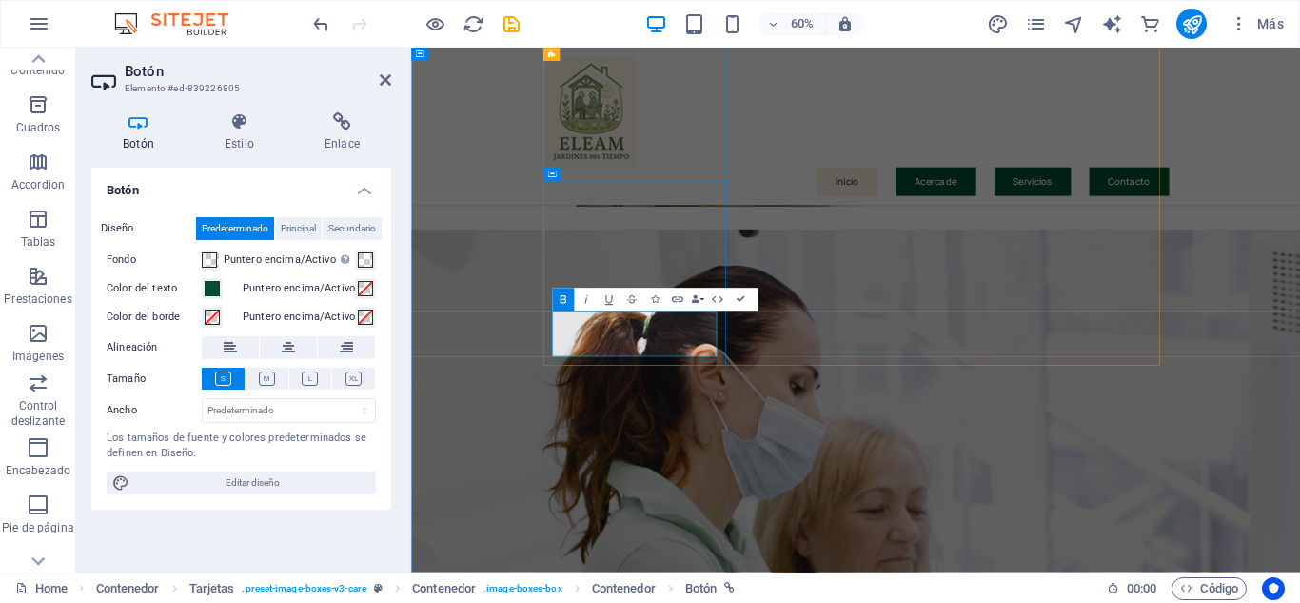
drag, startPoint x: 755, startPoint y: 494, endPoint x: 864, endPoint y: 548, distance: 122.2
click at [564, 301] on icon "button" at bounding box center [562, 299] width 13 height 13
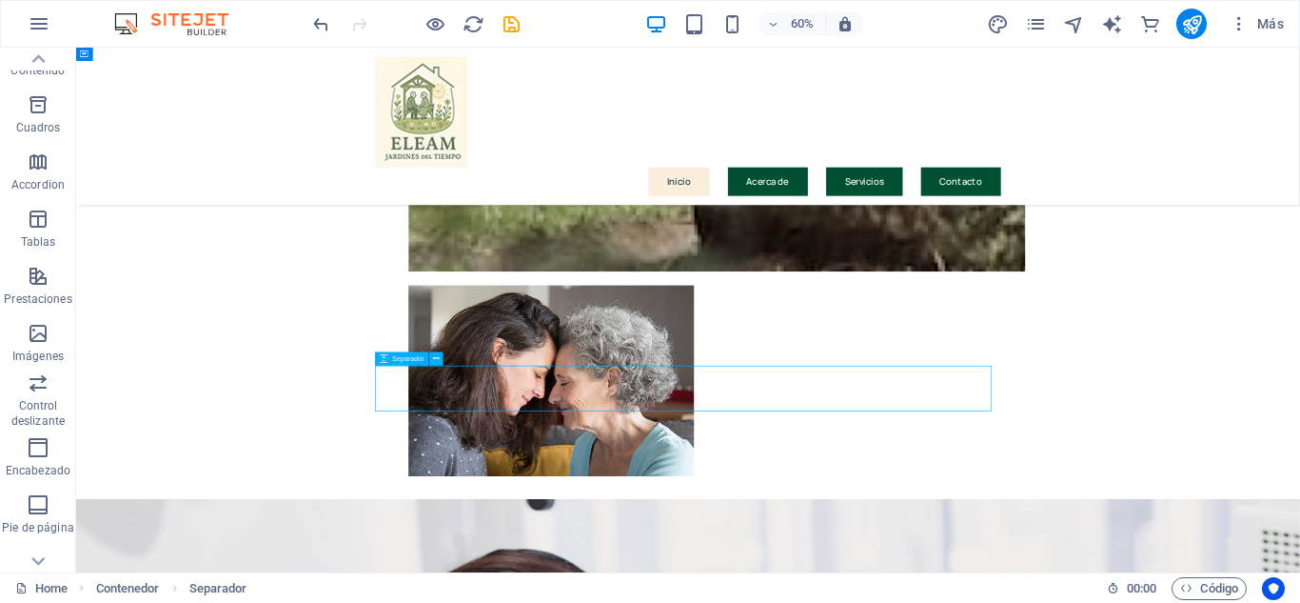
scroll to position [2799, 0]
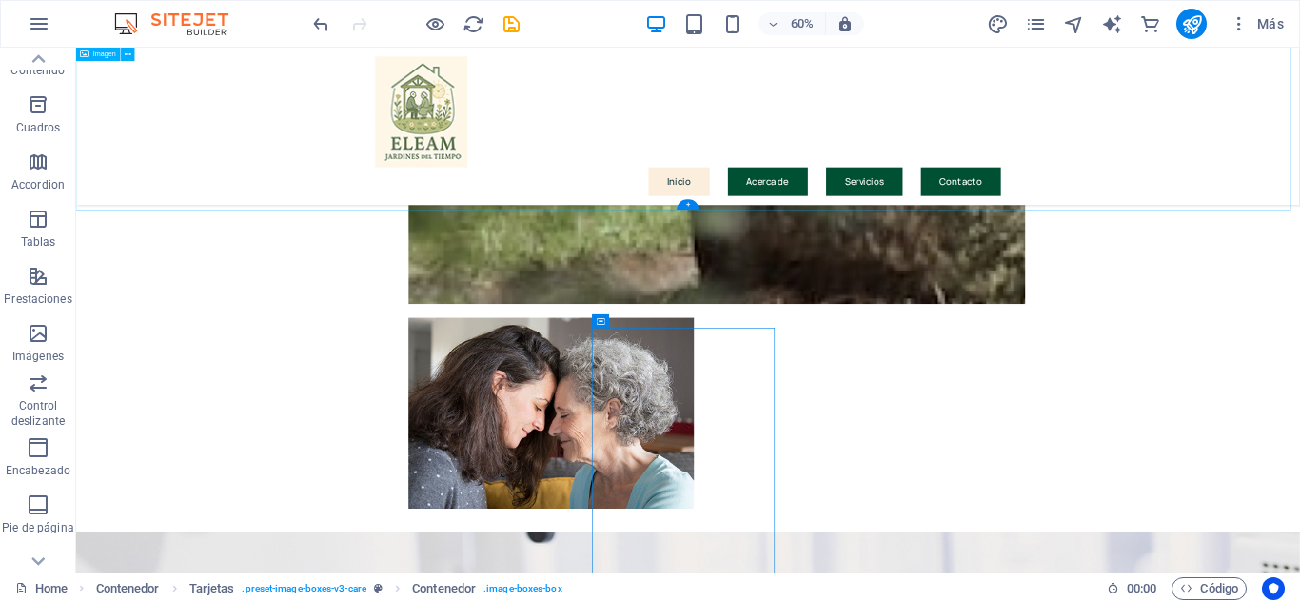
scroll to position [2323, 0]
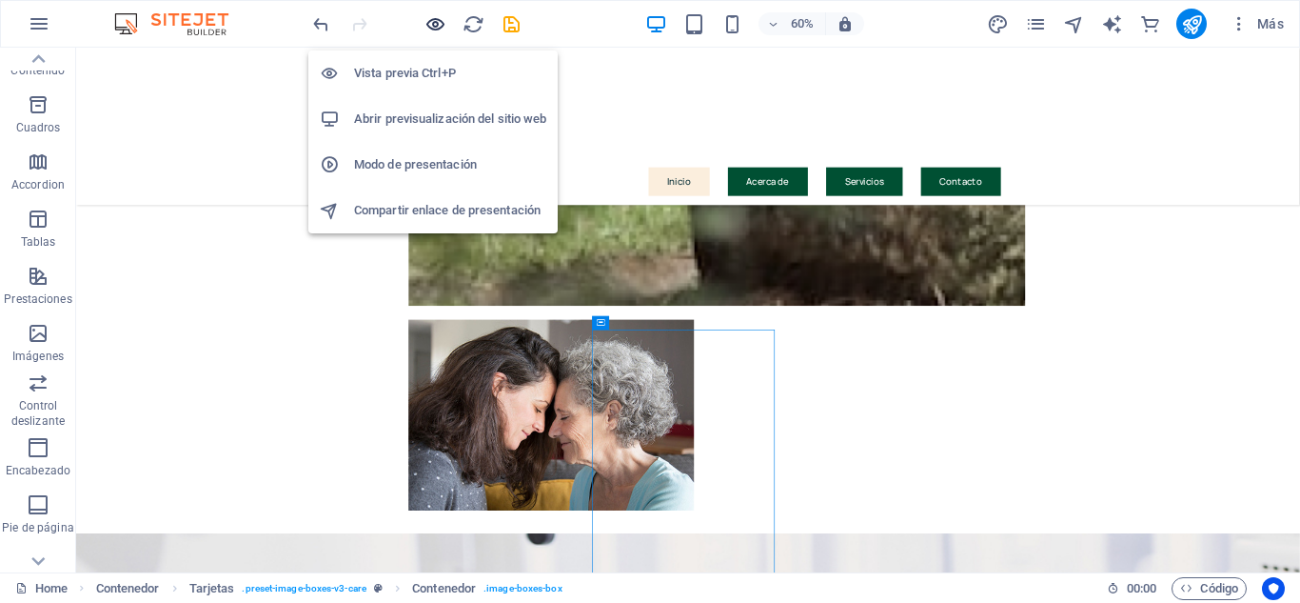
click at [430, 28] on icon "button" at bounding box center [436, 24] width 22 height 22
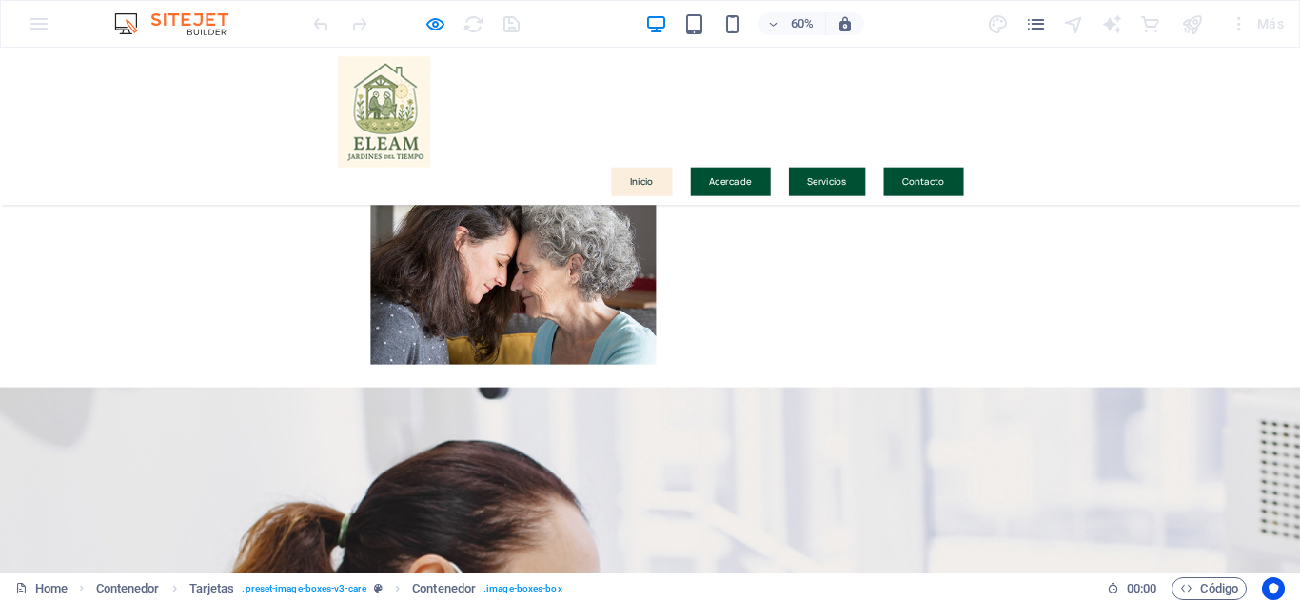
scroll to position [2702, 0]
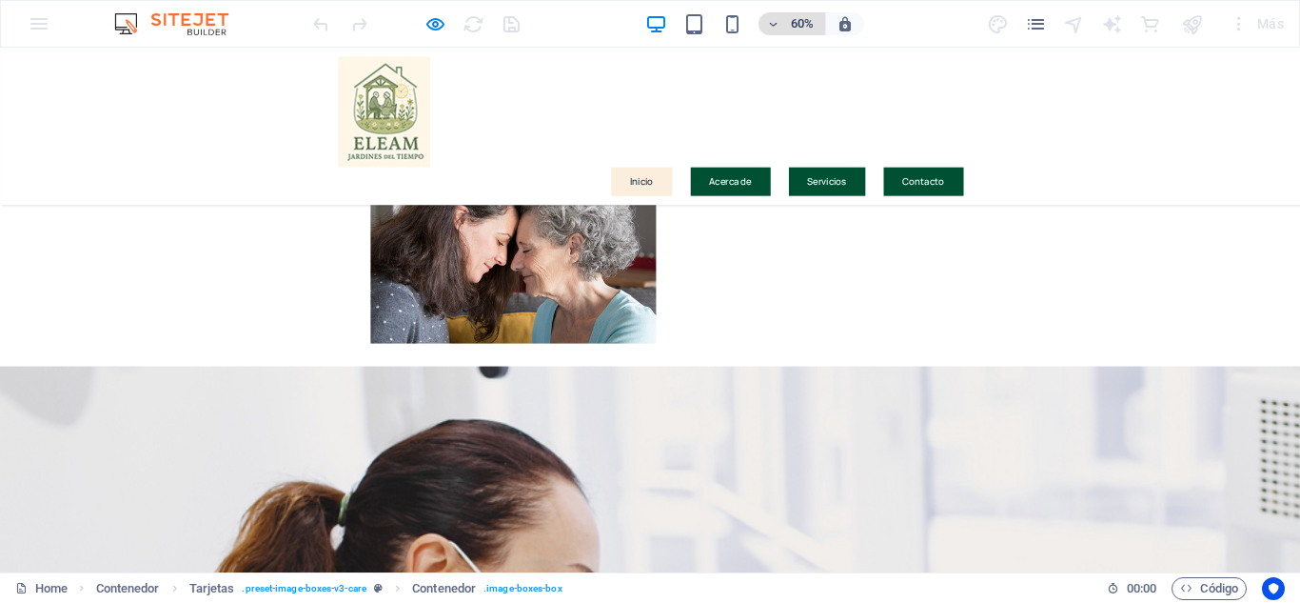
click at [786, 20] on span "60%" at bounding box center [791, 23] width 51 height 23
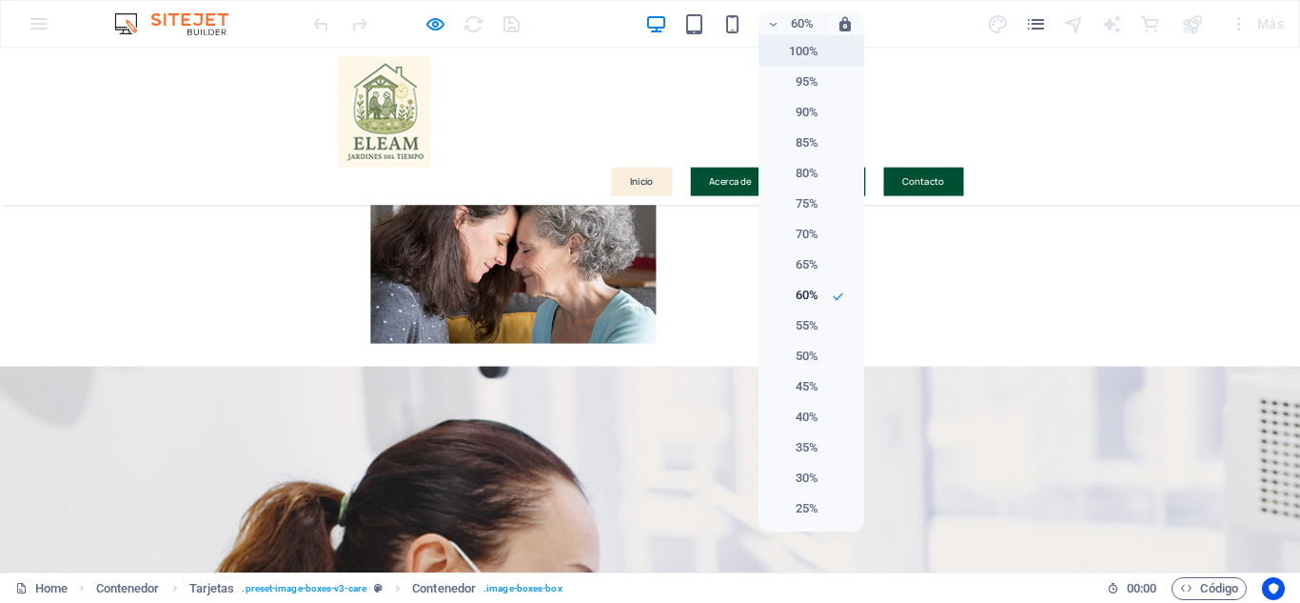
click at [799, 60] on h6 "100%" at bounding box center [794, 51] width 49 height 23
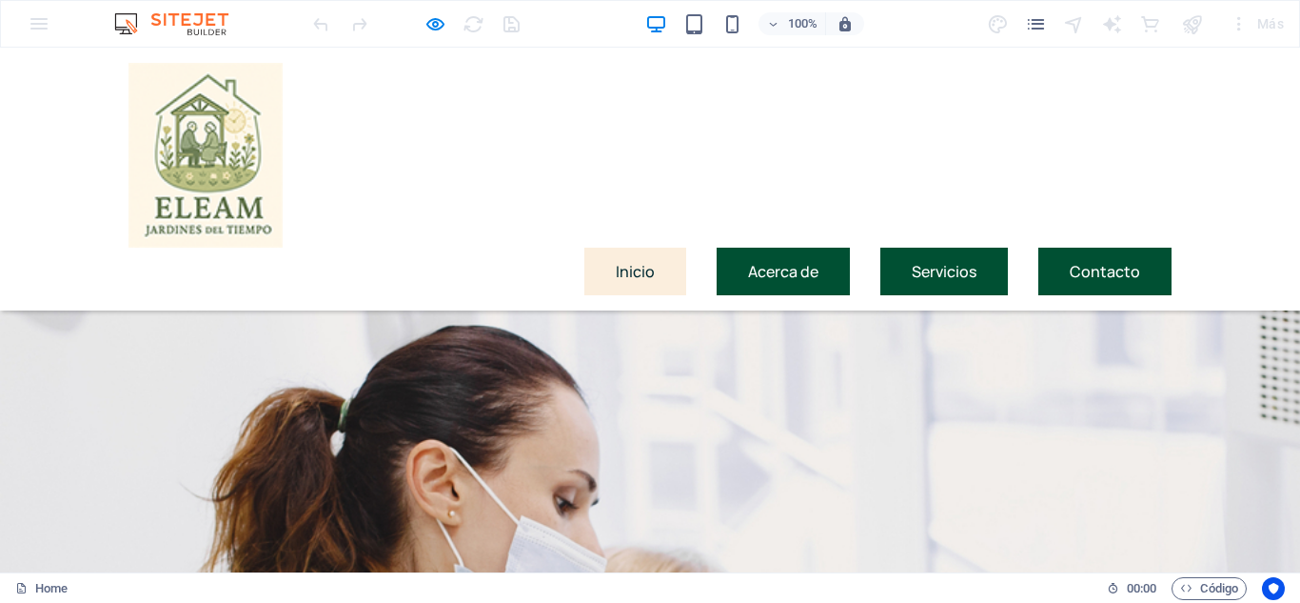
scroll to position [2337, 0]
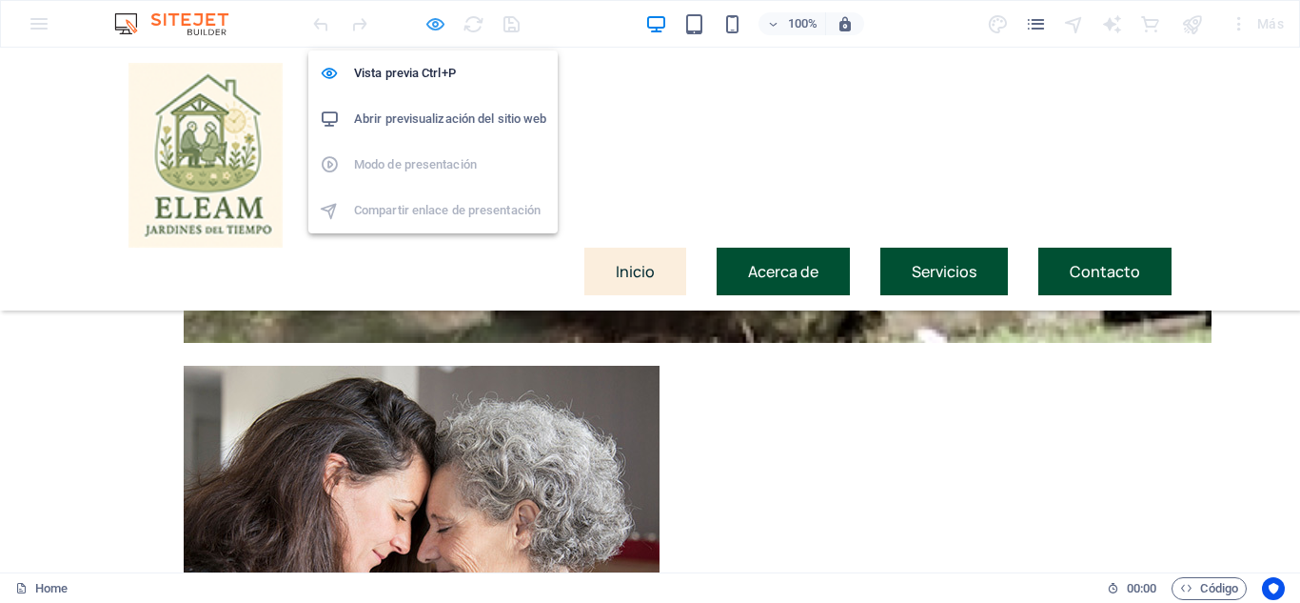
click at [432, 26] on icon "button" at bounding box center [436, 24] width 22 height 22
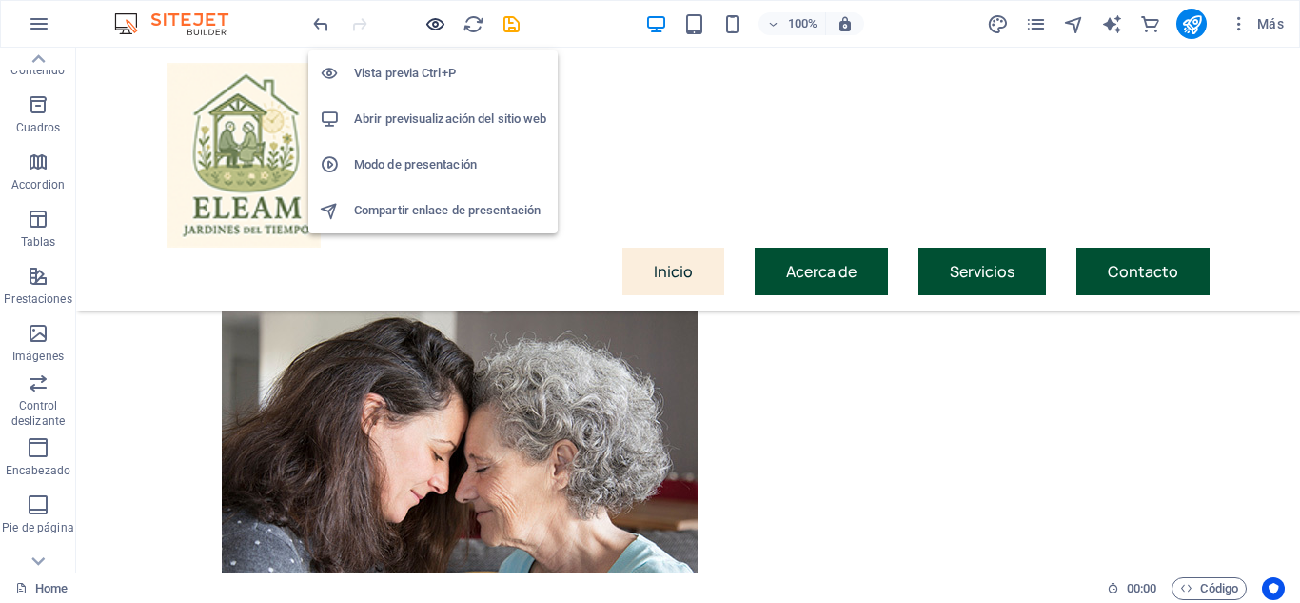
scroll to position [1863, 0]
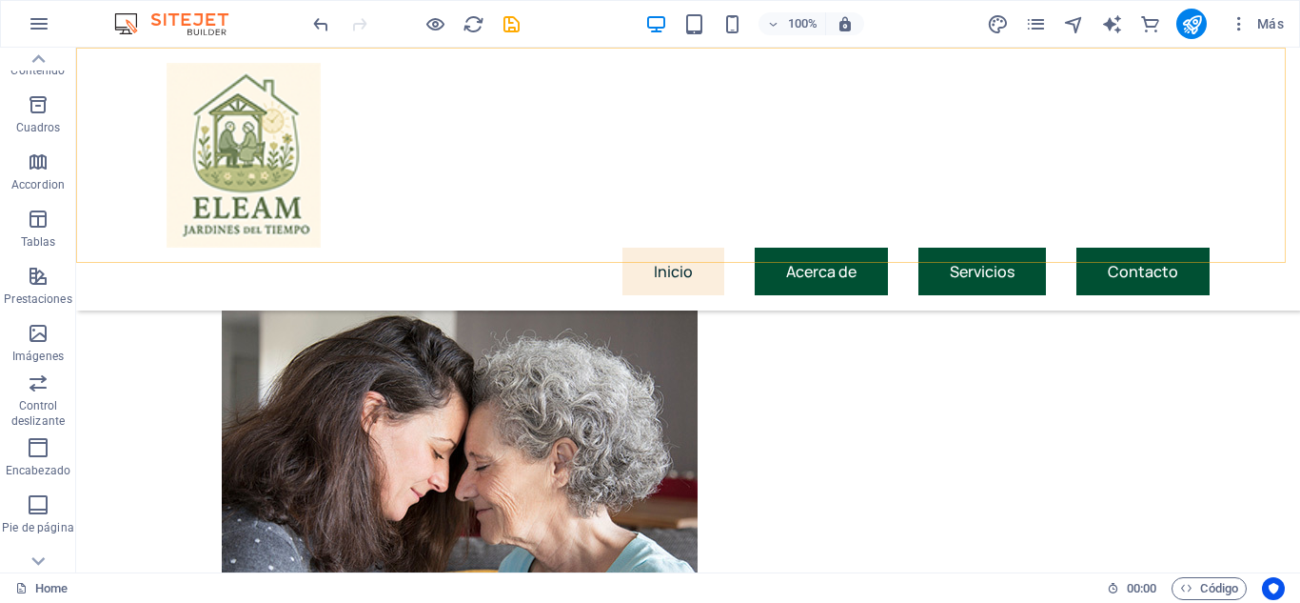
click at [1207, 105] on div "Inicio Acerca de Servicios Contacto" at bounding box center [688, 179] width 1224 height 263
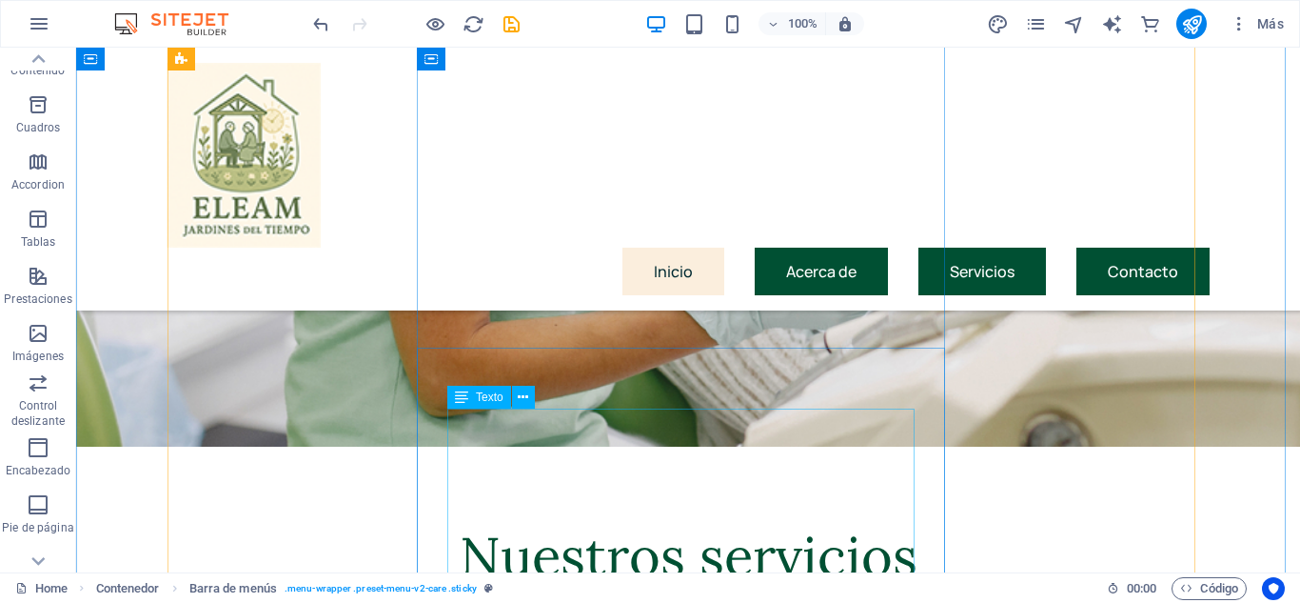
scroll to position [3005, 0]
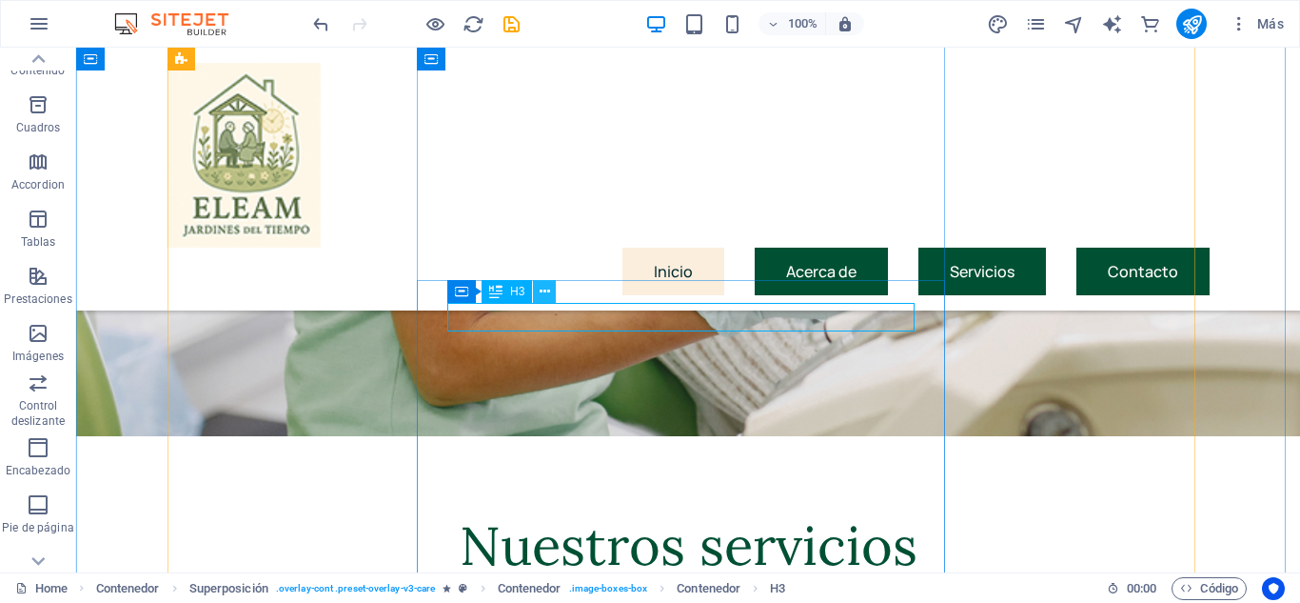
click at [542, 298] on icon at bounding box center [545, 292] width 10 height 20
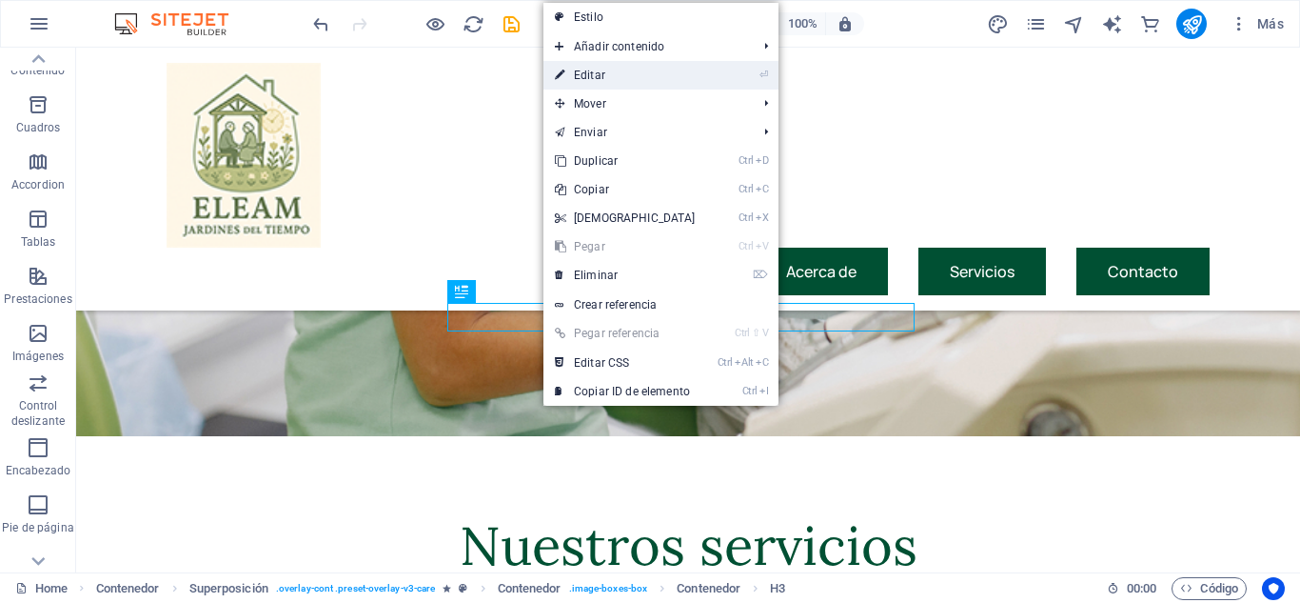
click at [599, 73] on link "⏎ Editar" at bounding box center [626, 75] width 164 height 29
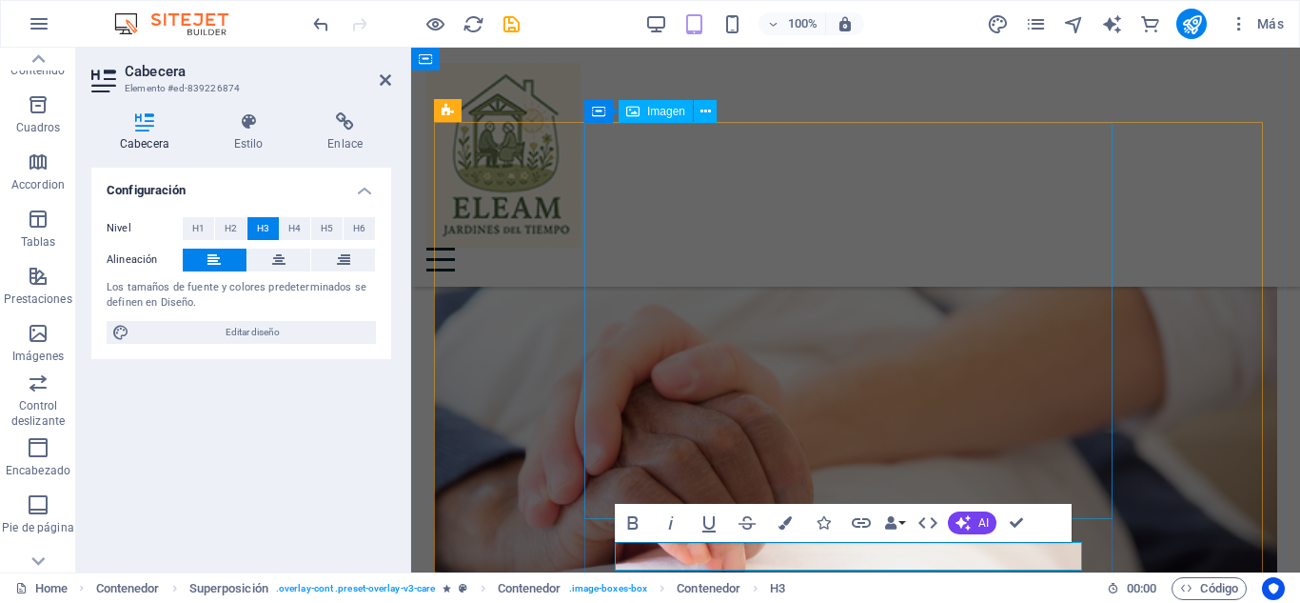
scroll to position [3026, 0]
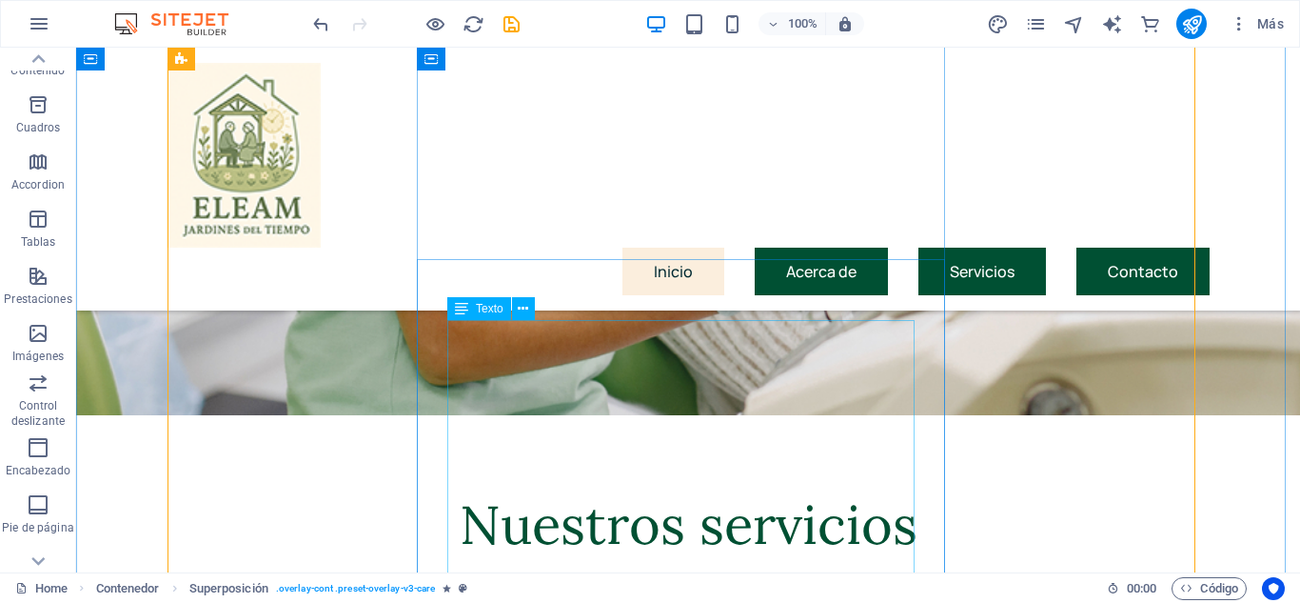
click at [525, 306] on icon at bounding box center [523, 309] width 10 height 20
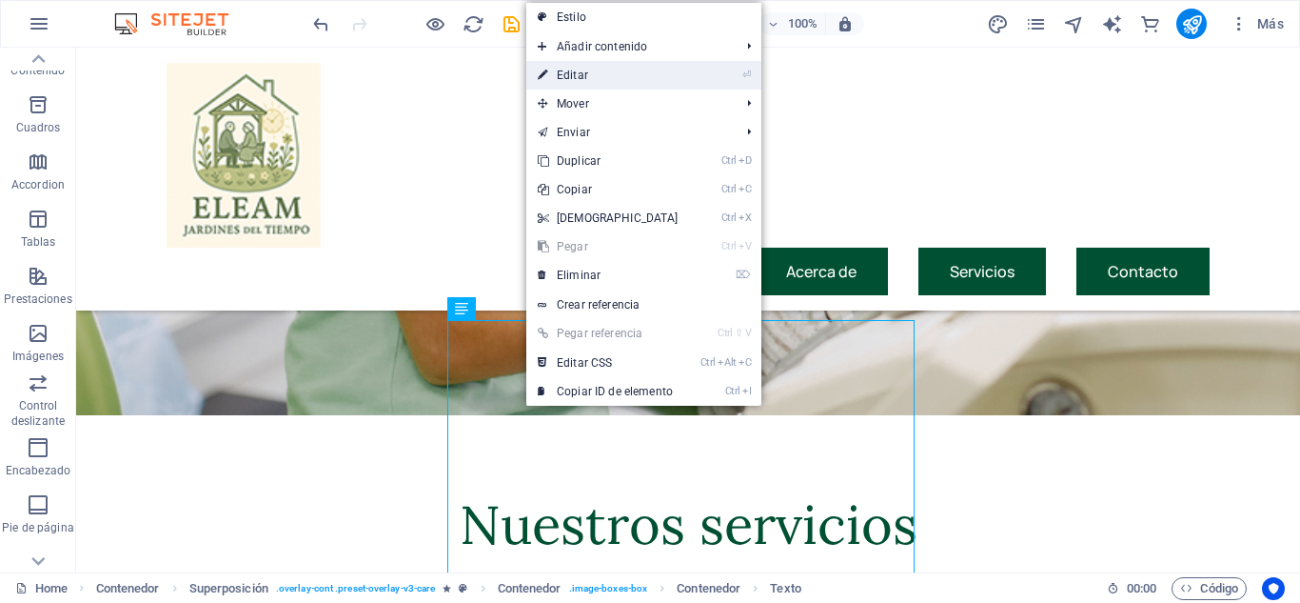
click at [610, 83] on link "⏎ Editar" at bounding box center [608, 75] width 164 height 29
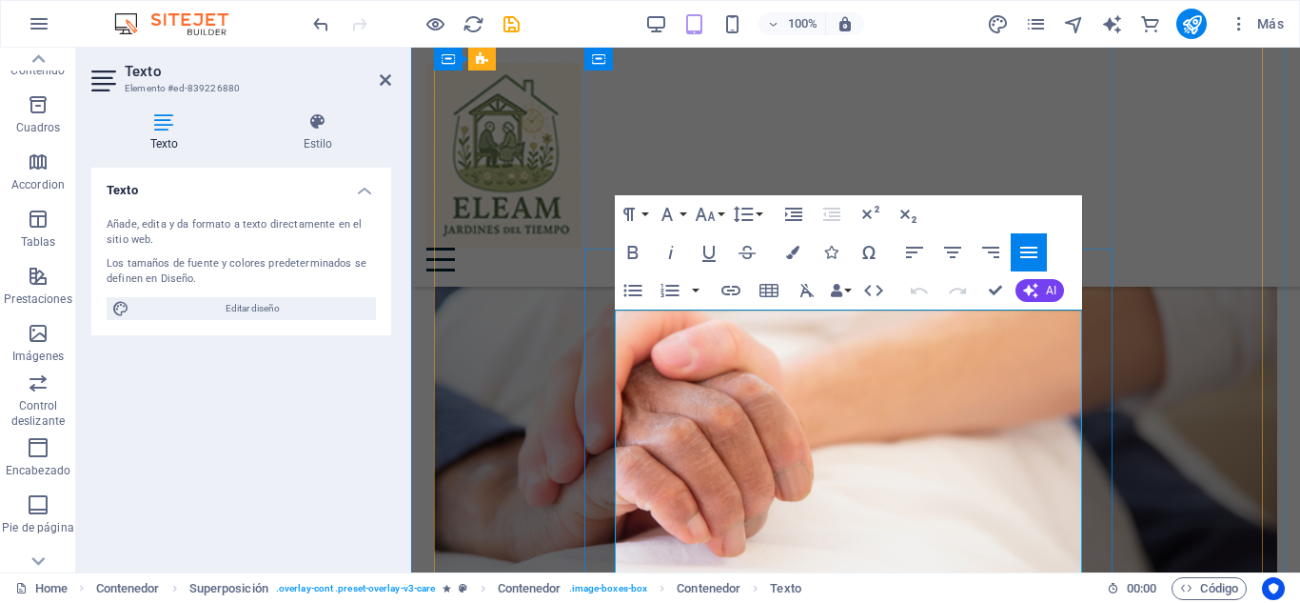
scroll to position [3297, 0]
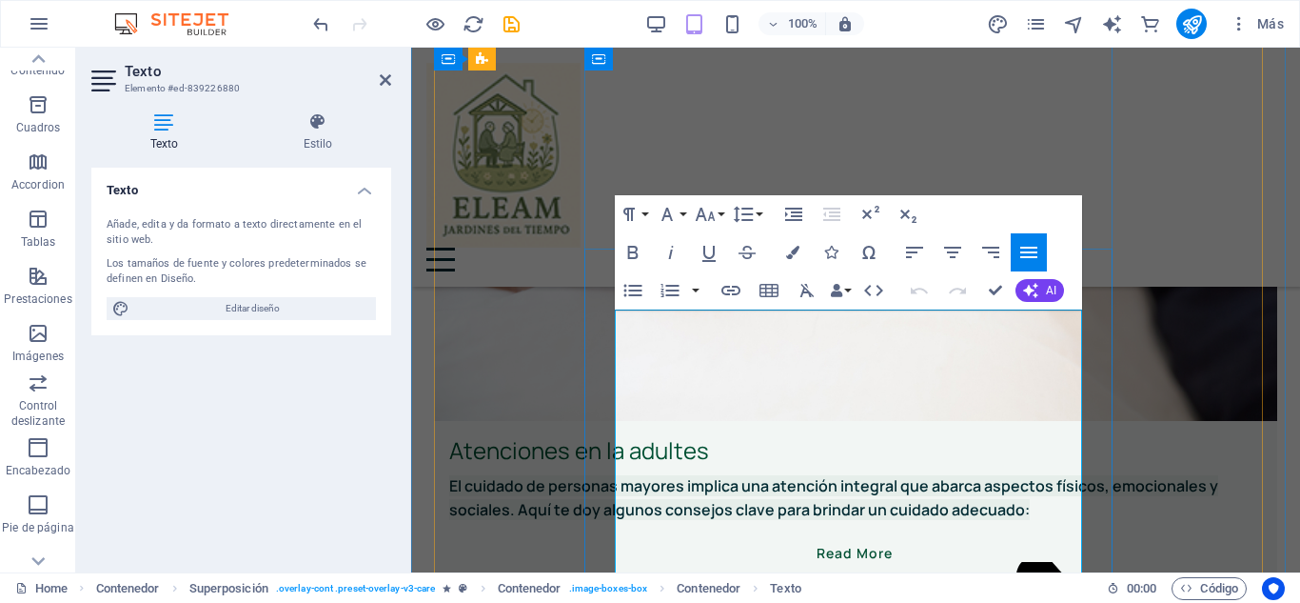
drag, startPoint x: 653, startPoint y: 348, endPoint x: 807, endPoint y: 449, distance: 184.3
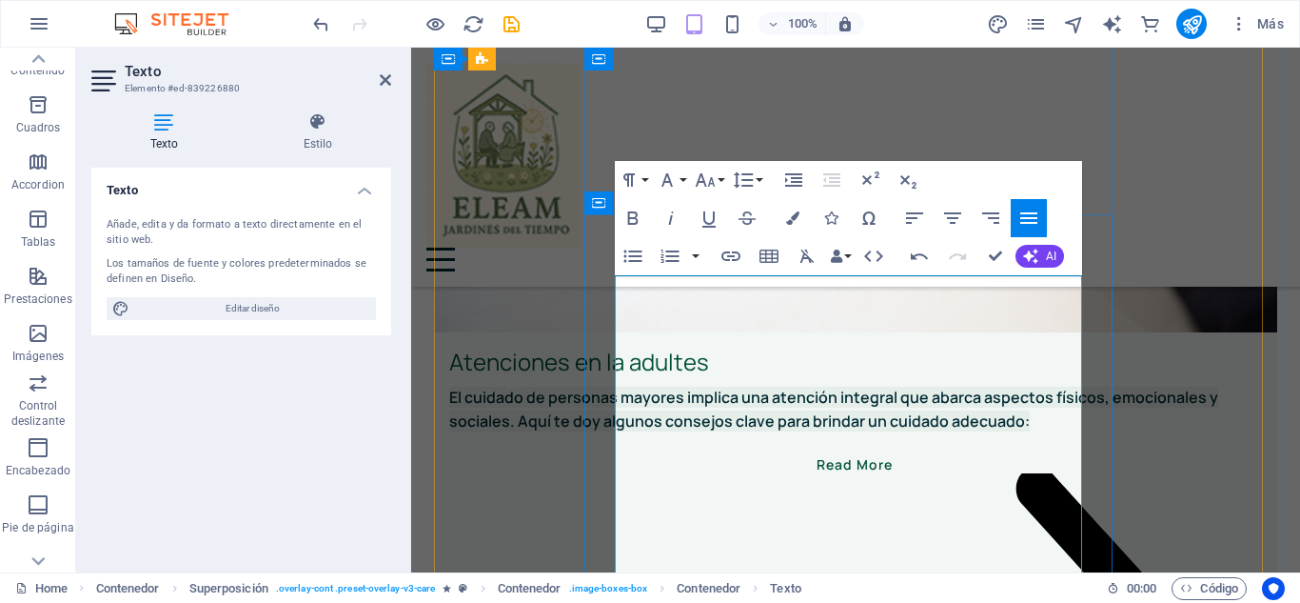
scroll to position [3392, 0]
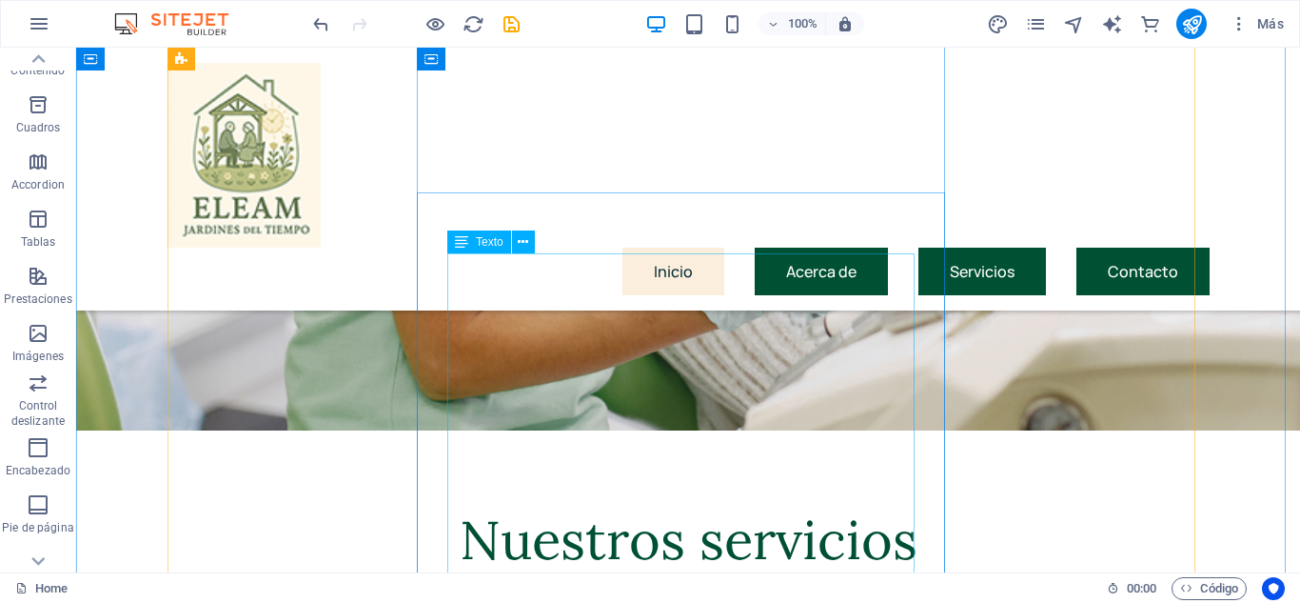
scroll to position [3106, 0]
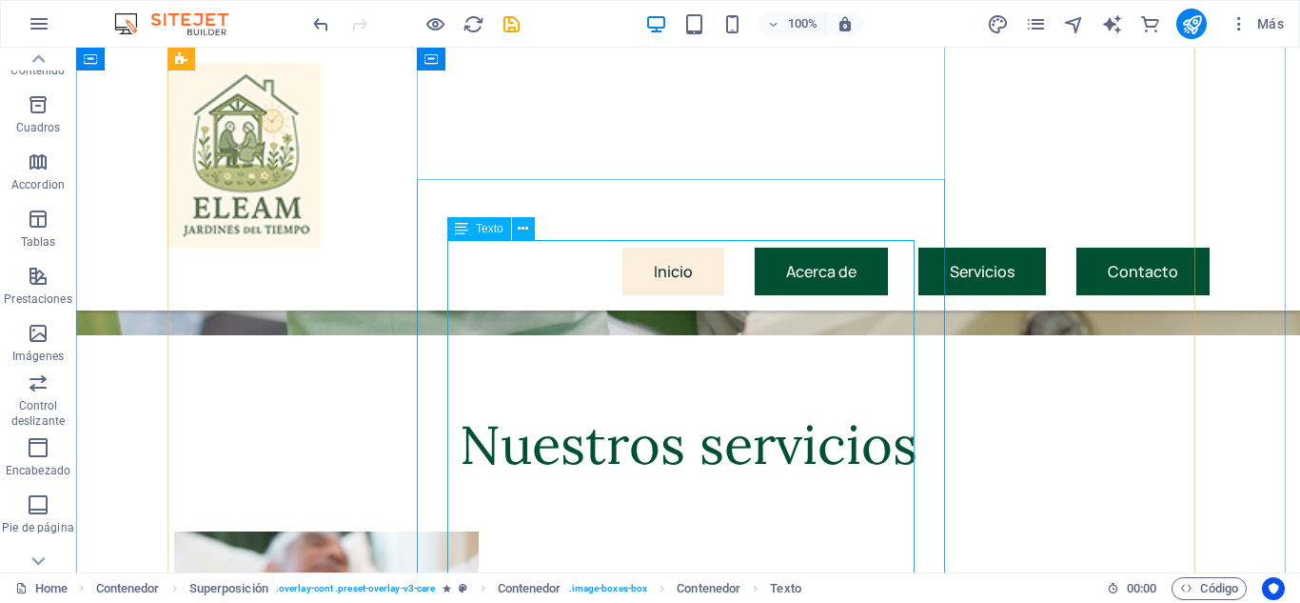
click at [524, 224] on icon at bounding box center [523, 229] width 10 height 20
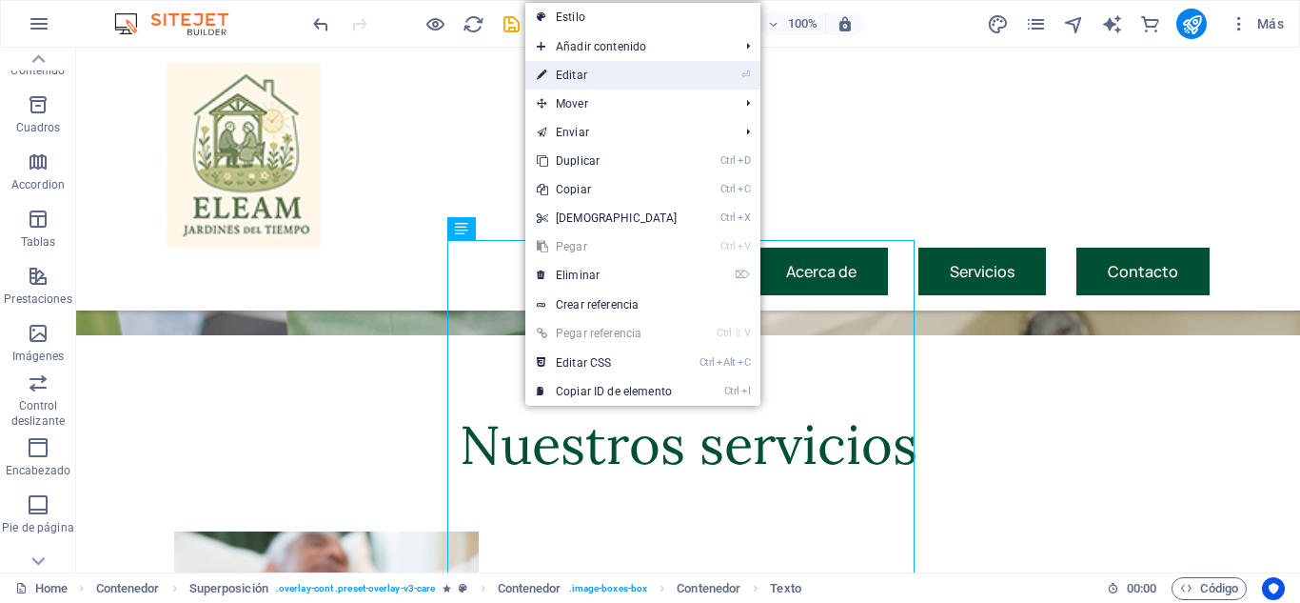
click at [595, 72] on link "⏎ Editar" at bounding box center [607, 75] width 164 height 29
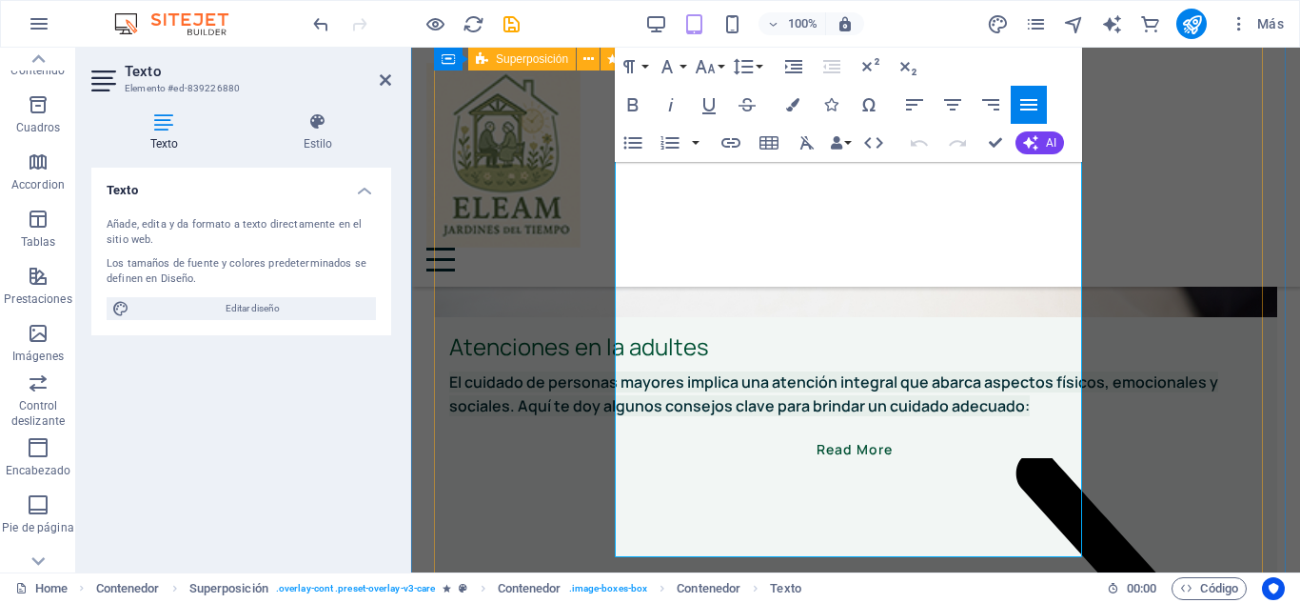
scroll to position [3487, 0]
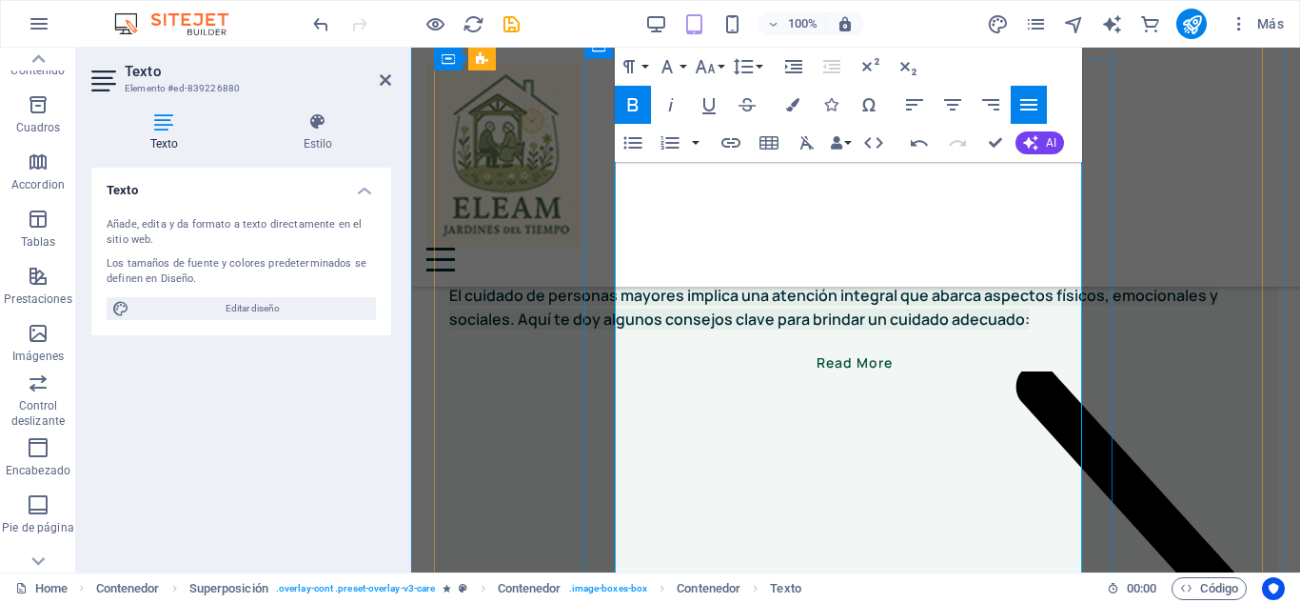
drag, startPoint x: 724, startPoint y: 332, endPoint x: 940, endPoint y: 413, distance: 229.9
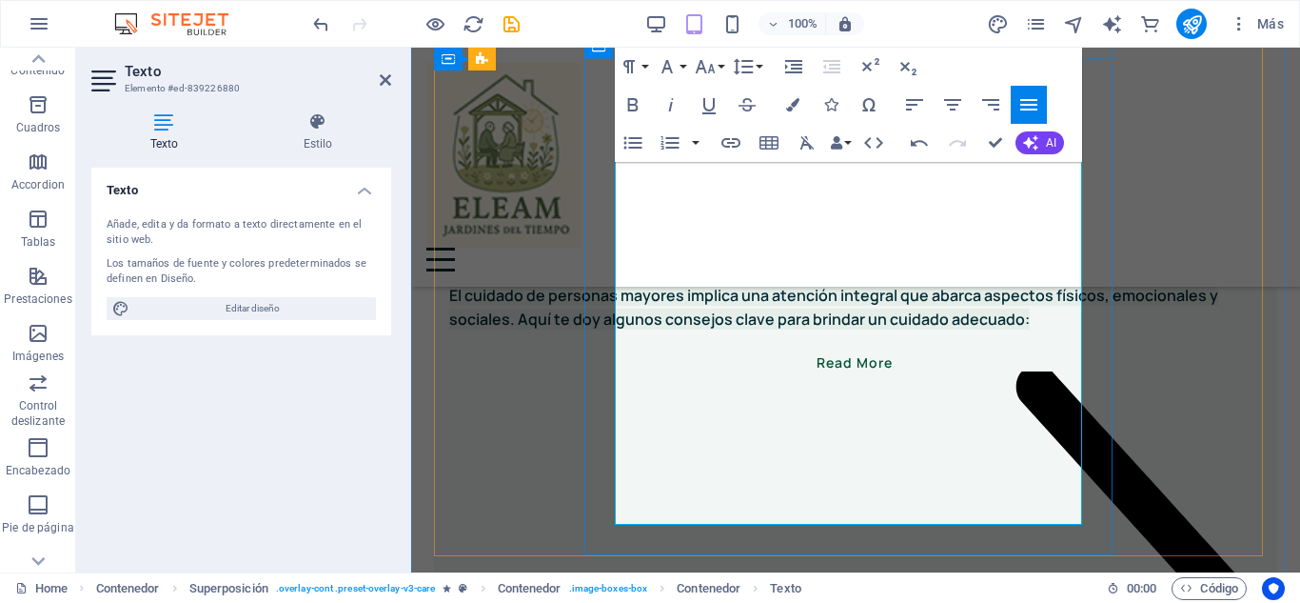
drag, startPoint x: 625, startPoint y: 419, endPoint x: 763, endPoint y: 508, distance: 163.7
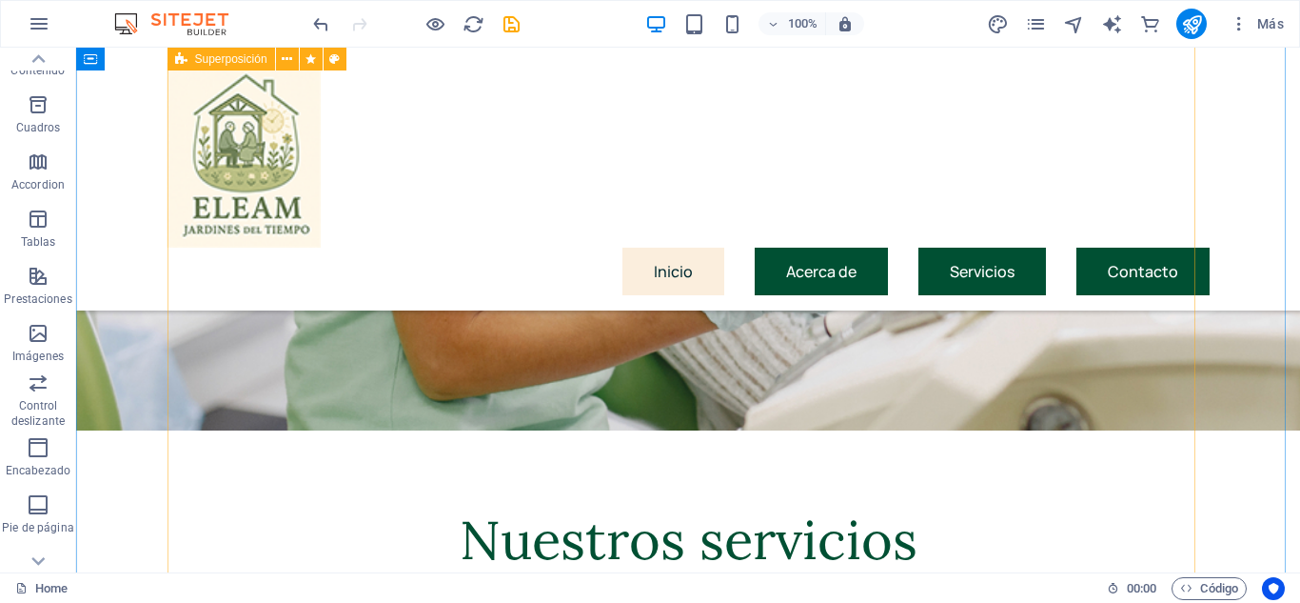
scroll to position [3106, 0]
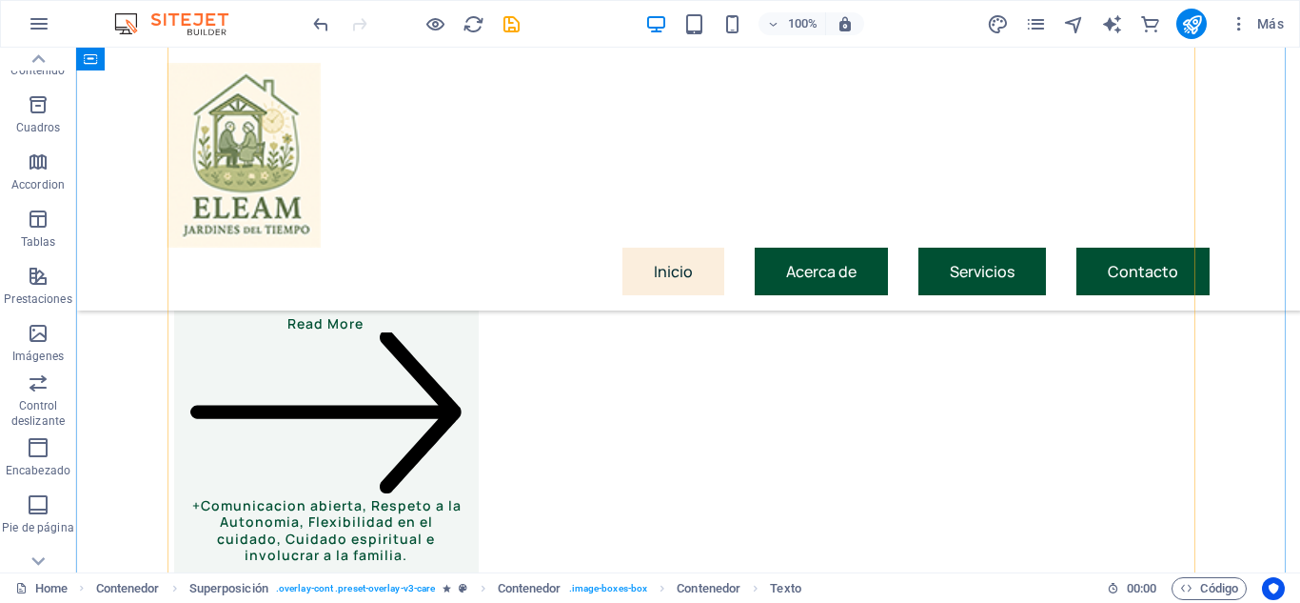
scroll to position [3773, 0]
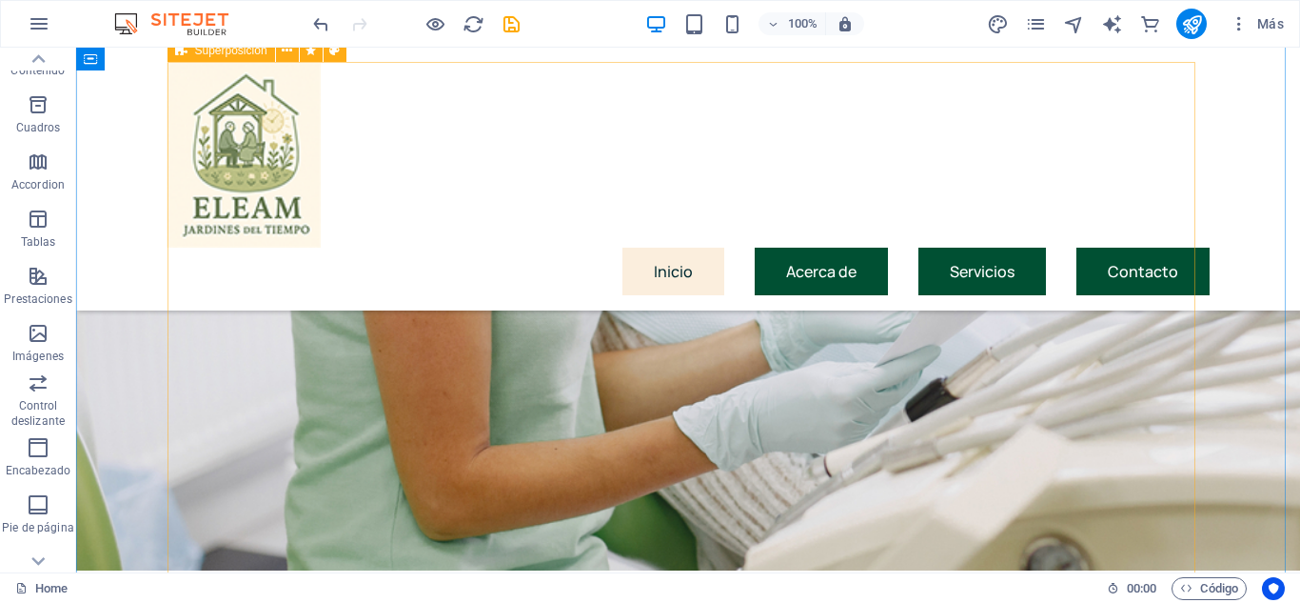
scroll to position [2916, 0]
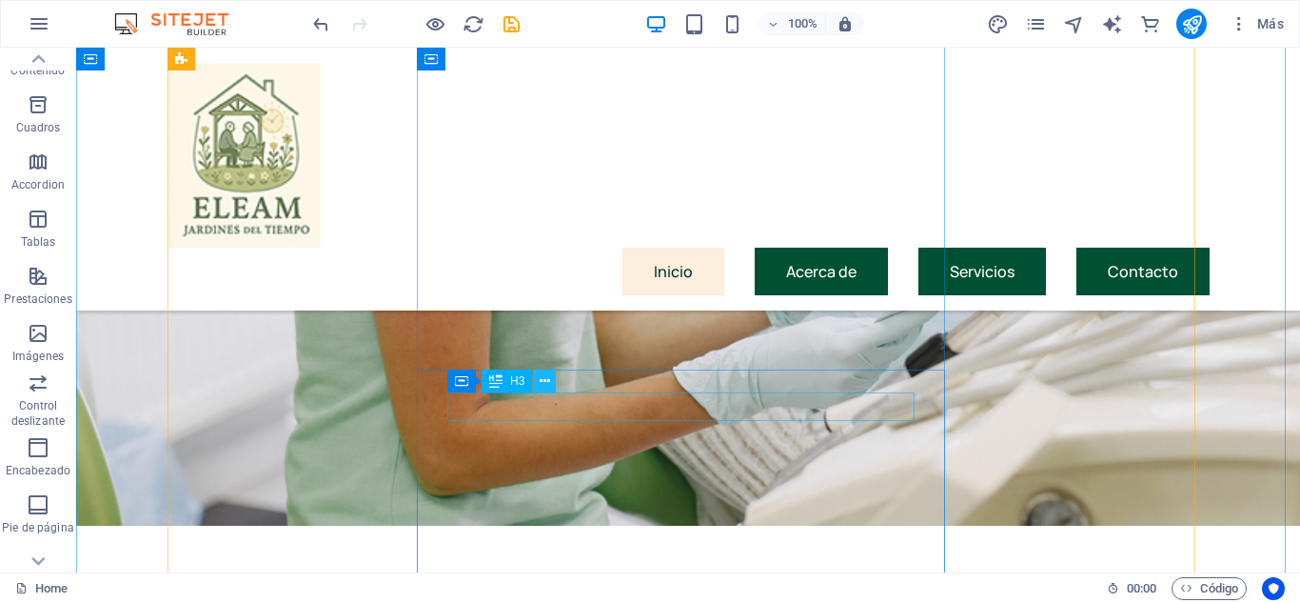
click at [547, 382] on icon at bounding box center [545, 381] width 10 height 20
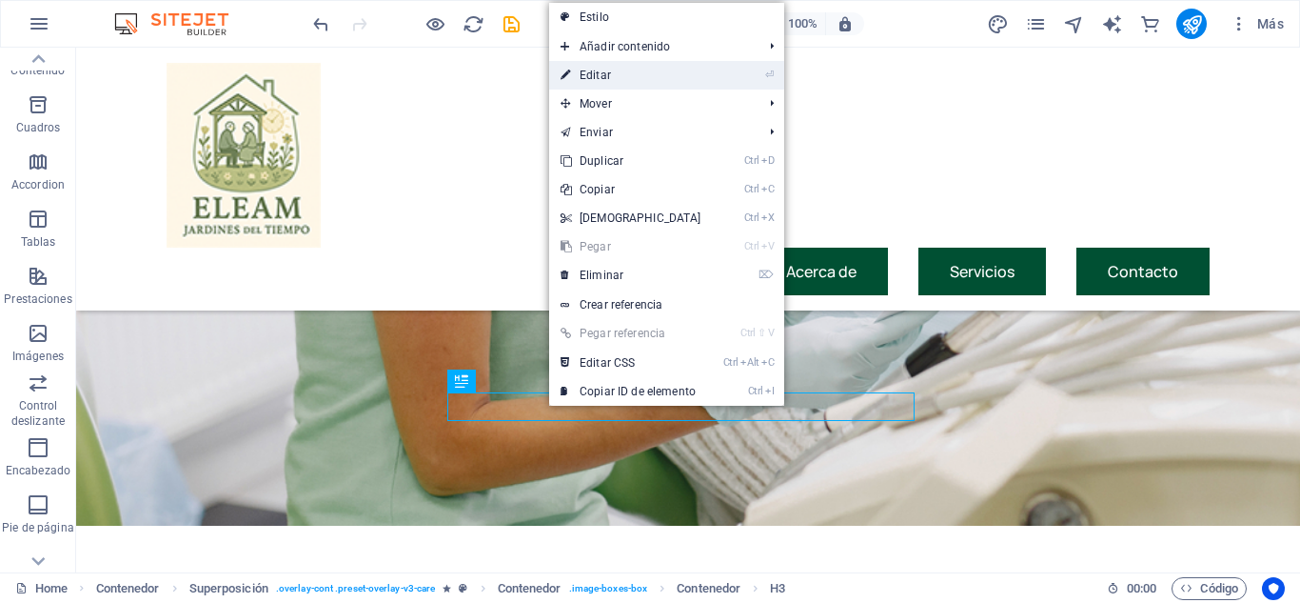
click at [623, 81] on link "⏎ Editar" at bounding box center [631, 75] width 164 height 29
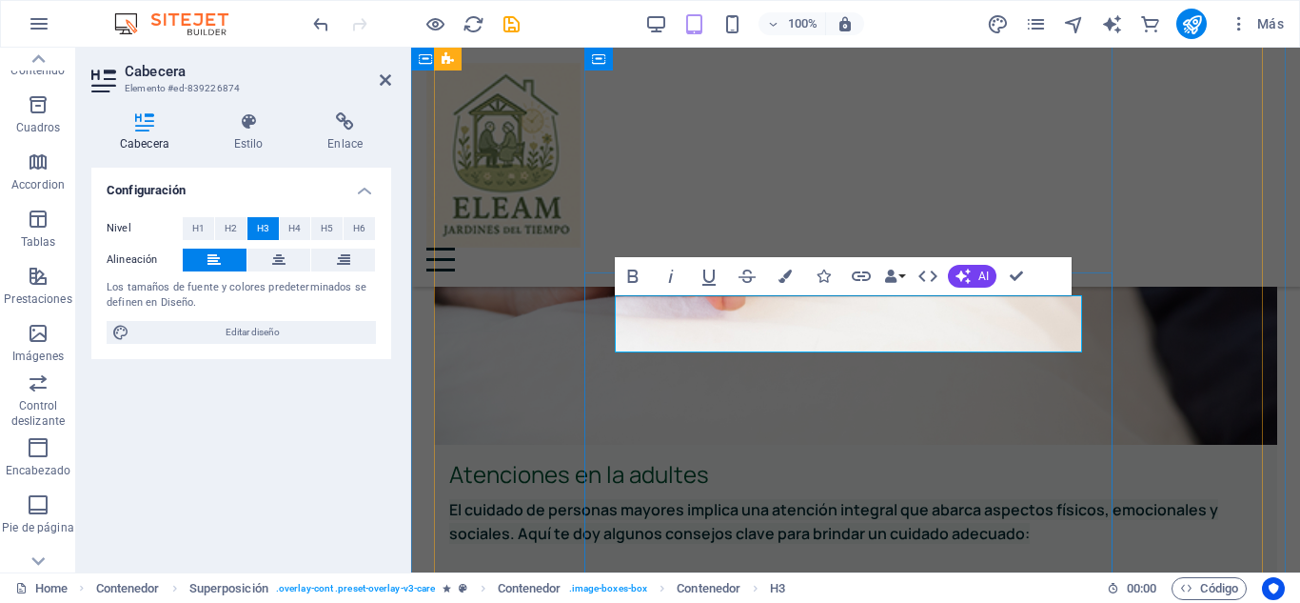
click at [891, 135] on div "Inicio Acerca de Servicios Contacto" at bounding box center [855, 167] width 889 height 239
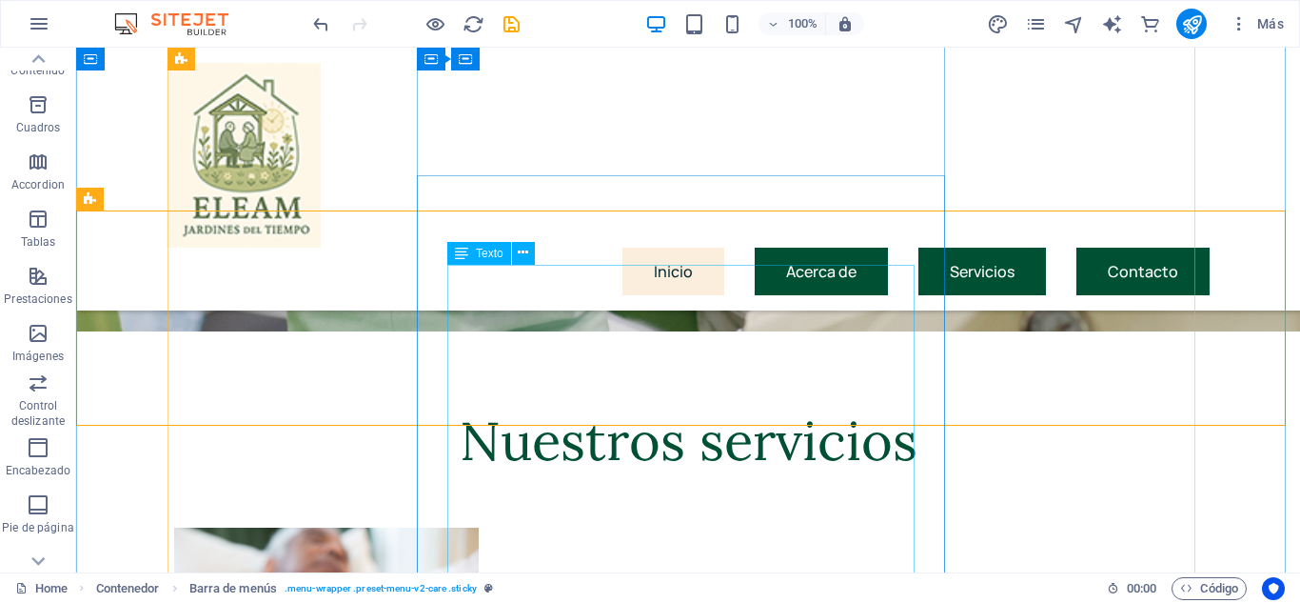
scroll to position [3082, 0]
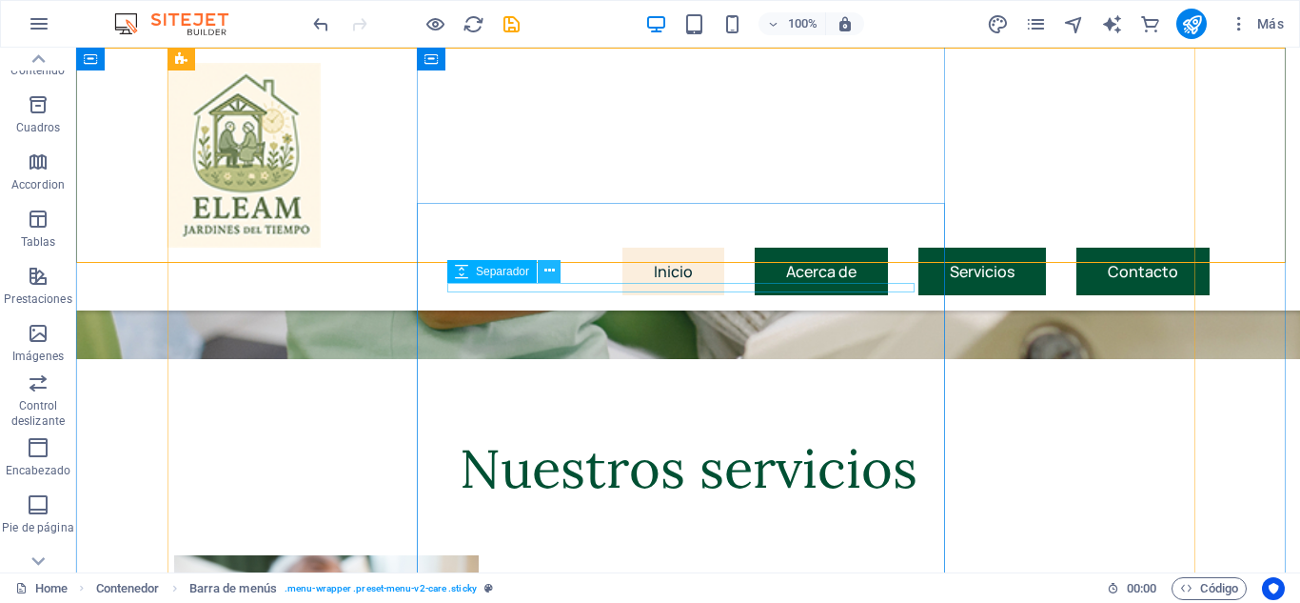
click at [553, 271] on icon at bounding box center [550, 271] width 10 height 20
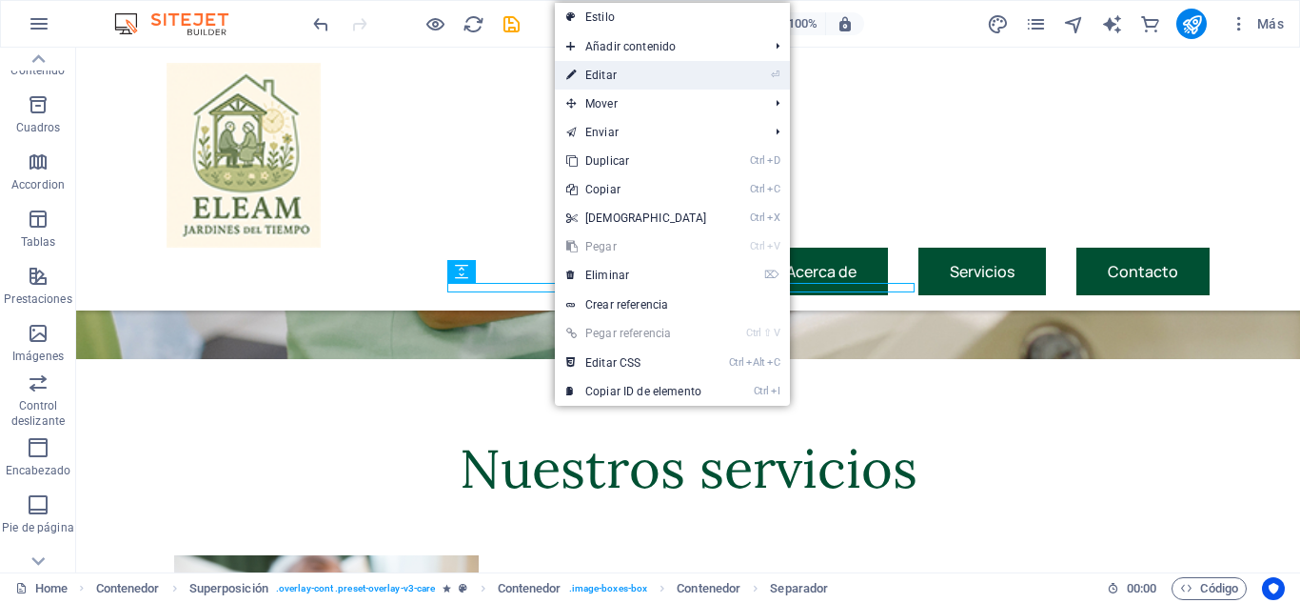
click at [633, 74] on link "⏎ Editar" at bounding box center [637, 75] width 164 height 29
select select "px"
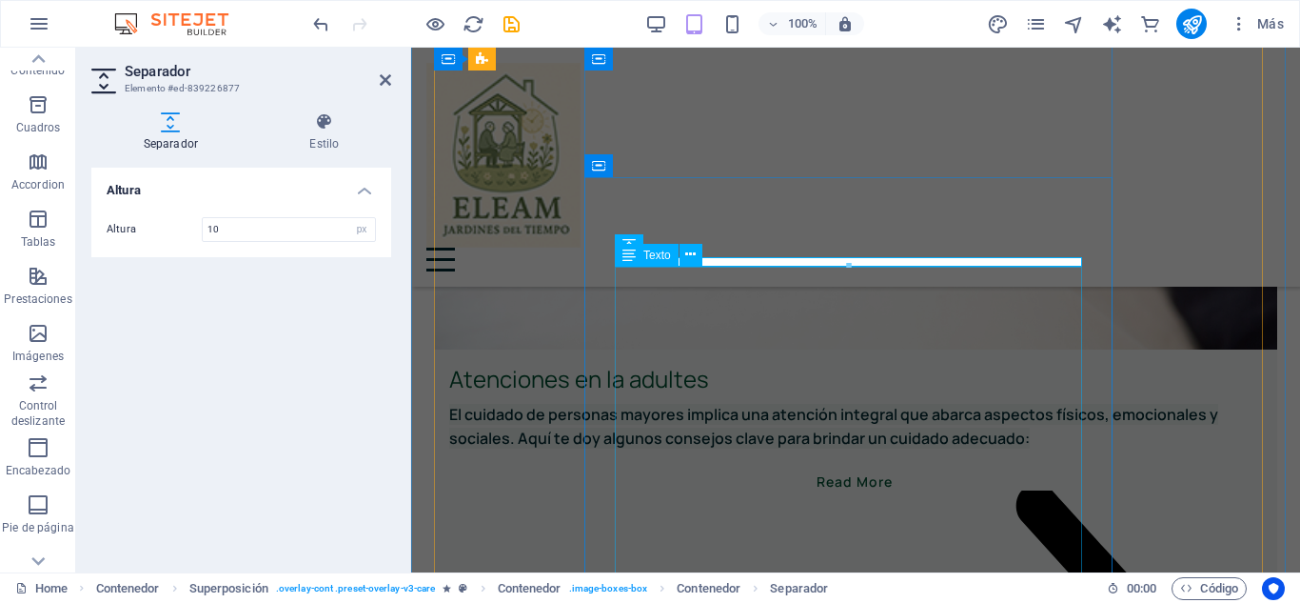
scroll to position [3273, 0]
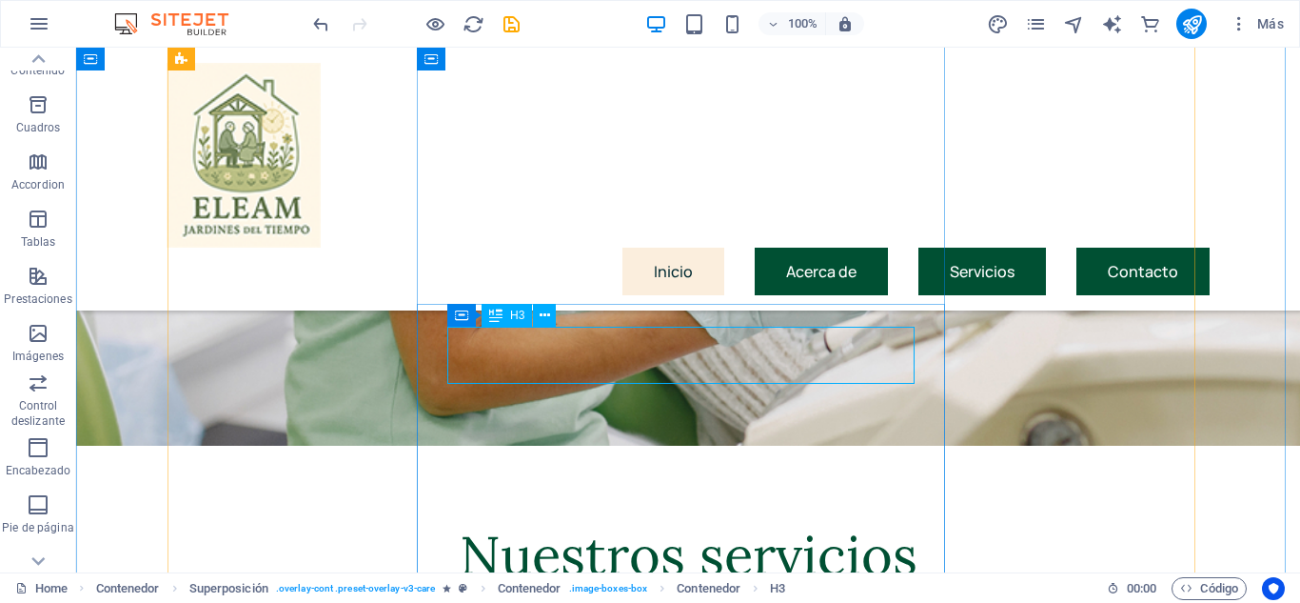
scroll to position [3082, 0]
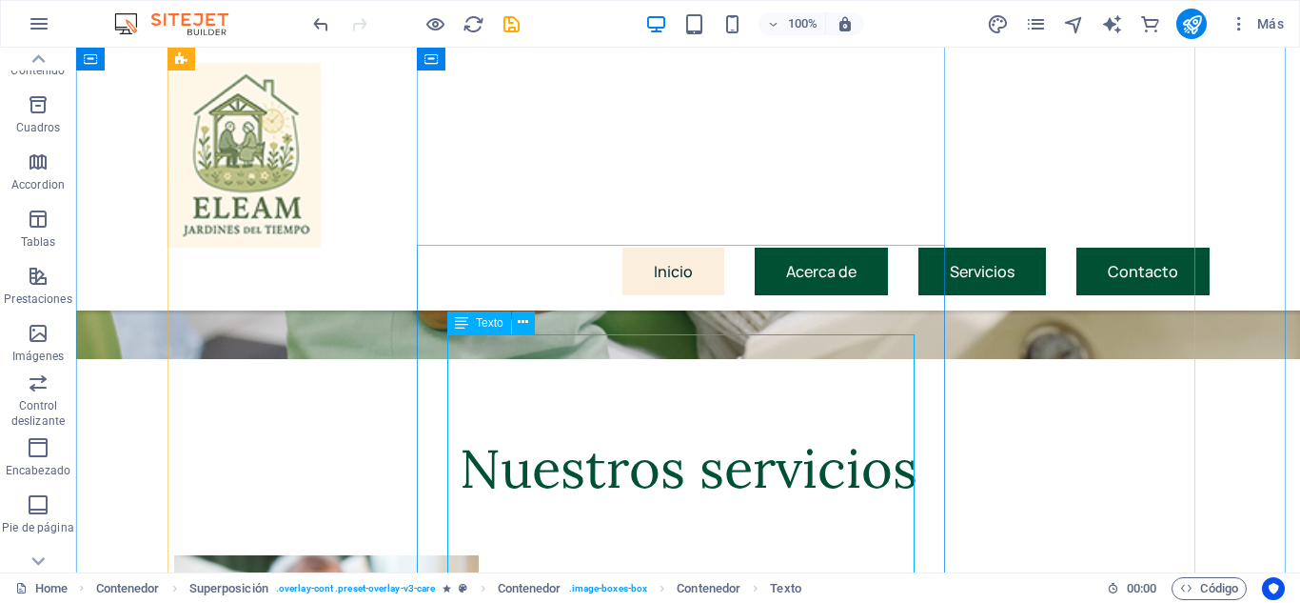
scroll to position [2987, 0]
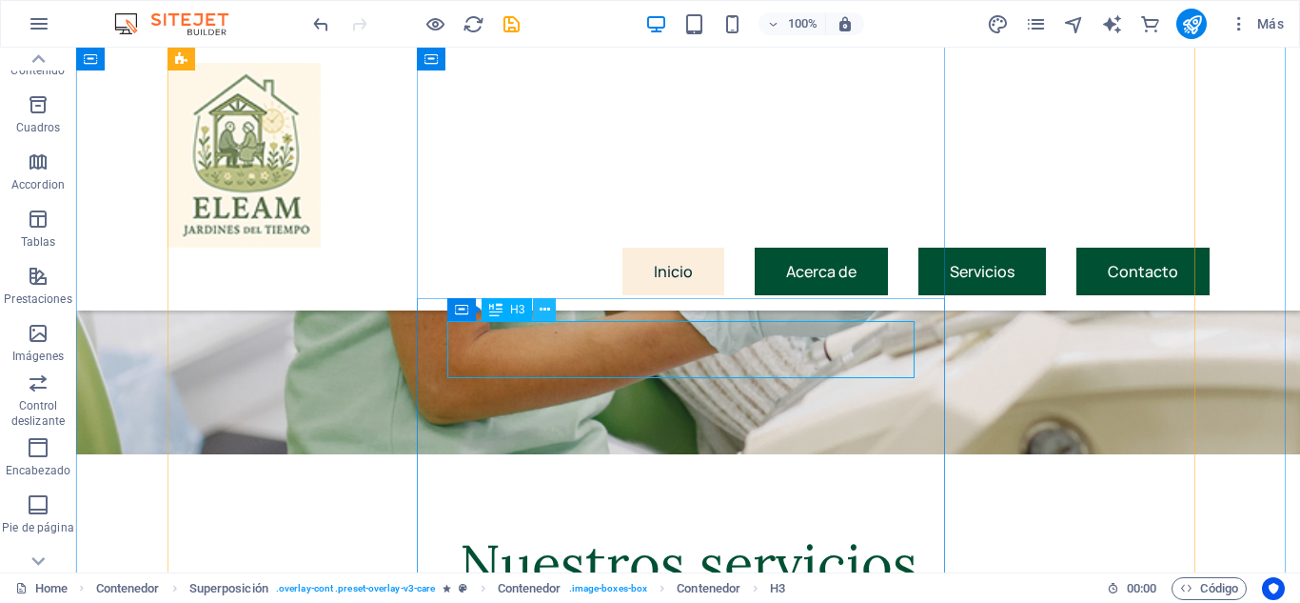
click at [541, 307] on icon at bounding box center [545, 310] width 10 height 20
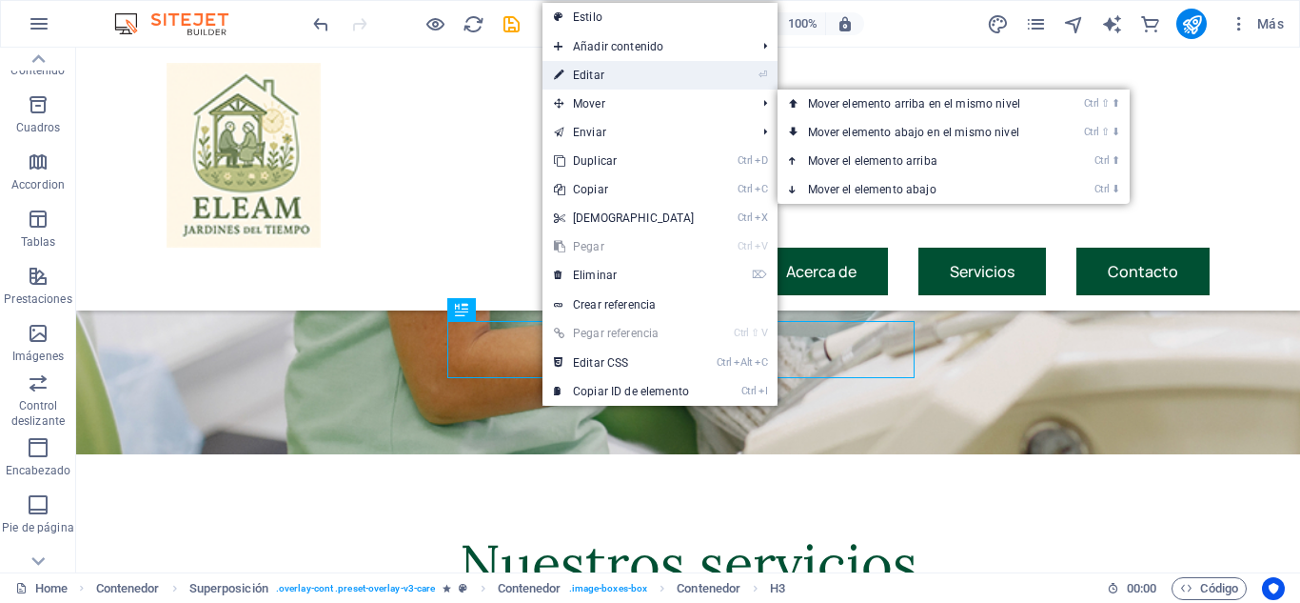
click at [611, 80] on link "⏎ Editar" at bounding box center [625, 75] width 164 height 29
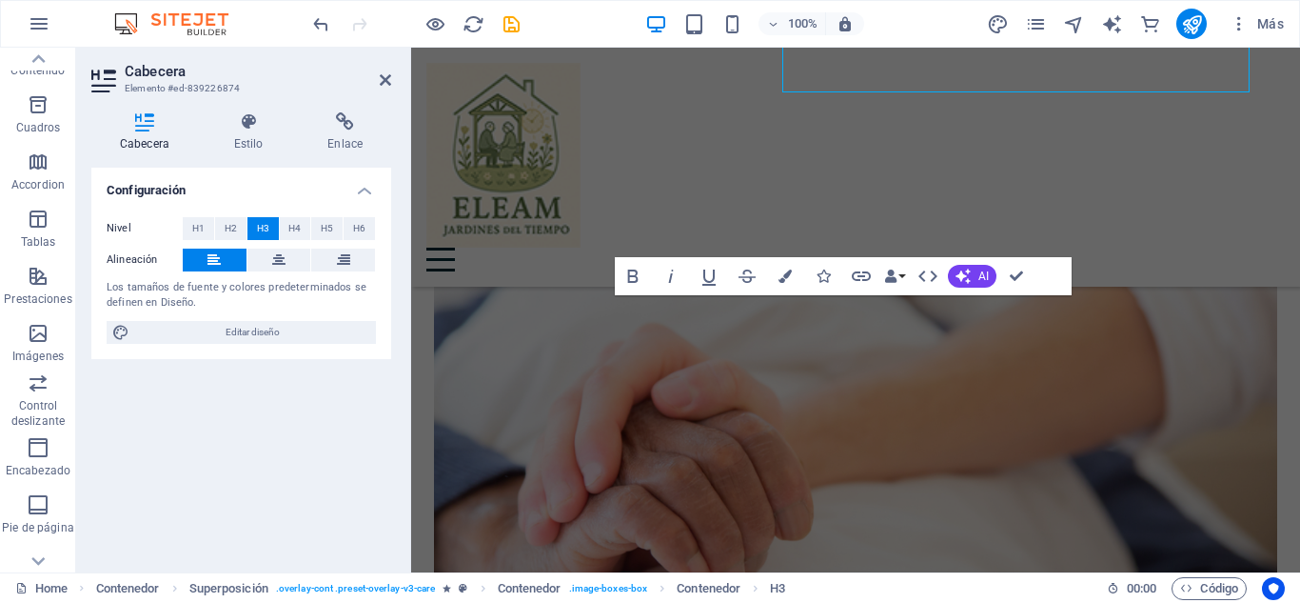
scroll to position [3273, 0]
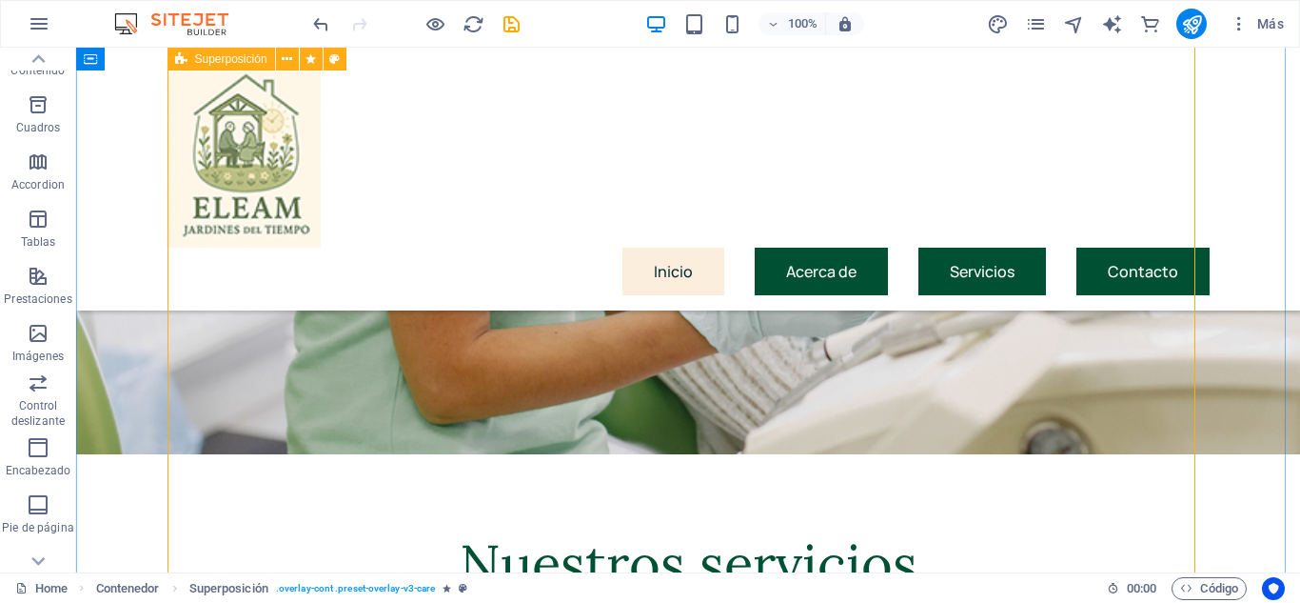
scroll to position [3082, 0]
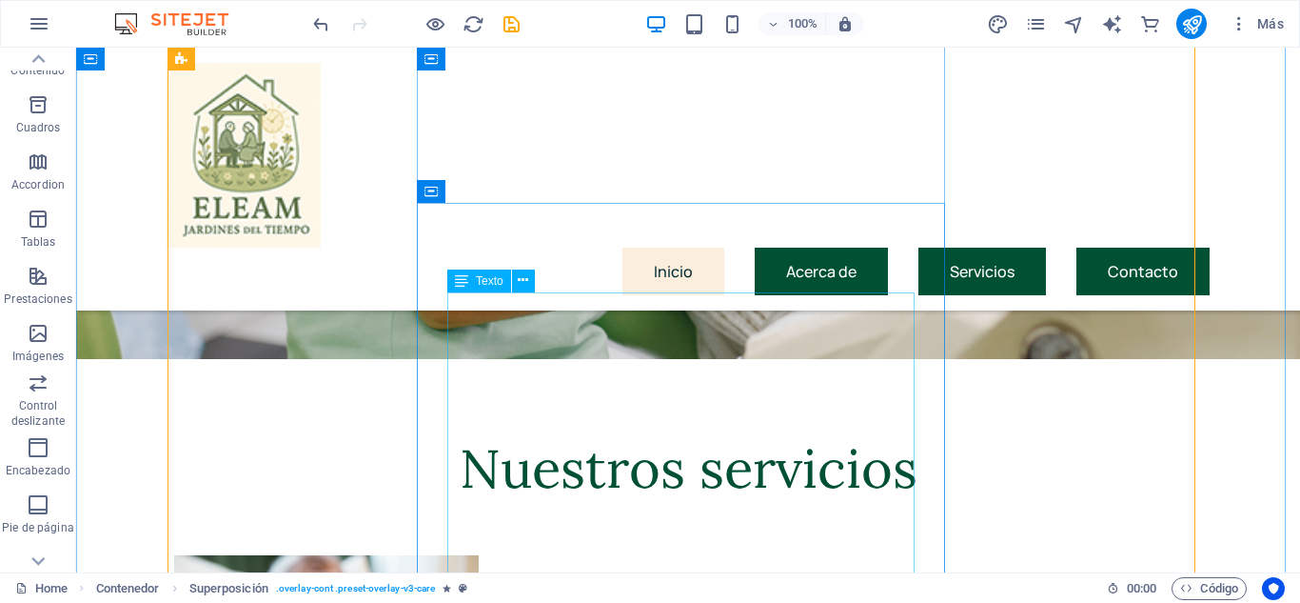
click at [526, 284] on icon at bounding box center [523, 280] width 10 height 20
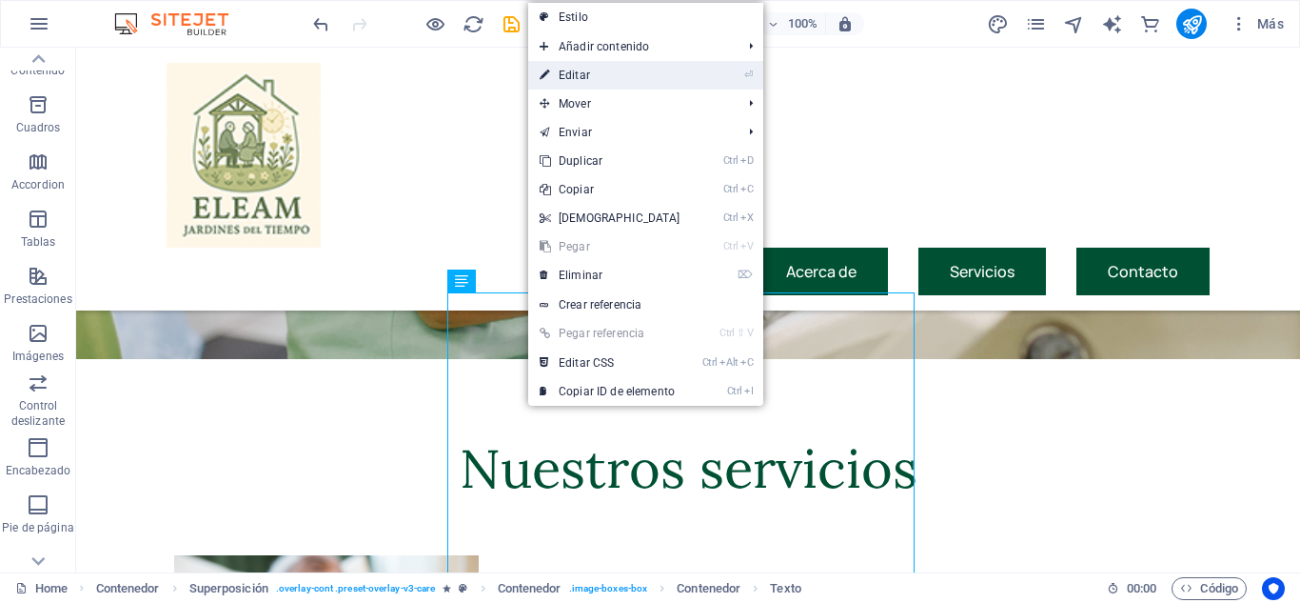
drag, startPoint x: 569, startPoint y: 74, endPoint x: 213, endPoint y: 349, distance: 449.9
click at [569, 74] on link "⏎ Editar" at bounding box center [610, 75] width 164 height 29
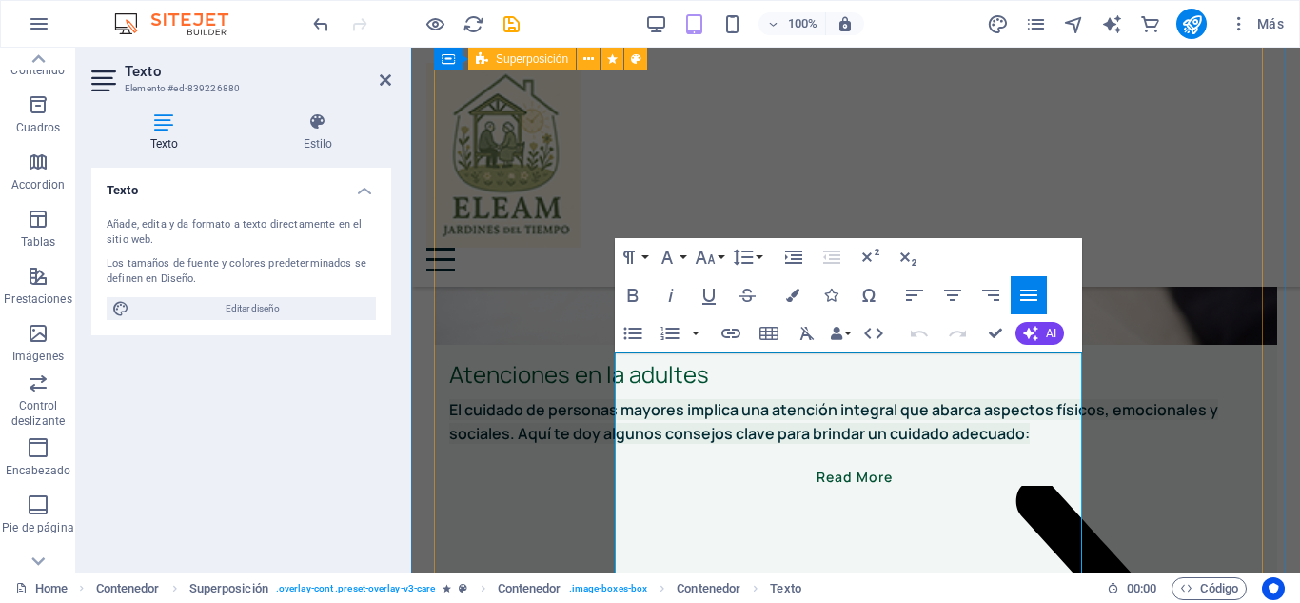
scroll to position [3377, 0]
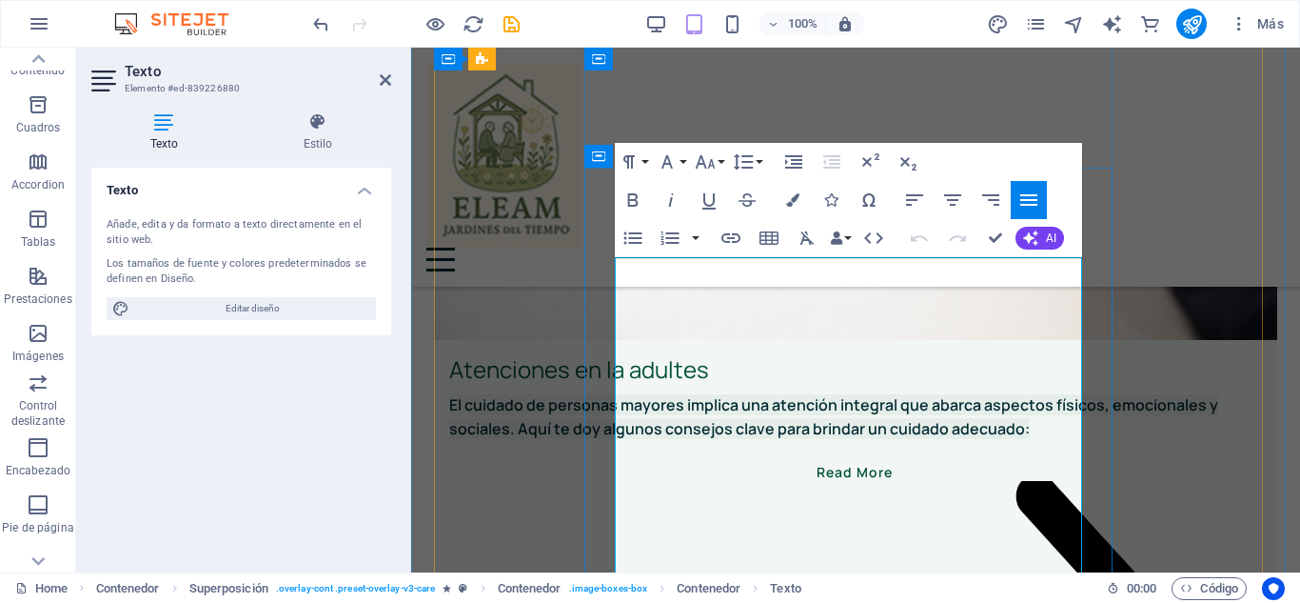
drag, startPoint x: 619, startPoint y: 295, endPoint x: 713, endPoint y: 391, distance: 134.6
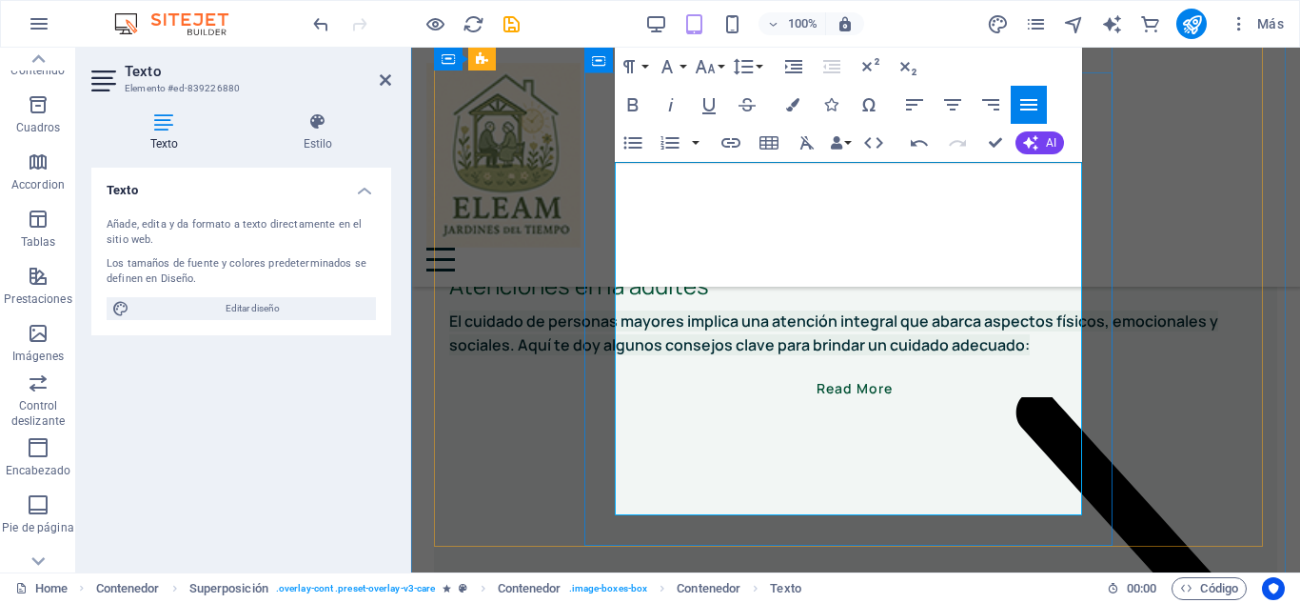
scroll to position [3473, 0]
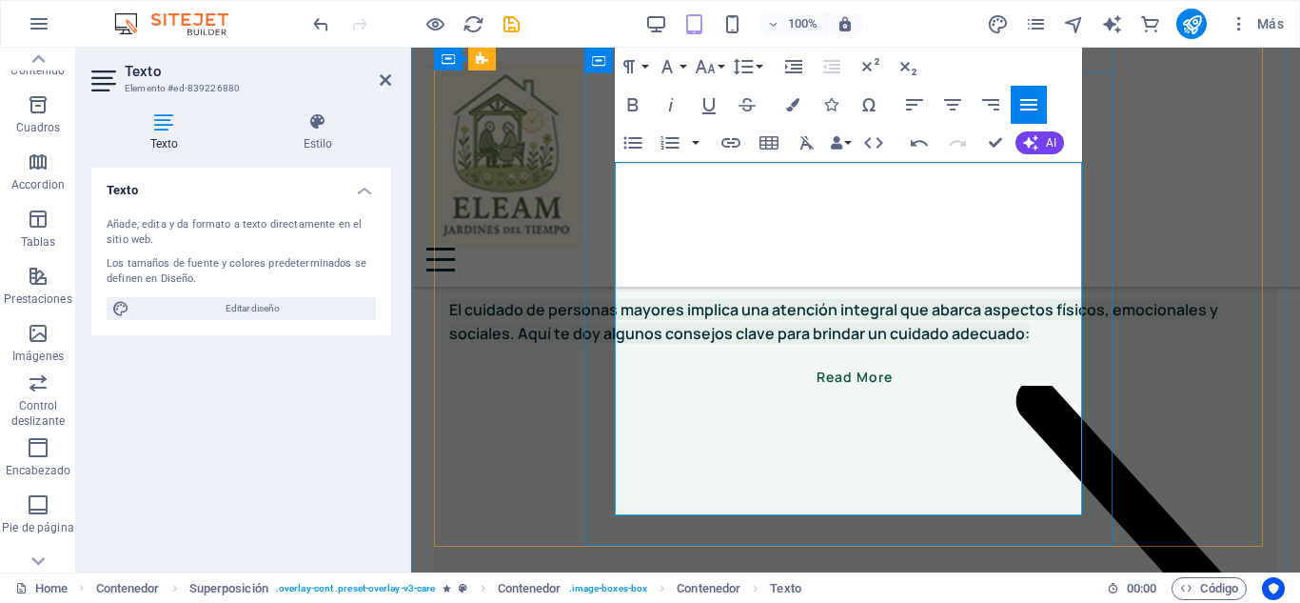
drag, startPoint x: 619, startPoint y: 376, endPoint x: 936, endPoint y: 406, distance: 318.5
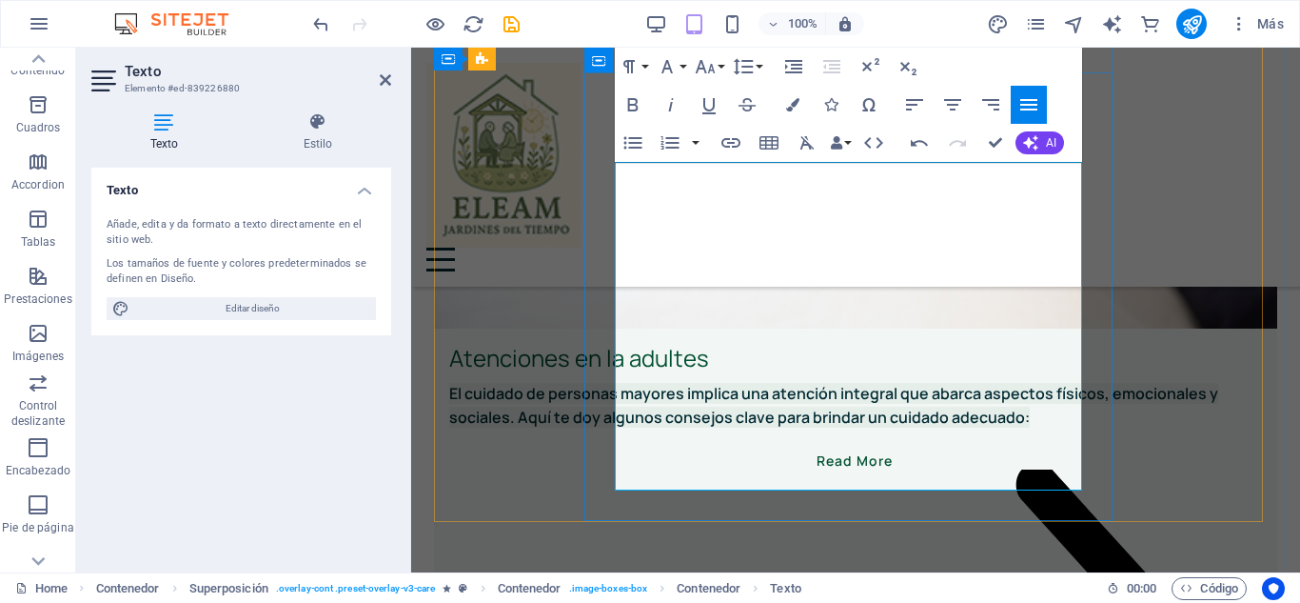
scroll to position [3377, 0]
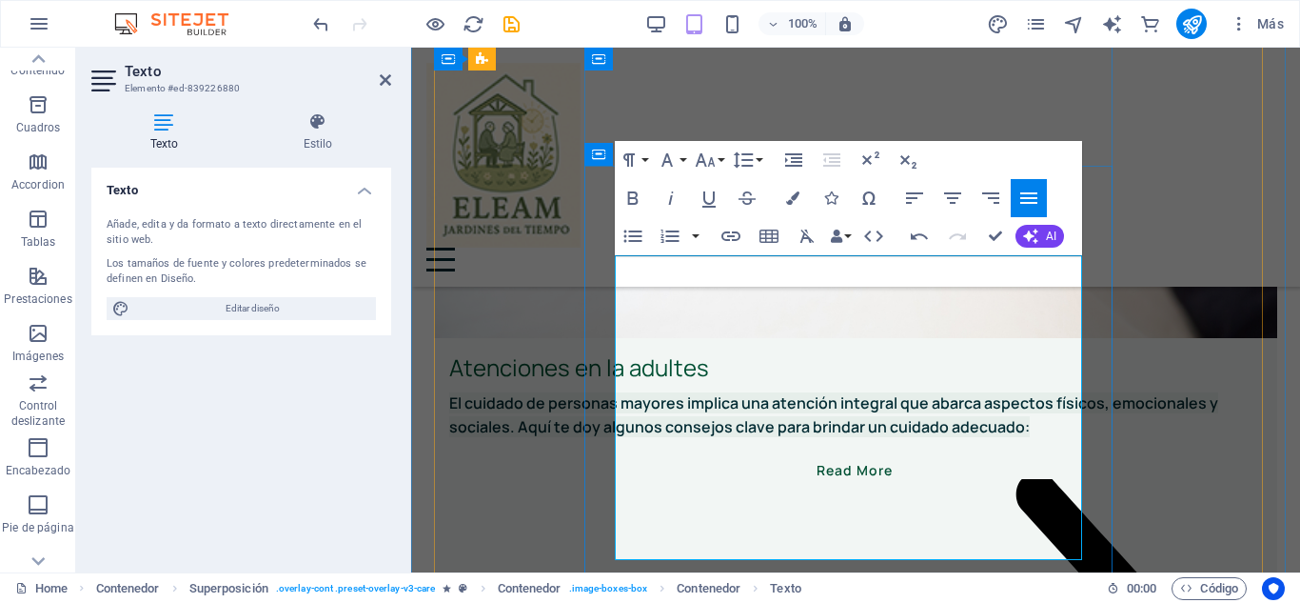
scroll to position [3473, 0]
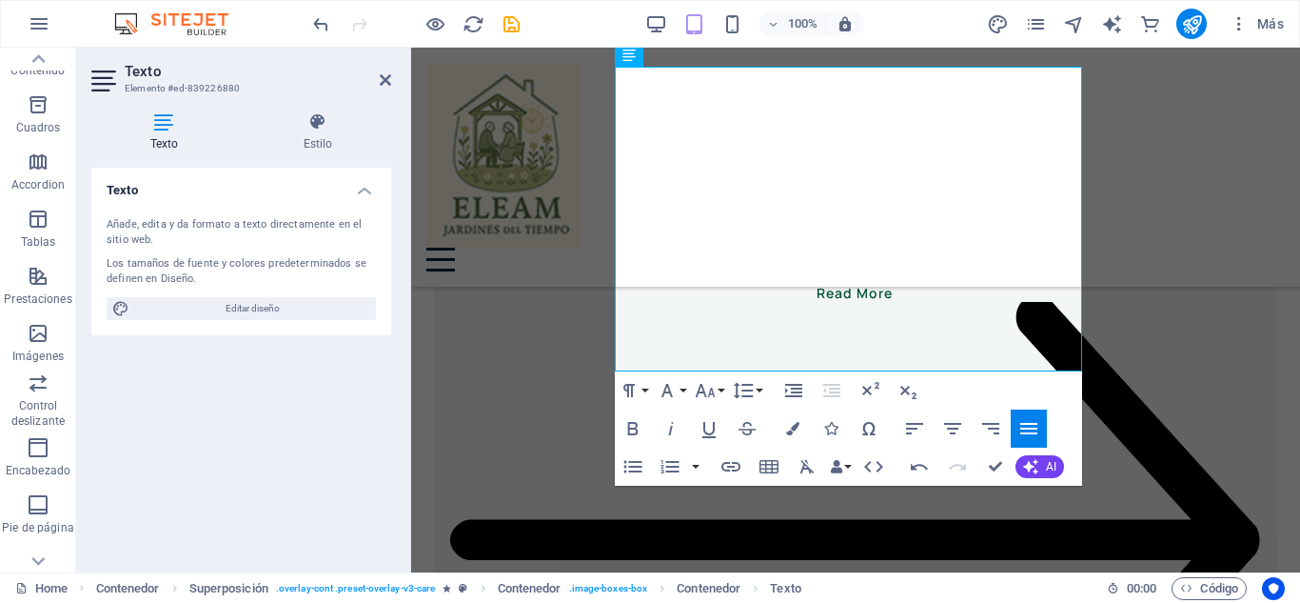
scroll to position [3568, 0]
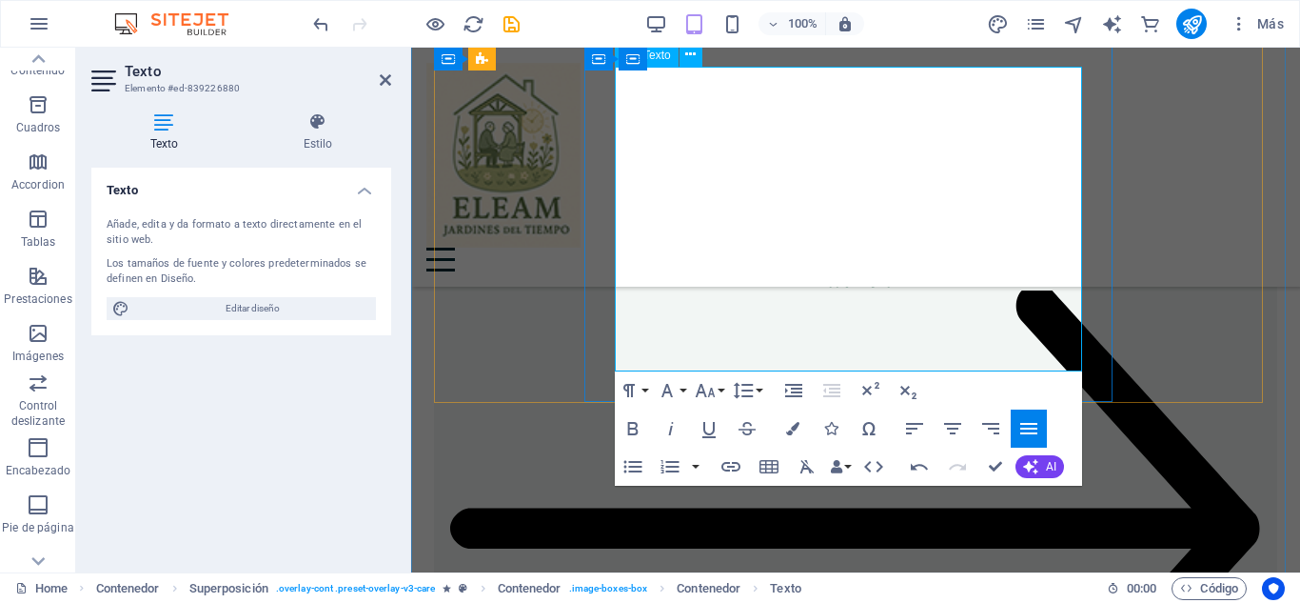
drag, startPoint x: 625, startPoint y: 314, endPoint x: 684, endPoint y: 352, distance: 70.2
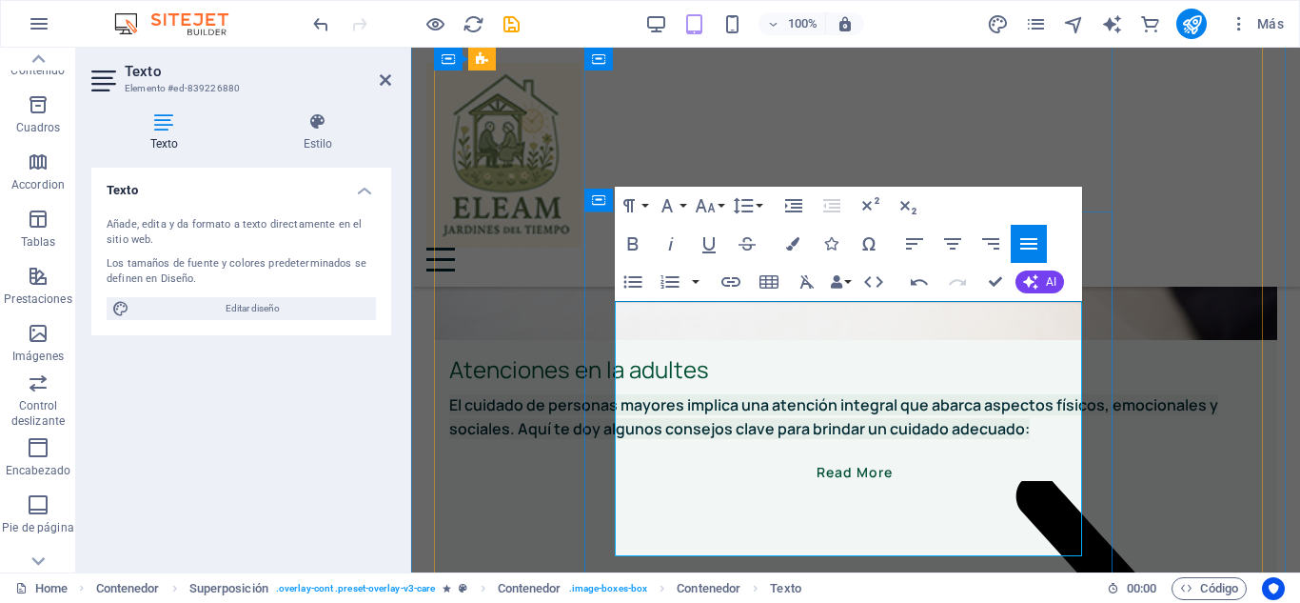
scroll to position [3282, 0]
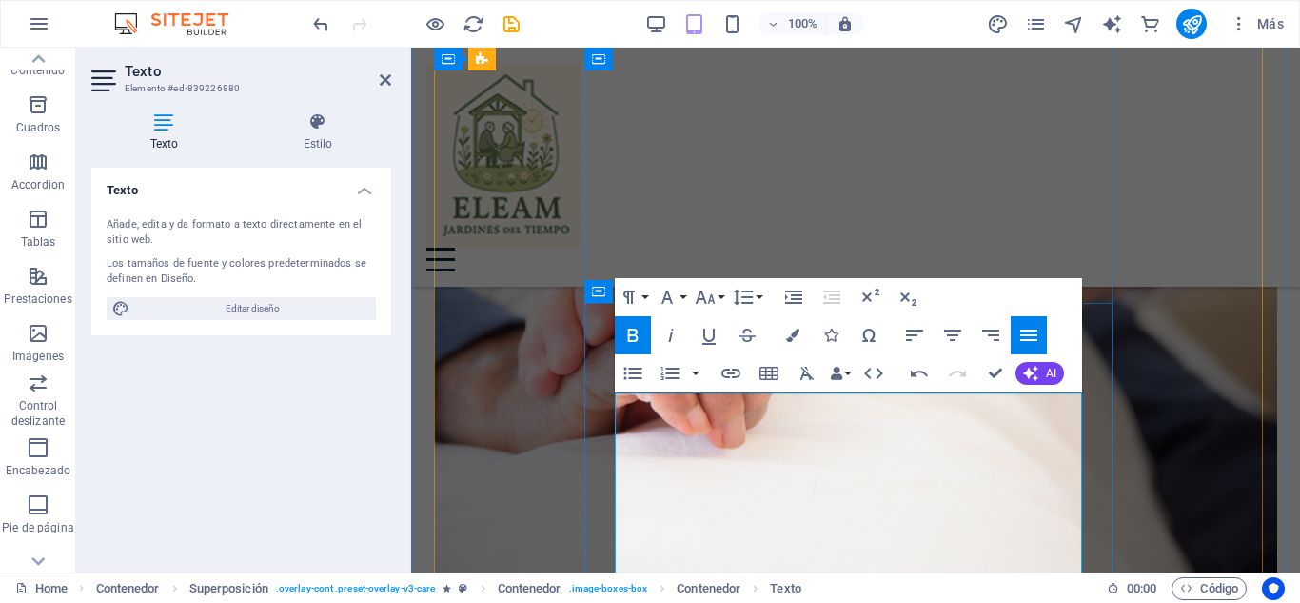
scroll to position [3092, 0]
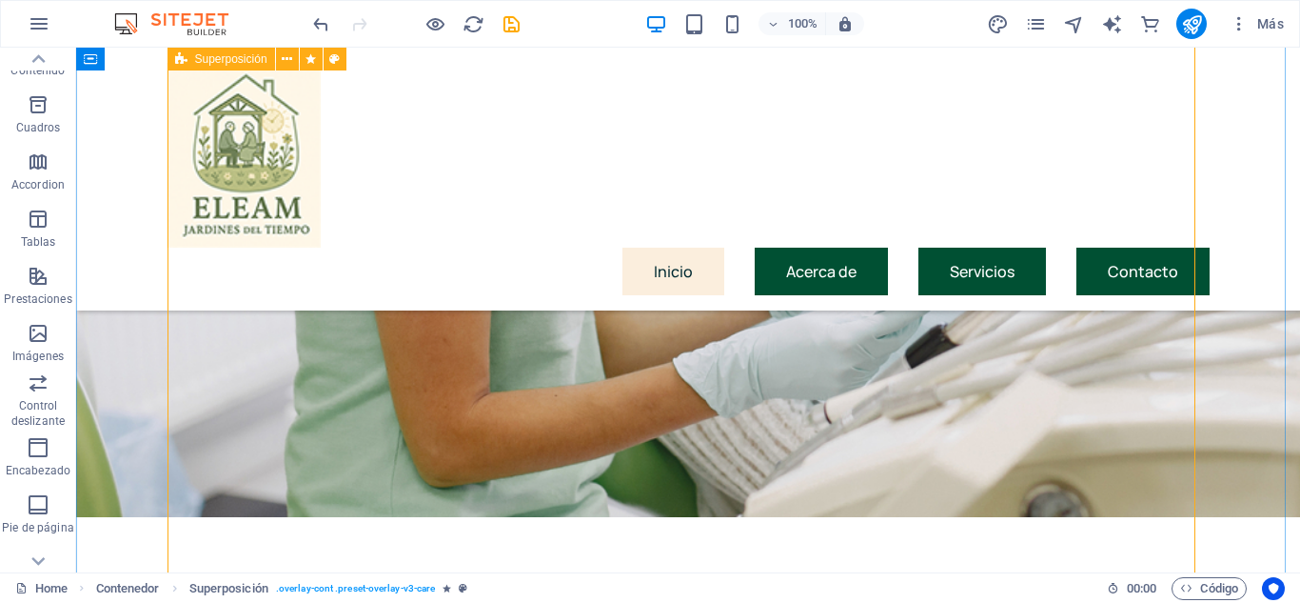
scroll to position [2997, 0]
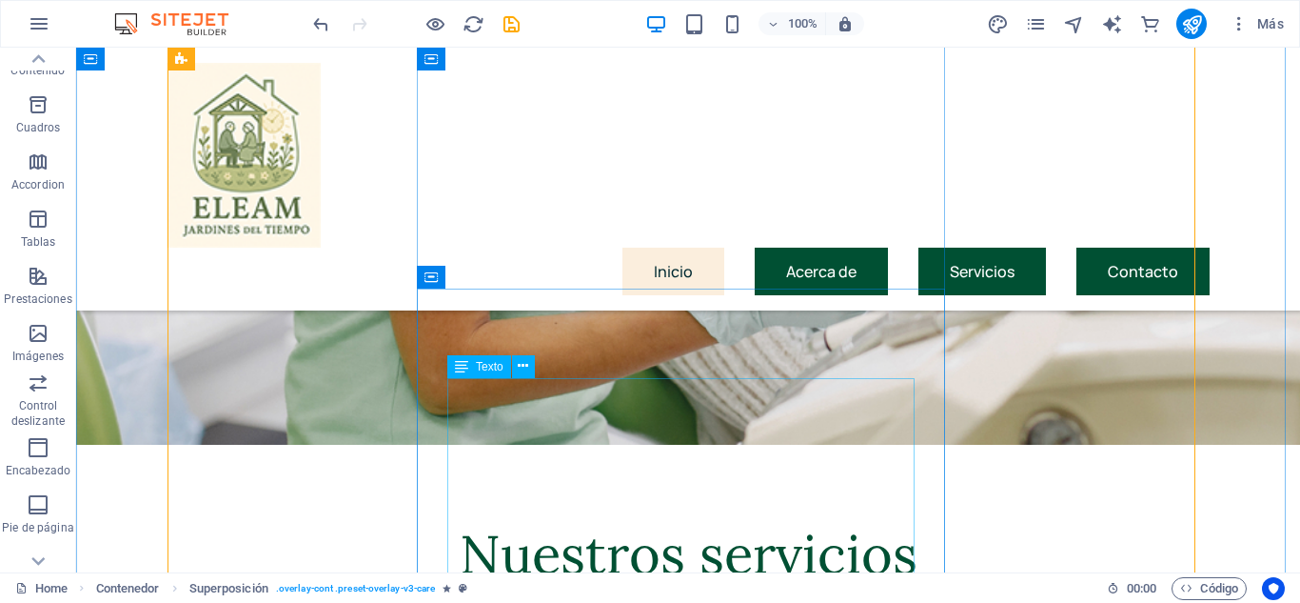
click at [525, 366] on icon at bounding box center [523, 366] width 10 height 20
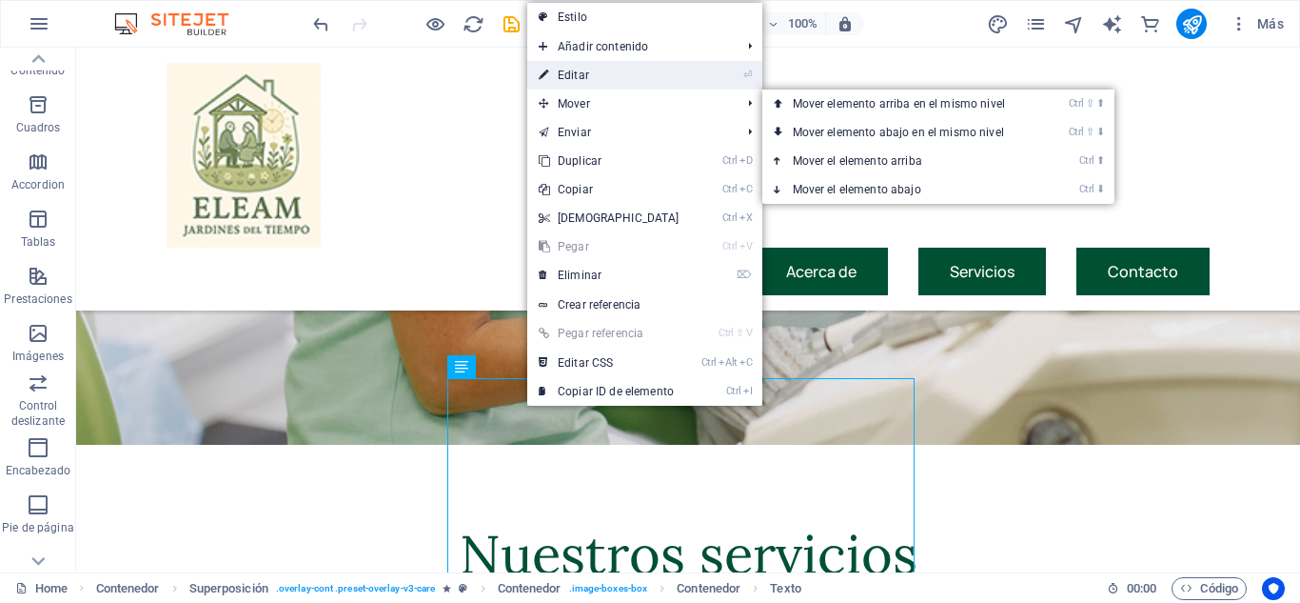
click at [631, 73] on link "⏎ Editar" at bounding box center [609, 75] width 164 height 29
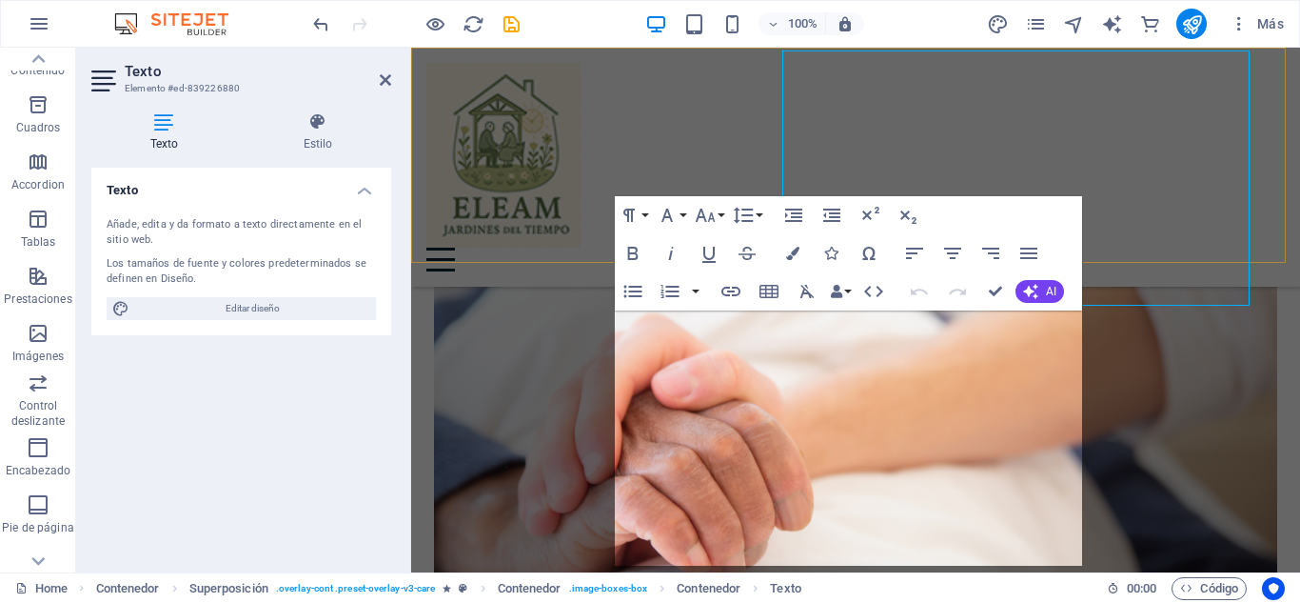
scroll to position [3324, 0]
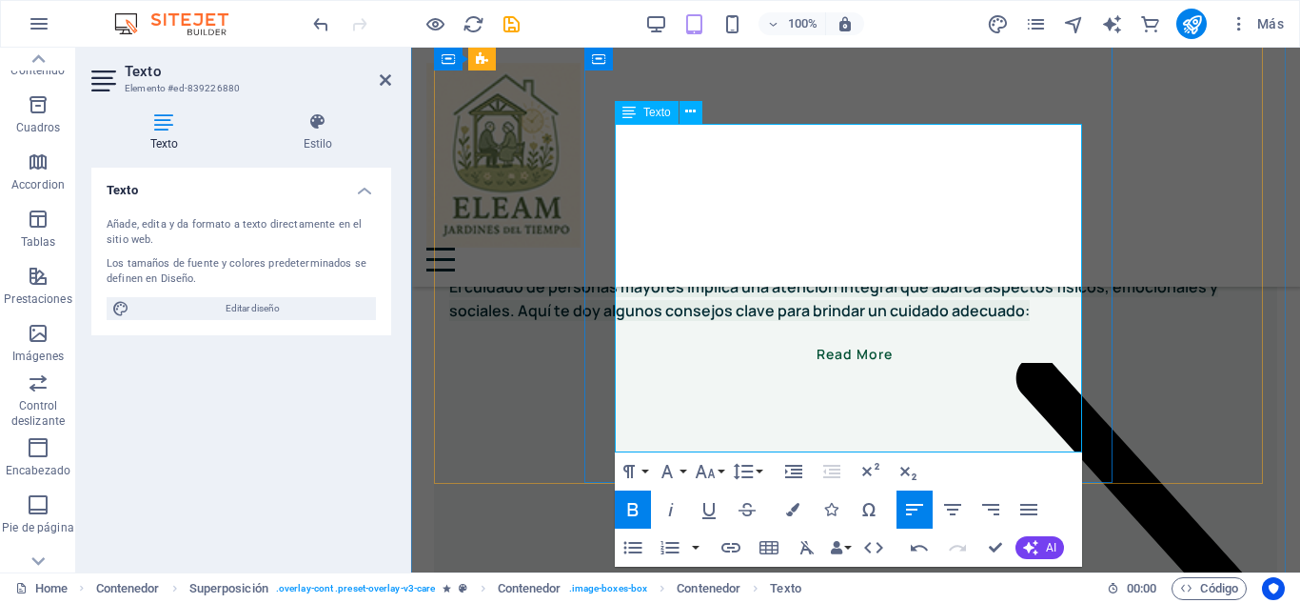
scroll to position [3515, 0]
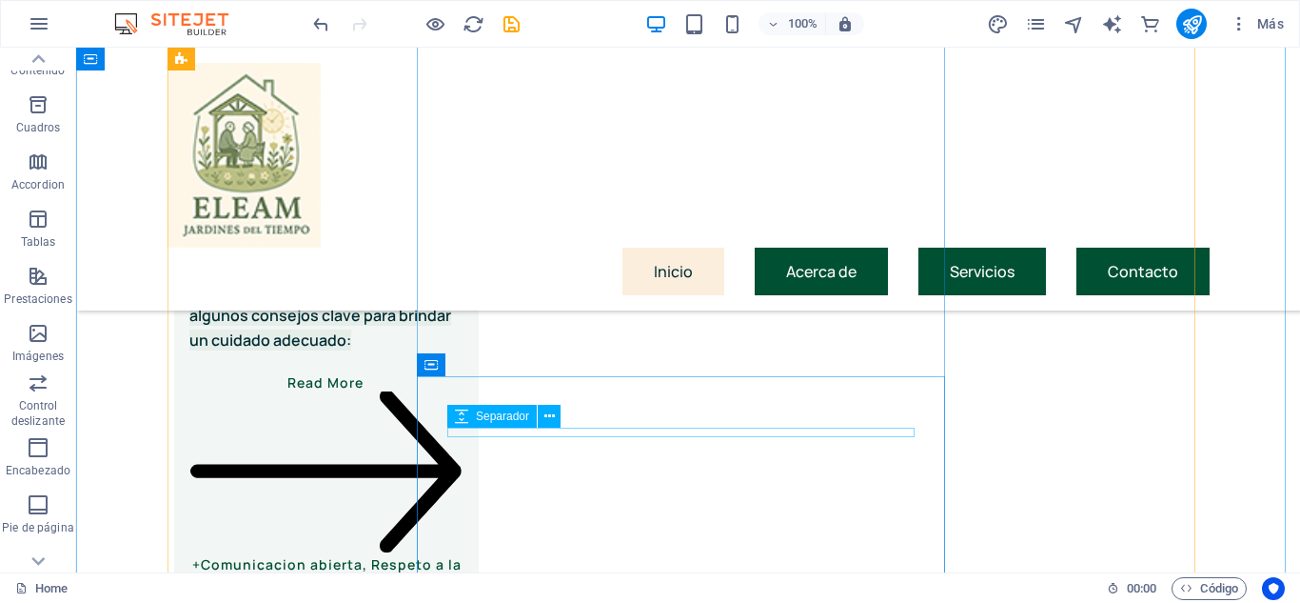
scroll to position [3808, 0]
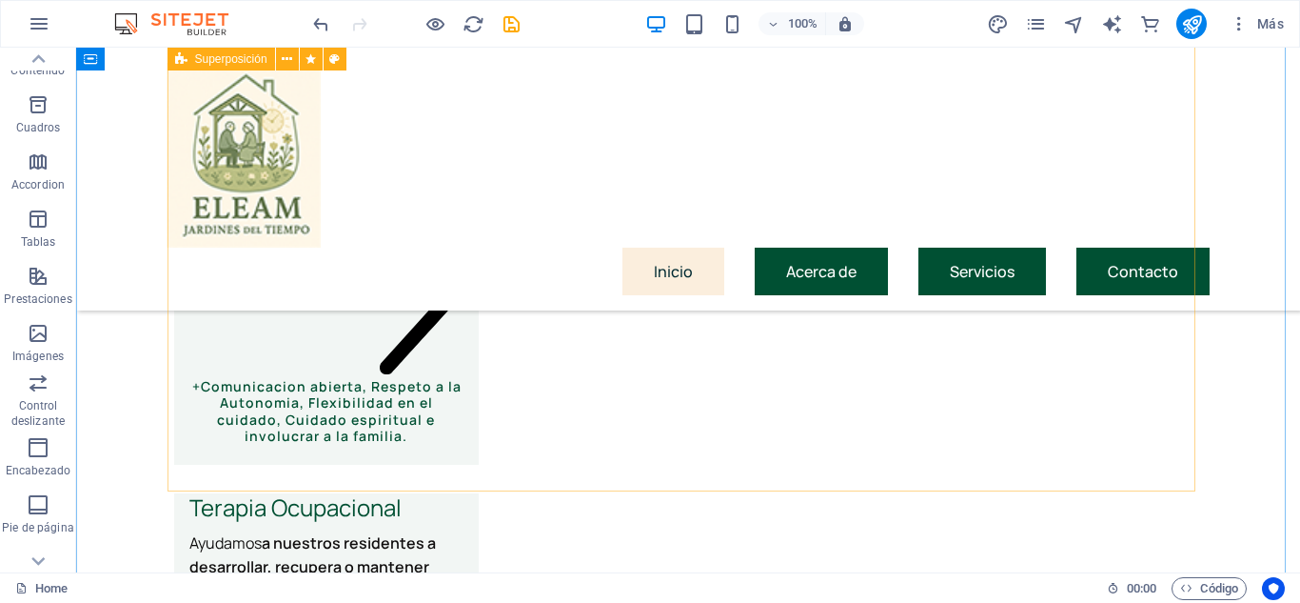
scroll to position [3903, 0]
